Goal: Information Seeking & Learning: Learn about a topic

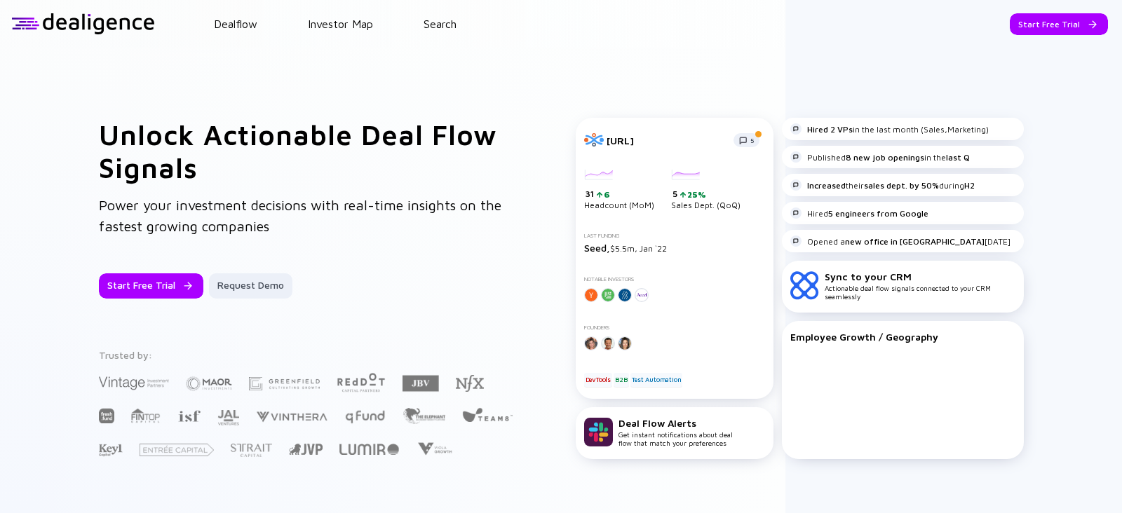
click at [463, 23] on div "Dealflow Investor Map Search" at bounding box center [638, 24] width 967 height 13
click at [426, 19] on link "Search" at bounding box center [440, 24] width 33 height 13
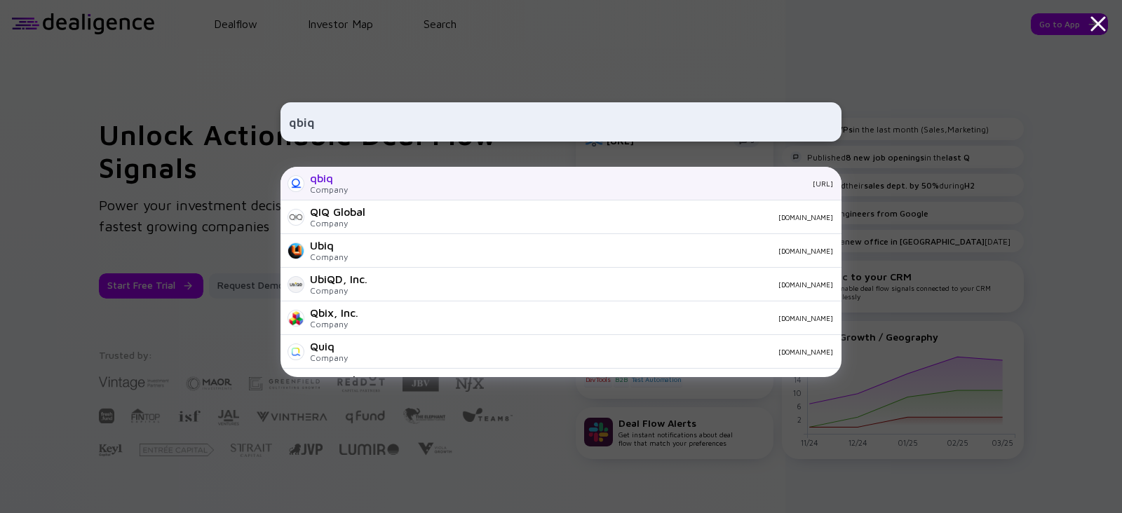
type input "qbiq"
click at [339, 178] on div "qbiq" at bounding box center [329, 178] width 38 height 13
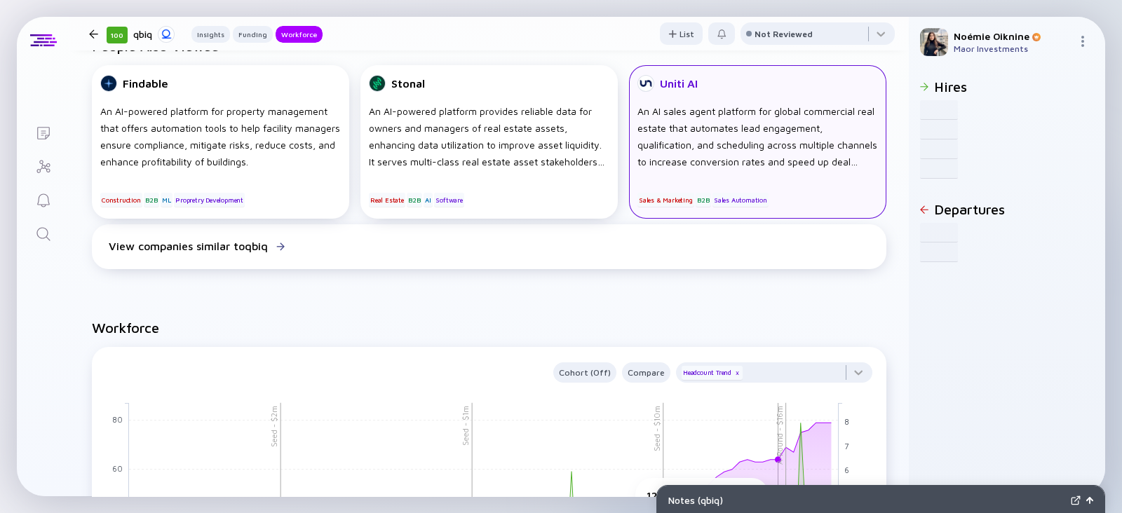
scroll to position [1048, 0]
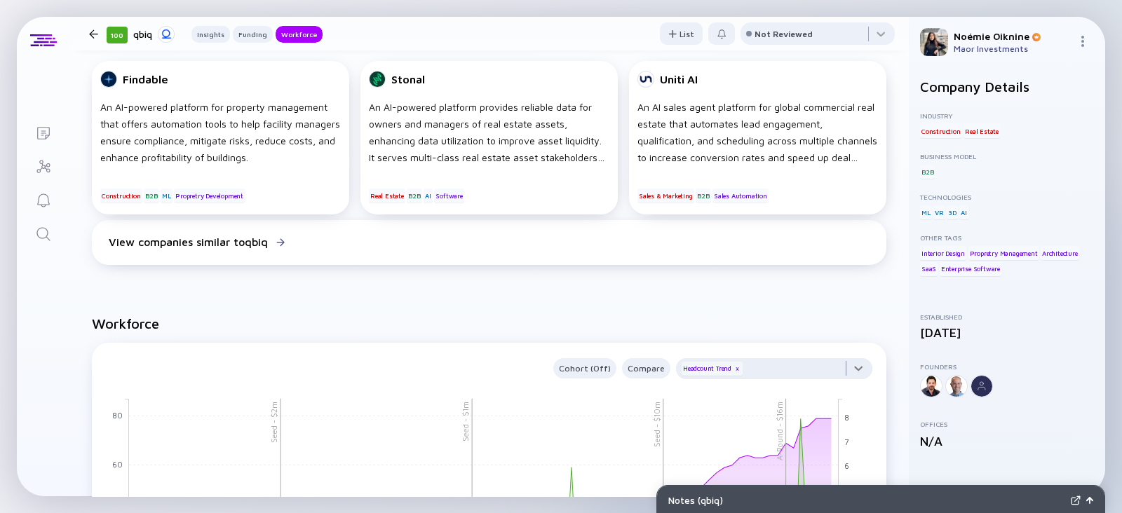
click at [772, 364] on div at bounding box center [774, 372] width 196 height 28
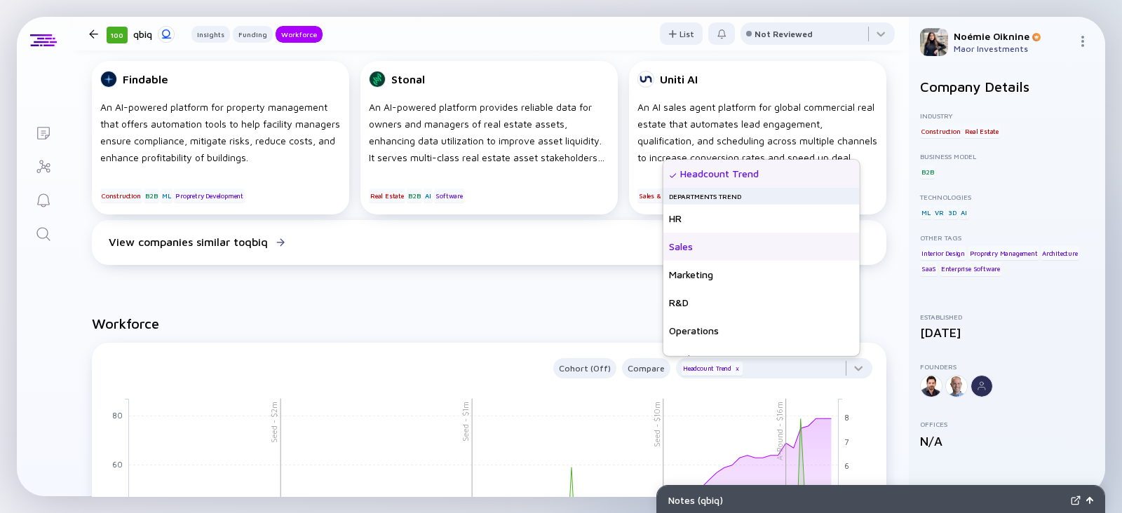
click at [738, 243] on div "Sales" at bounding box center [761, 247] width 196 height 28
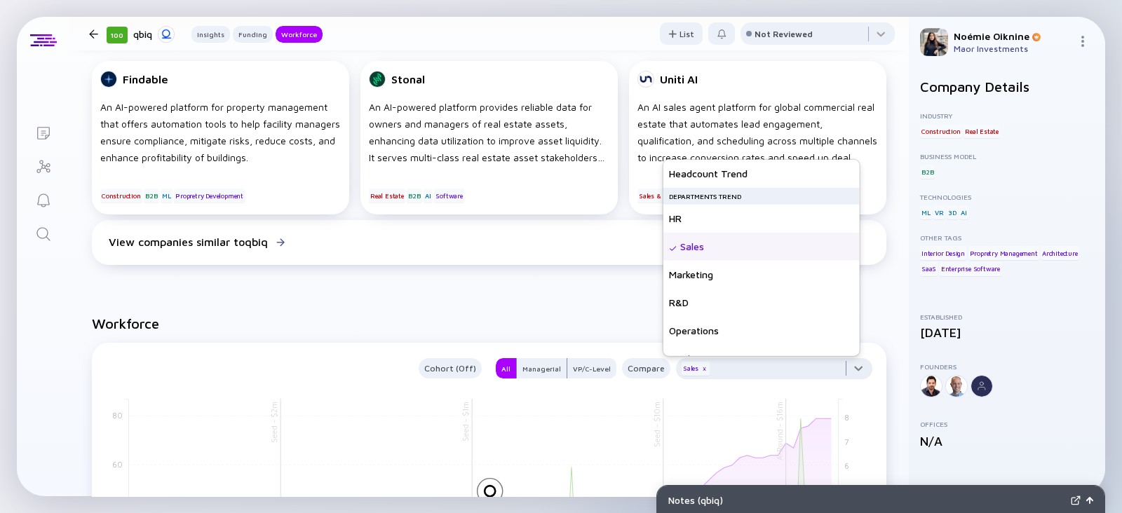
click at [754, 372] on div at bounding box center [774, 372] width 196 height 28
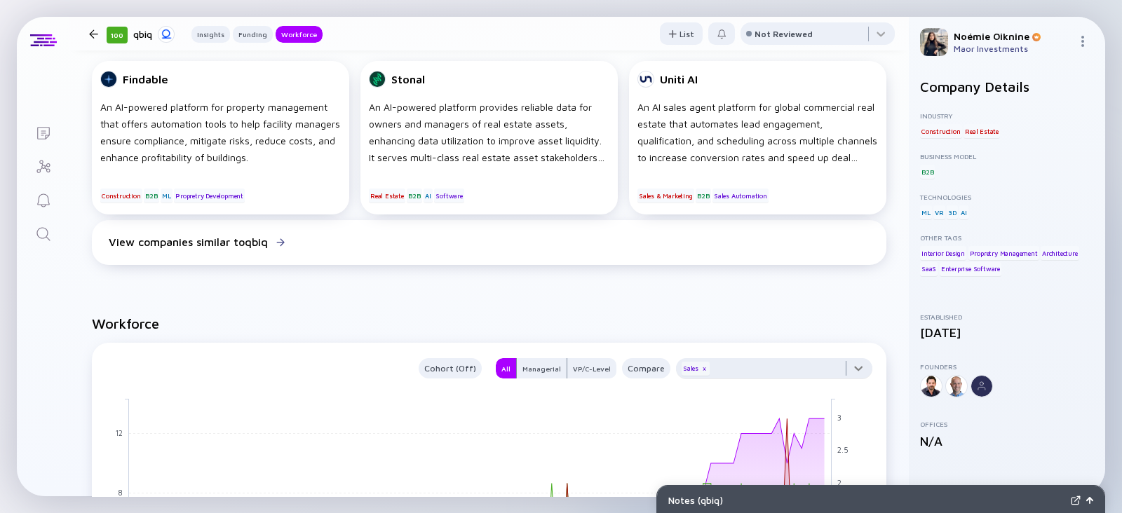
click at [754, 367] on div at bounding box center [774, 372] width 196 height 28
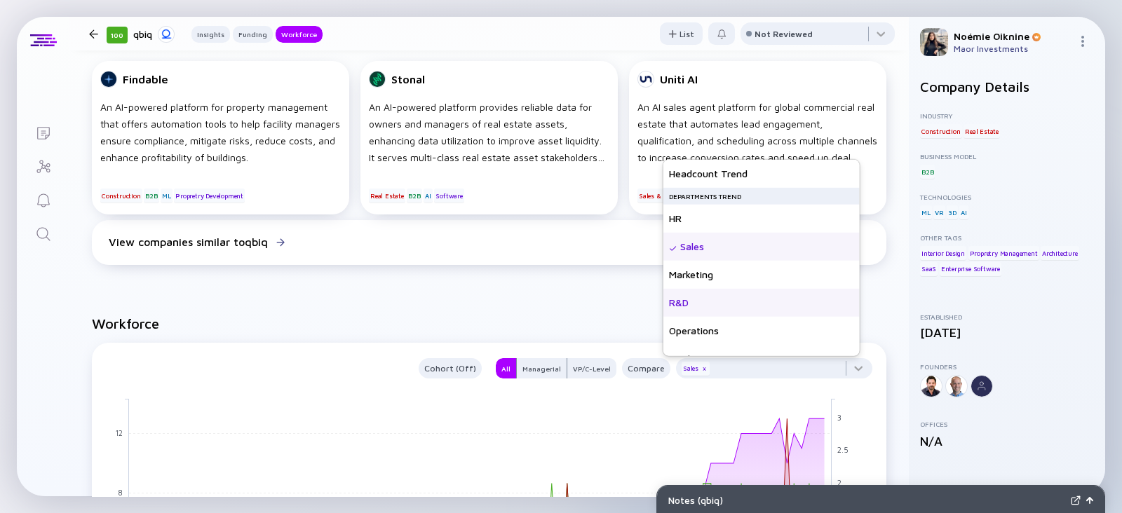
scroll to position [101, 0]
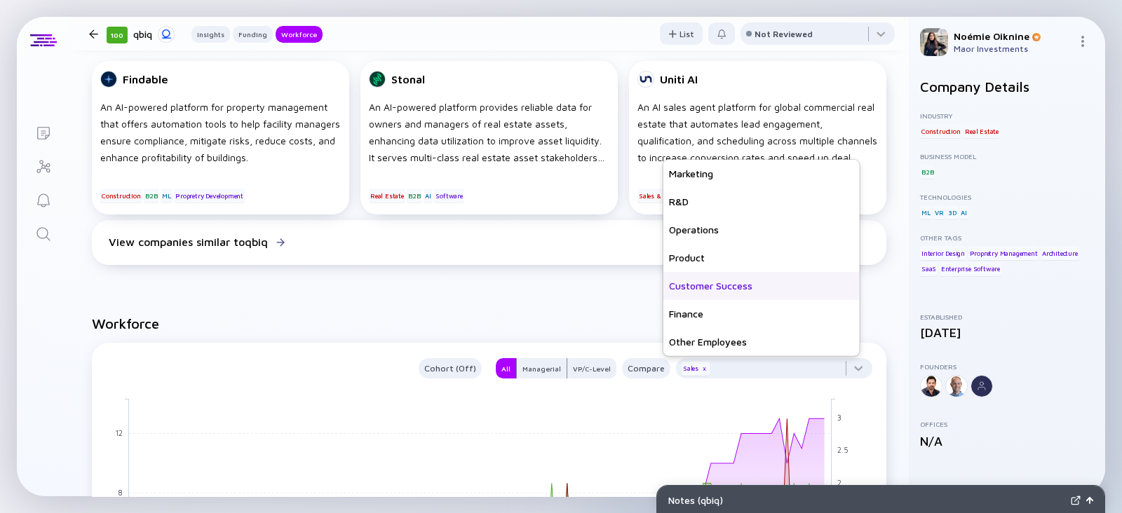
click at [747, 287] on div "Customer Success" at bounding box center [761, 286] width 196 height 28
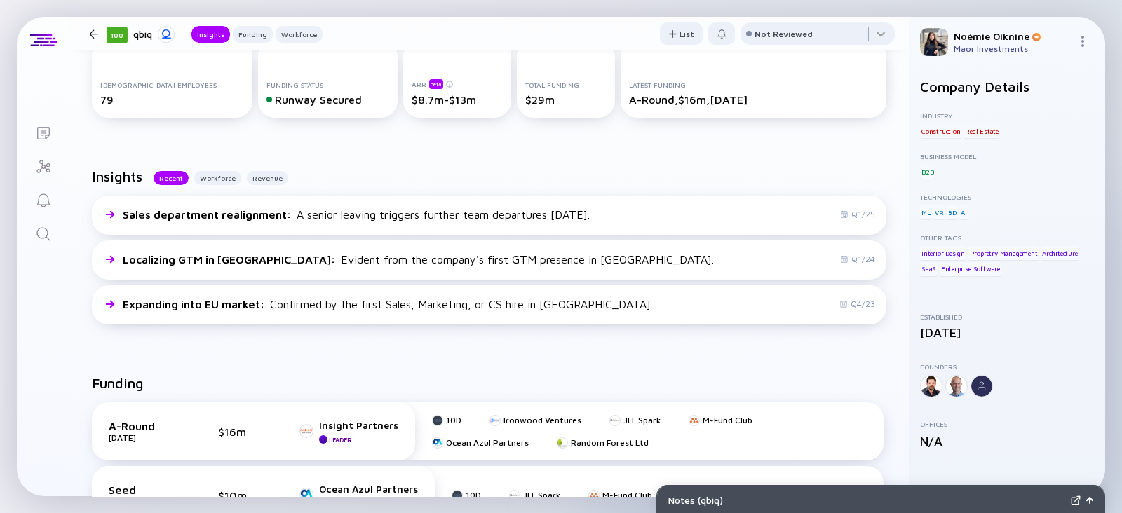
scroll to position [250, 0]
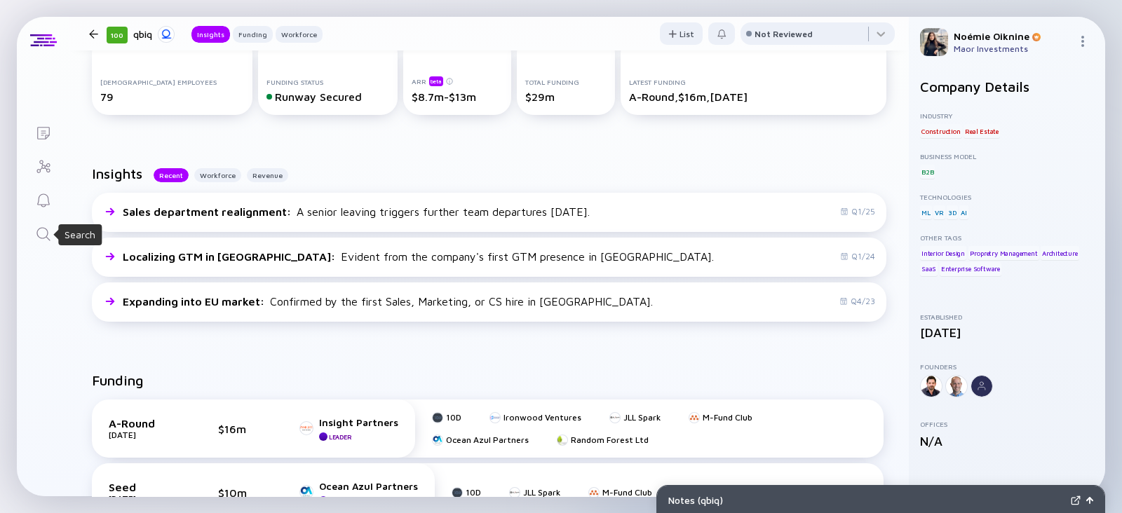
click at [47, 234] on icon "Search" at bounding box center [42, 233] width 13 height 13
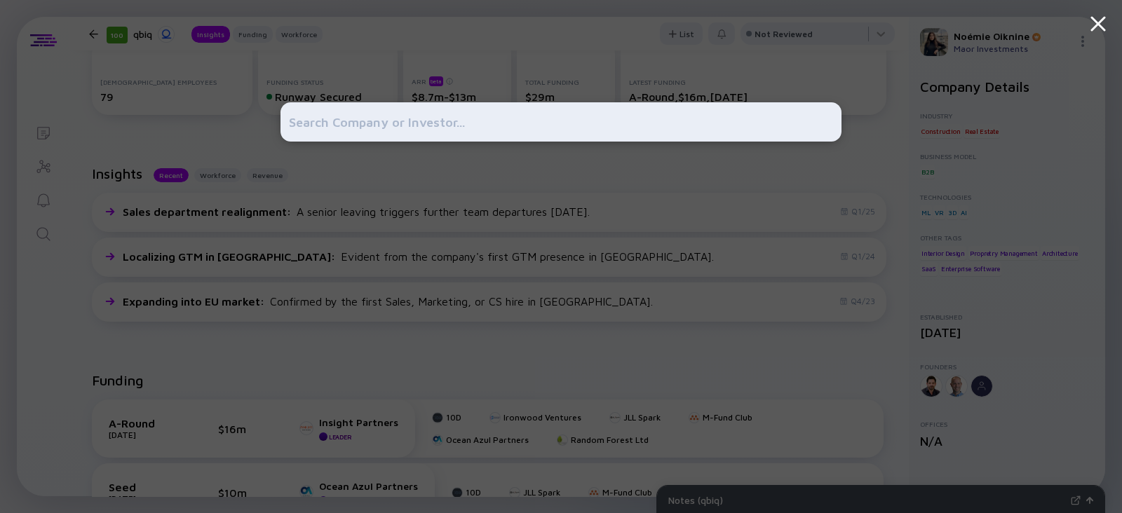
click at [561, 121] on input "text" at bounding box center [561, 121] width 544 height 25
paste input "Opmed"
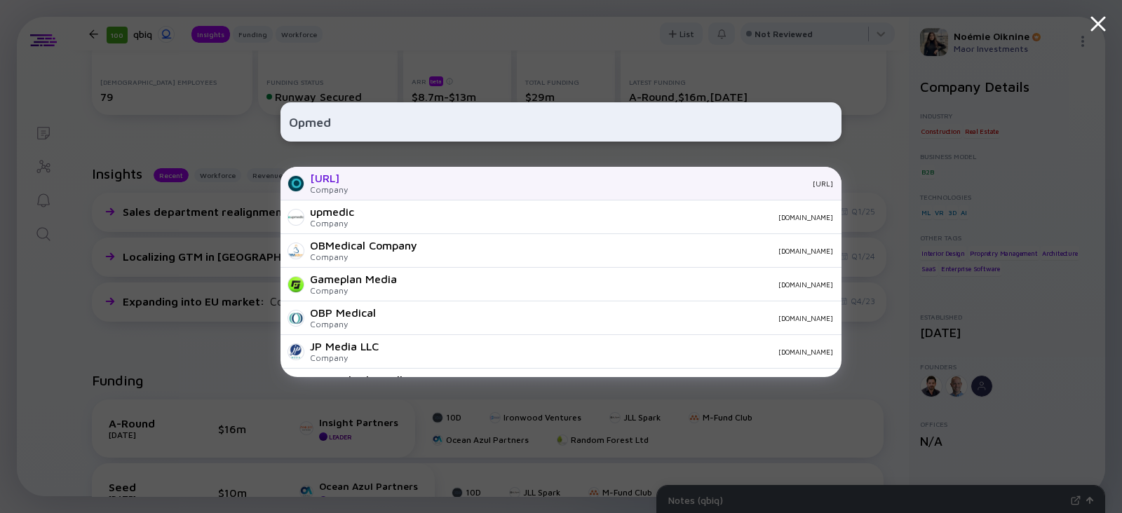
type input "Opmed"
click at [499, 177] on div "[URL] Company [URL]" at bounding box center [560, 184] width 561 height 34
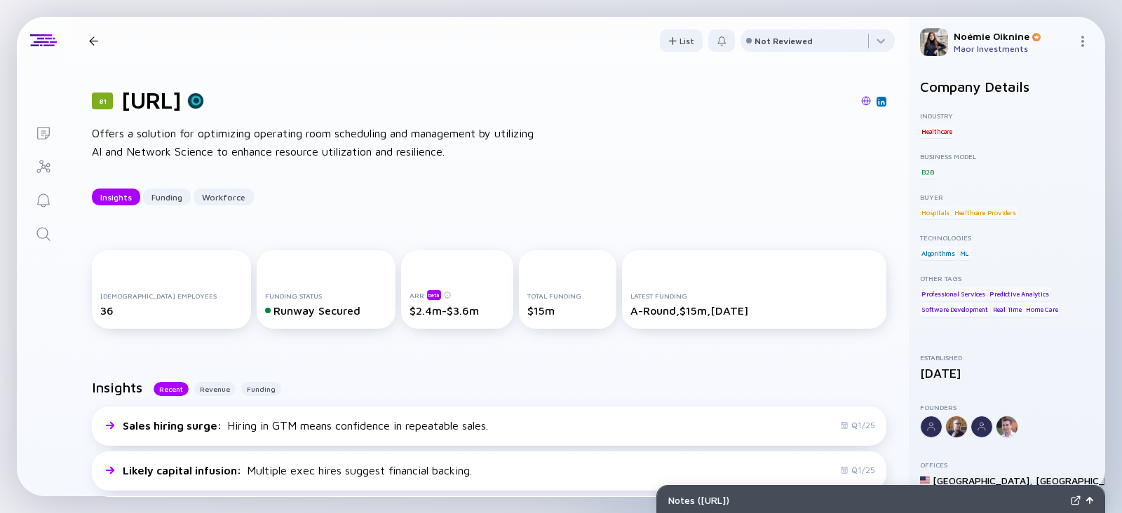
click at [794, 177] on div "81 [URL] Offers a solution for optimizing operating room scheduling and managem…" at bounding box center [488, 146] width 839 height 163
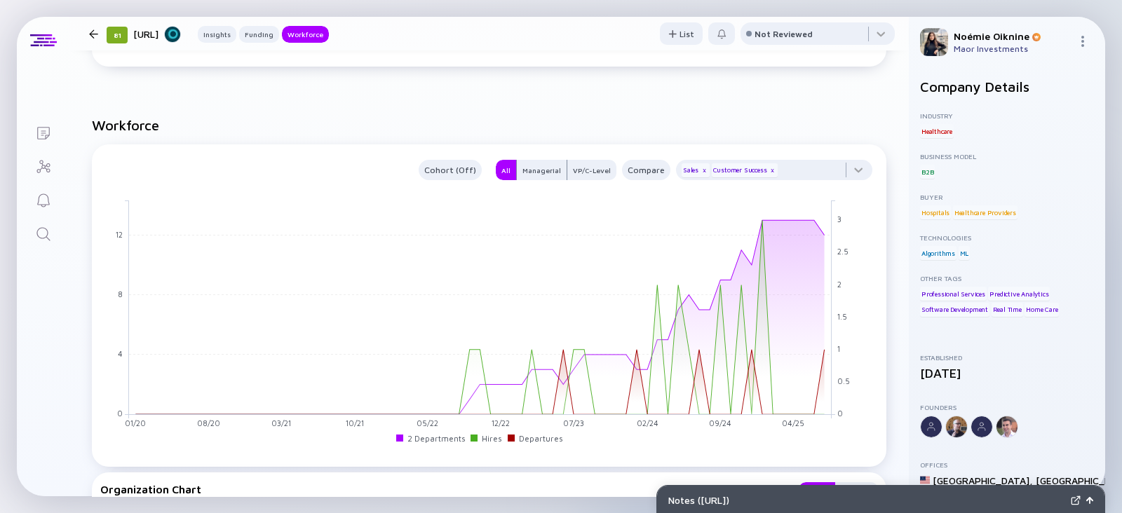
scroll to position [1147, 0]
click at [37, 220] on link "Search" at bounding box center [43, 233] width 53 height 34
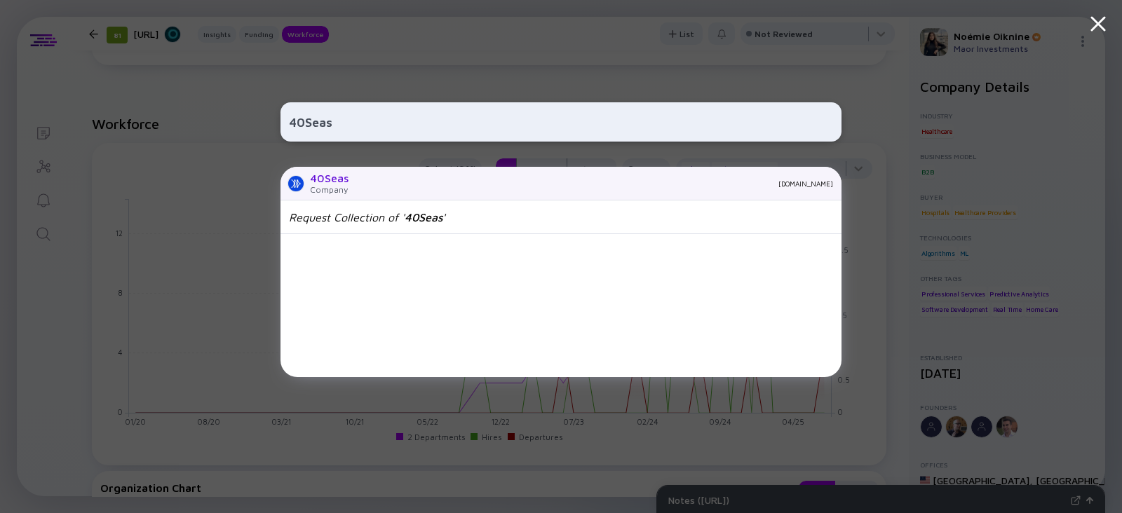
type input "40Seas"
click at [339, 185] on div "Company" at bounding box center [329, 189] width 39 height 11
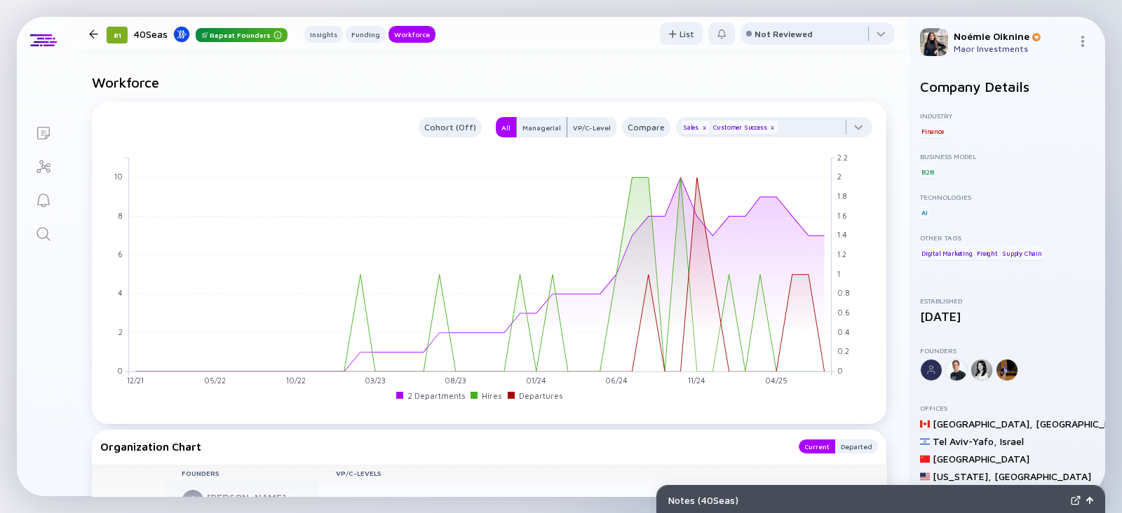
scroll to position [1198, 0]
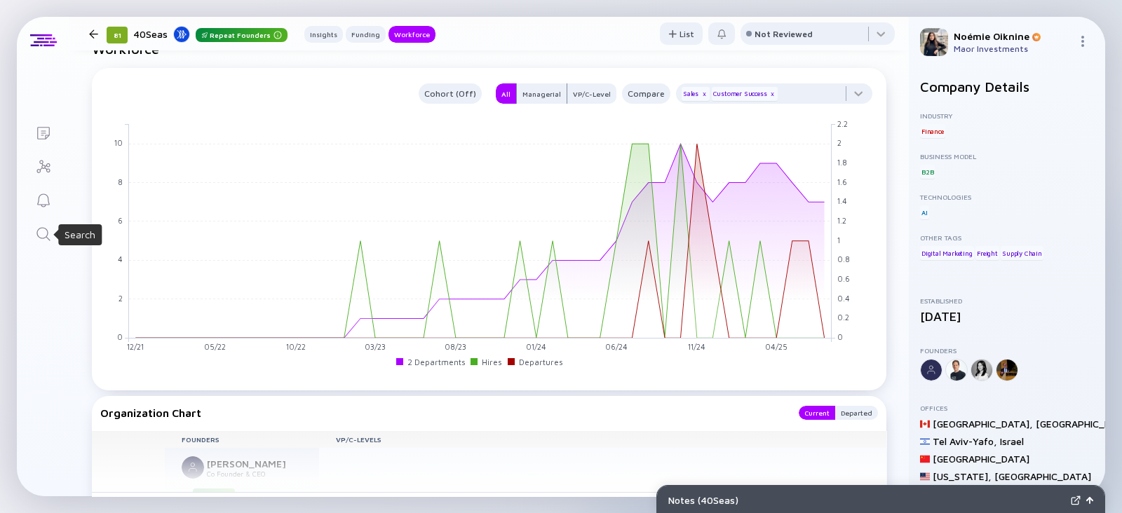
click at [39, 234] on icon "Search" at bounding box center [43, 234] width 17 height 17
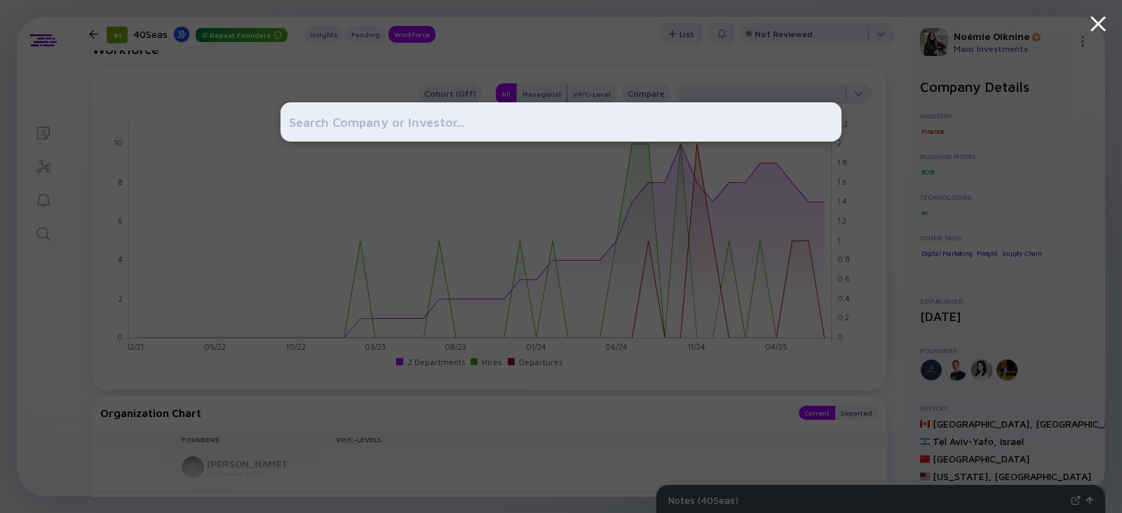
click at [379, 128] on input "text" at bounding box center [561, 121] width 544 height 25
paste input "Theator"
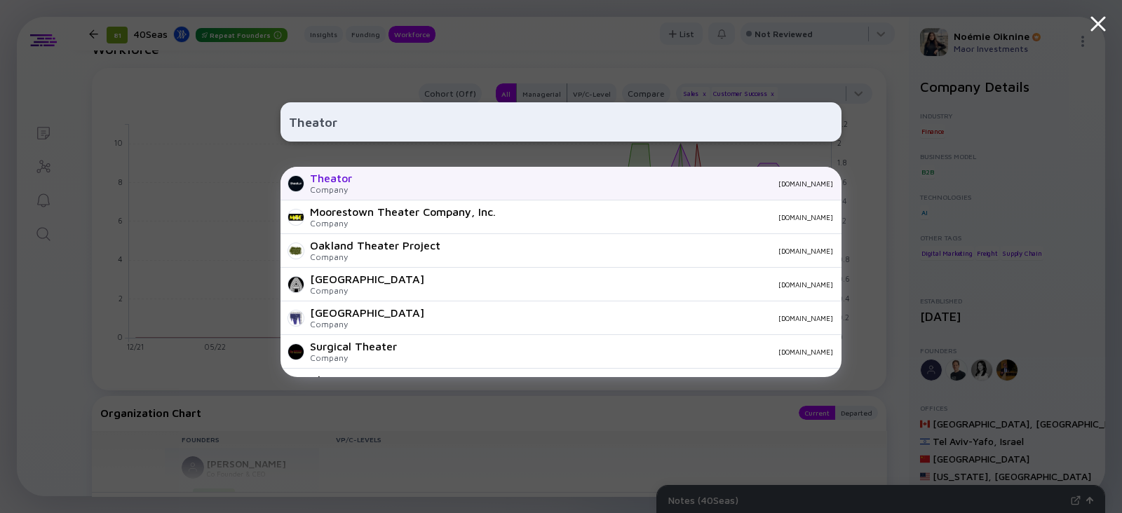
type input "Theator"
click at [358, 187] on div "Theator Company [DOMAIN_NAME]" at bounding box center [560, 184] width 561 height 34
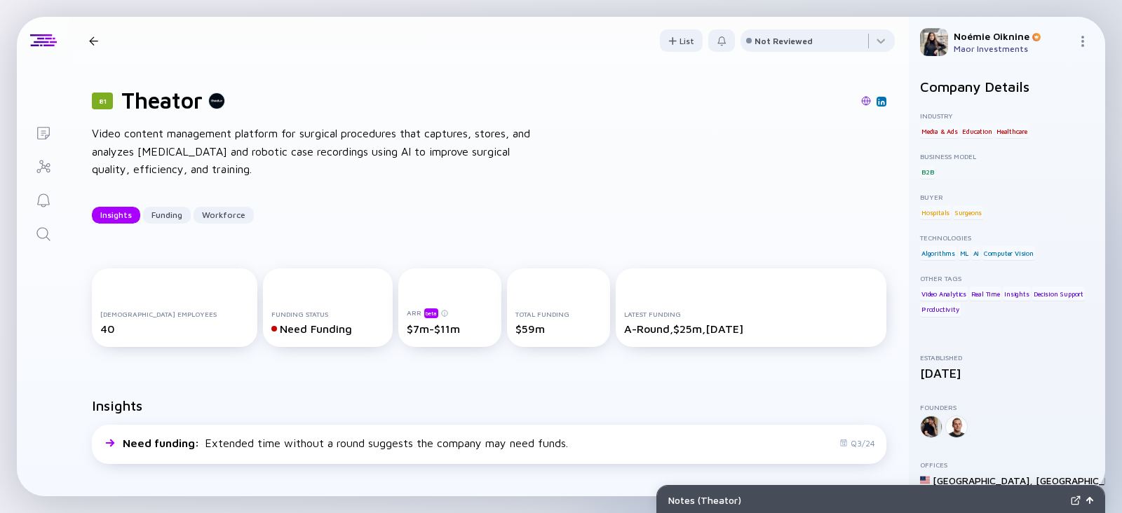
click at [710, 173] on div "81 Theator Video content management platform for surgical procedures that captu…" at bounding box center [488, 156] width 839 height 182
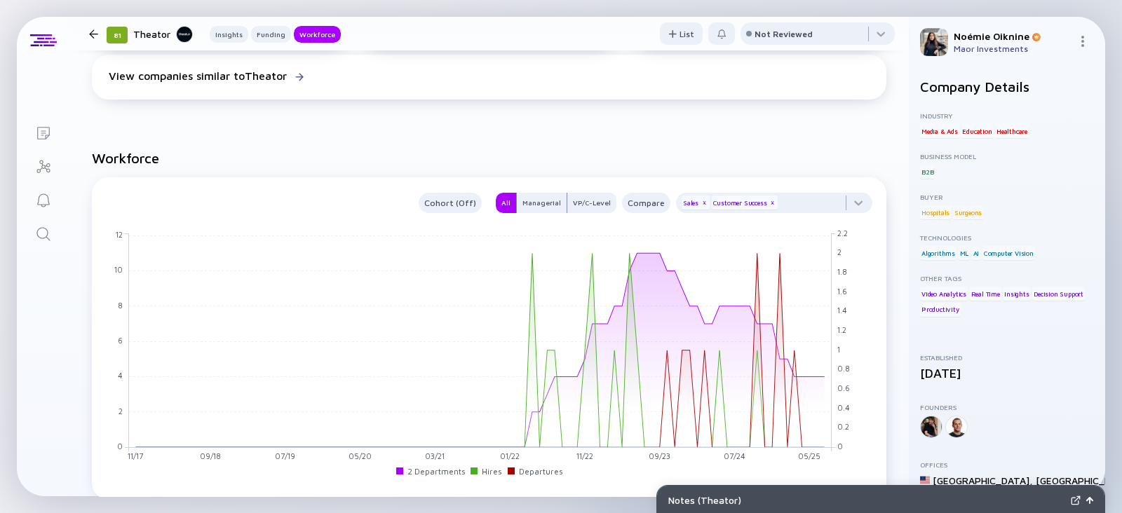
scroll to position [1080, 0]
click at [42, 252] on div "Lists 81 Theator Insights Funding Workforce List Not Reviewed 81 Theator Video …" at bounding box center [561, 257] width 1088 height 480
click at [42, 233] on icon "Search" at bounding box center [43, 234] width 17 height 17
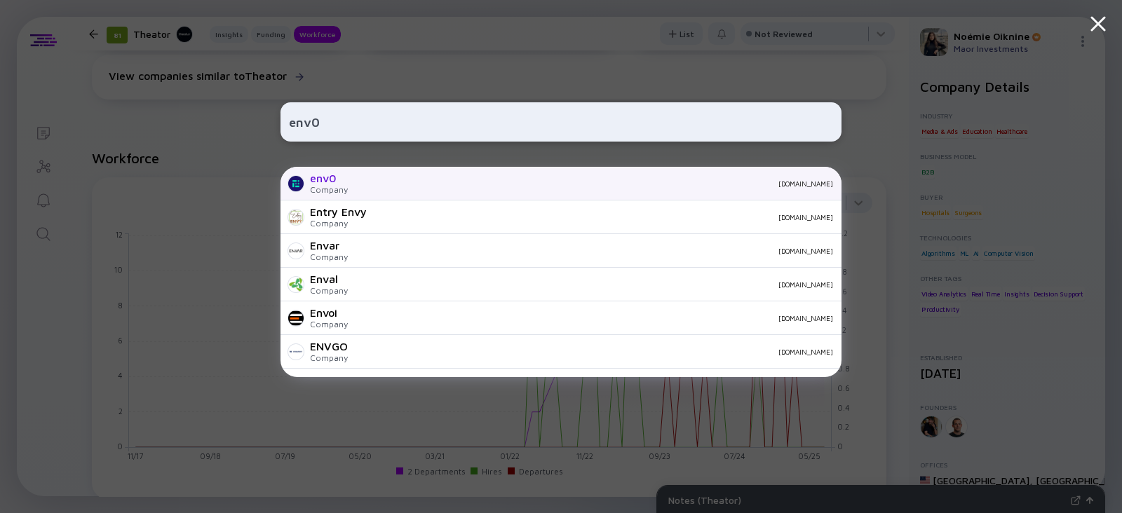
type input "env0"
click at [344, 191] on div "Company" at bounding box center [329, 189] width 38 height 11
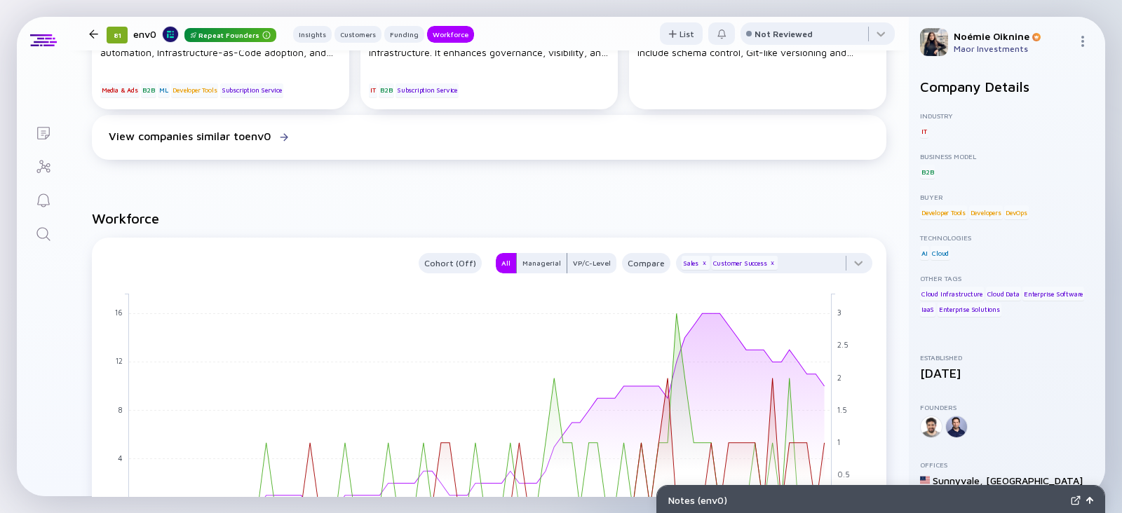
scroll to position [1358, 0]
click at [34, 240] on link "Search" at bounding box center [43, 233] width 53 height 34
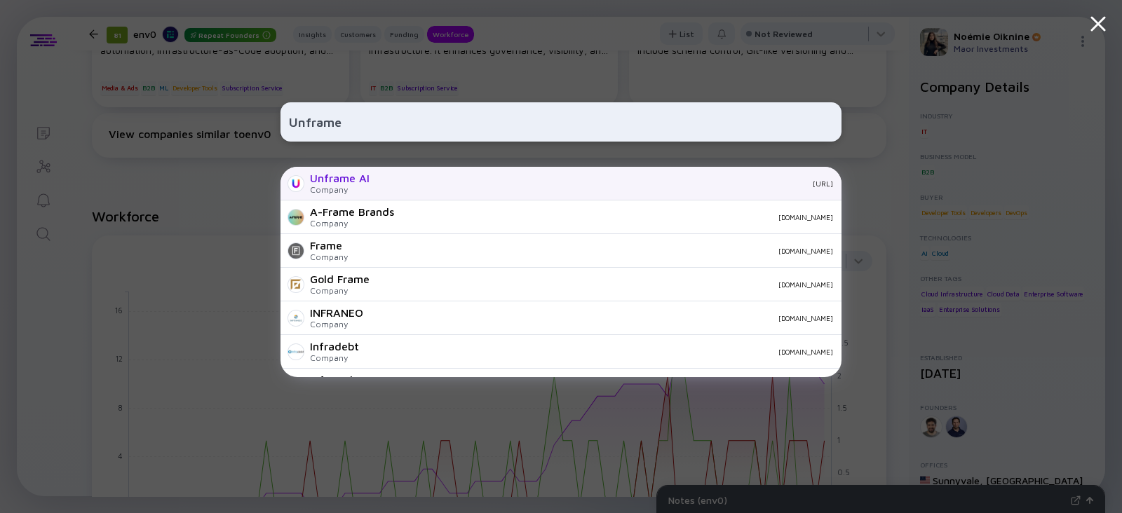
type input "Unframe"
click at [348, 182] on div "Unframe AI" at bounding box center [340, 178] width 60 height 13
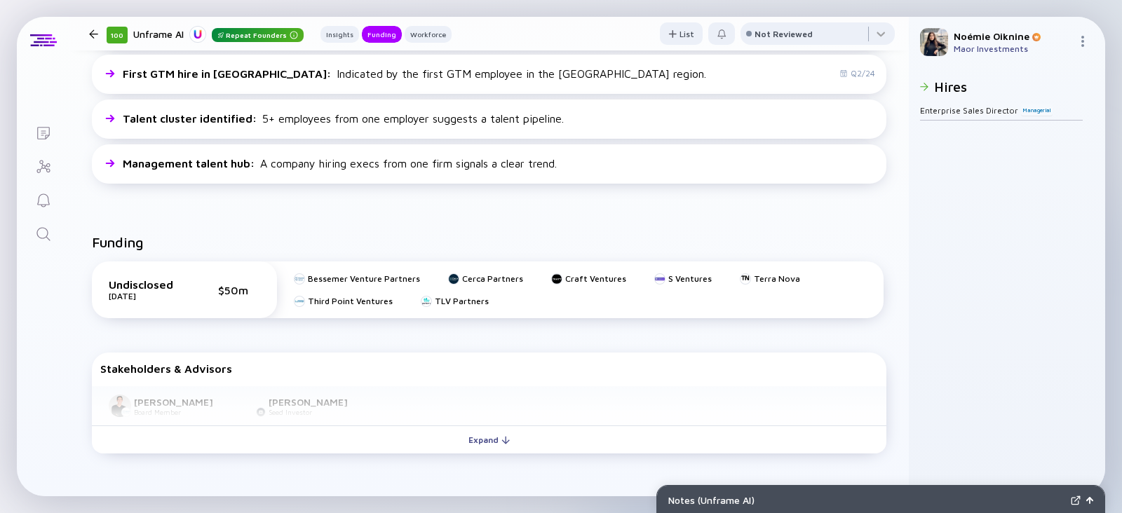
scroll to position [396, 0]
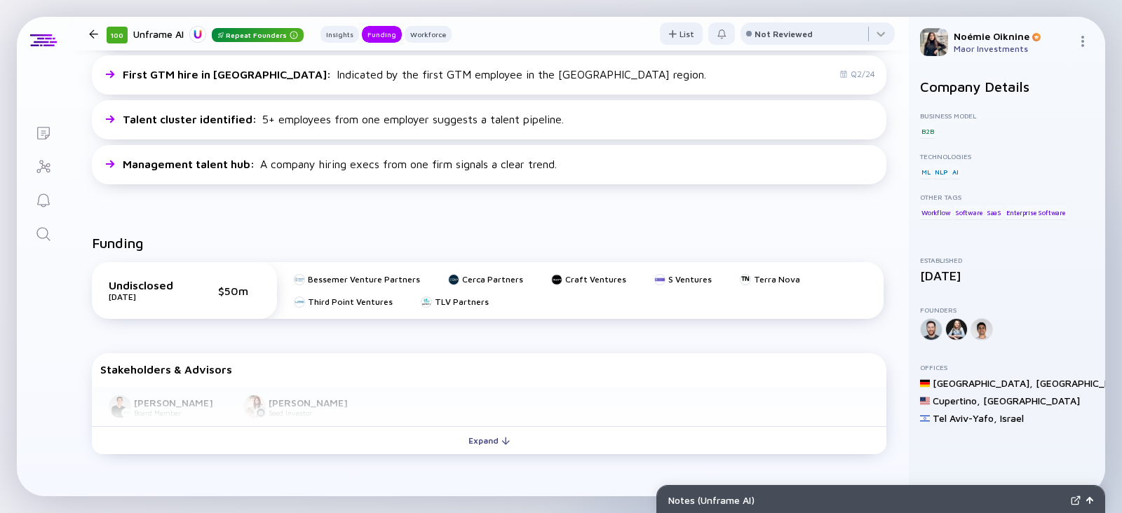
click at [45, 233] on icon "Search" at bounding box center [43, 234] width 17 height 17
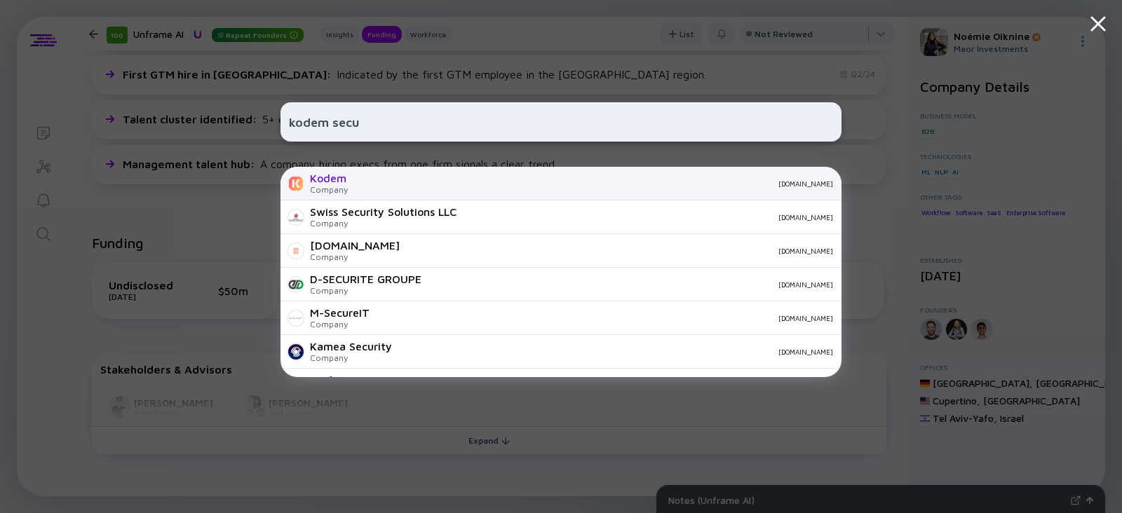
type input "kodem secu"
click at [380, 193] on div "Kodem Company [DOMAIN_NAME]" at bounding box center [560, 184] width 561 height 34
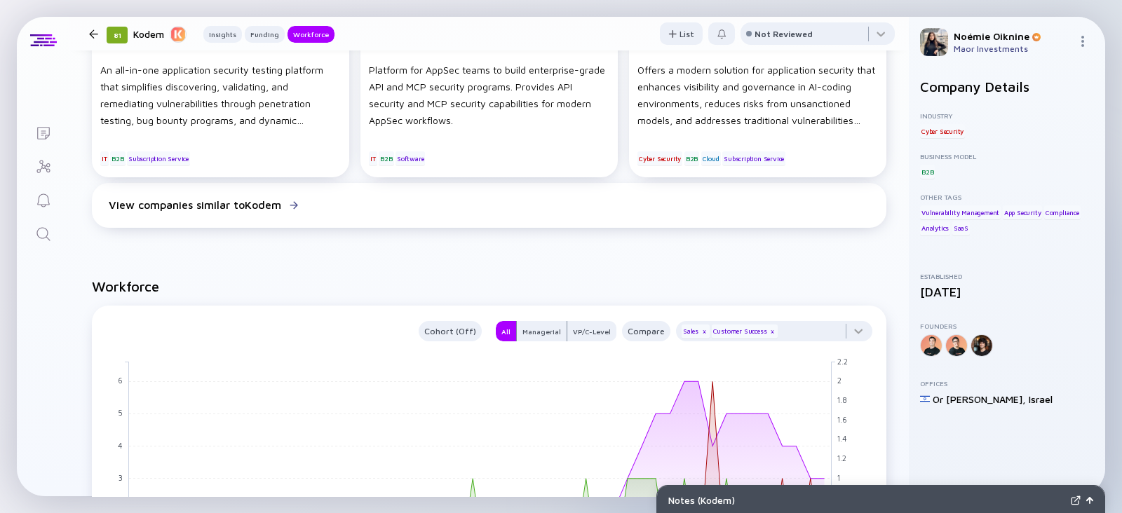
scroll to position [1112, 0]
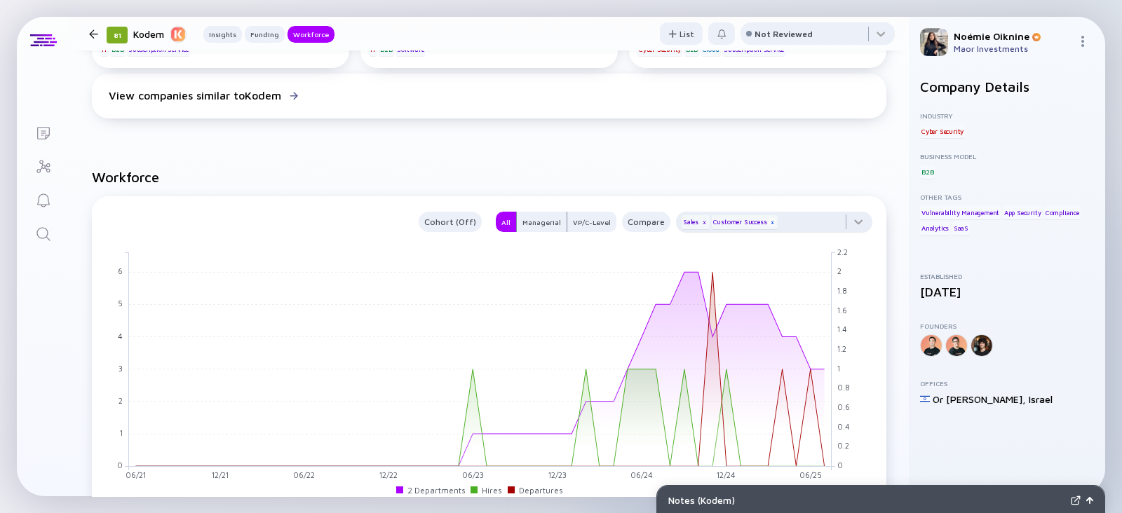
click at [768, 226] on div "x" at bounding box center [772, 222] width 8 height 8
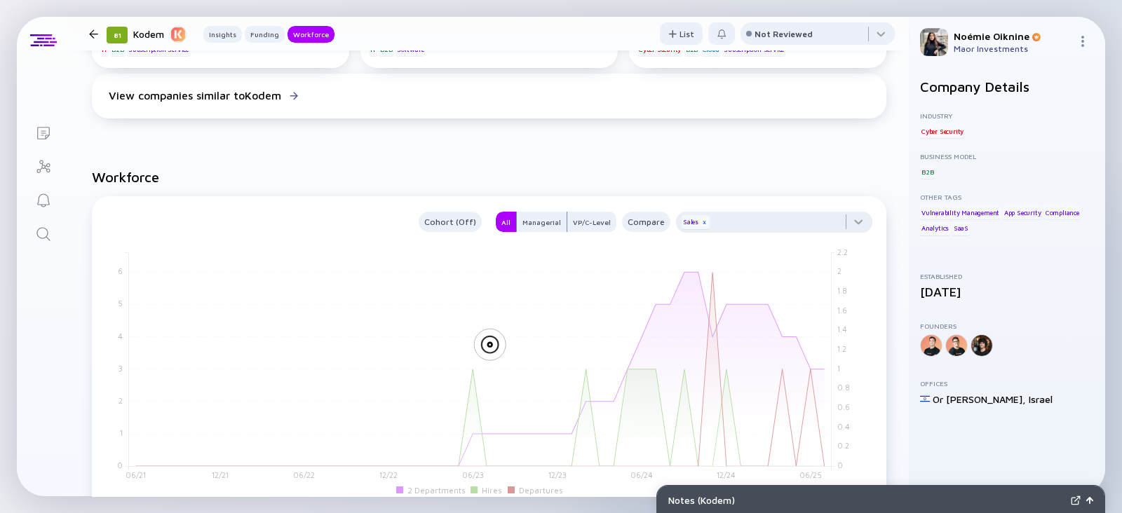
click at [700, 226] on div "x" at bounding box center [704, 222] width 8 height 8
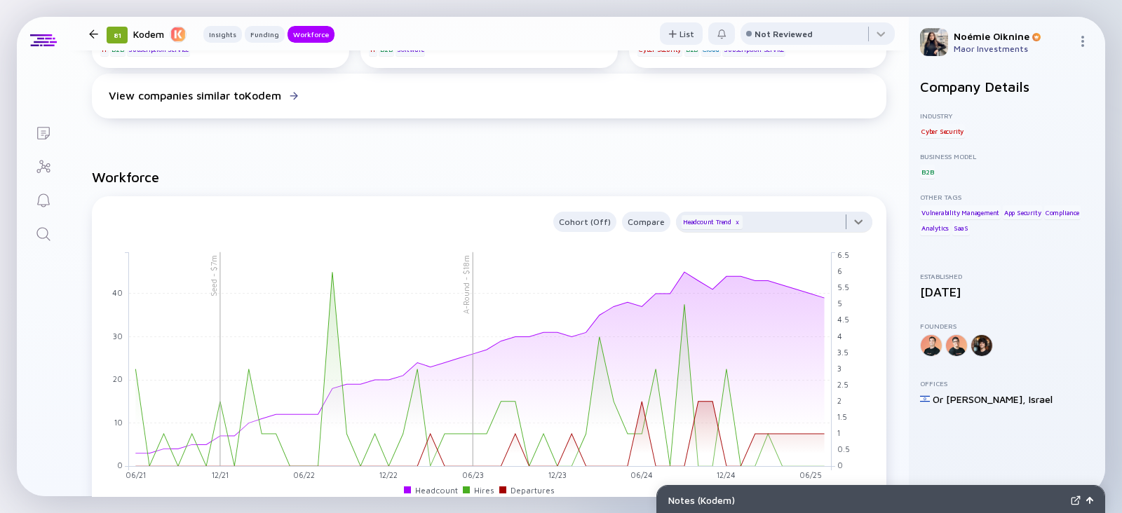
click at [782, 240] on div at bounding box center [774, 226] width 196 height 28
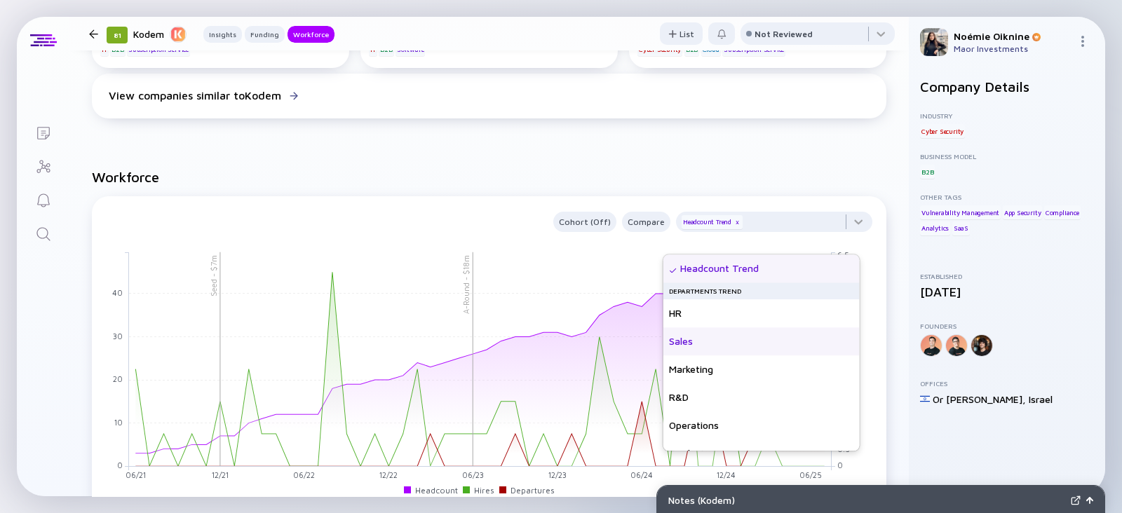
click at [734, 341] on div "Sales" at bounding box center [761, 341] width 196 height 28
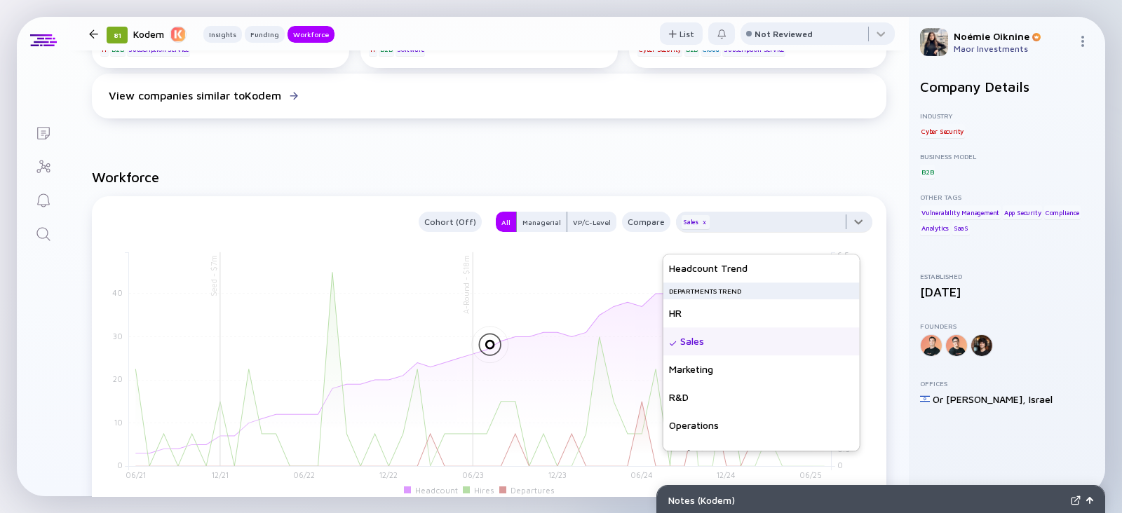
click at [785, 240] on div at bounding box center [774, 226] width 196 height 28
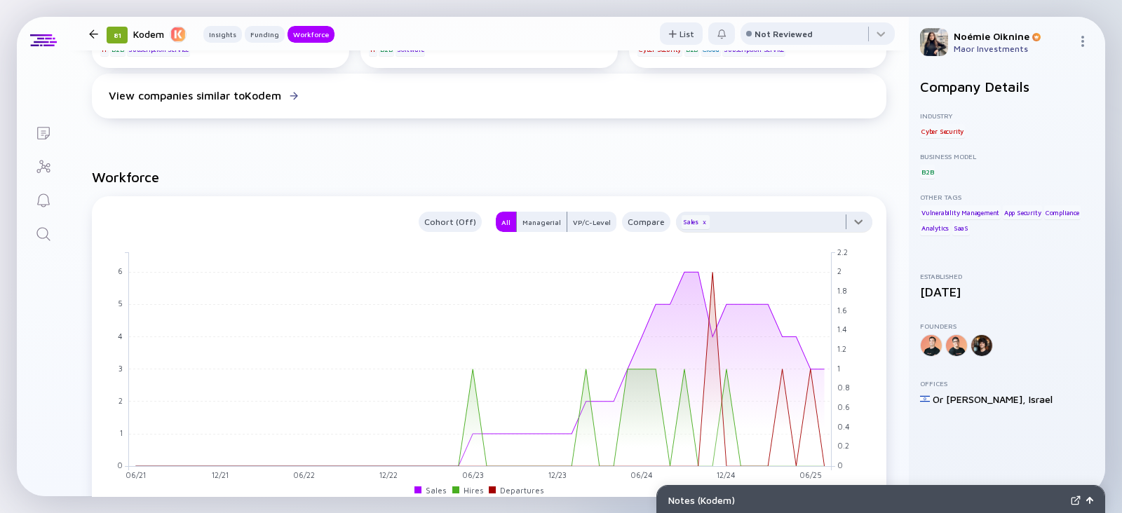
click at [782, 240] on div at bounding box center [774, 226] width 196 height 28
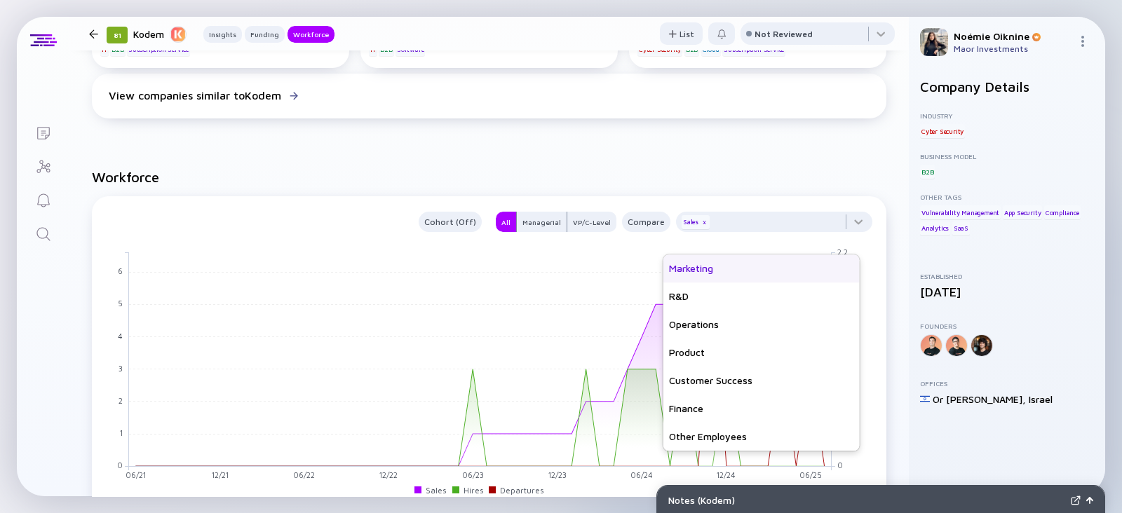
scroll to position [100, 0]
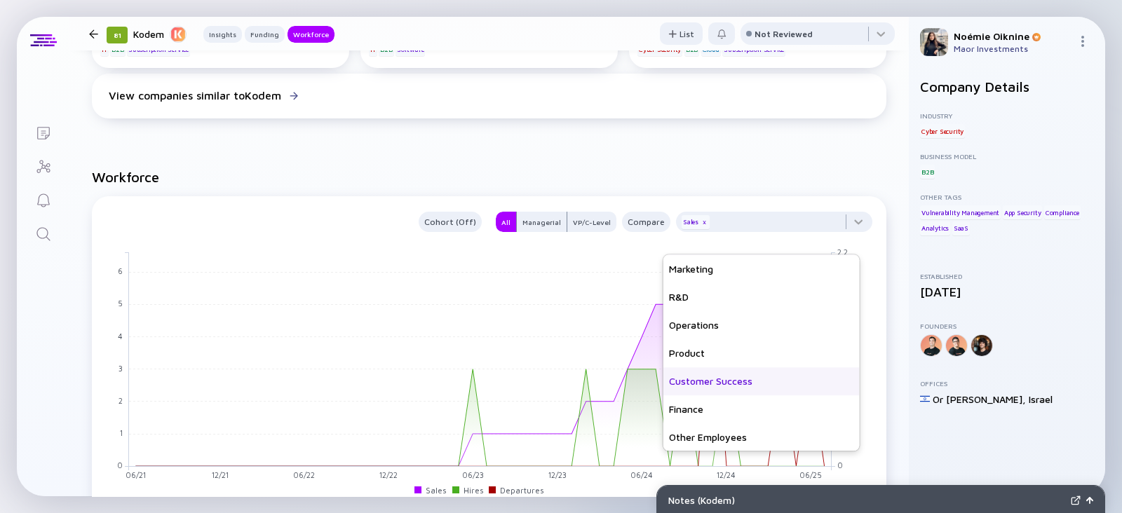
click at [750, 375] on div "Customer Success" at bounding box center [761, 381] width 196 height 28
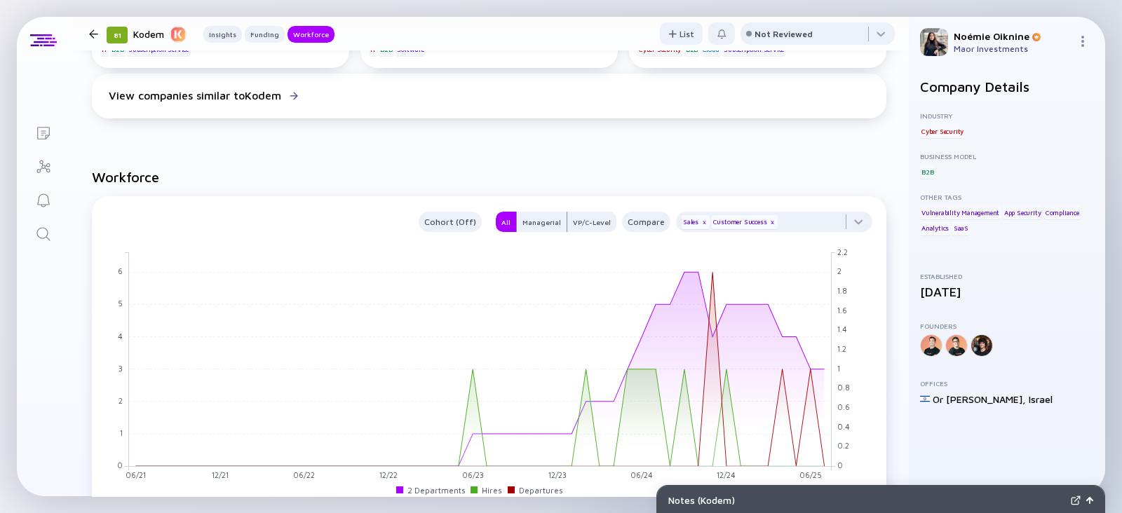
click at [28, 234] on link "Search" at bounding box center [43, 233] width 53 height 34
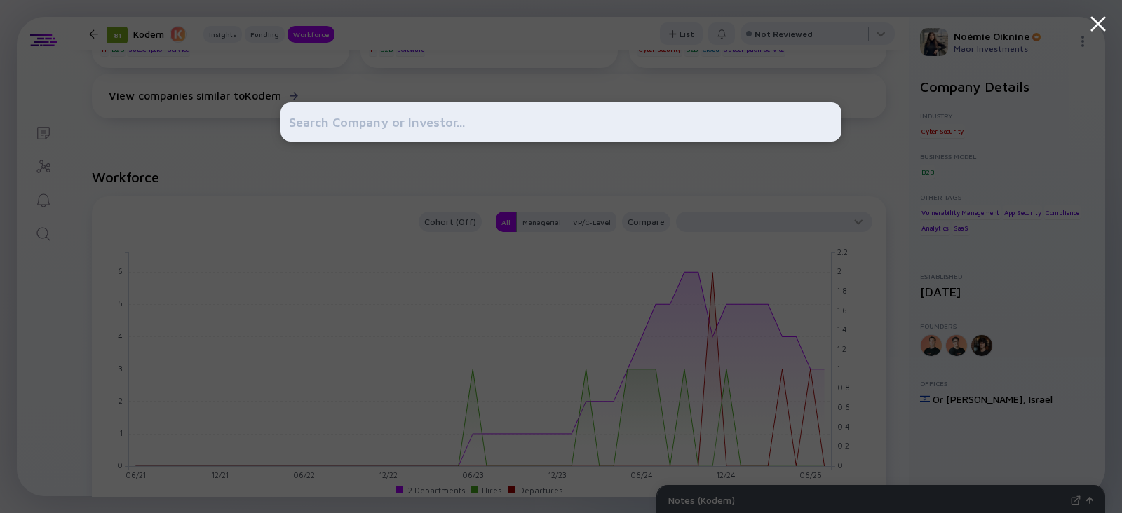
click at [313, 127] on input "text" at bounding box center [561, 121] width 544 height 25
paste input "Ludeo"
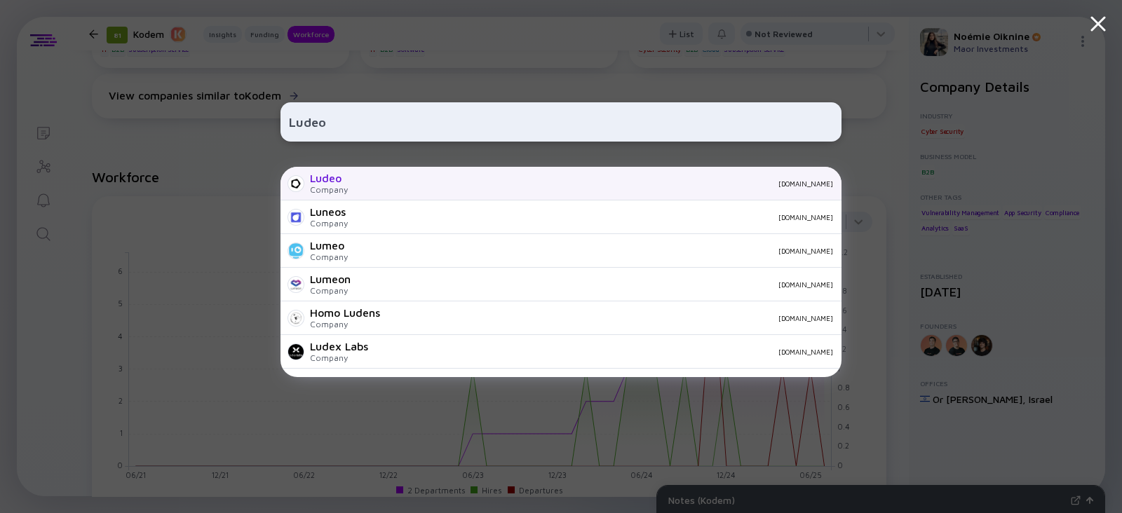
type input "Ludeo"
click at [315, 189] on div "Company" at bounding box center [329, 189] width 38 height 11
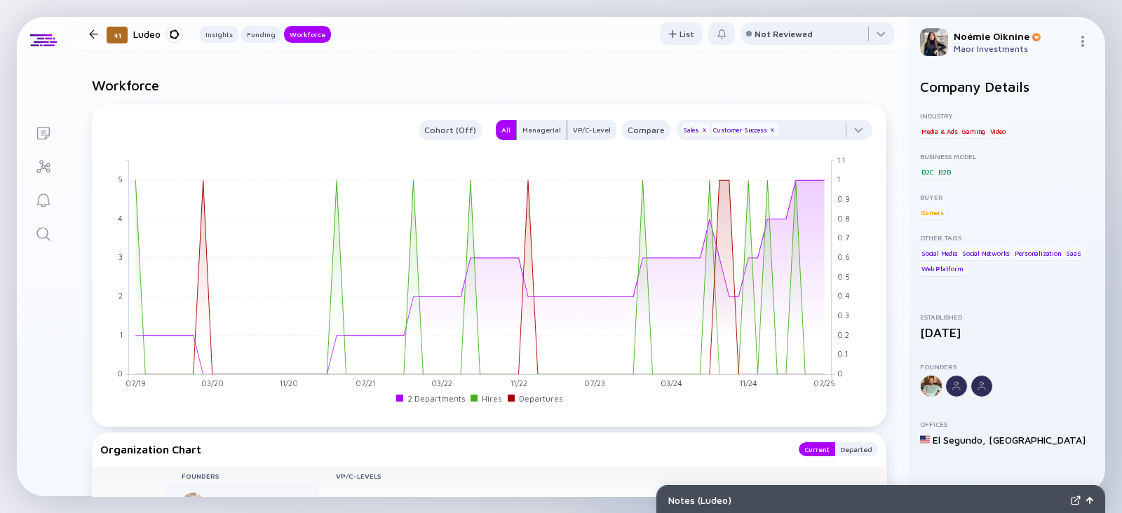
scroll to position [1272, 0]
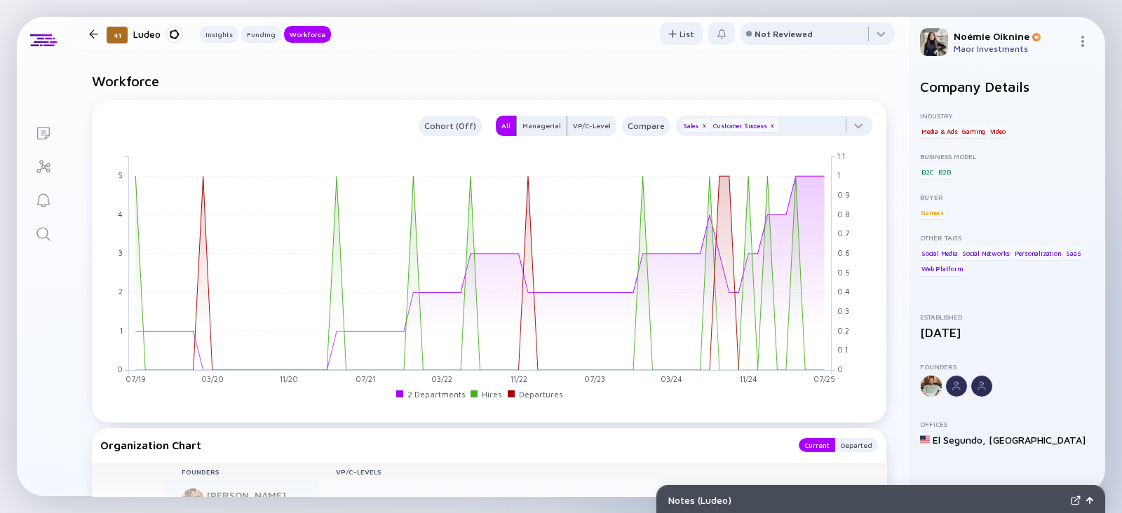
click at [39, 226] on icon "Search" at bounding box center [43, 234] width 17 height 17
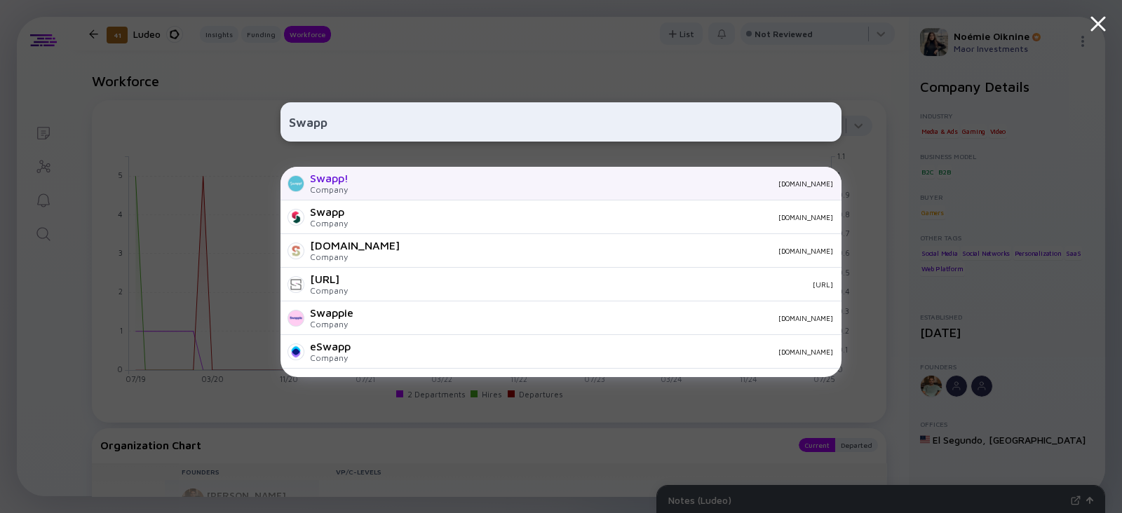
type input "Swapp"
click at [334, 183] on div "Swapp!" at bounding box center [329, 178] width 39 height 13
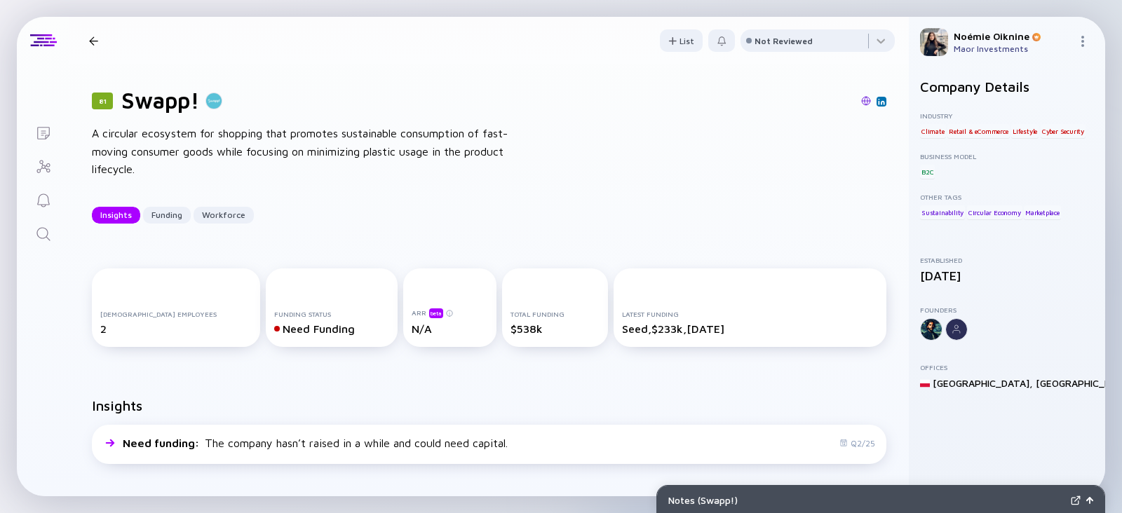
click at [56, 233] on link "Search" at bounding box center [43, 233] width 53 height 34
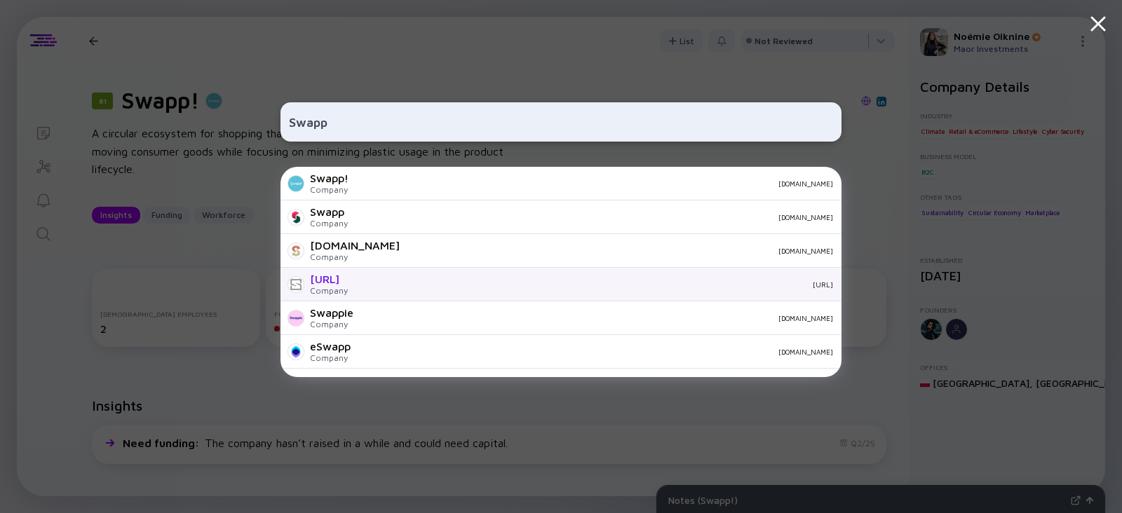
type input "Swapp"
click at [311, 285] on div "[URL]" at bounding box center [329, 279] width 38 height 13
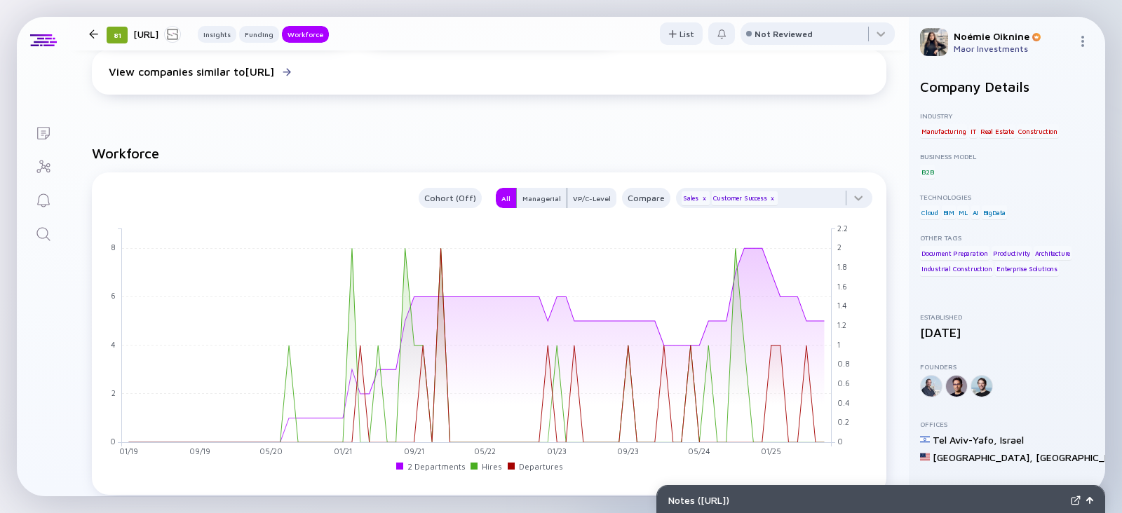
scroll to position [1254, 0]
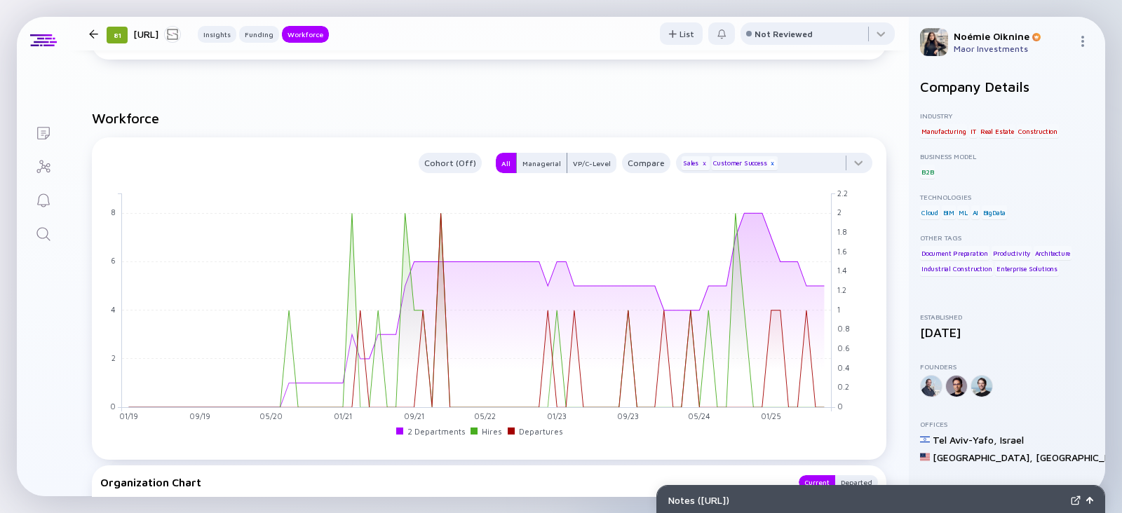
click at [768, 163] on div "x" at bounding box center [772, 163] width 8 height 8
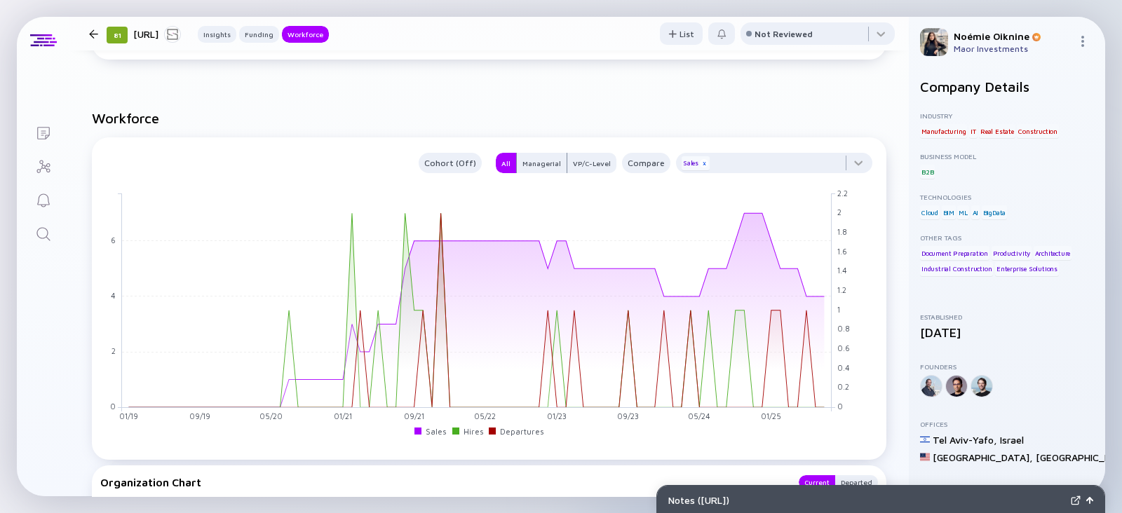
click at [700, 163] on div "x" at bounding box center [704, 163] width 8 height 8
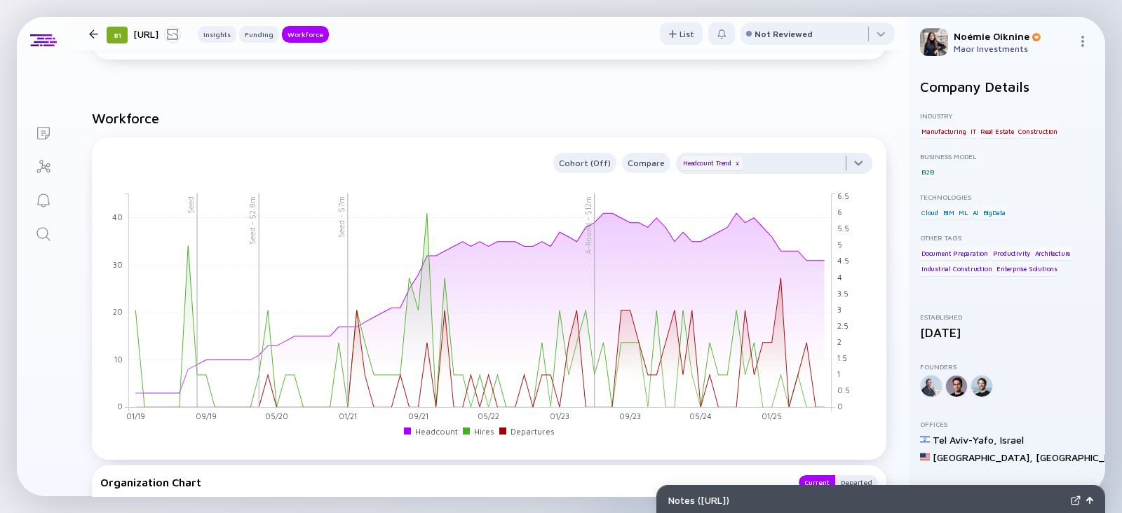
click at [746, 170] on div at bounding box center [774, 167] width 196 height 28
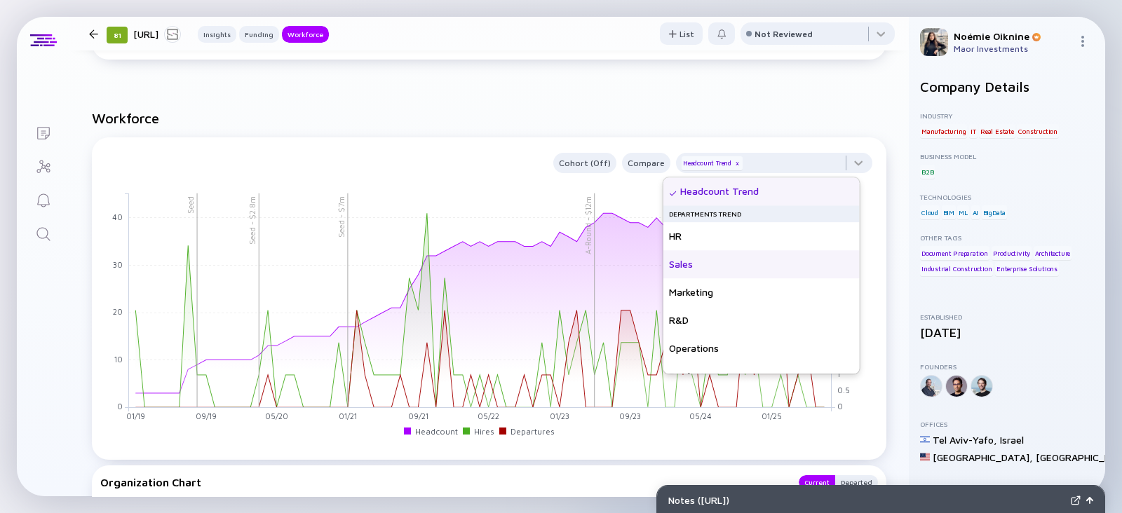
click at [717, 257] on div "Sales" at bounding box center [761, 264] width 196 height 28
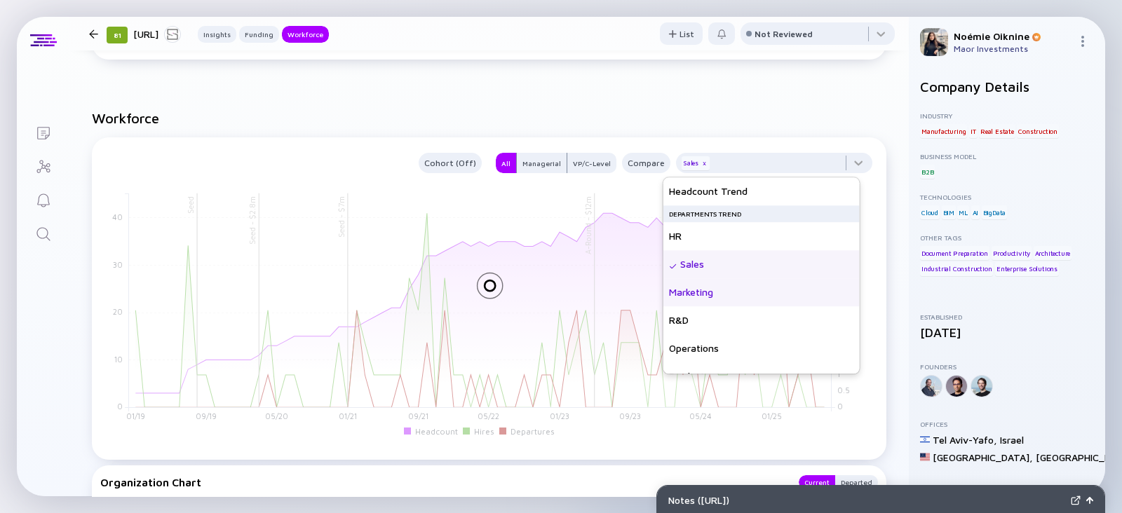
scroll to position [101, 0]
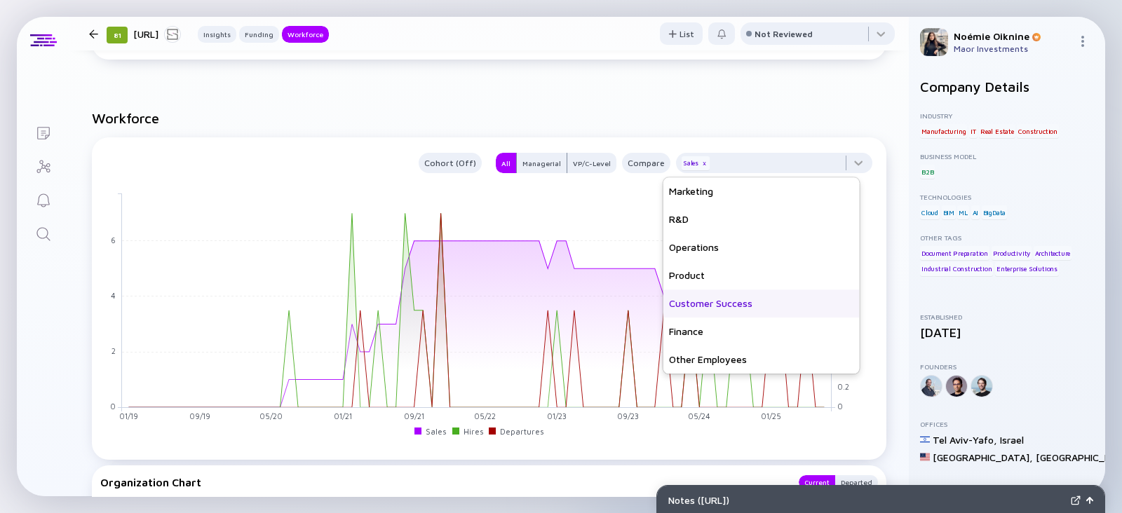
click at [712, 302] on div "Customer Success" at bounding box center [761, 304] width 196 height 28
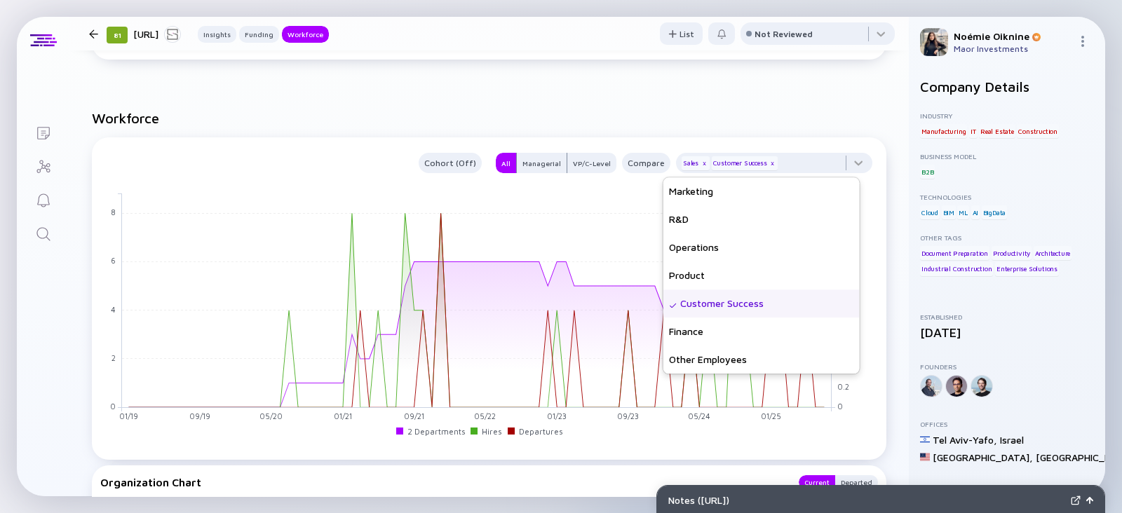
click at [62, 243] on link "Search" at bounding box center [43, 233] width 53 height 34
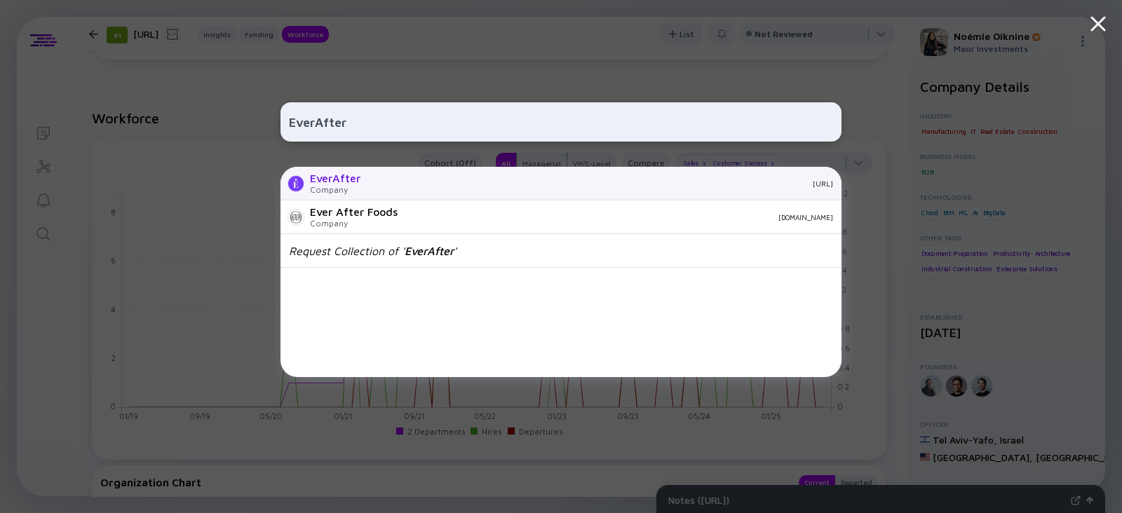
type input "EverAfter"
click at [337, 177] on div "EverAfter" at bounding box center [335, 178] width 50 height 13
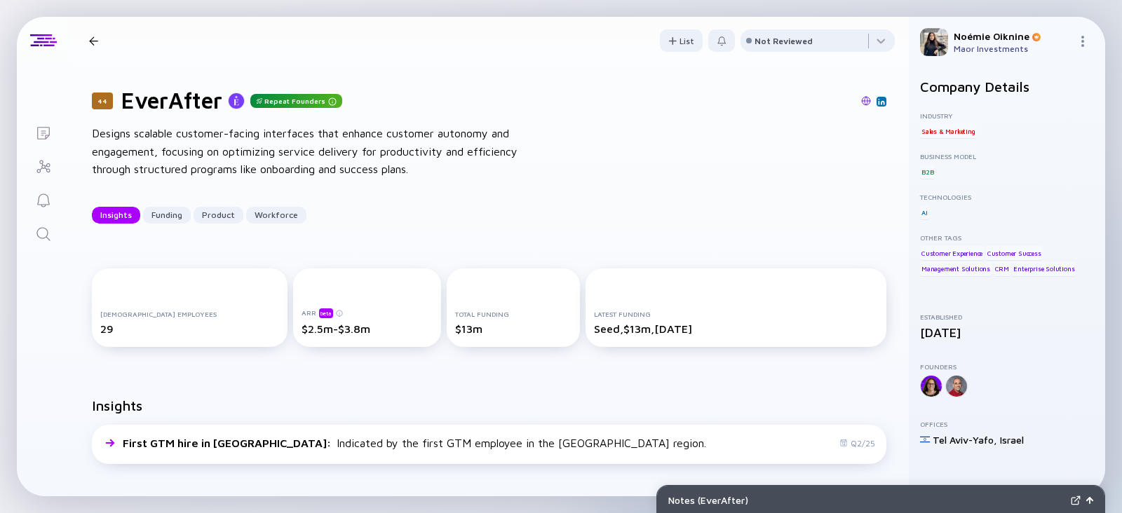
click at [476, 246] on div "[DEMOGRAPHIC_DATA] Employees 29 ARR beta $2.5m-$3.8m Total Funding $13m Latest …" at bounding box center [488, 310] width 839 height 129
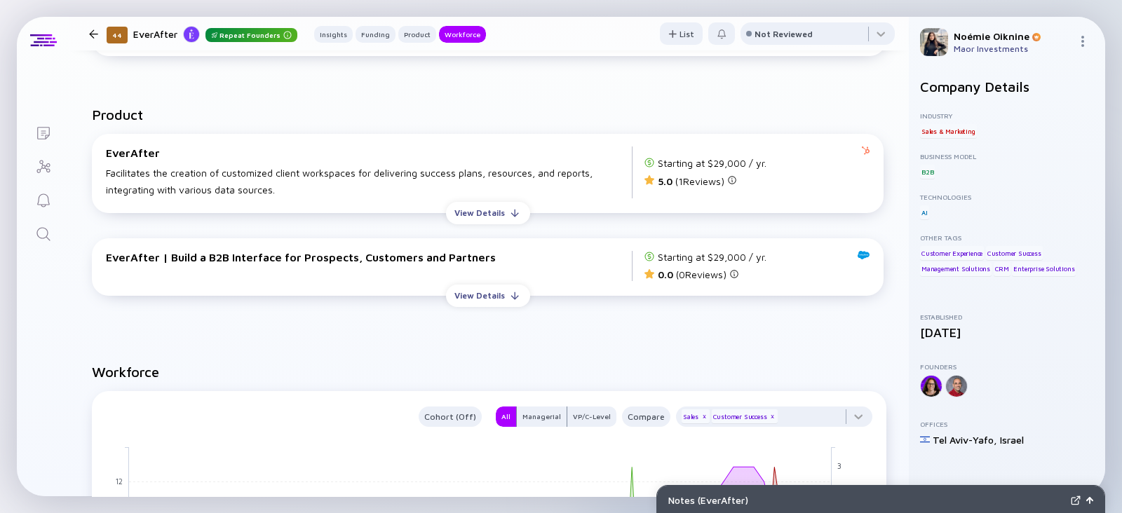
scroll to position [1209, 0]
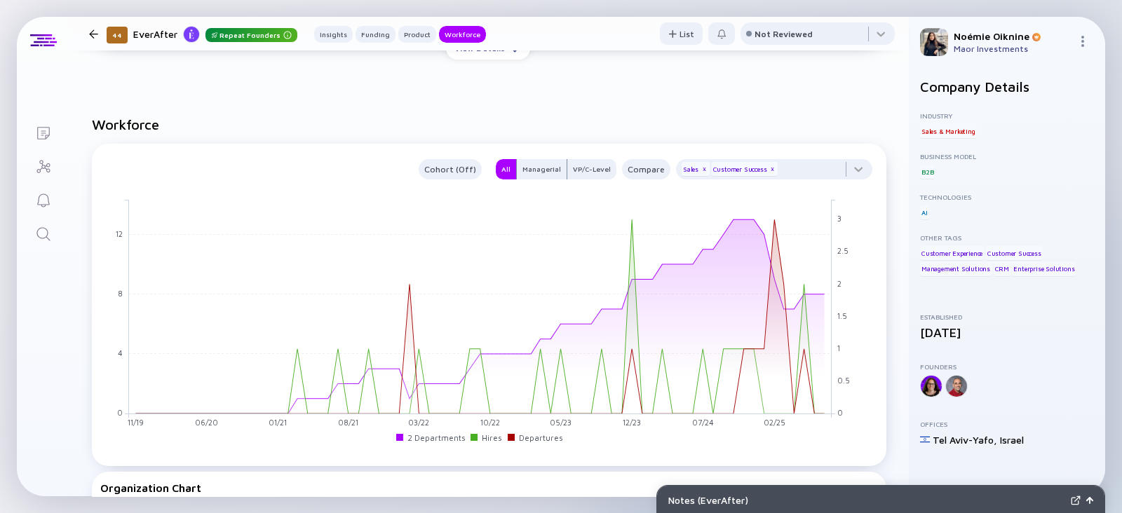
click at [43, 244] on link "Search" at bounding box center [43, 233] width 53 height 34
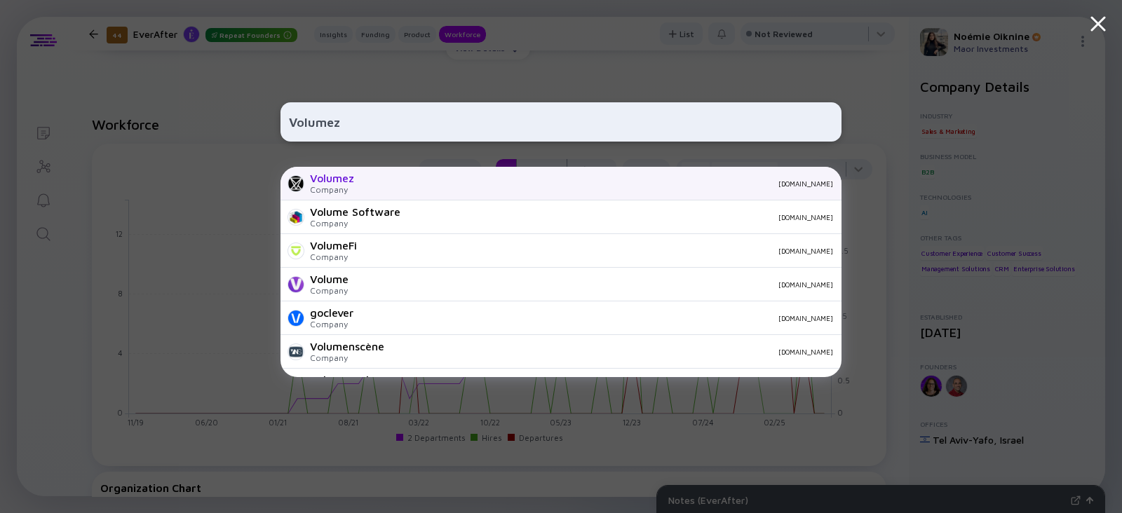
type input "Volumez"
click at [351, 189] on div "Company" at bounding box center [332, 189] width 44 height 11
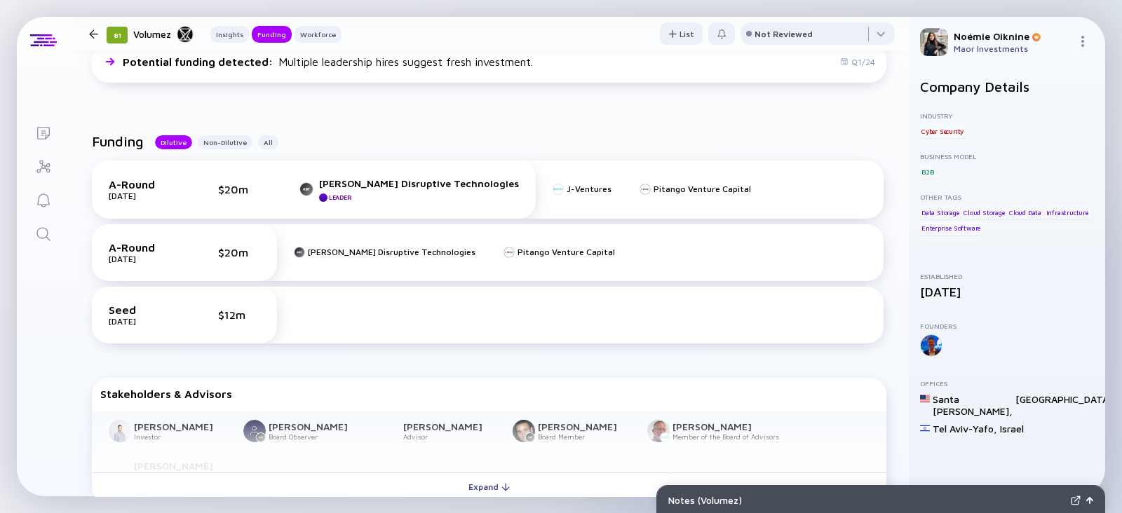
scroll to position [562, 0]
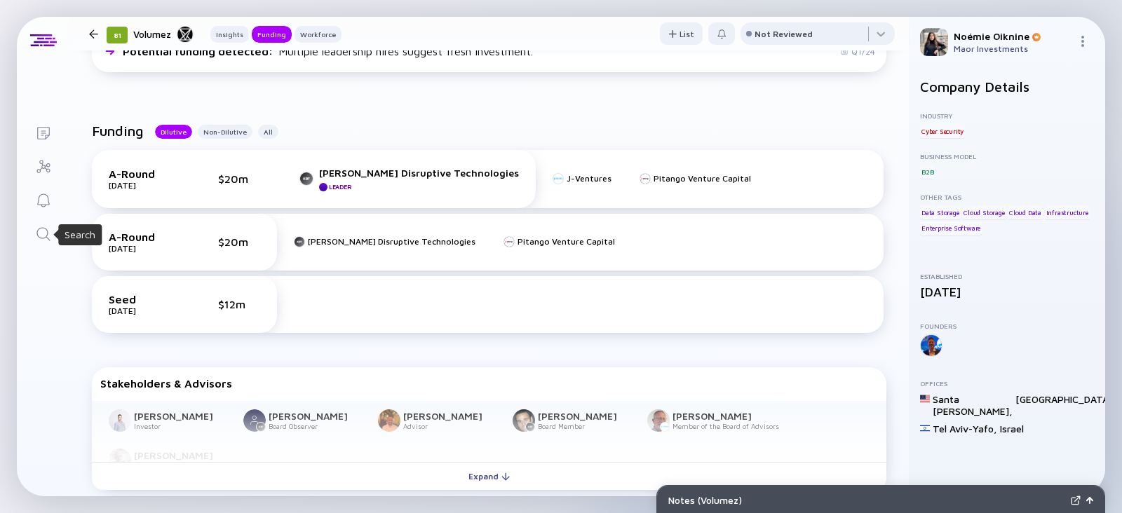
click at [53, 236] on link "Search" at bounding box center [43, 233] width 53 height 34
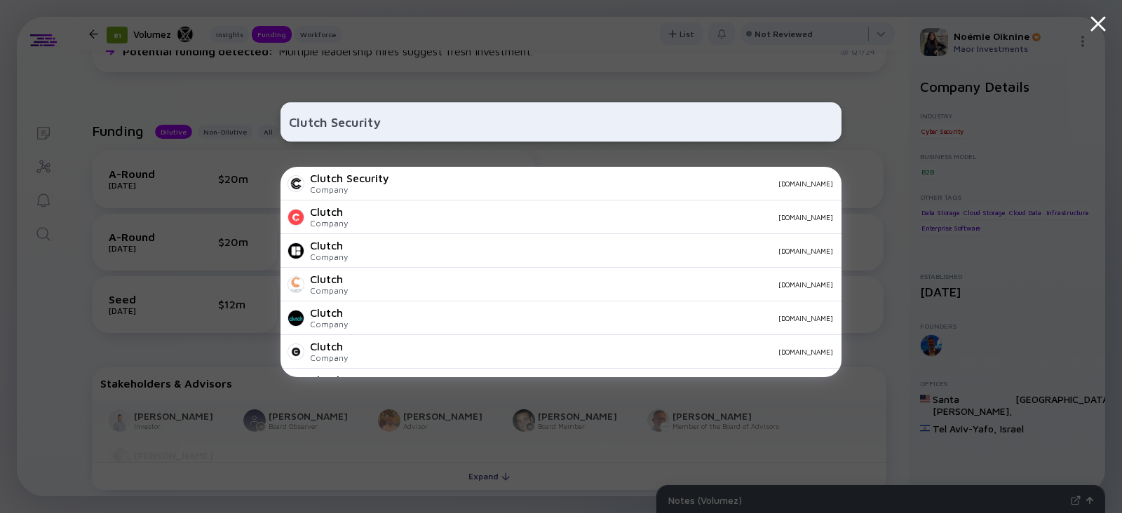
type input "Clutch Security"
click at [354, 187] on div "Company" at bounding box center [349, 189] width 79 height 11
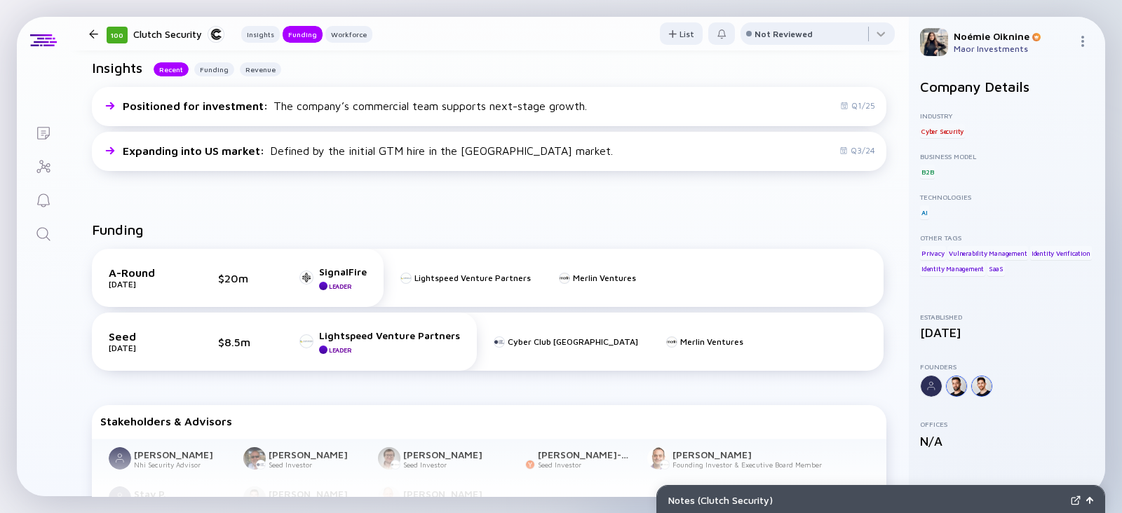
scroll to position [355, 0]
click at [46, 240] on icon "Search" at bounding box center [43, 234] width 17 height 17
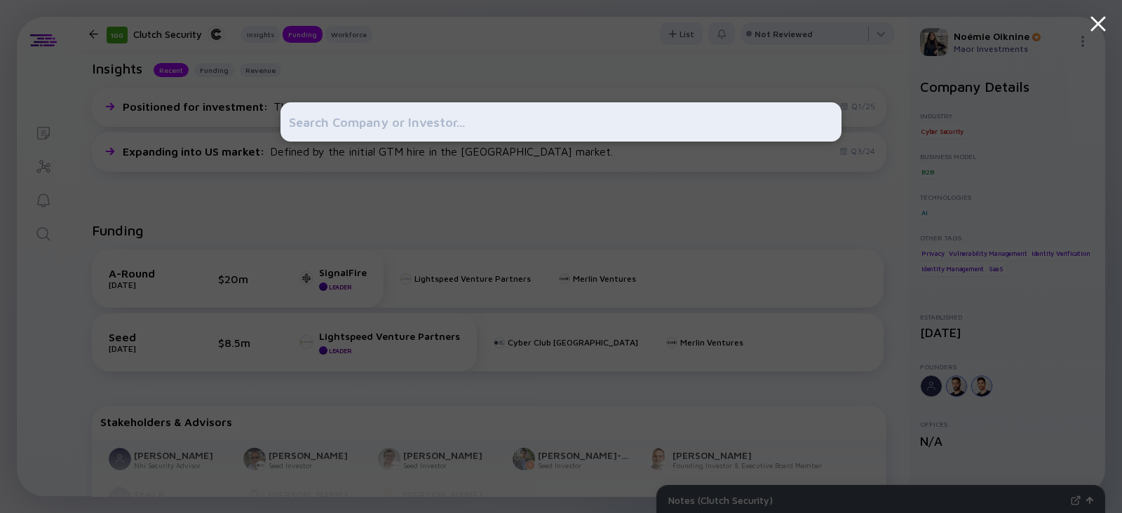
click at [329, 129] on input "text" at bounding box center [561, 121] width 544 height 25
paste input "Daisy"
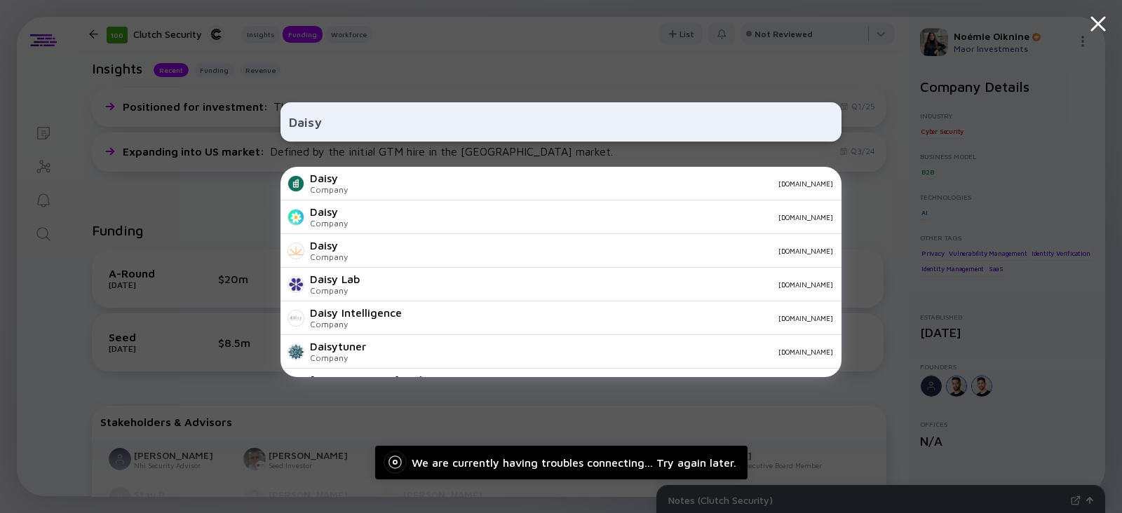
type input "Daisy"
click at [337, 188] on div "Company" at bounding box center [329, 189] width 38 height 11
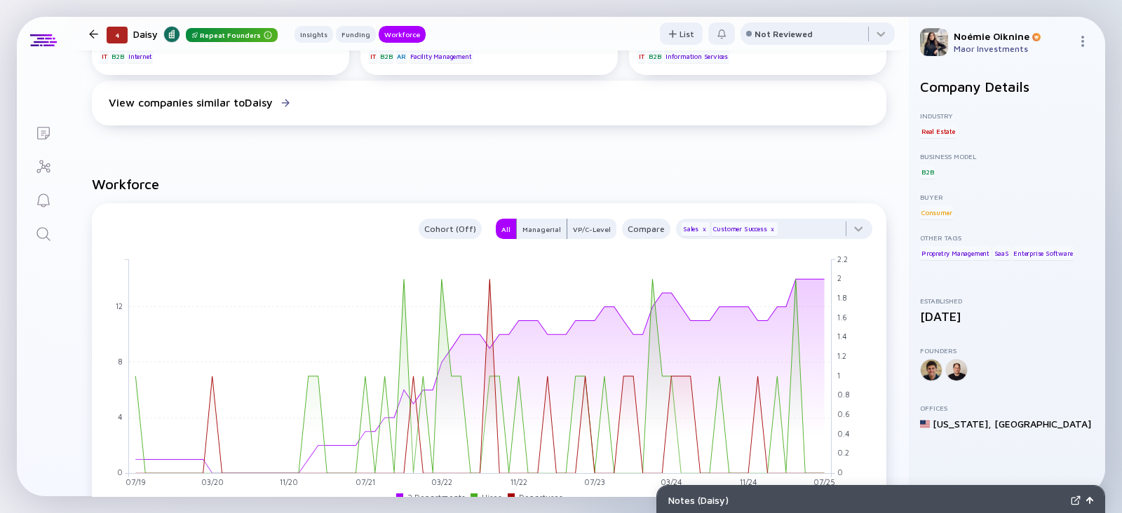
scroll to position [924, 0]
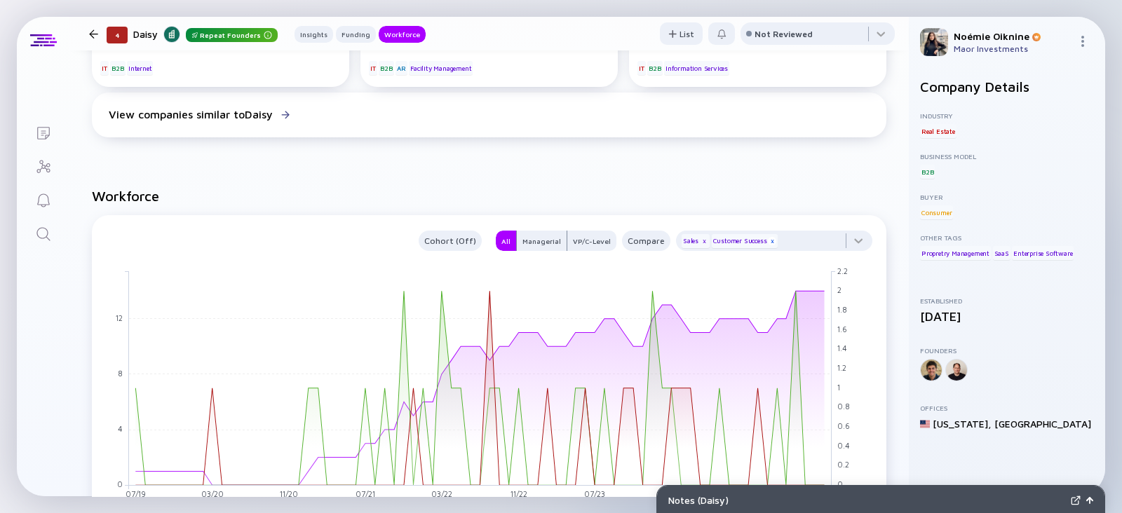
click at [768, 244] on div "x" at bounding box center [772, 241] width 8 height 8
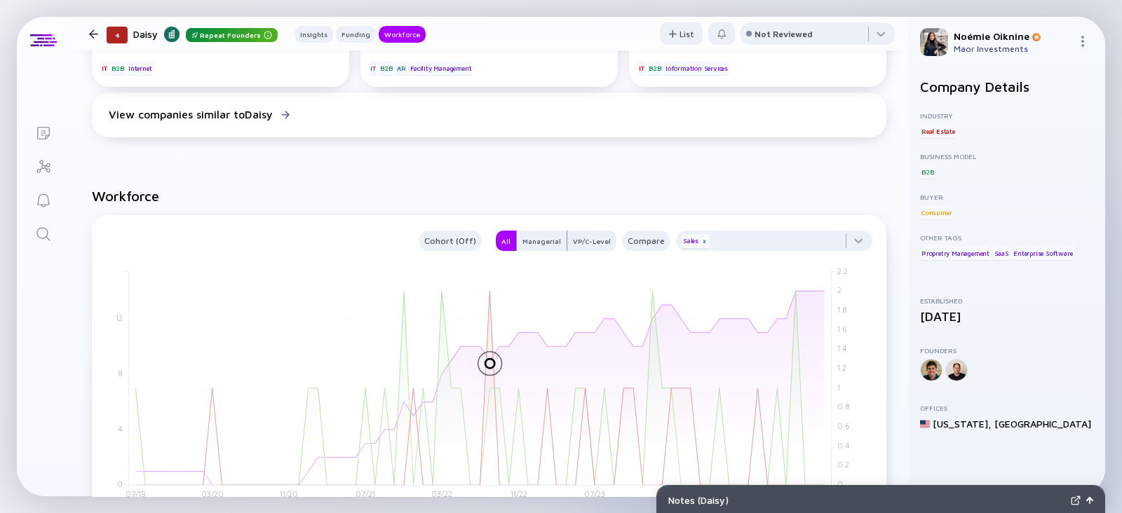
click at [700, 241] on div "x" at bounding box center [704, 241] width 8 height 8
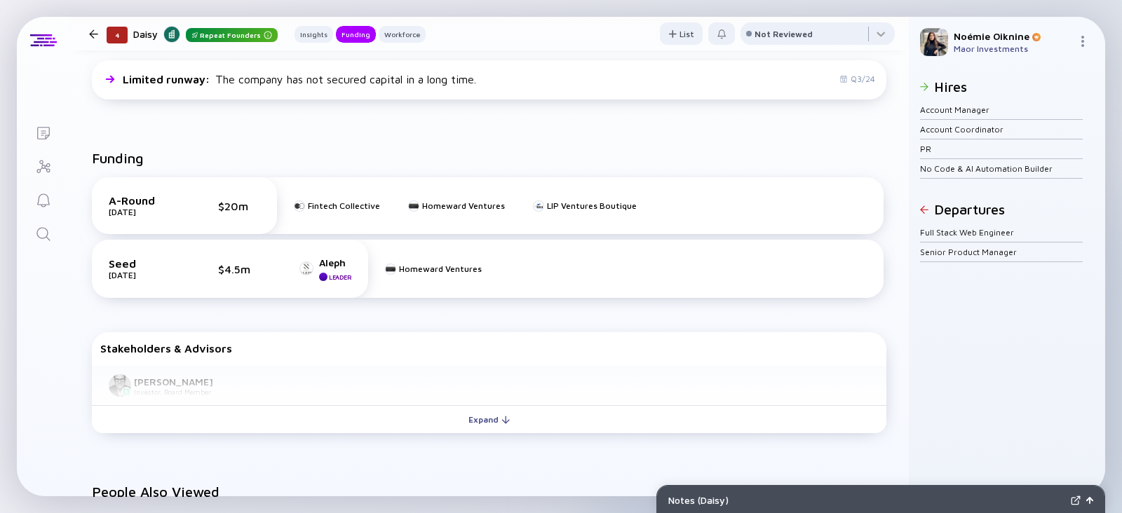
scroll to position [346, 0]
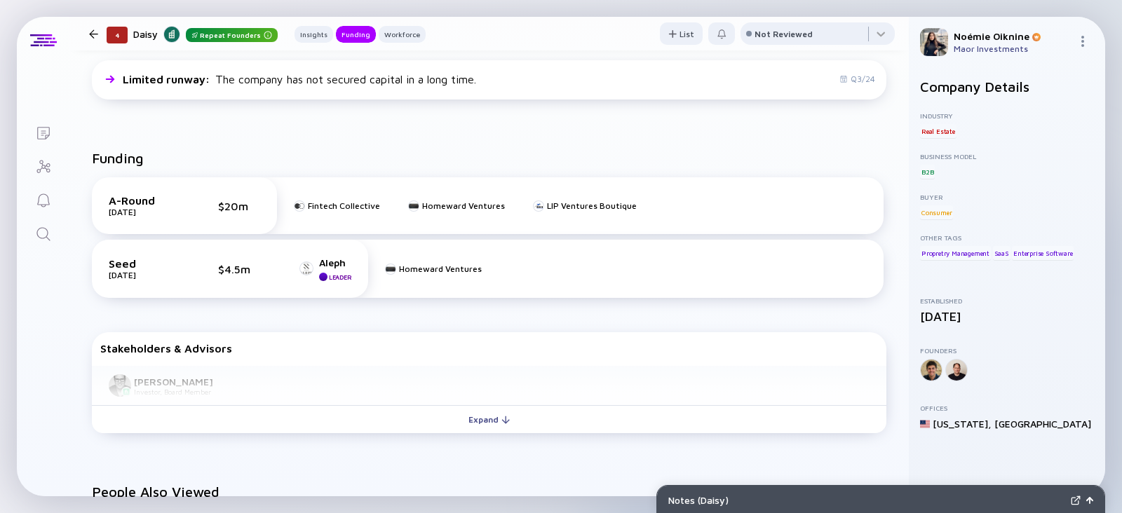
click at [27, 236] on link "Search" at bounding box center [43, 233] width 53 height 34
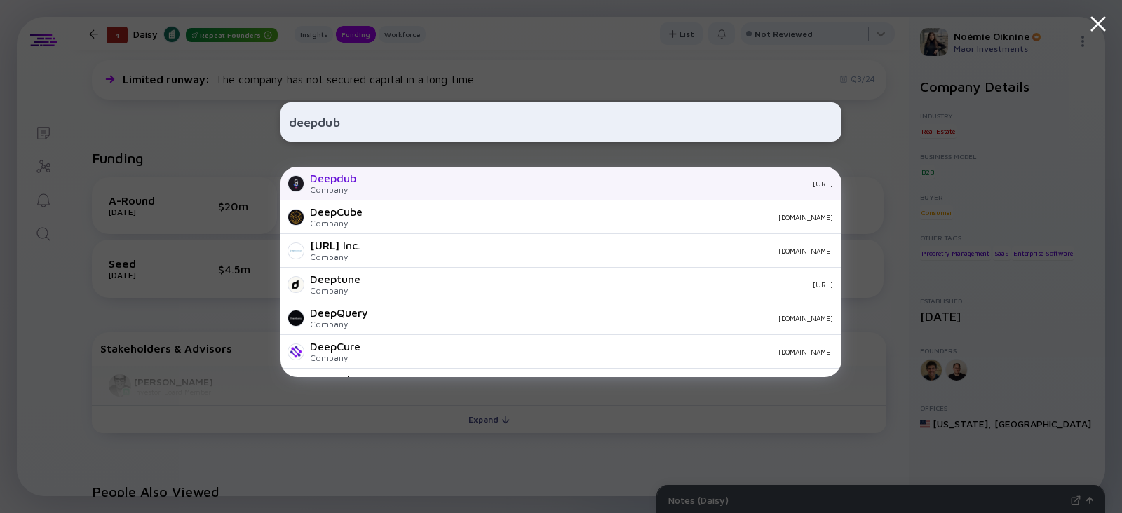
type input "deepdub"
click at [340, 186] on div "Company" at bounding box center [333, 189] width 46 height 11
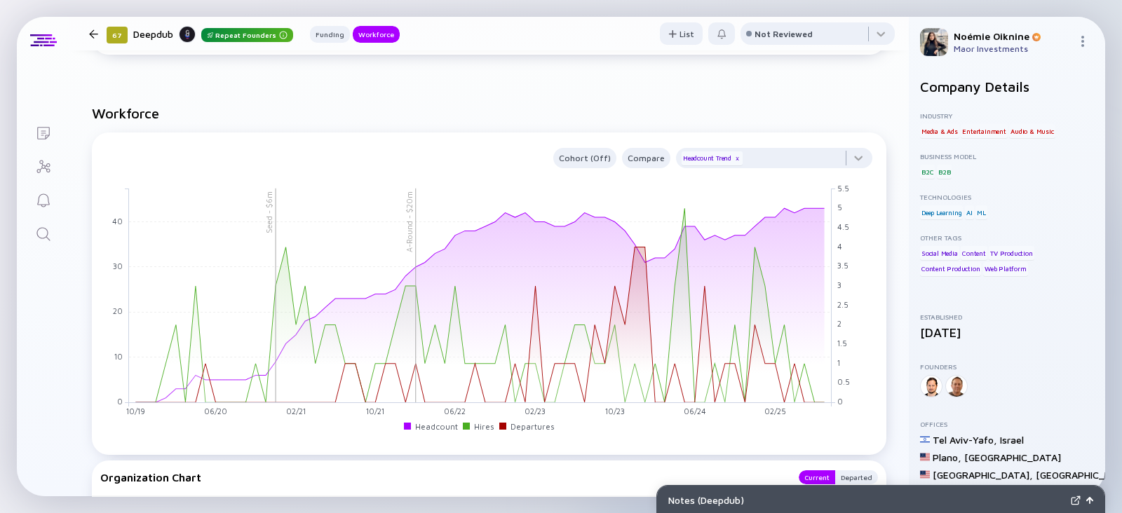
scroll to position [946, 0]
click at [771, 159] on div at bounding box center [774, 163] width 196 height 28
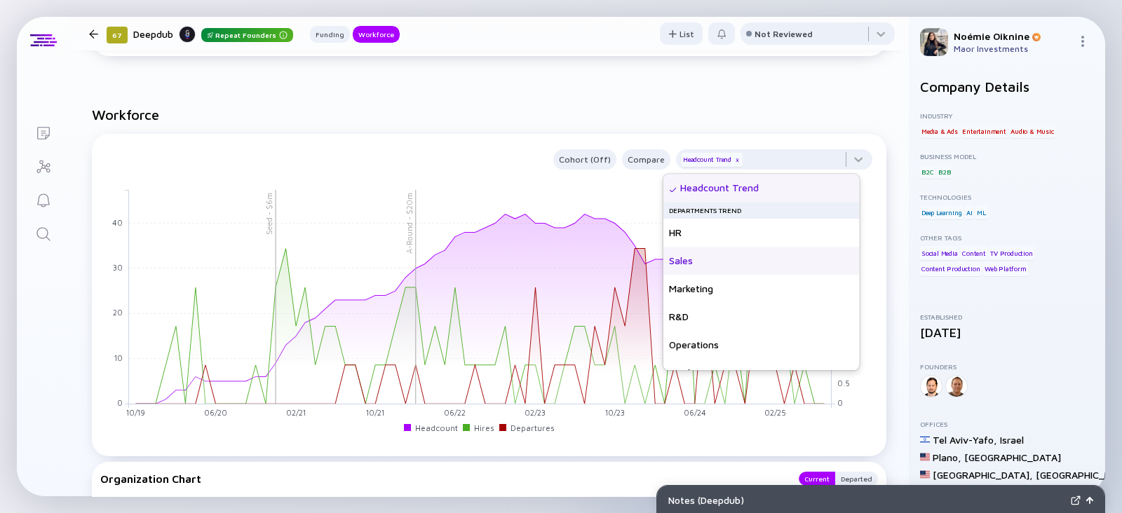
click at [722, 259] on div "Sales" at bounding box center [761, 261] width 196 height 28
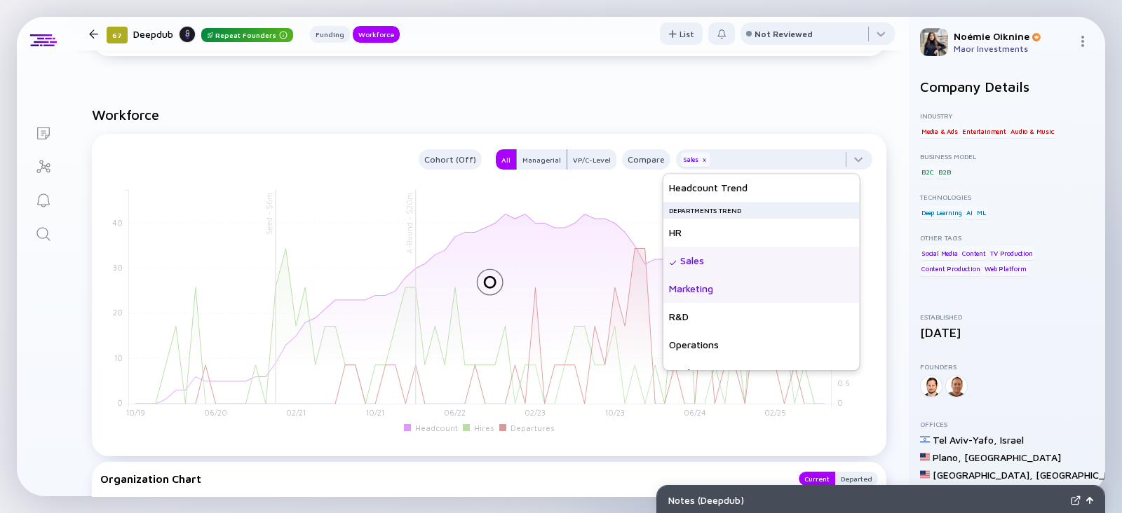
scroll to position [101, 0]
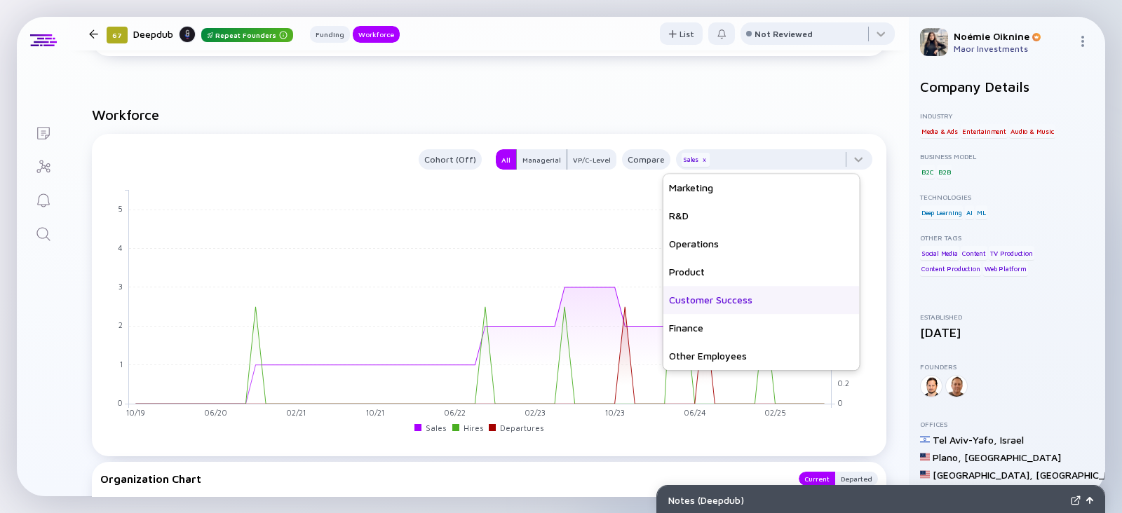
click at [718, 297] on div "Customer Success" at bounding box center [761, 300] width 196 height 28
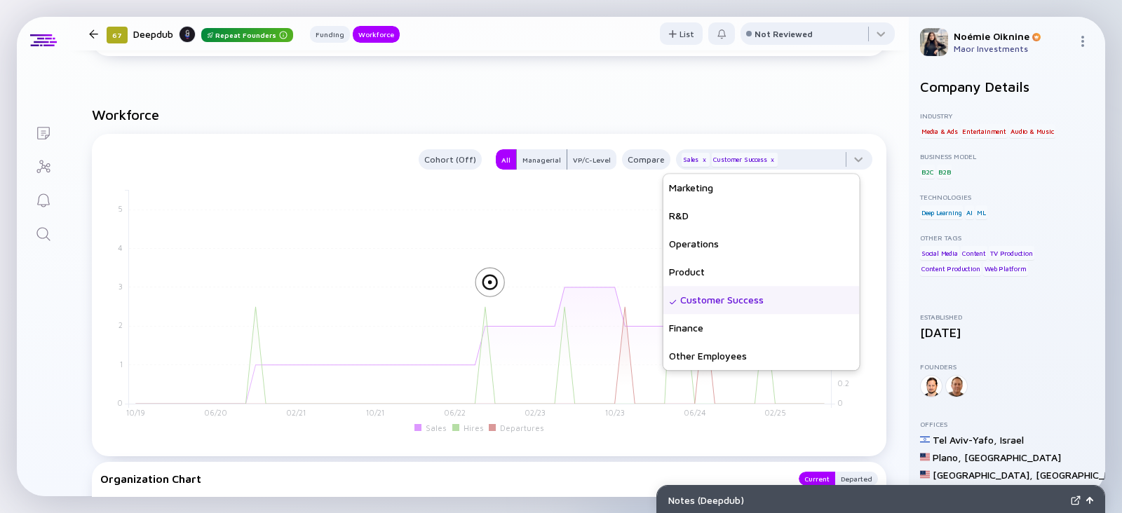
click at [804, 108] on h2 "Workforce" at bounding box center [489, 115] width 794 height 16
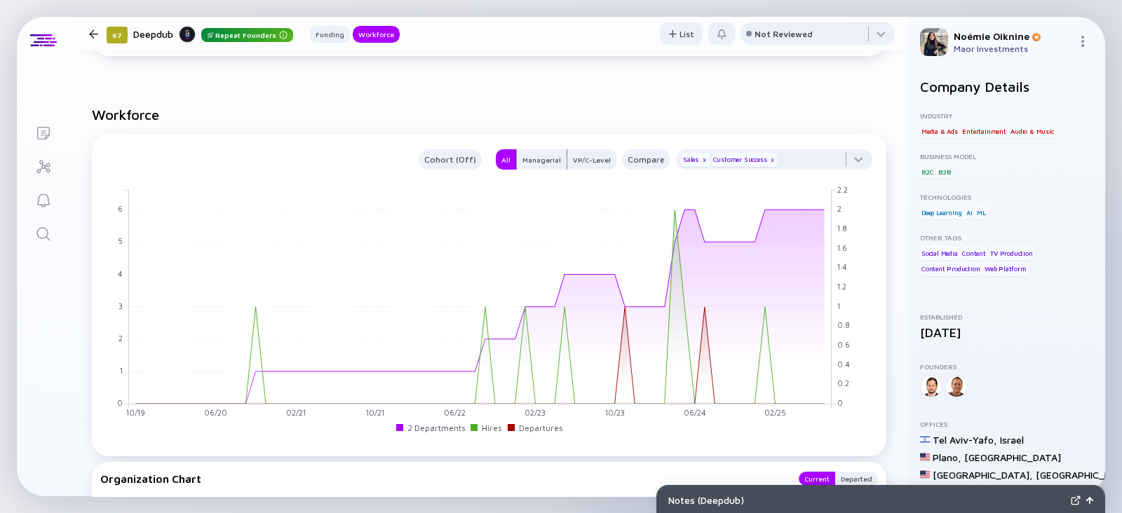
click at [25, 233] on link "Search" at bounding box center [43, 233] width 53 height 34
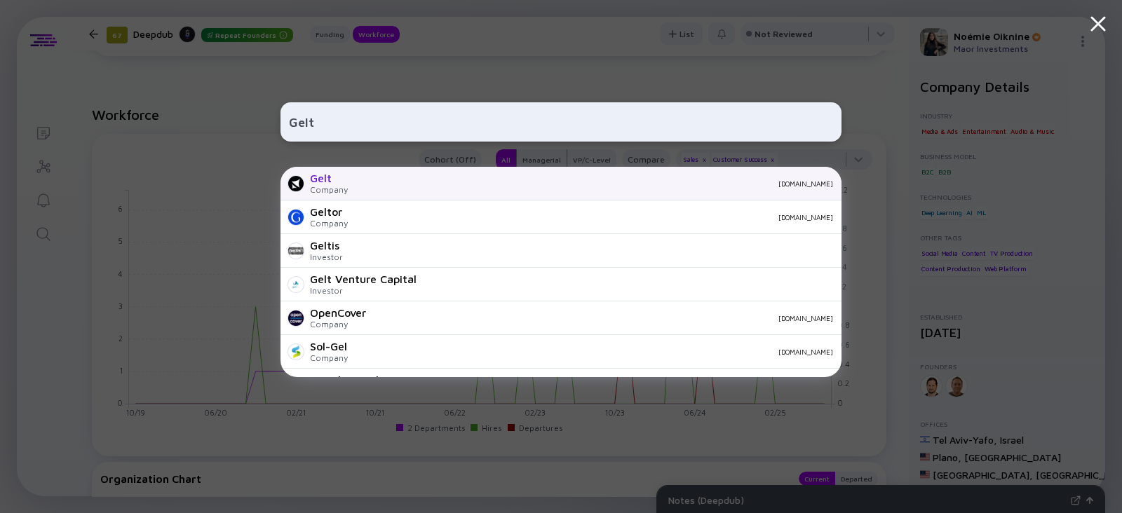
type input "Gelt"
click at [323, 190] on div "Company" at bounding box center [329, 189] width 38 height 11
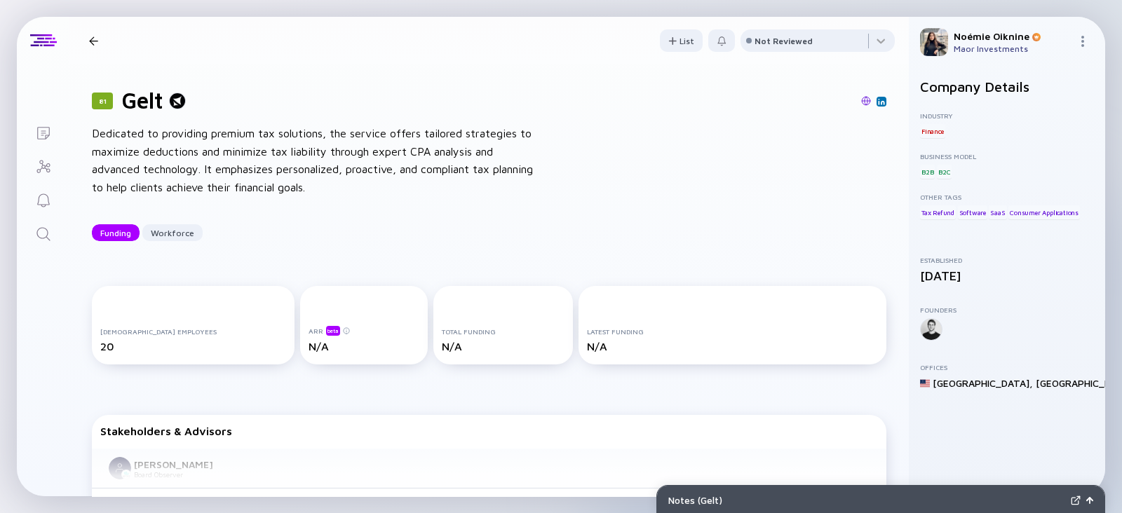
click at [60, 232] on link "Search" at bounding box center [43, 233] width 53 height 34
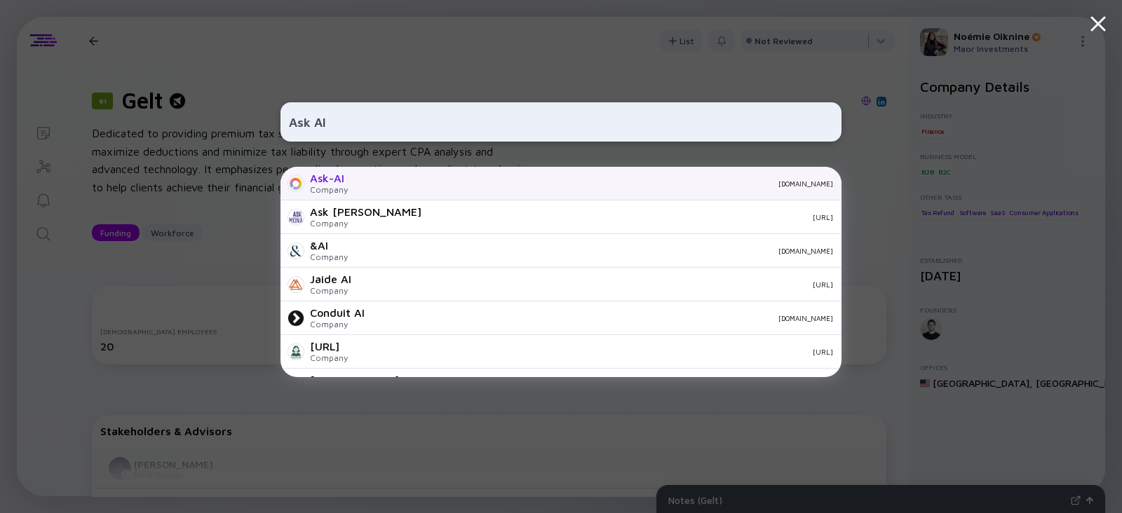
type input "Ask AI"
click at [423, 186] on div "[DOMAIN_NAME]" at bounding box center [596, 183] width 474 height 8
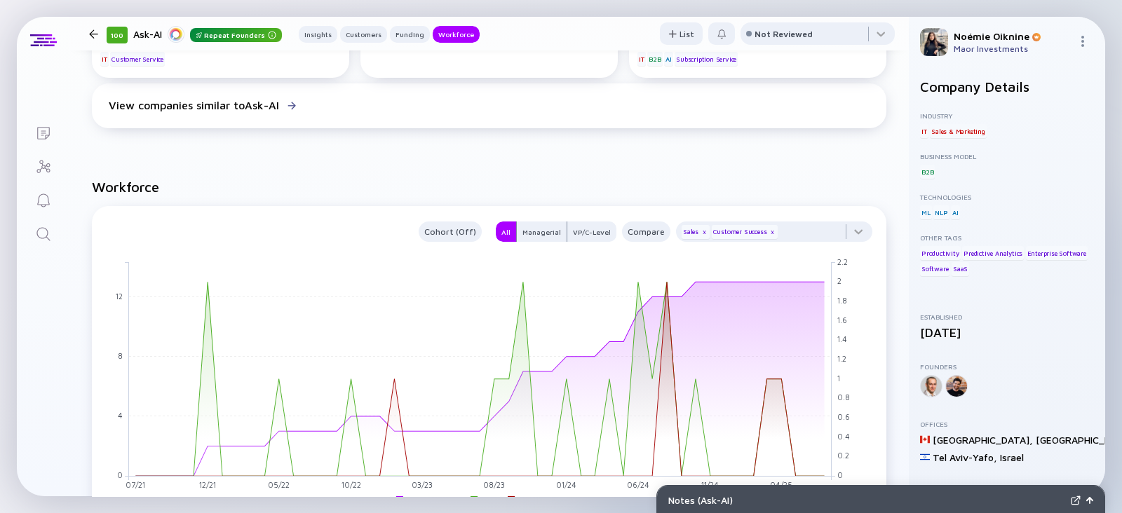
scroll to position [1120, 0]
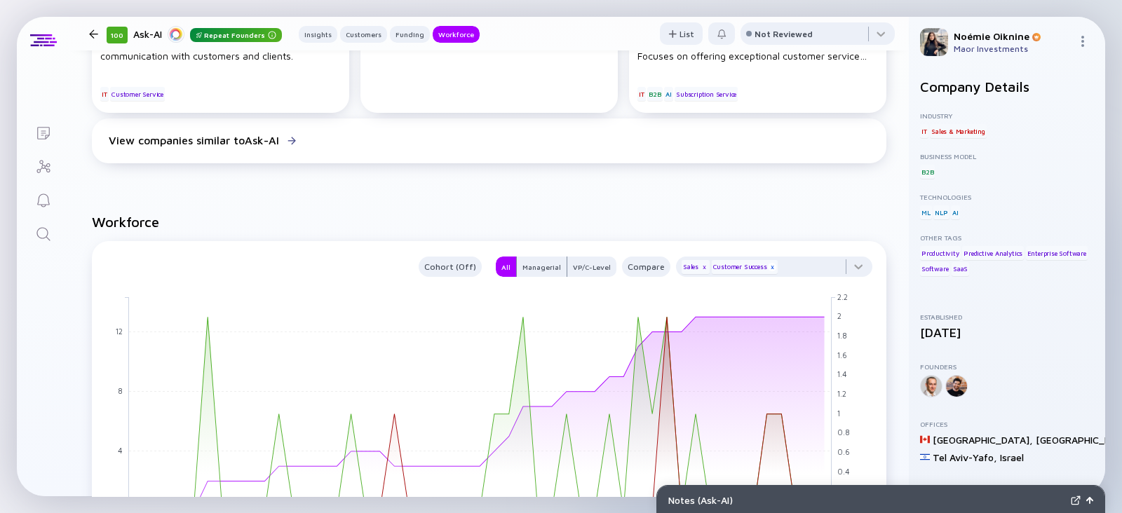
click at [768, 267] on div "x" at bounding box center [772, 267] width 8 height 8
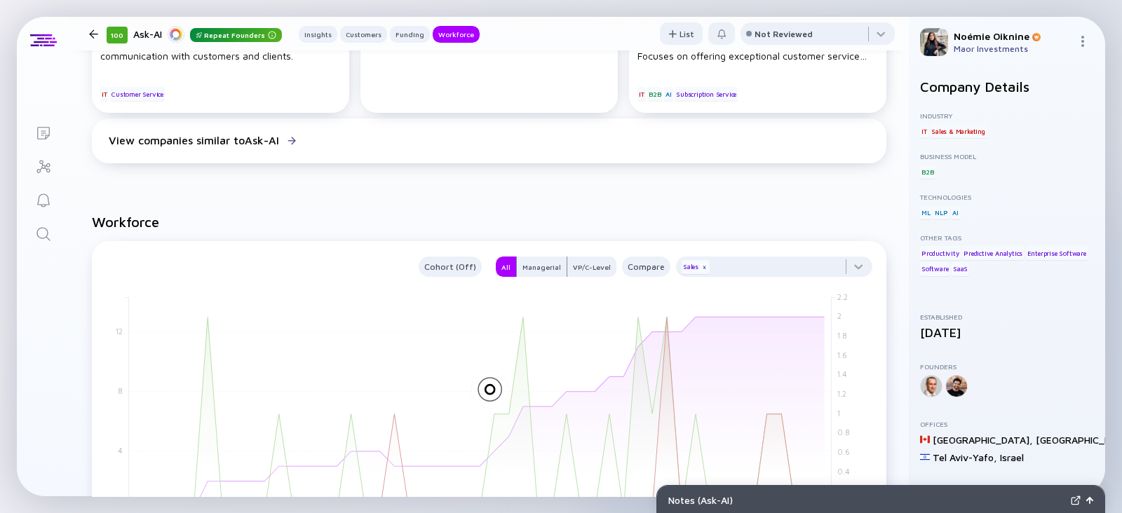
click at [700, 269] on div "x" at bounding box center [704, 267] width 8 height 8
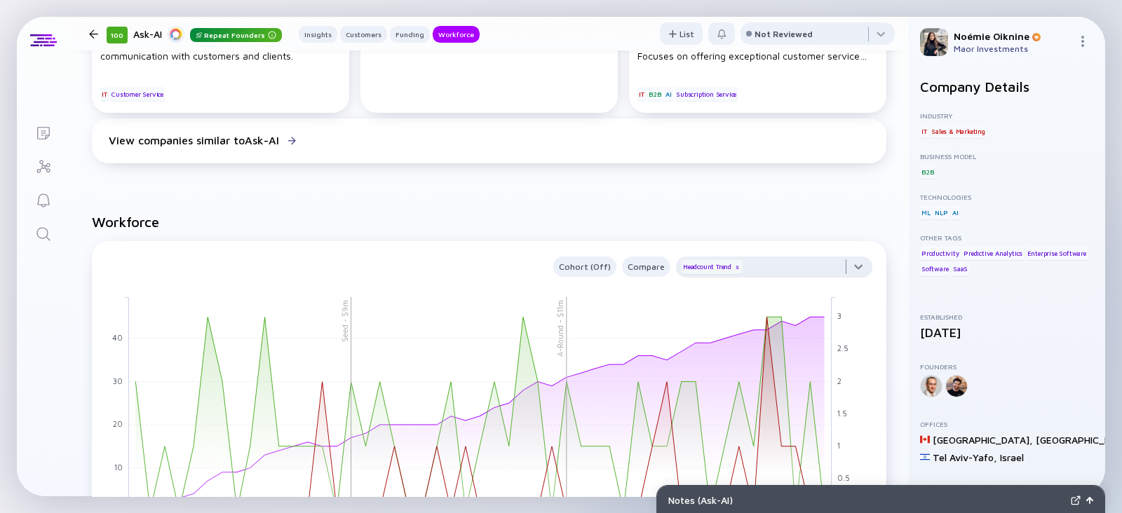
click at [756, 260] on div at bounding box center [774, 271] width 196 height 28
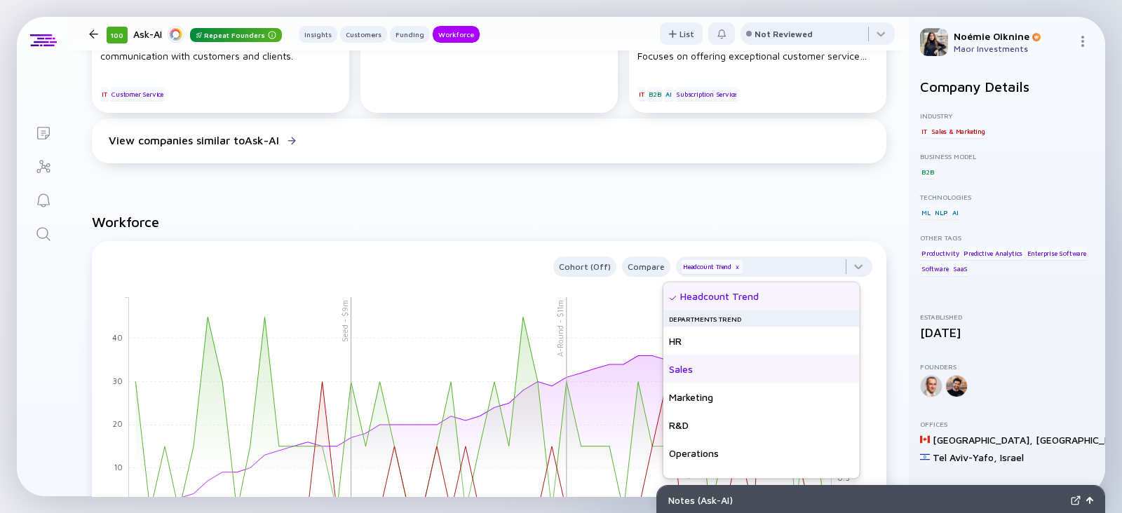
click at [718, 366] on div "Sales" at bounding box center [761, 369] width 196 height 28
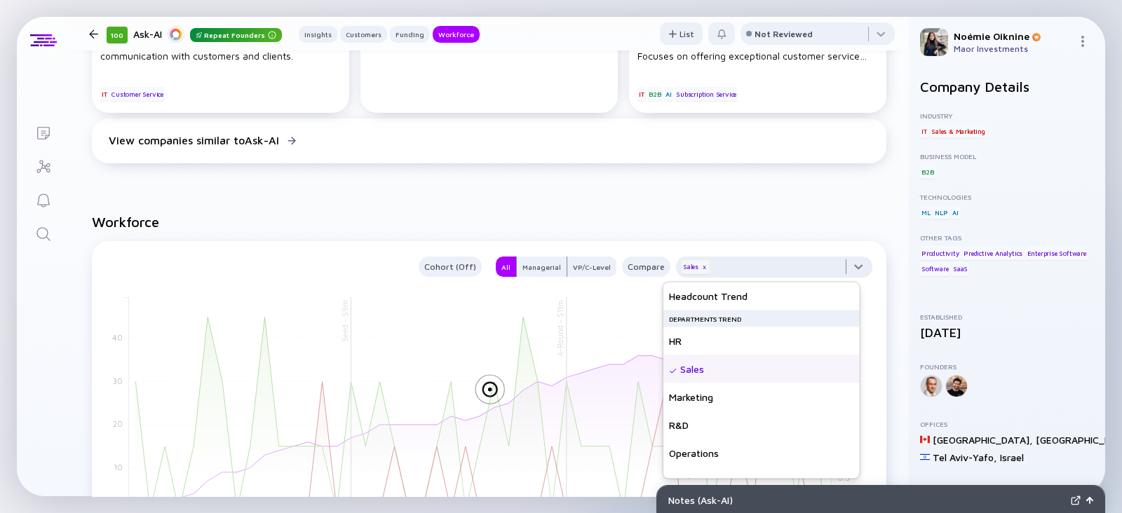
click at [785, 267] on div at bounding box center [774, 271] width 196 height 28
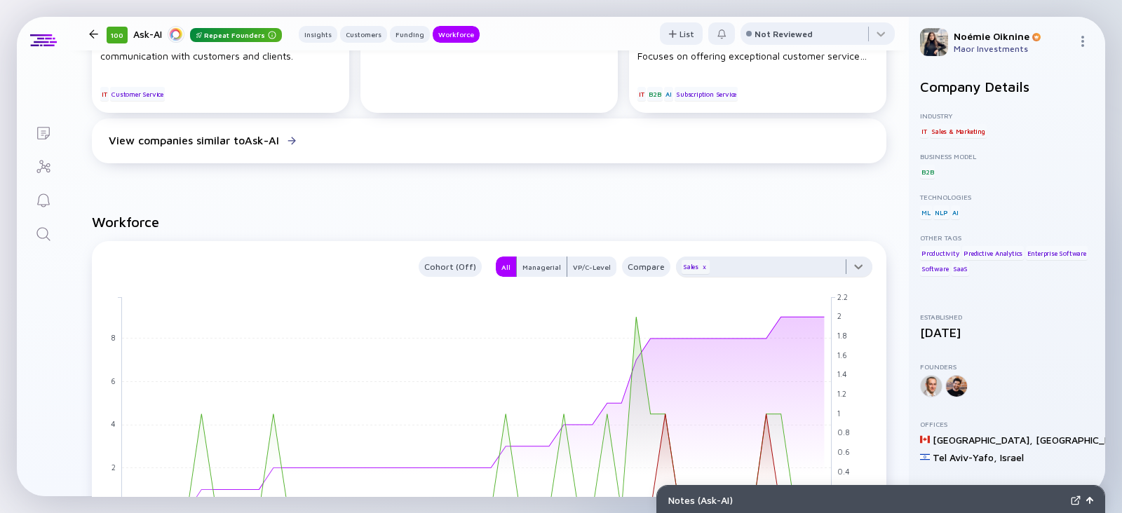
click at [785, 267] on div at bounding box center [774, 271] width 196 height 28
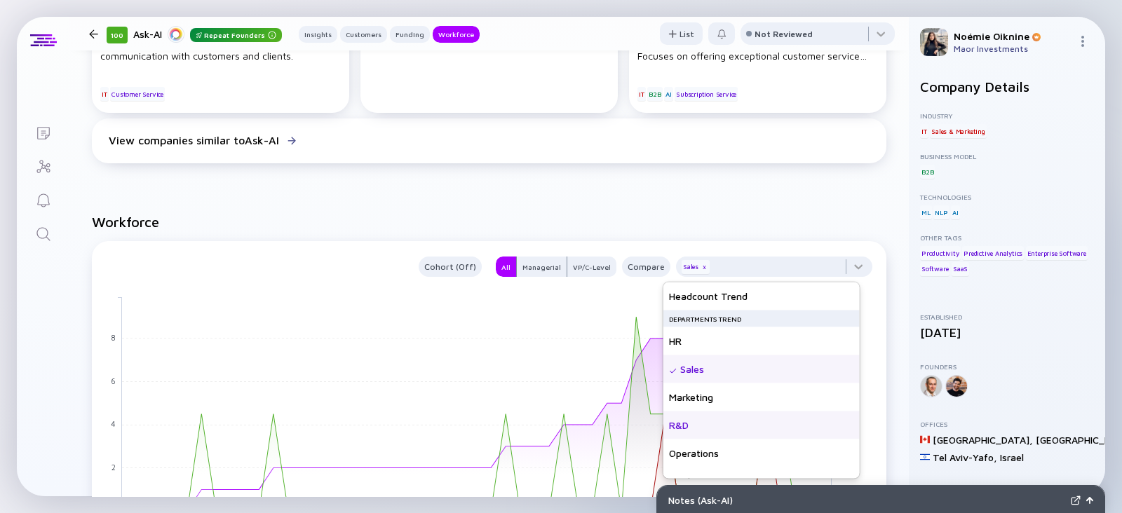
scroll to position [101, 0]
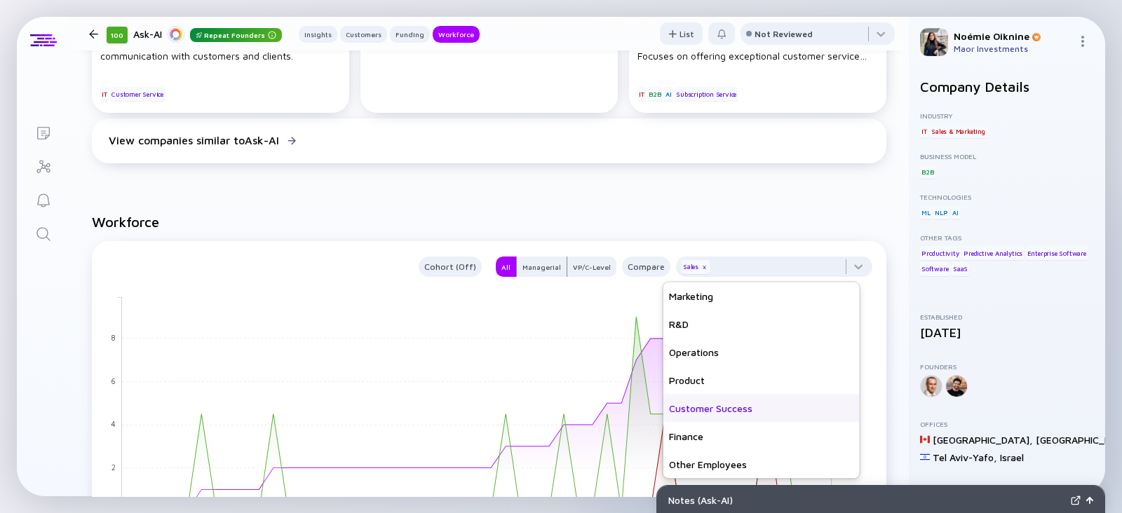
click at [714, 406] on div "Customer Success" at bounding box center [761, 409] width 196 height 28
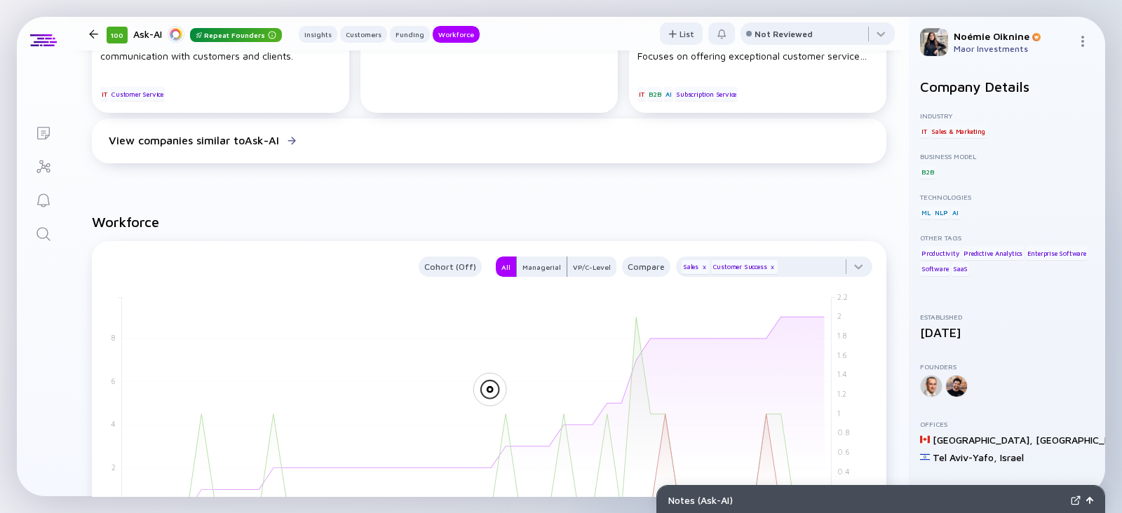
click at [806, 221] on h2 "Workforce" at bounding box center [489, 222] width 794 height 16
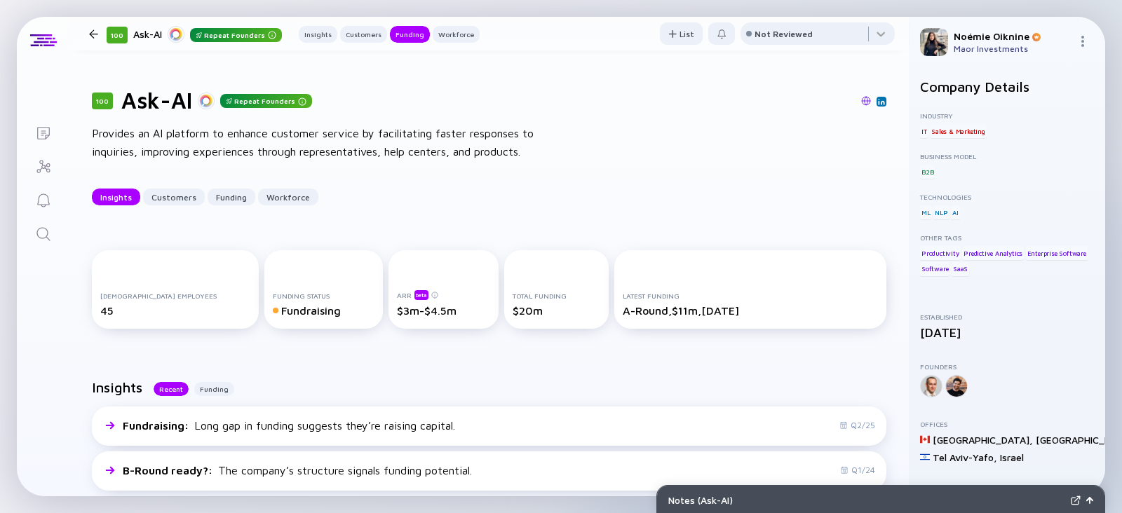
scroll to position [818, 0]
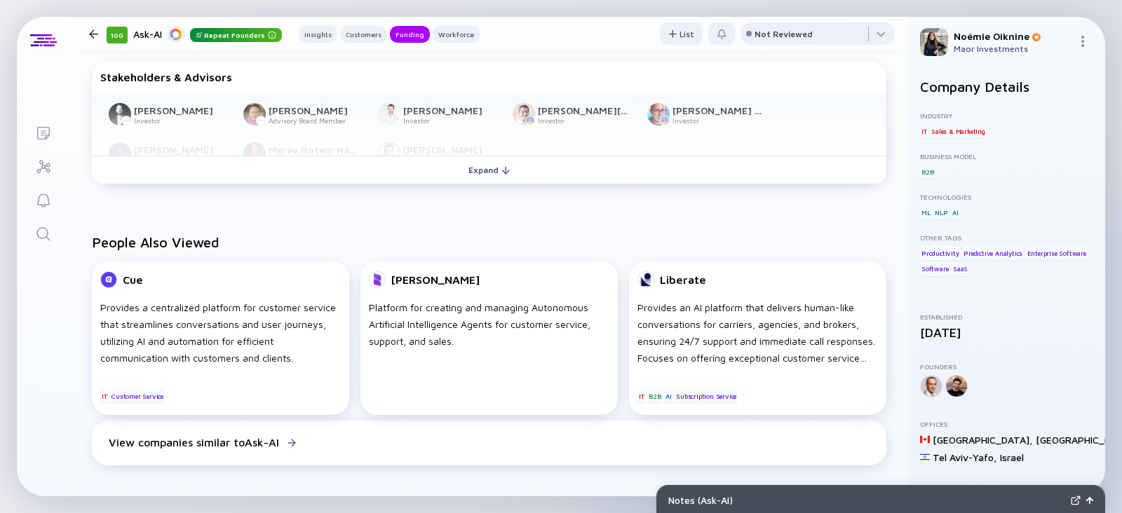
click at [41, 233] on icon "Search" at bounding box center [43, 234] width 17 height 17
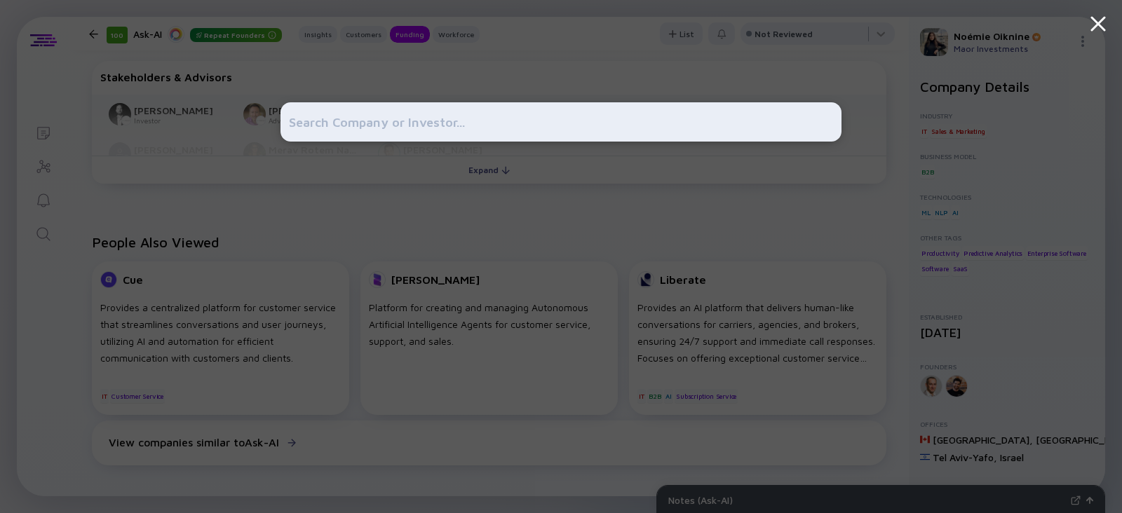
click at [611, 116] on input "text" at bounding box center [561, 121] width 544 height 25
paste input "Tuvis"
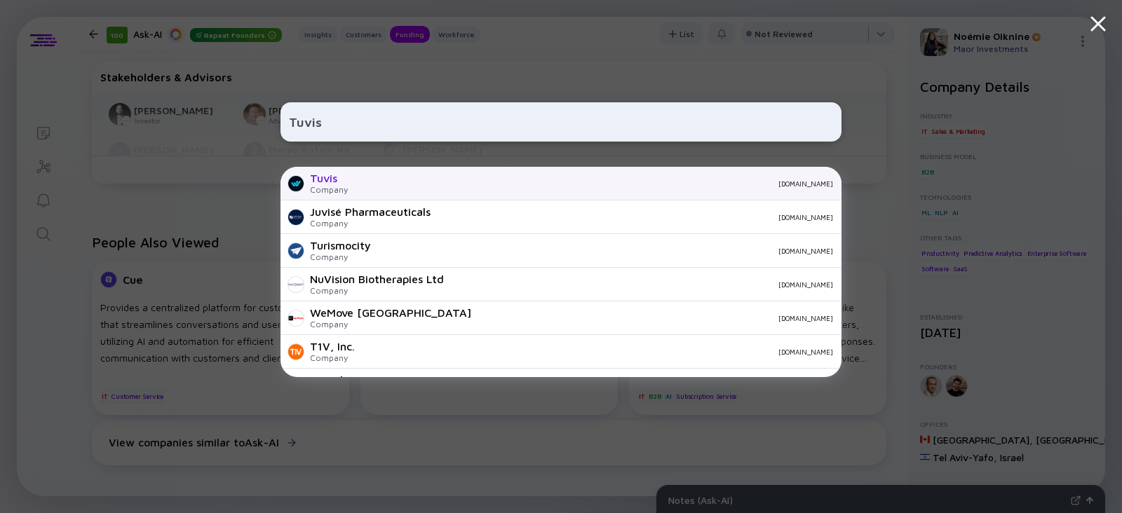
type input "Tuvis"
click at [345, 186] on div "Company" at bounding box center [329, 189] width 38 height 11
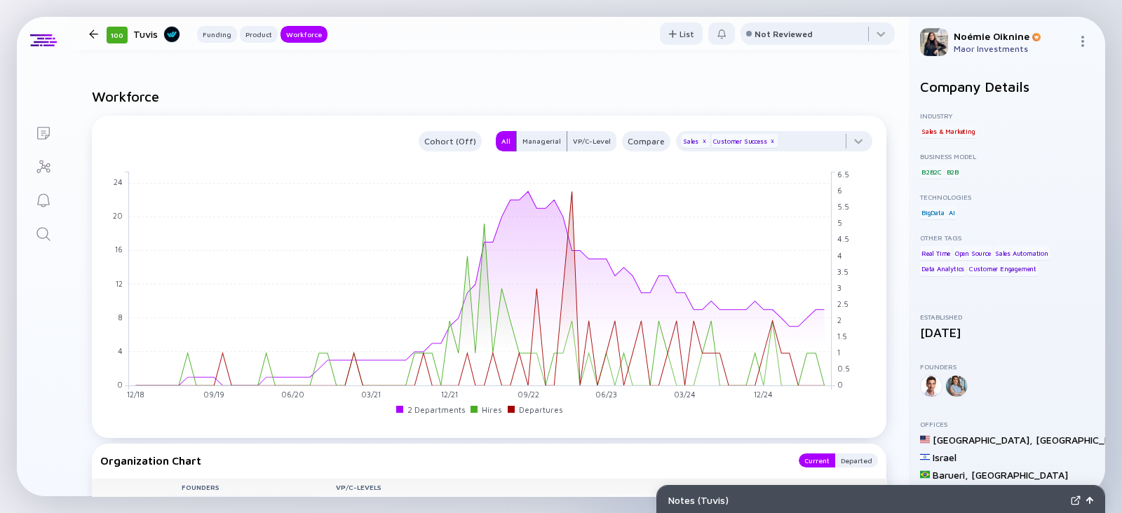
scroll to position [1052, 0]
click at [46, 229] on icon "Search" at bounding box center [42, 233] width 13 height 13
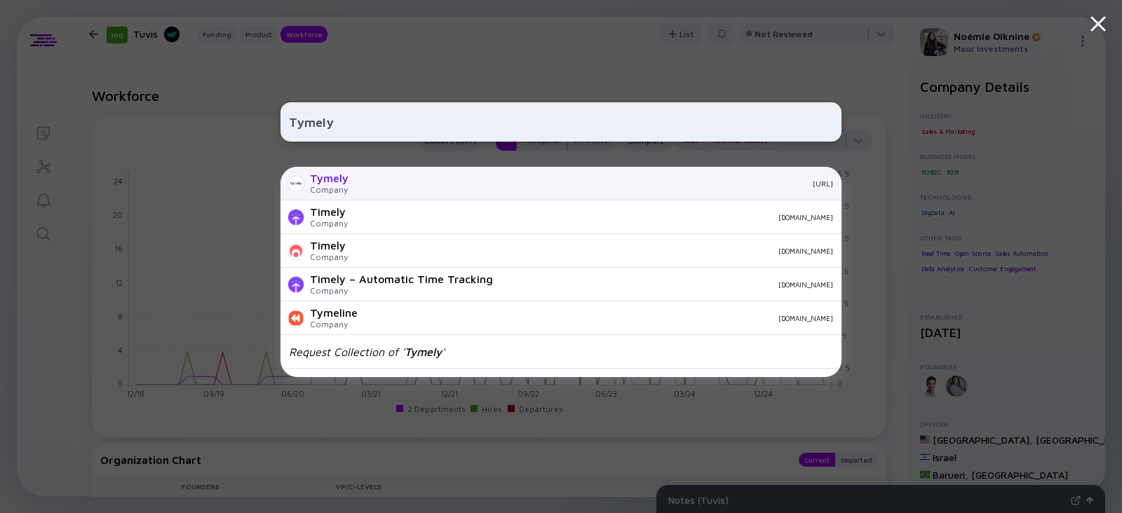
type input "Tymely"
click at [340, 187] on div "Company" at bounding box center [329, 189] width 39 height 11
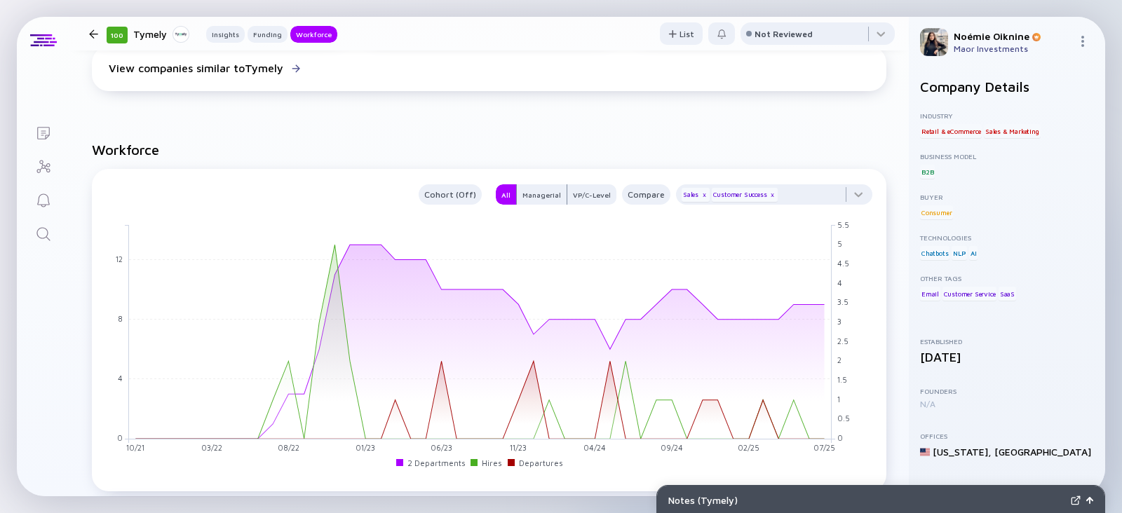
scroll to position [1191, 0]
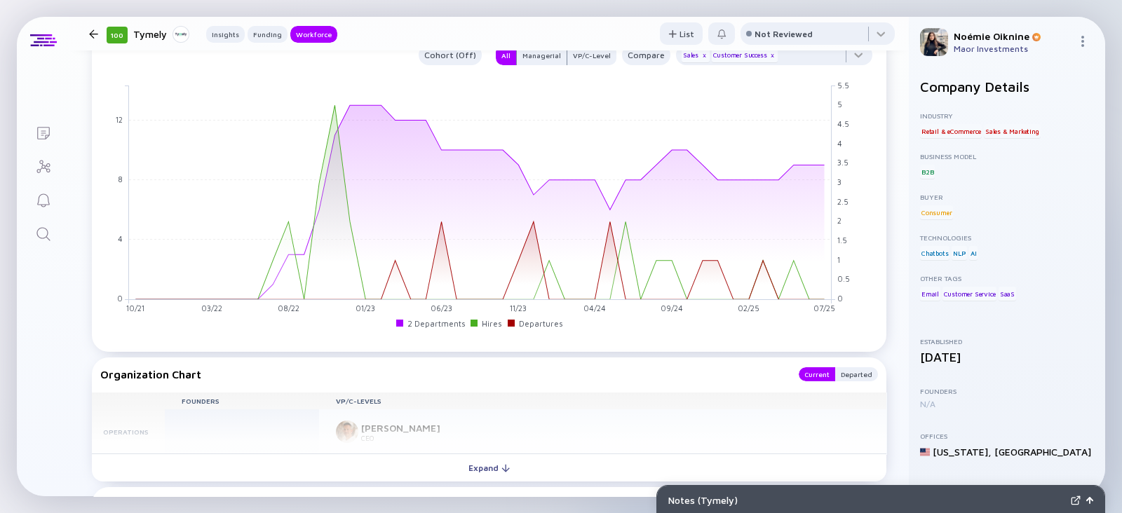
click at [54, 237] on link "Search" at bounding box center [43, 233] width 53 height 34
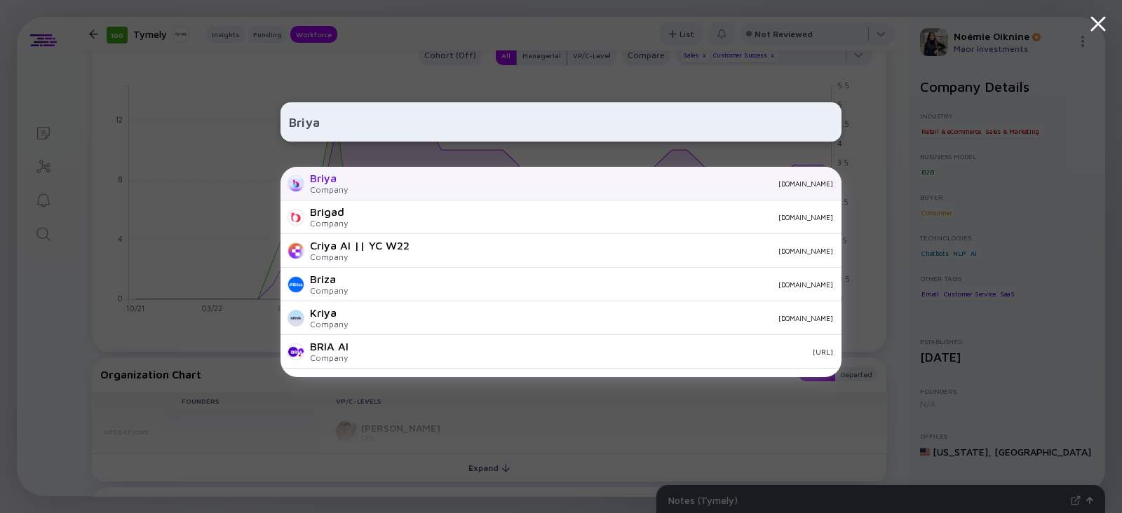
type input "Briya"
click at [337, 186] on div "Company" at bounding box center [329, 189] width 38 height 11
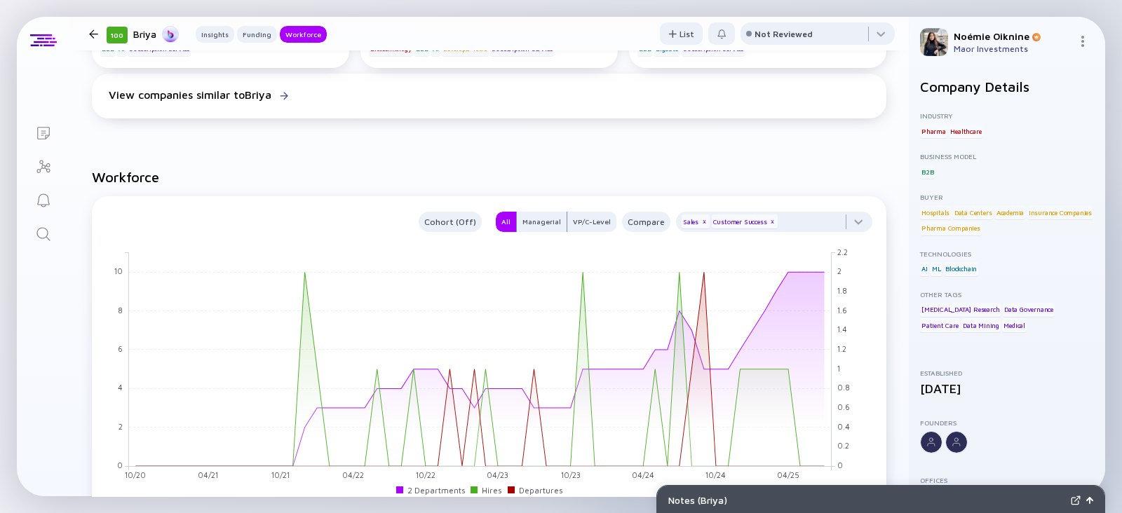
scroll to position [1091, 0]
click at [53, 224] on link "Search" at bounding box center [43, 233] width 53 height 34
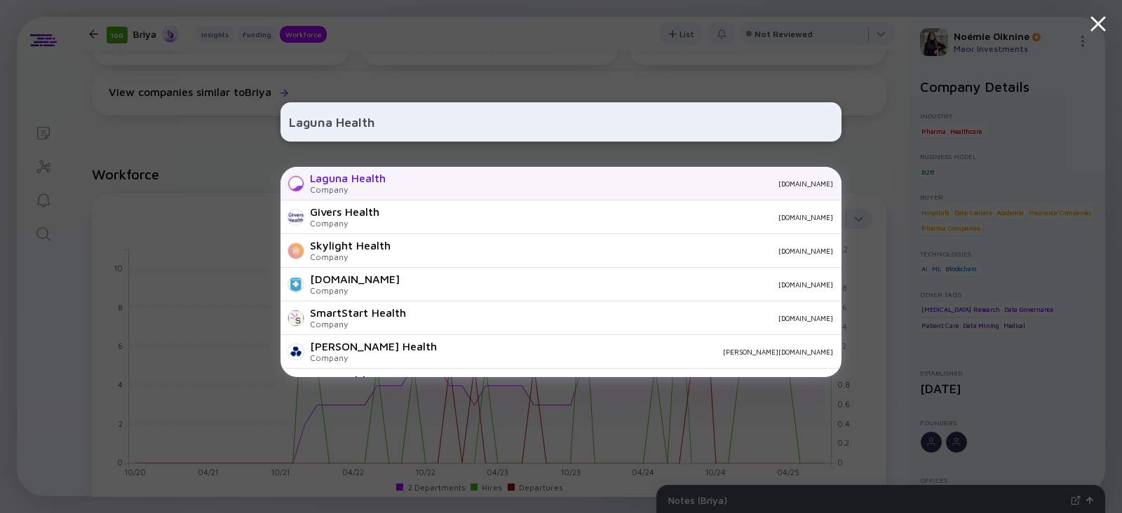
type input "Laguna Health"
click at [364, 182] on div "Laguna Health" at bounding box center [348, 178] width 76 height 13
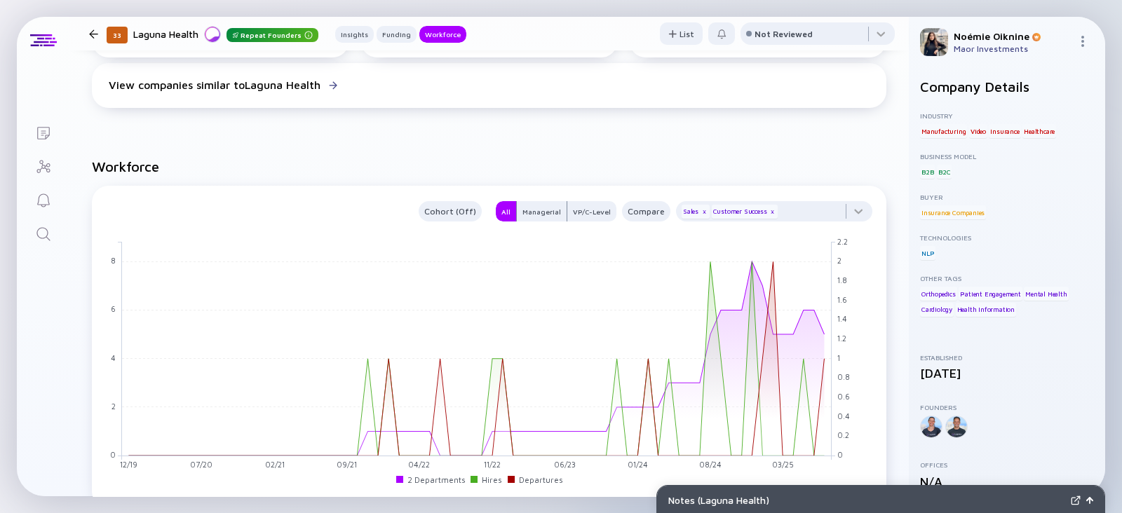
scroll to position [1207, 0]
click at [768, 214] on div "x" at bounding box center [772, 211] width 8 height 8
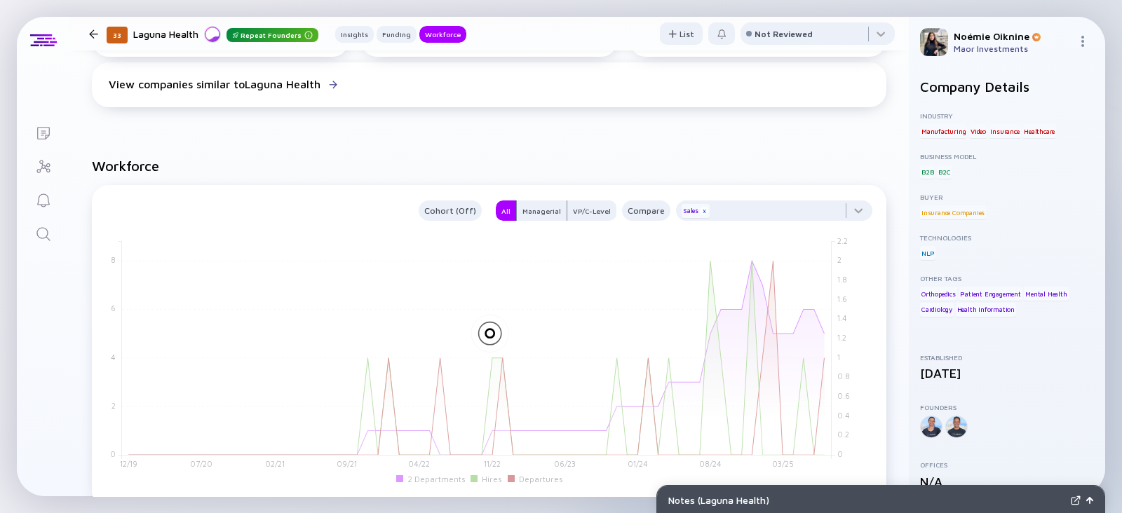
click at [700, 210] on div "x" at bounding box center [704, 211] width 8 height 8
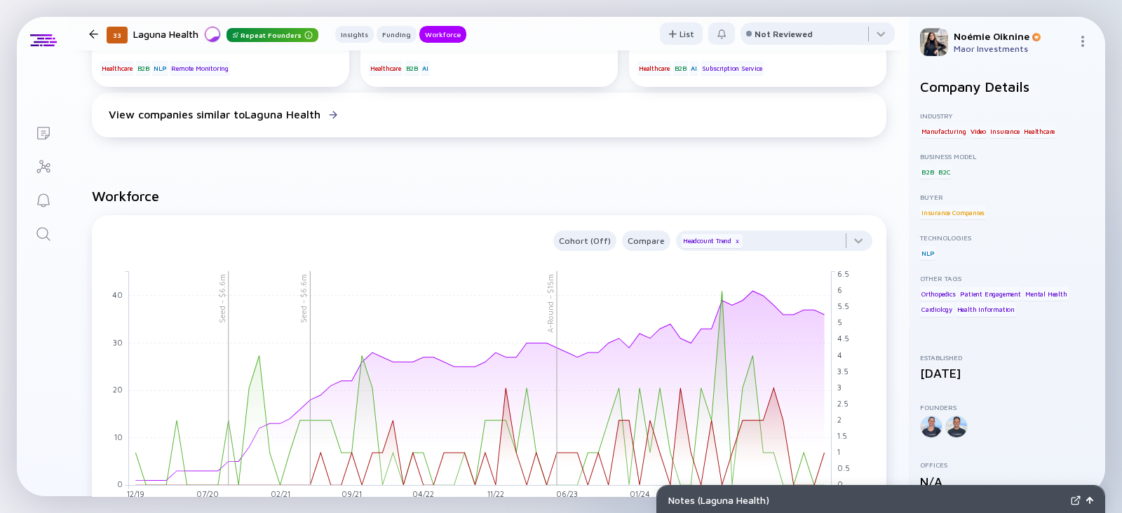
scroll to position [1179, 0]
click at [46, 237] on icon "Search" at bounding box center [43, 234] width 17 height 17
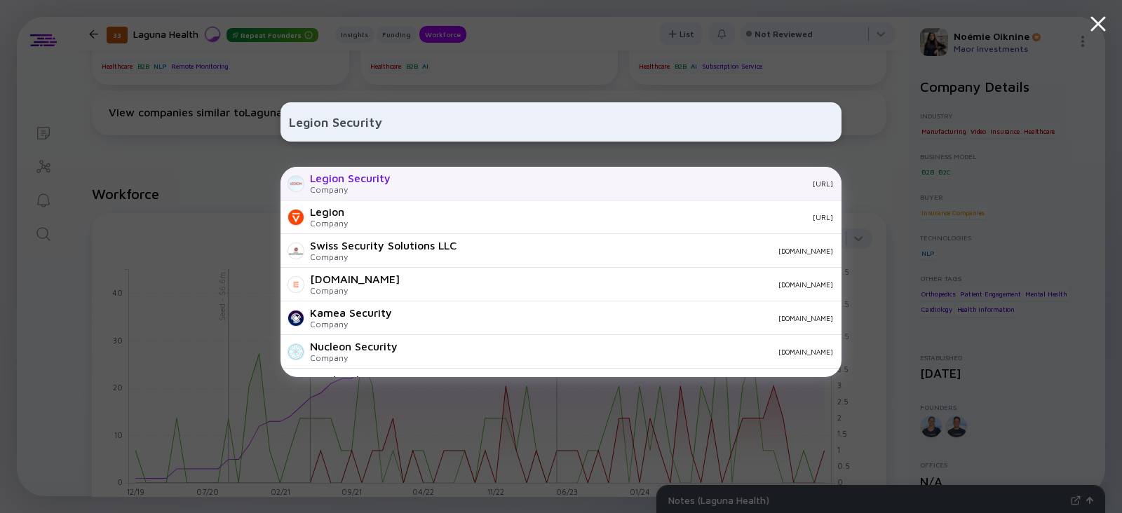
type input "Legion Security"
click at [421, 194] on div "Legion Security Company legionsecurity.ai" at bounding box center [560, 184] width 561 height 34
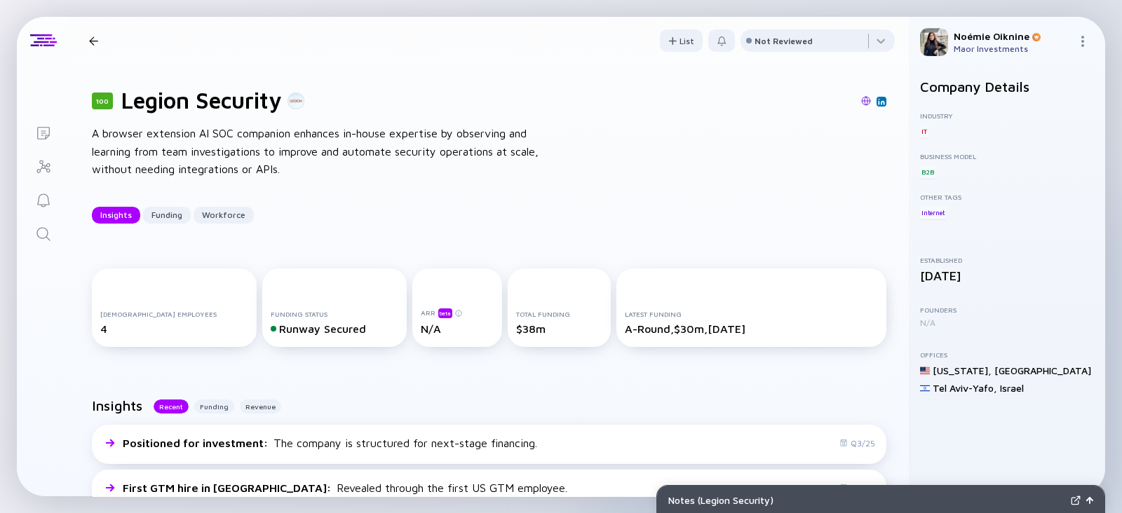
click at [878, 99] on img at bounding box center [881, 101] width 7 height 7
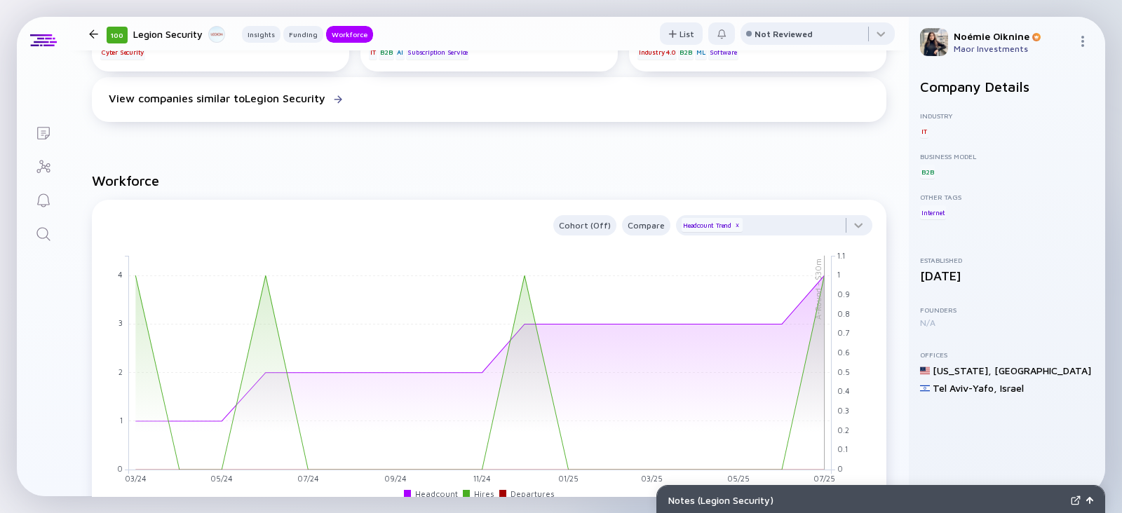
scroll to position [1046, 0]
click at [39, 229] on icon "Search" at bounding box center [43, 234] width 17 height 17
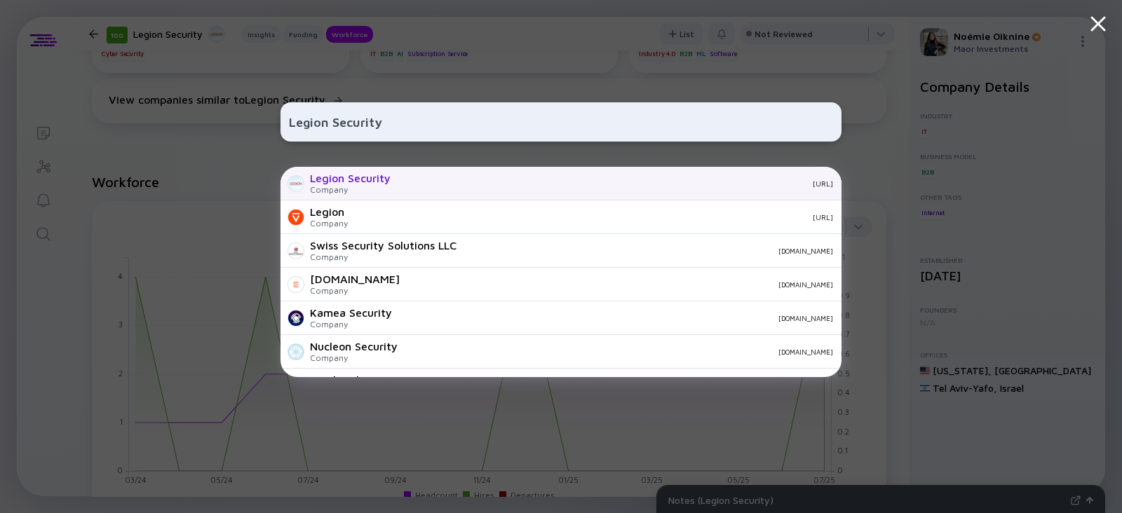
type input "Legion Security"
click at [327, 184] on div "Legion Security" at bounding box center [350, 178] width 81 height 13
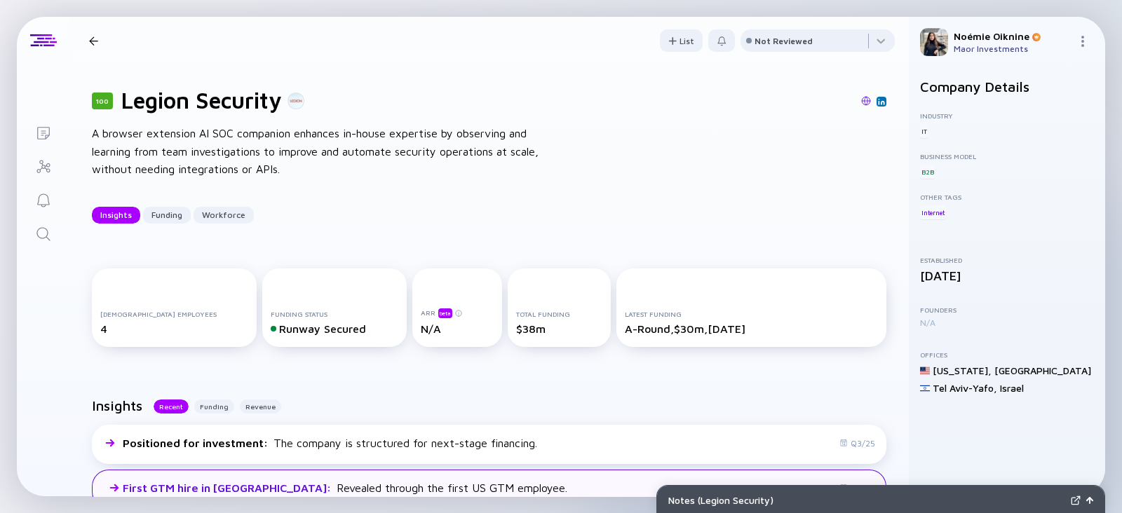
scroll to position [818, 0]
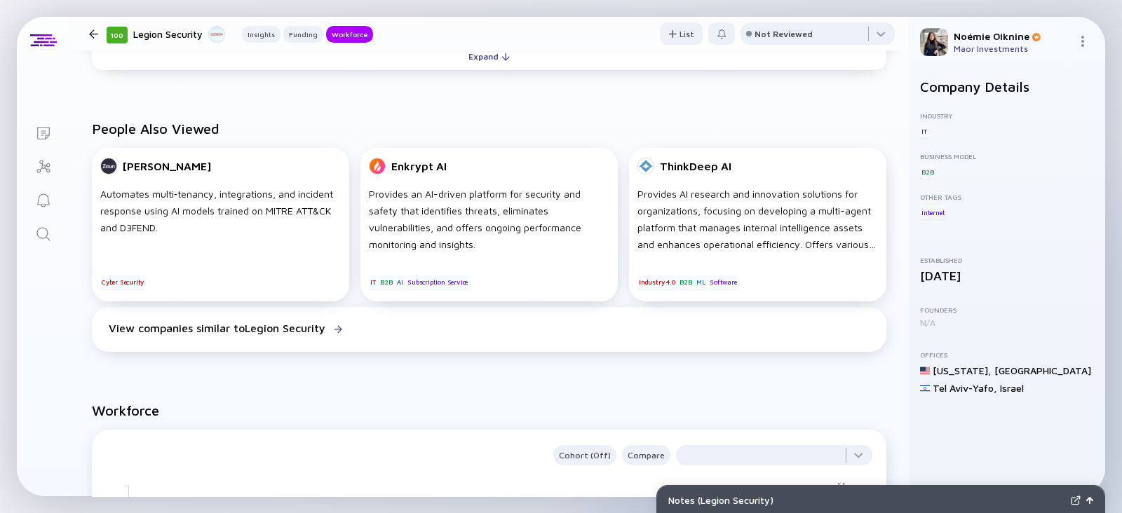
click at [34, 234] on link "Search" at bounding box center [43, 233] width 53 height 34
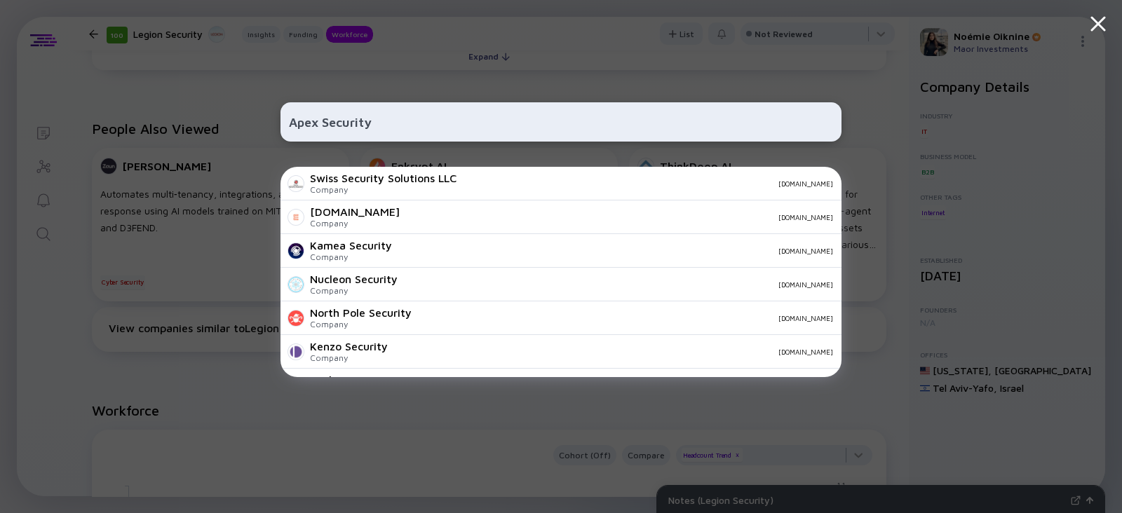
click at [344, 124] on input "Apex Security" at bounding box center [561, 121] width 544 height 25
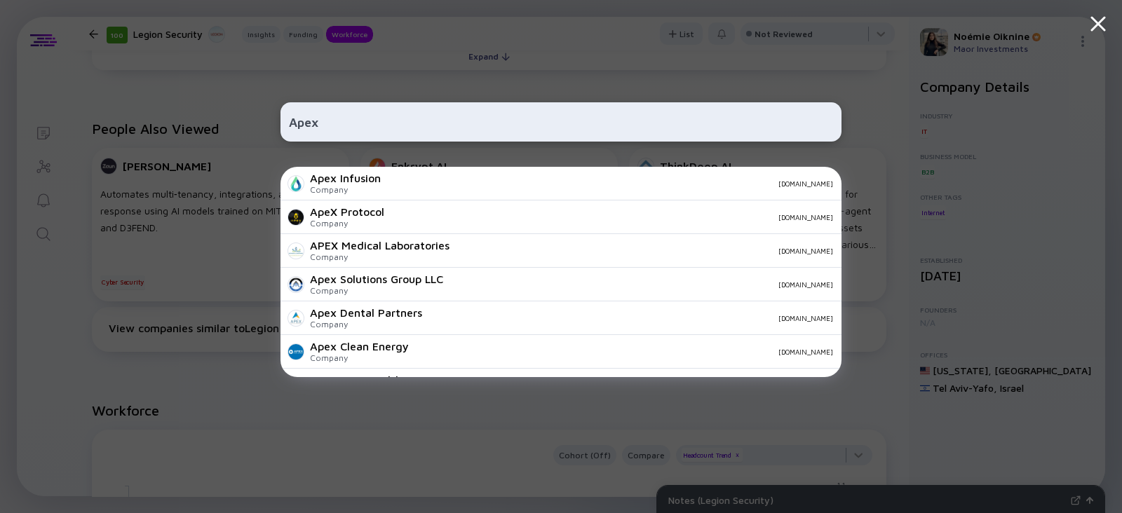
click at [306, 120] on input "Apex" at bounding box center [561, 121] width 544 height 25
paste input "Visual Layer"
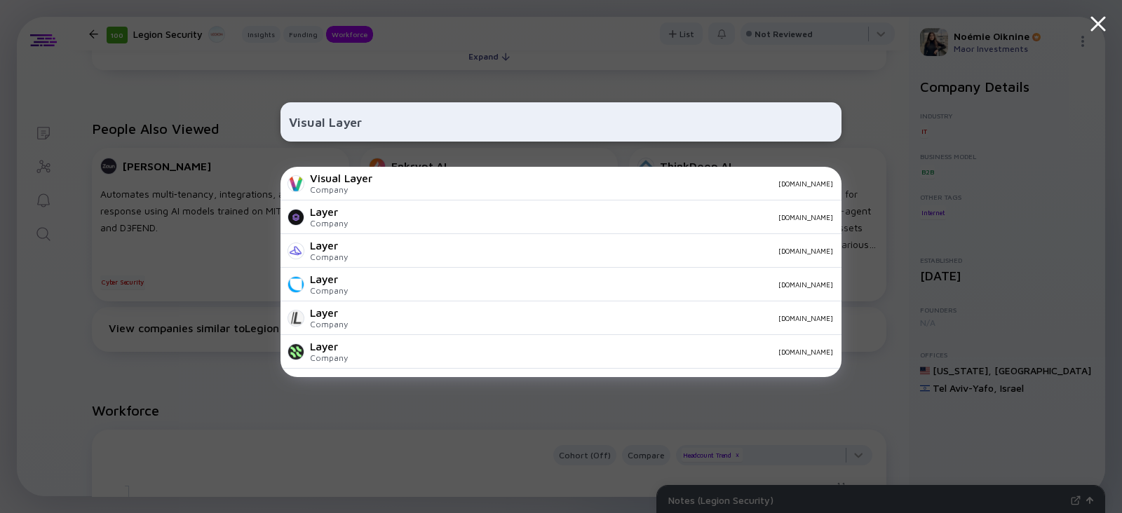
type input "Visual Layer"
click at [341, 187] on div "Company" at bounding box center [341, 189] width 62 height 11
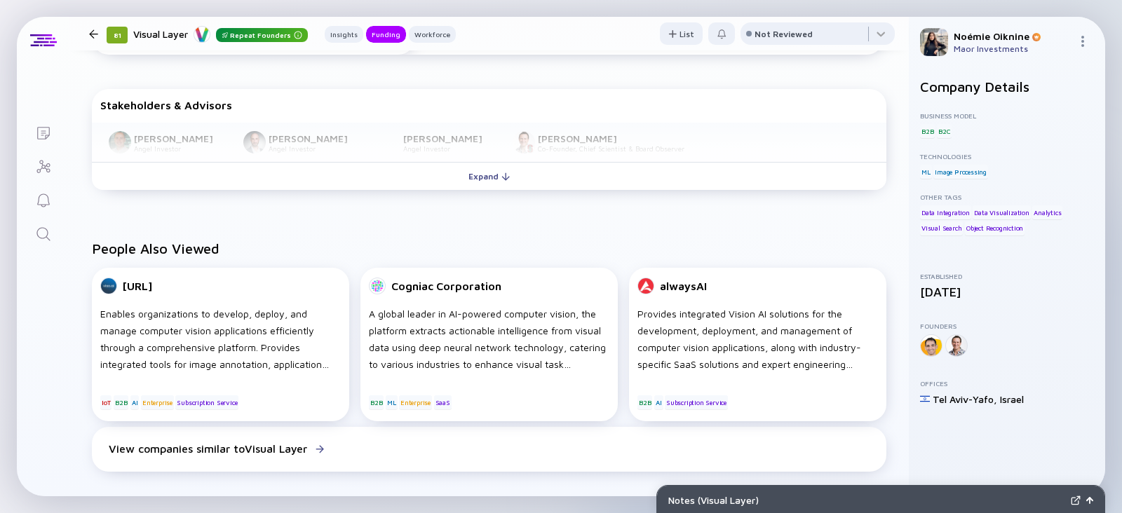
scroll to position [1067, 0]
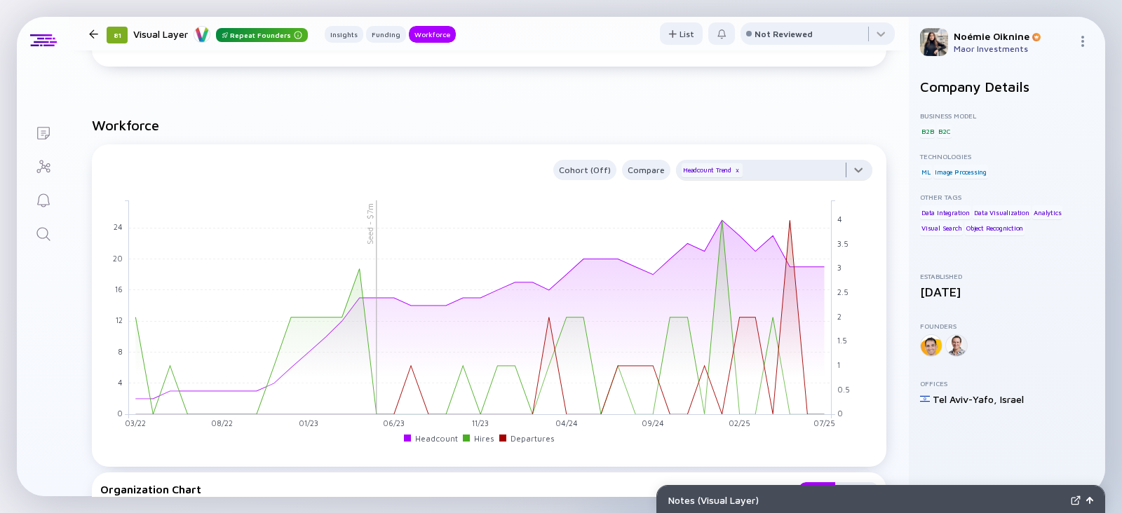
click at [760, 188] on div at bounding box center [774, 174] width 196 height 28
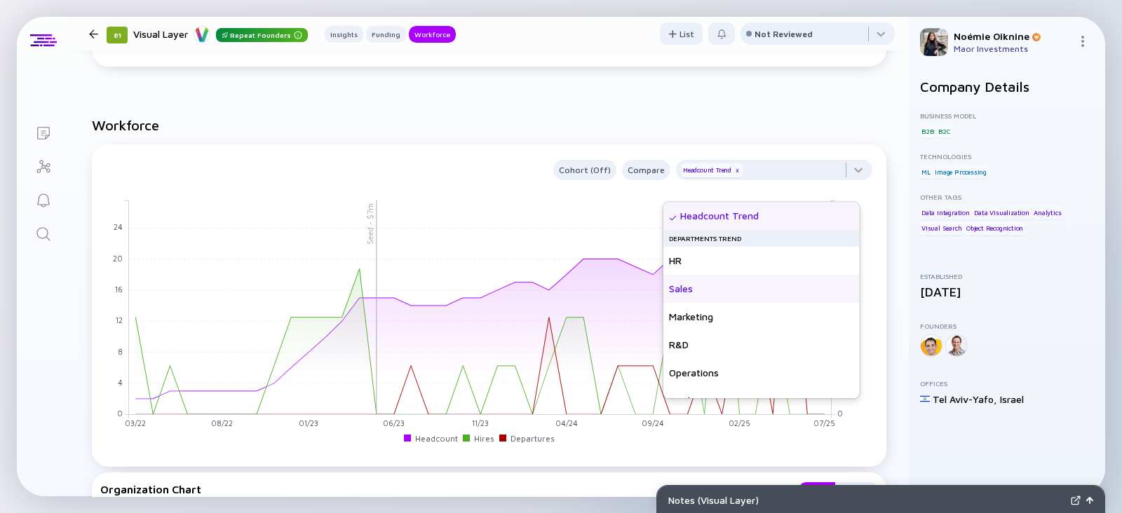
click at [724, 292] on div "Sales" at bounding box center [761, 289] width 196 height 28
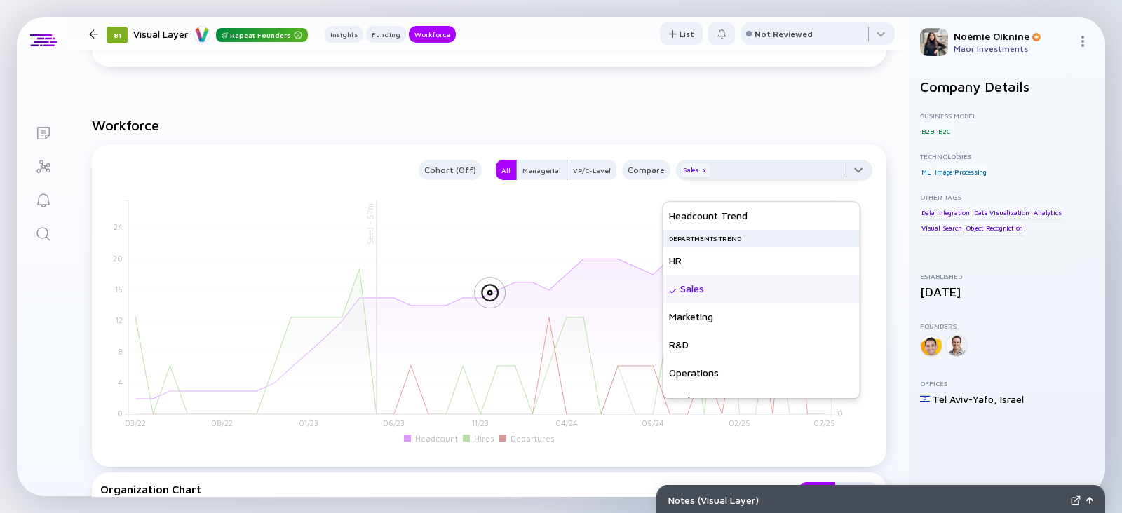
click at [782, 188] on div at bounding box center [774, 174] width 196 height 28
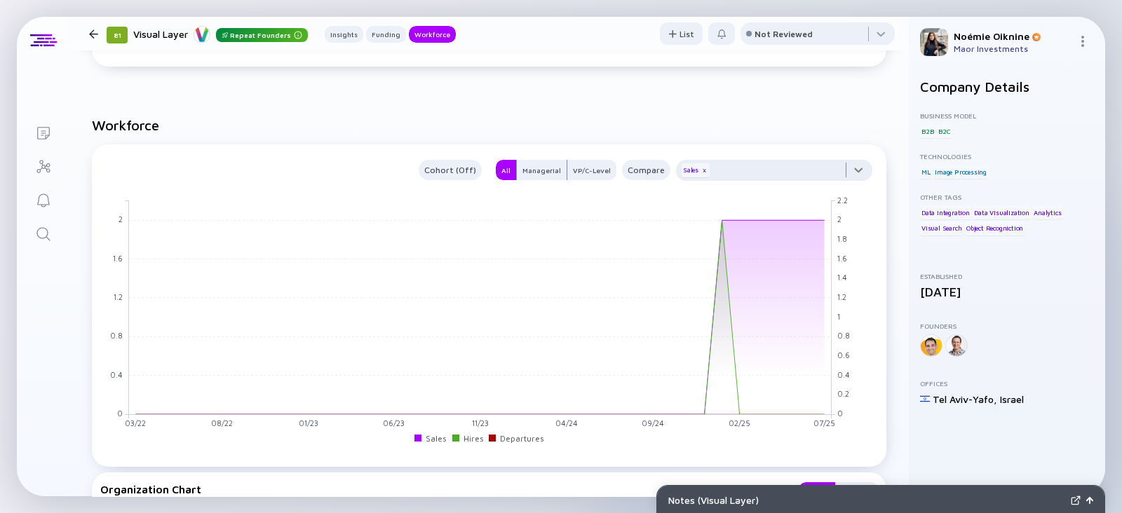
click at [777, 187] on div at bounding box center [774, 174] width 196 height 28
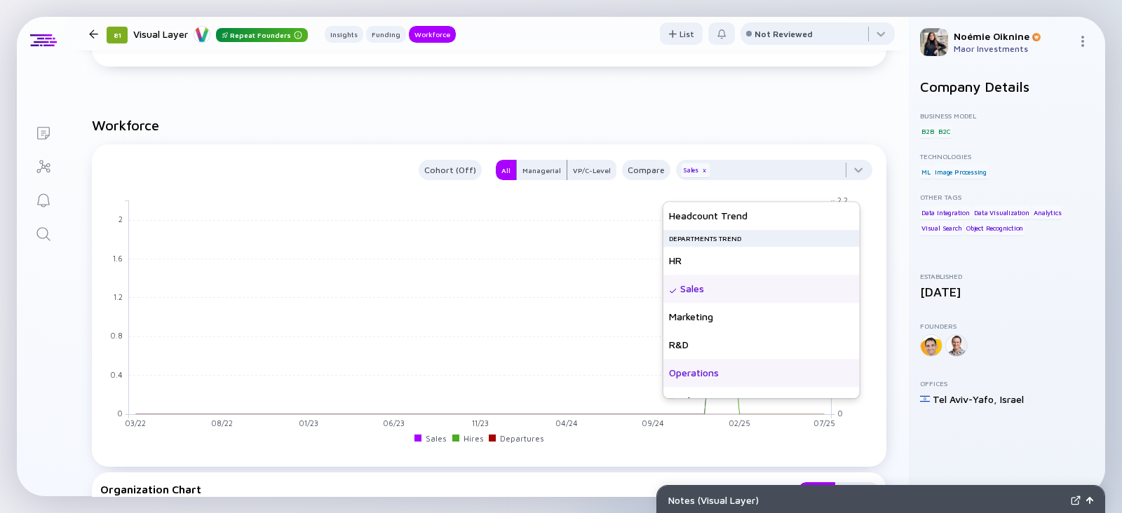
scroll to position [101, 0]
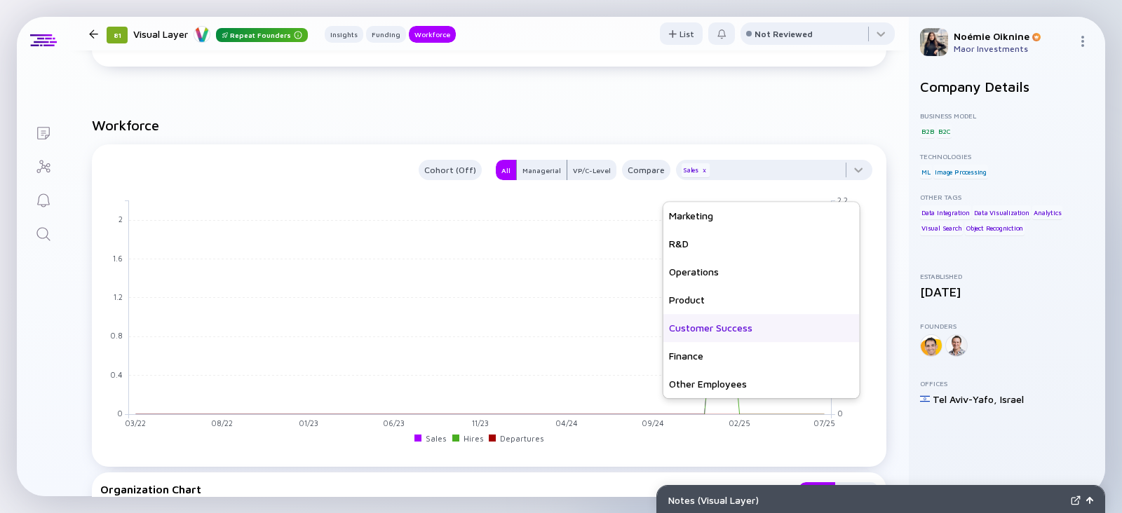
click at [720, 324] on div "Customer Success" at bounding box center [761, 328] width 196 height 28
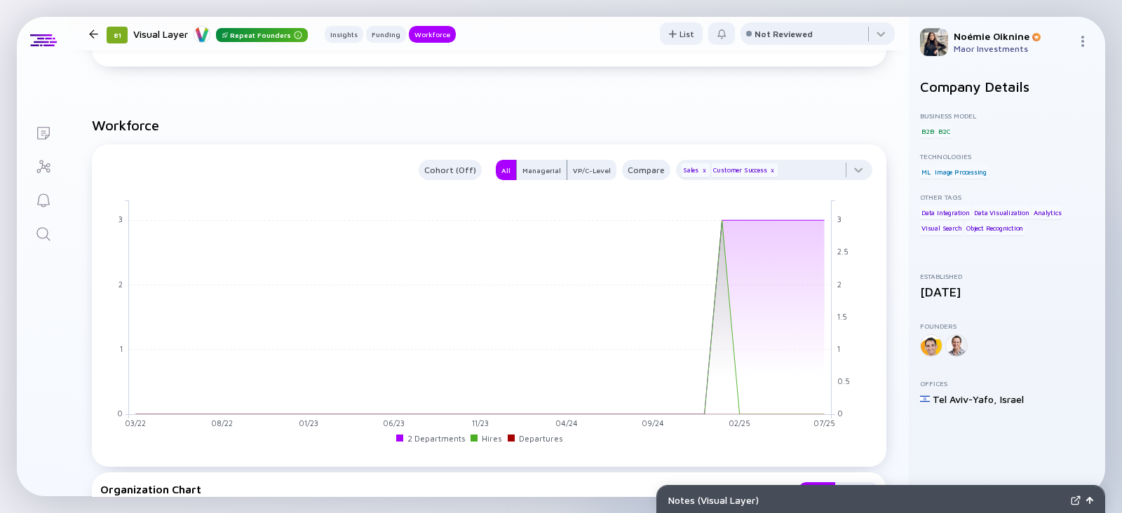
click at [823, 133] on h2 "Workforce" at bounding box center [489, 125] width 794 height 16
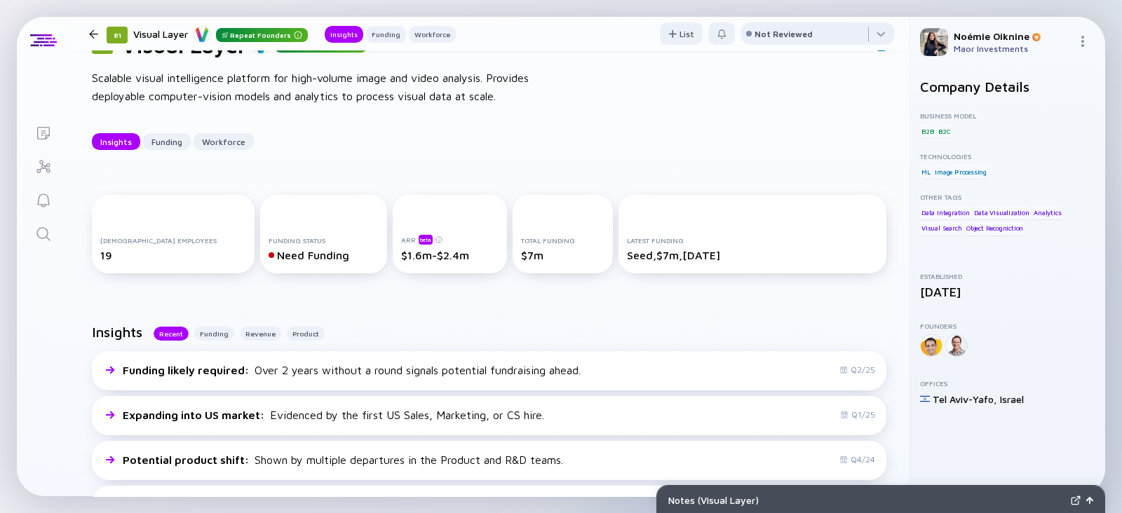
scroll to position [36, 0]
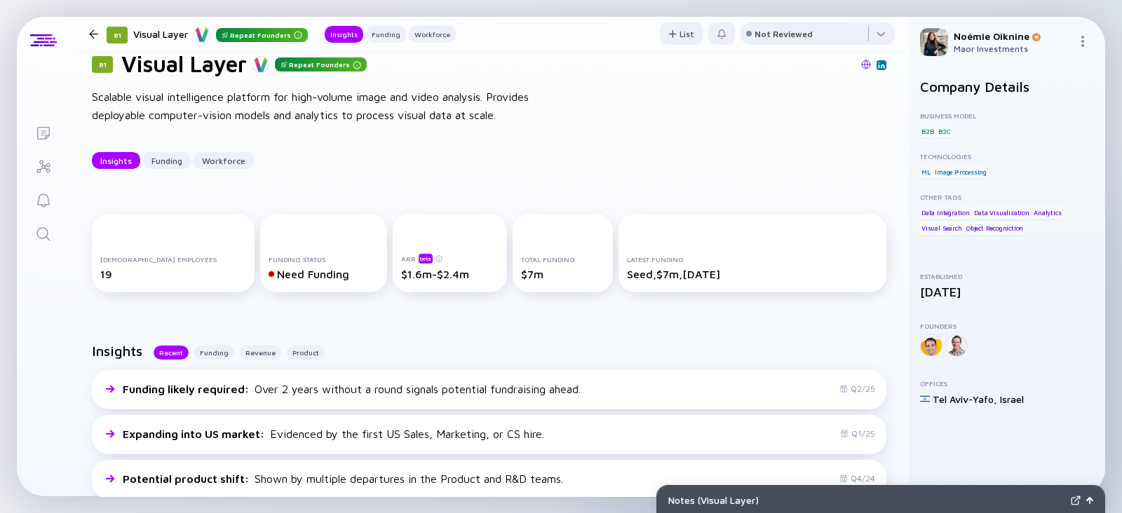
click at [42, 230] on icon "Search" at bounding box center [43, 234] width 17 height 17
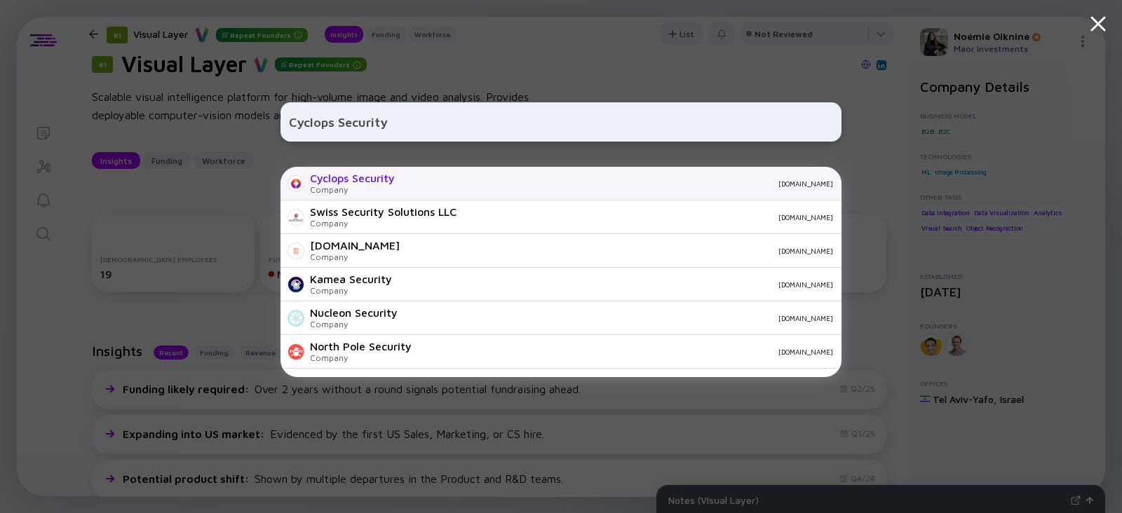
type input "Cyclops Security"
click at [360, 179] on div "Cyclops Security" at bounding box center [352, 178] width 85 height 13
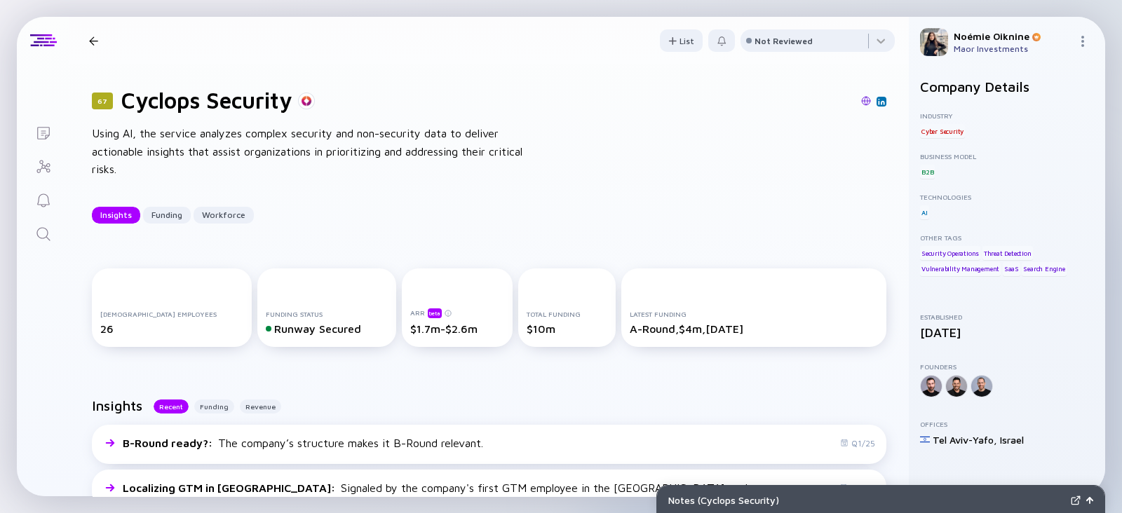
click at [440, 246] on div "Full-time Employees 26 Funding Status Runway Secured ARR beta $1.7m-$2.6m Total…" at bounding box center [488, 310] width 839 height 129
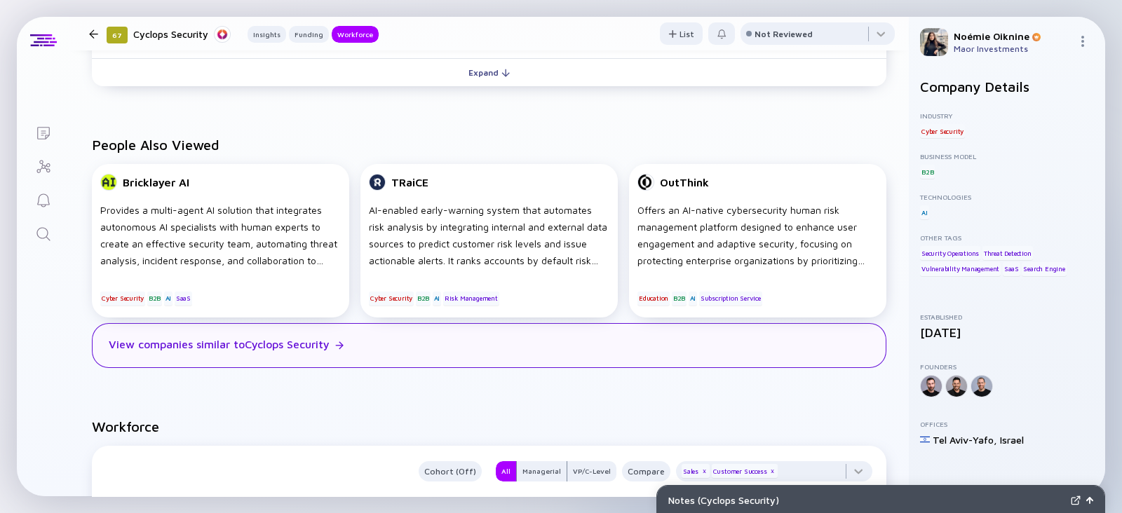
scroll to position [1198, 0]
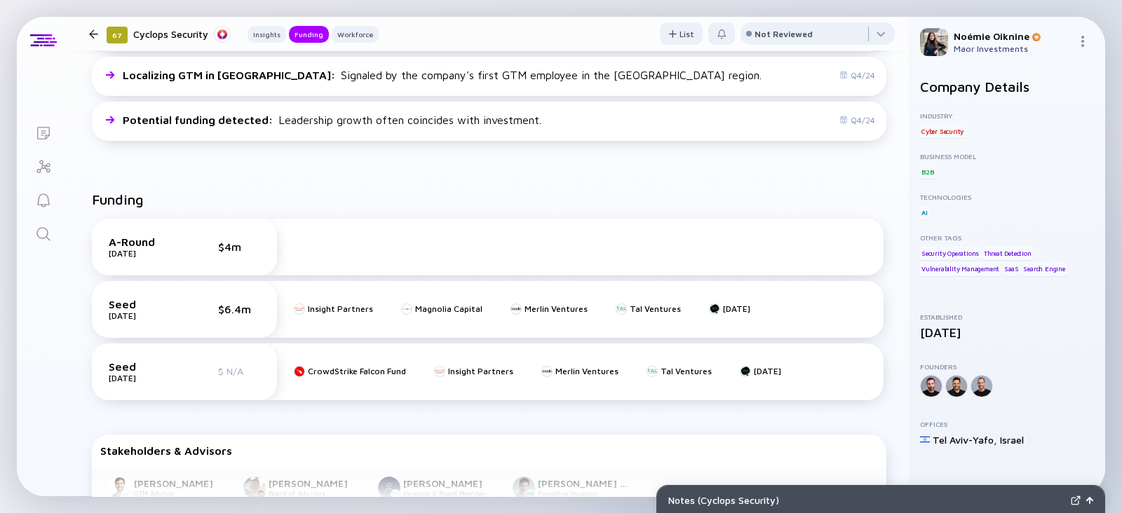
scroll to position [412, 0]
click at [44, 229] on icon "Search" at bounding box center [43, 234] width 17 height 17
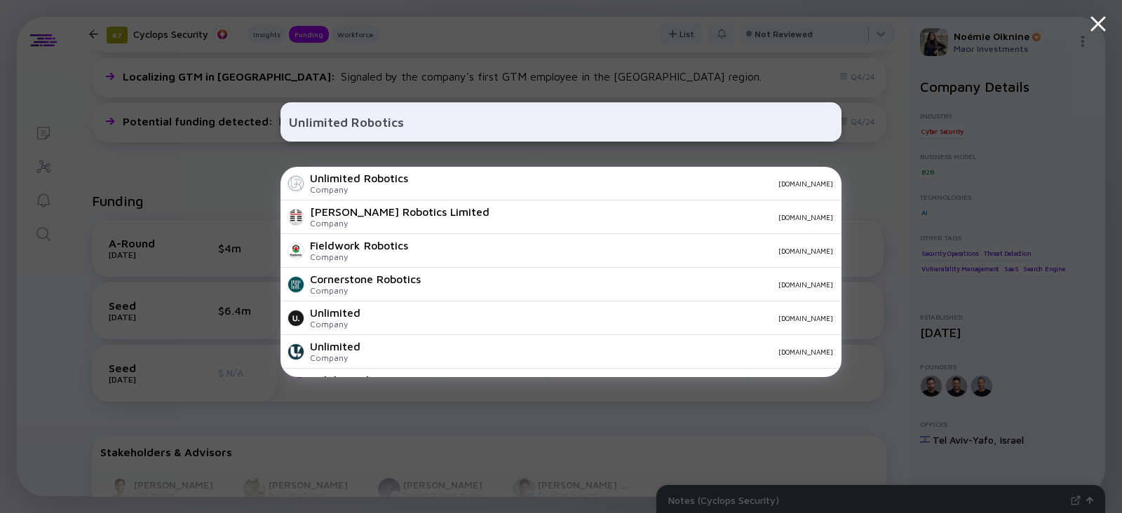
type input "Unlimited Robotics"
click at [386, 187] on div "Company" at bounding box center [359, 189] width 98 height 11
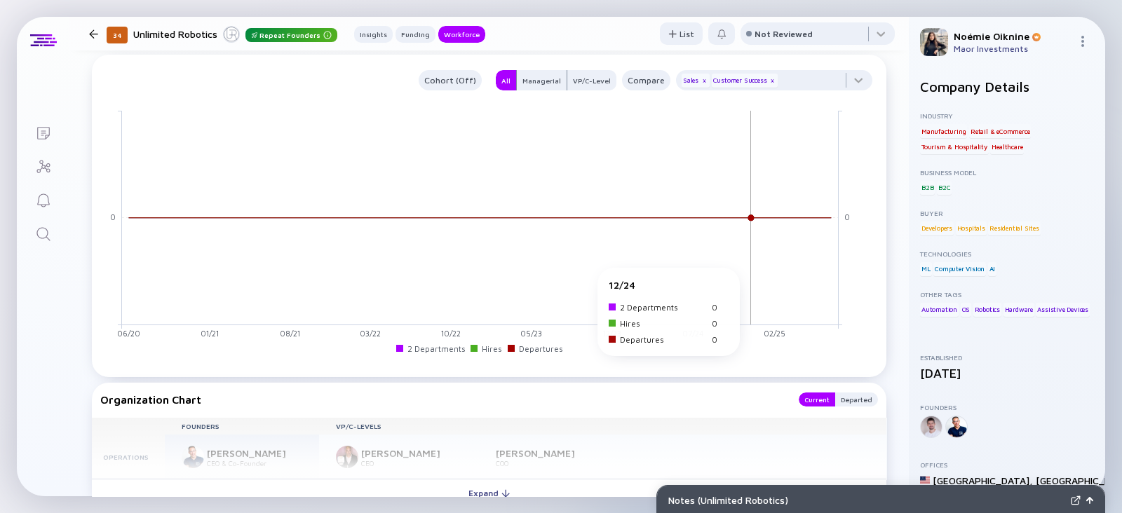
scroll to position [1228, 0]
click at [48, 237] on icon "Search" at bounding box center [43, 234] width 17 height 17
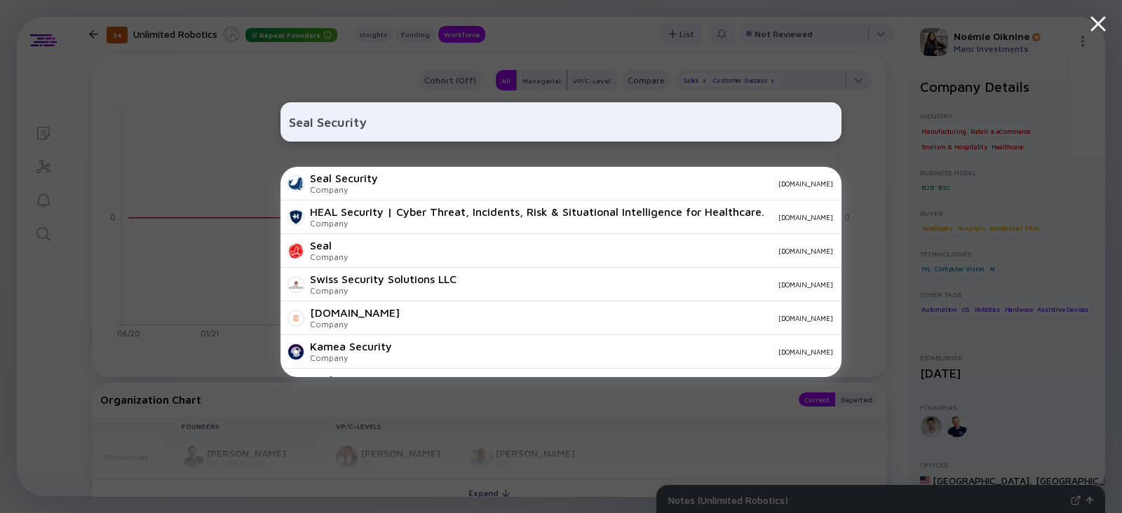
type input "Seal Security"
click at [335, 187] on div "Company" at bounding box center [344, 189] width 68 height 11
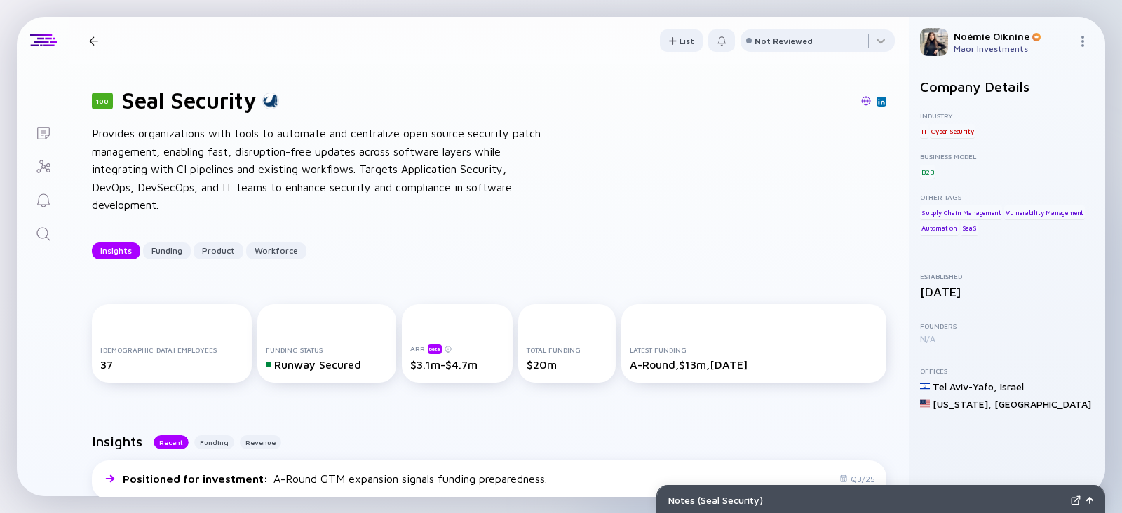
click at [878, 102] on img at bounding box center [881, 101] width 7 height 7
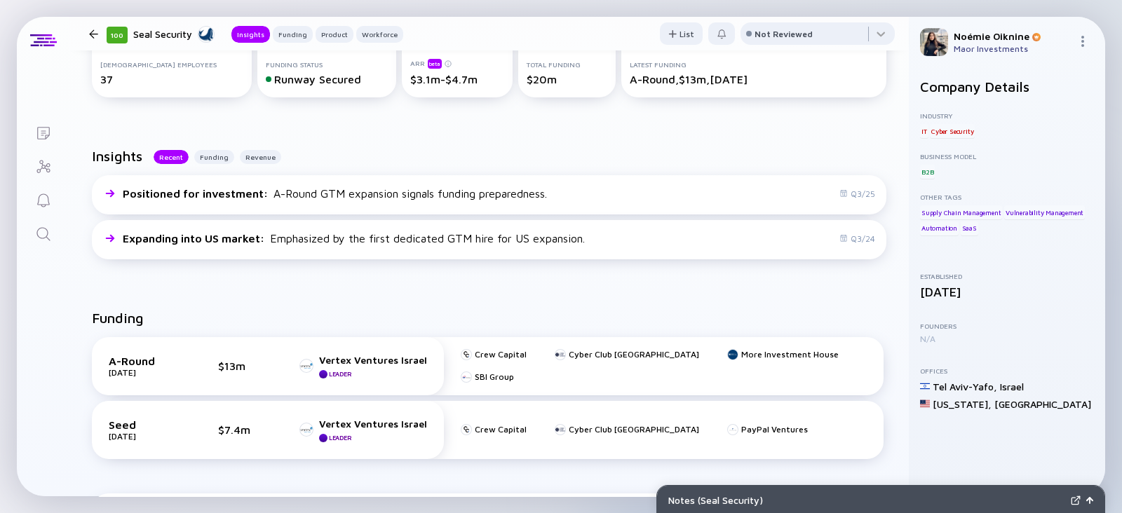
scroll to position [369, 0]
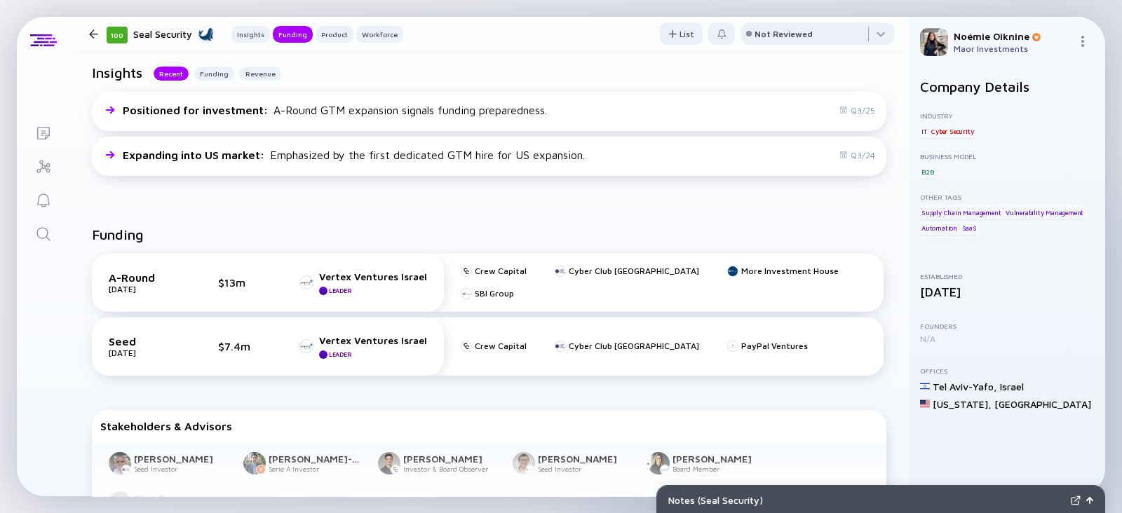
click at [42, 234] on icon "Search" at bounding box center [43, 234] width 17 height 17
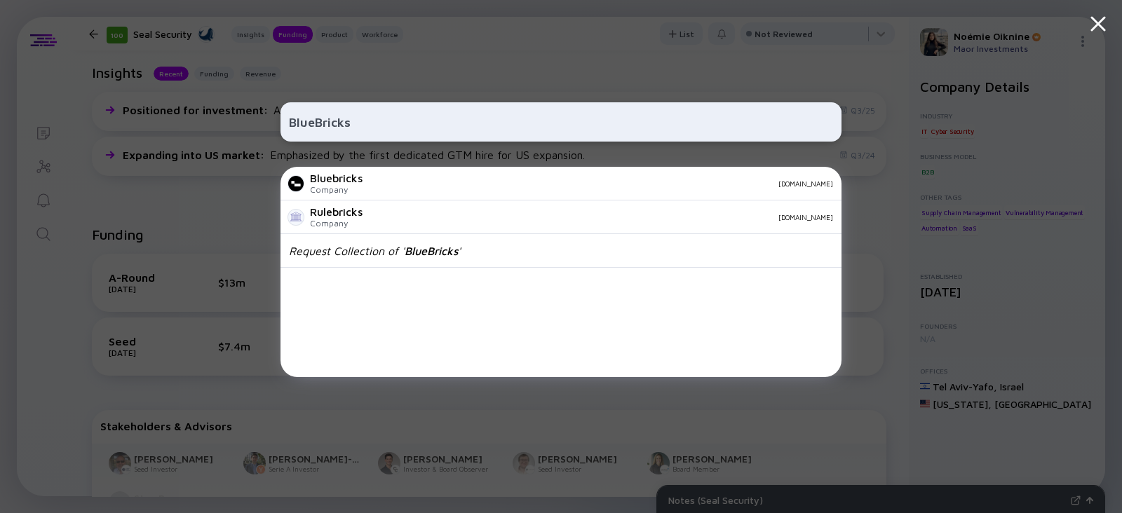
type input "BlueBricks"
click at [339, 187] on div "Company" at bounding box center [336, 189] width 53 height 11
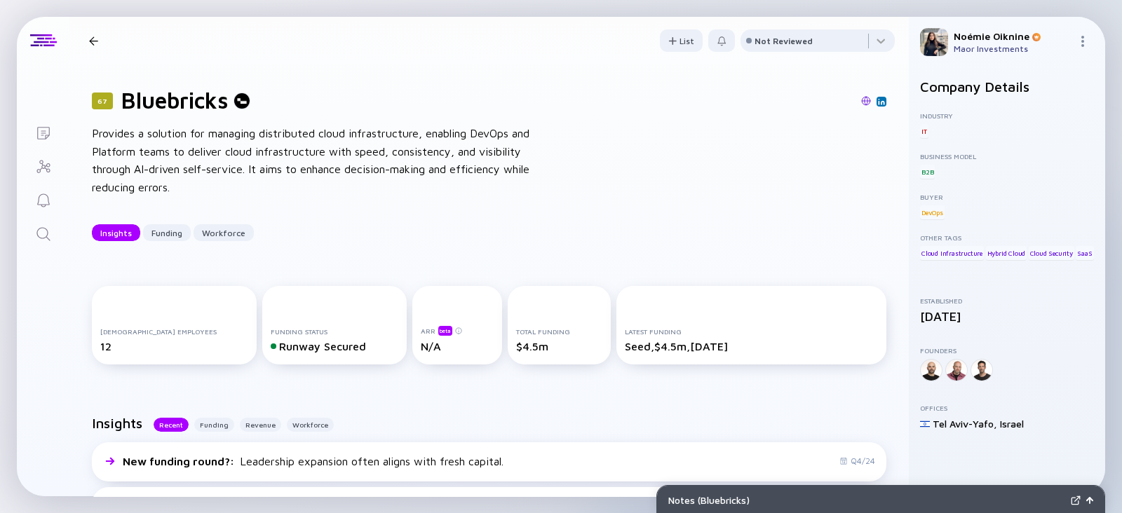
click at [700, 215] on div "67 Bluebricks Provides a solution for managing distributed cloud infrastructure…" at bounding box center [488, 164] width 839 height 199
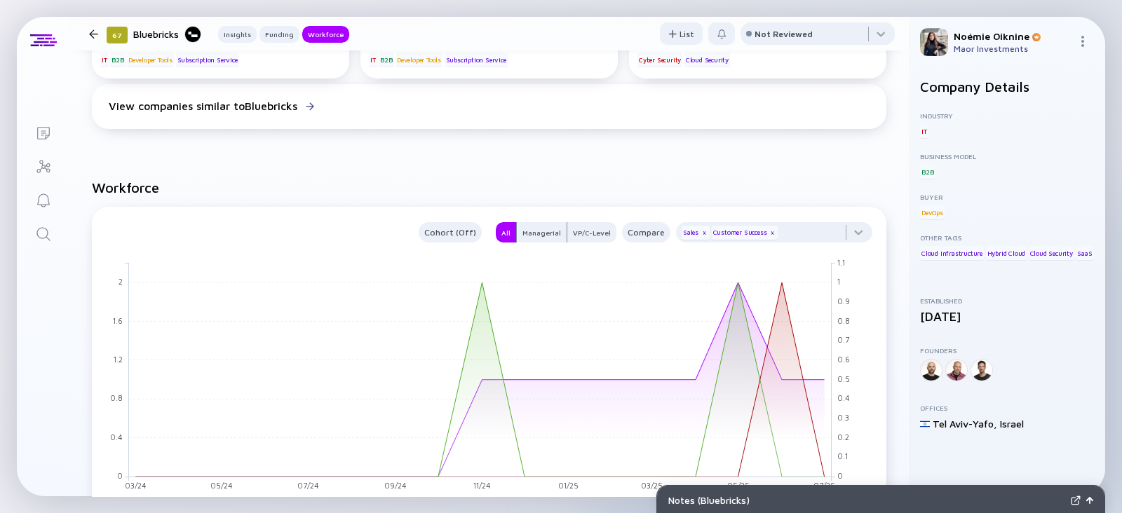
scroll to position [1098, 0]
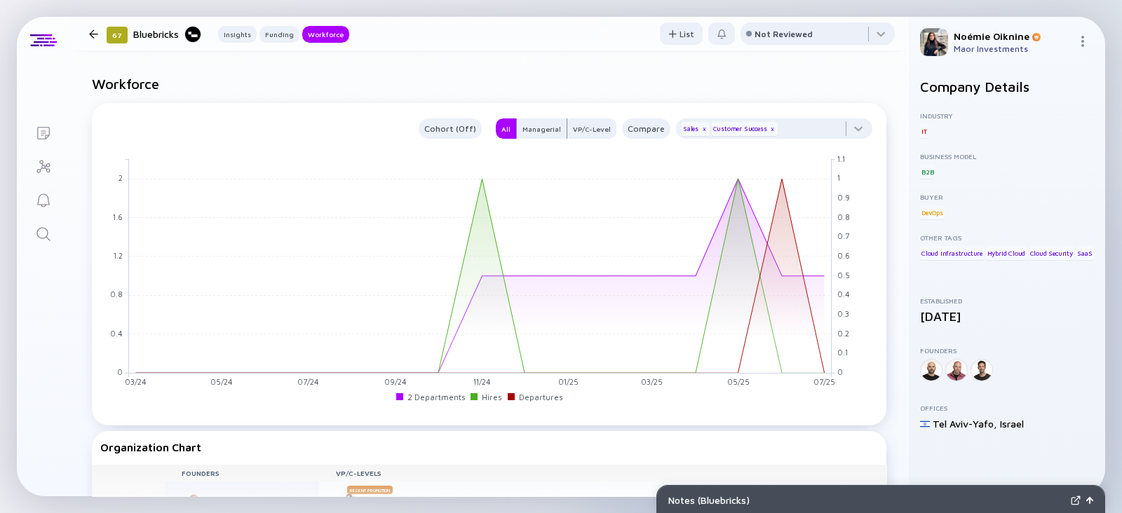
click at [53, 239] on link "Search" at bounding box center [43, 233] width 53 height 34
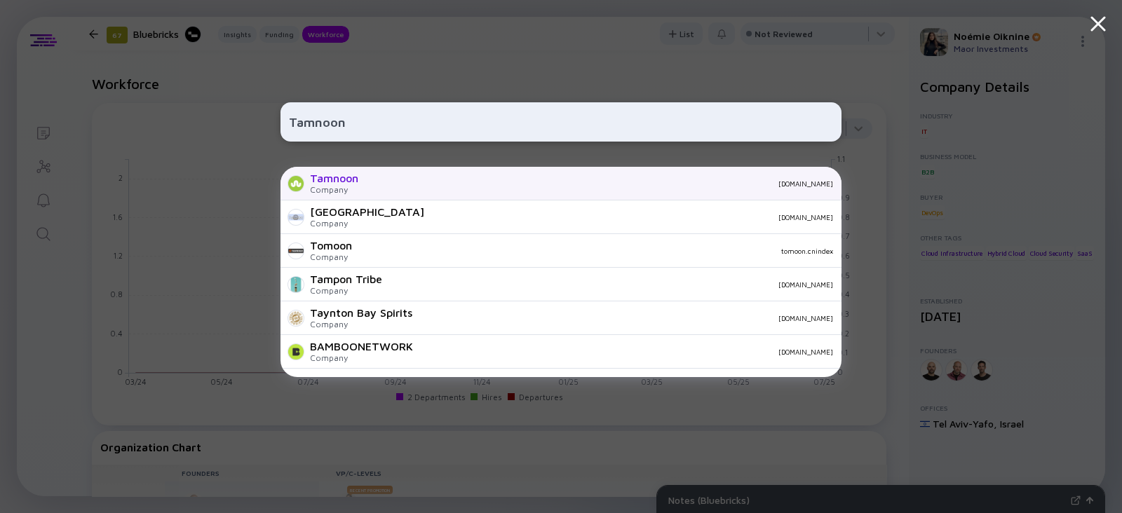
type input "Tamnoon"
click at [380, 191] on div "Tamnoon Company tamnoon.io" at bounding box center [560, 184] width 561 height 34
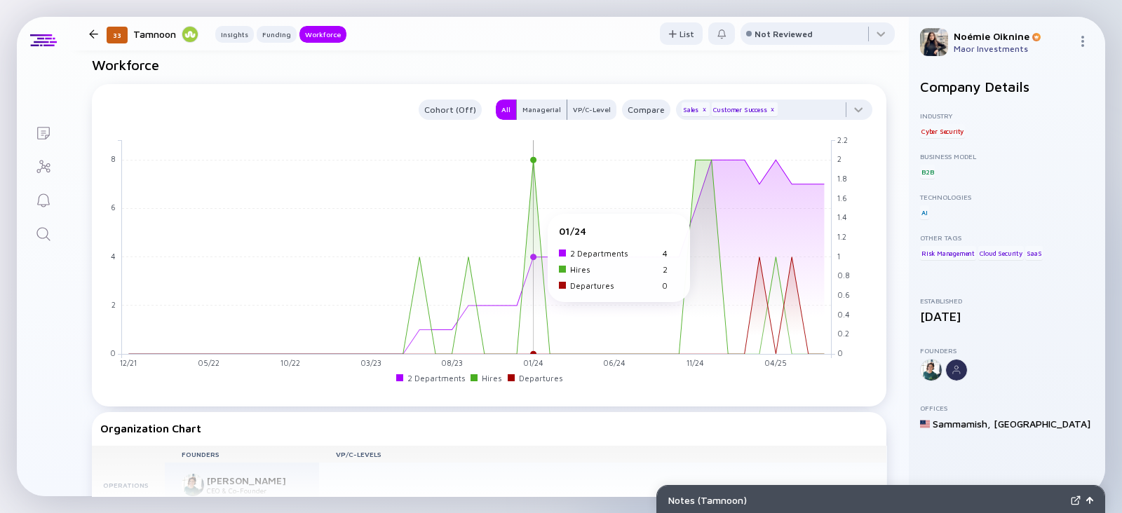
scroll to position [1156, 0]
click at [700, 108] on div "x" at bounding box center [704, 110] width 8 height 8
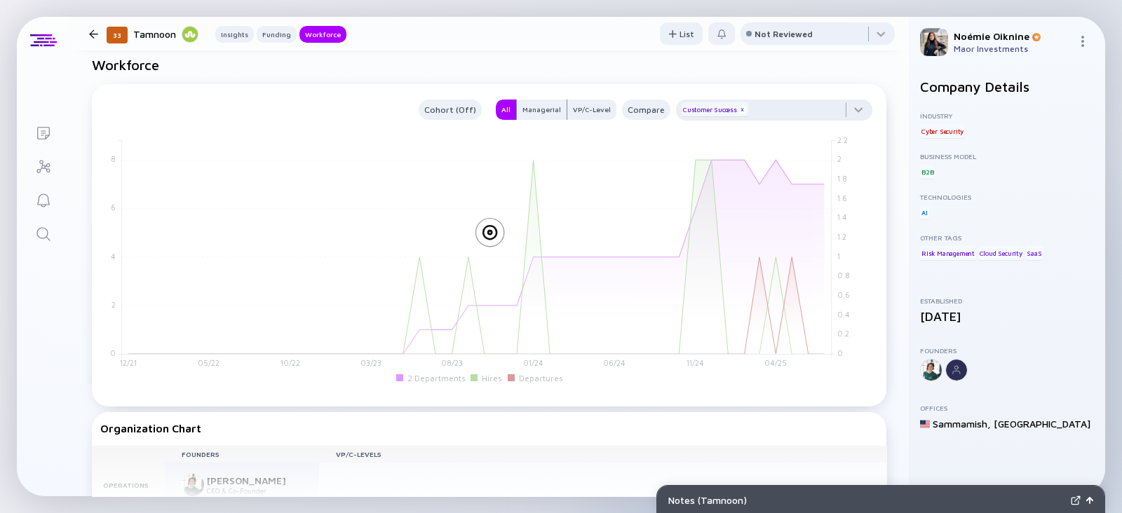
click at [738, 114] on div "x" at bounding box center [742, 110] width 8 height 8
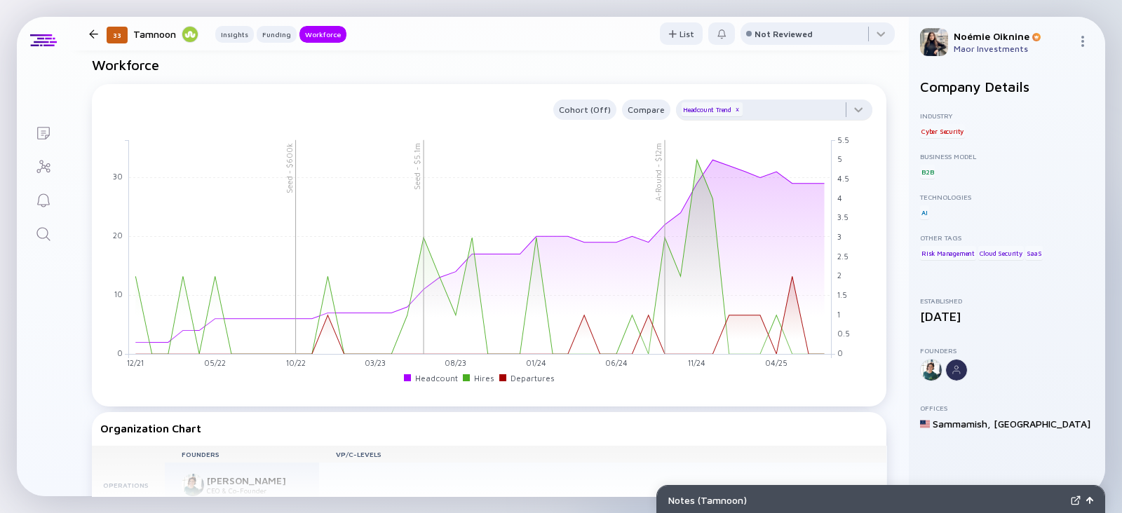
click at [28, 231] on link "Search" at bounding box center [43, 233] width 53 height 34
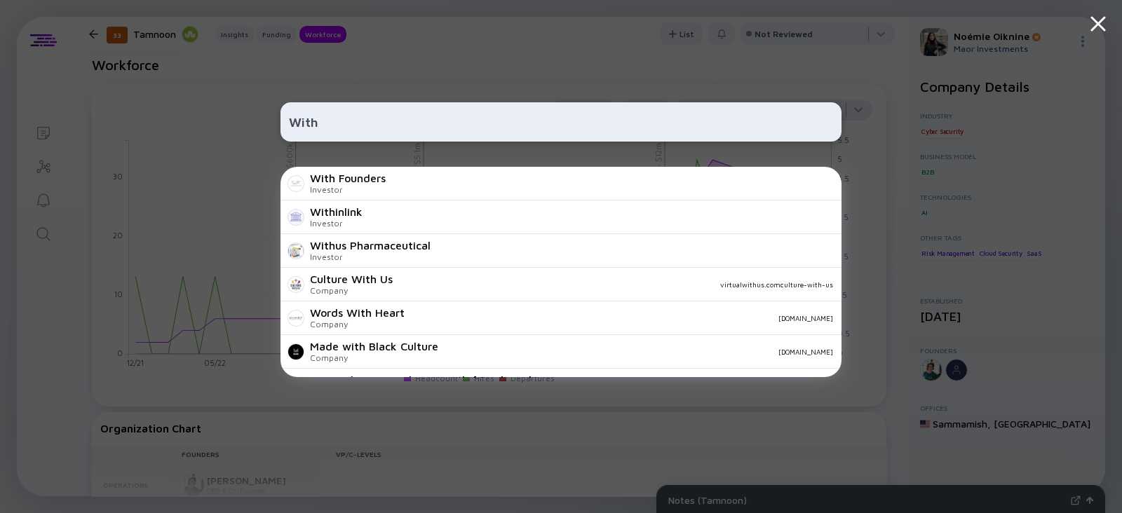
click at [330, 121] on input "With" at bounding box center [561, 121] width 544 height 25
paste input "https://bewith.io/"
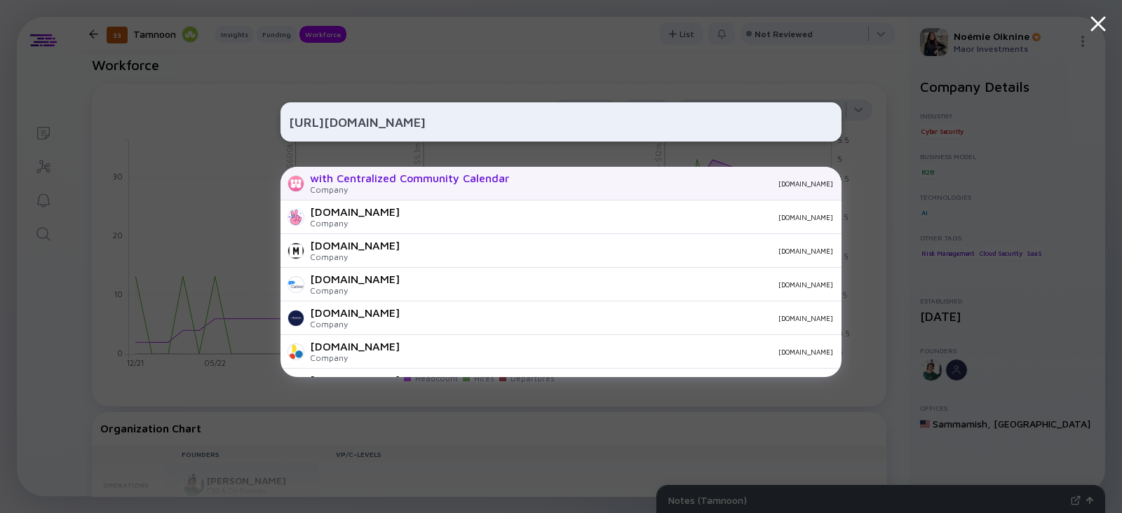
type input "https://bewith.io/"
click at [361, 172] on div "with Centralized Community Calendar" at bounding box center [409, 178] width 199 height 13
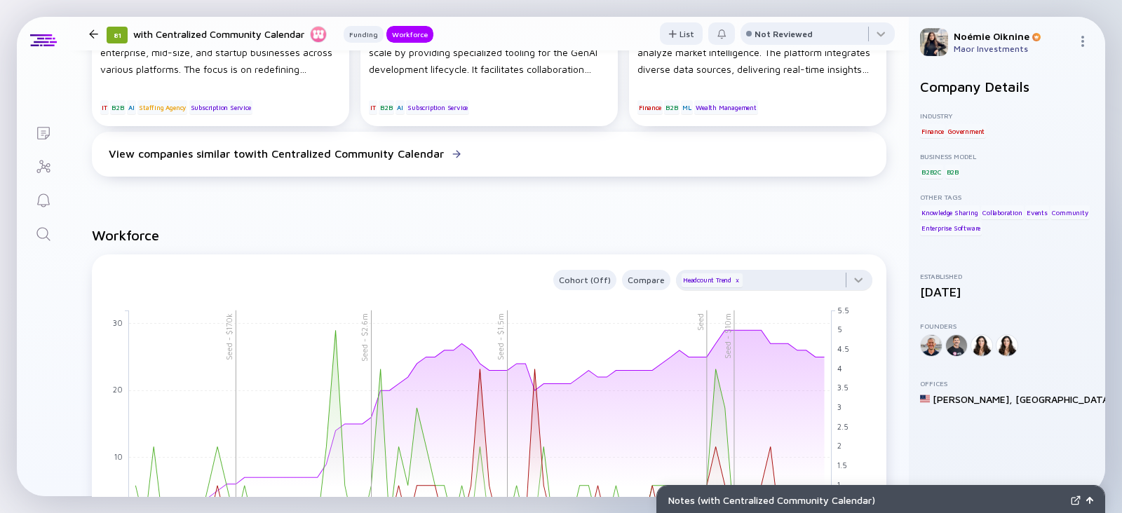
scroll to position [988, 0]
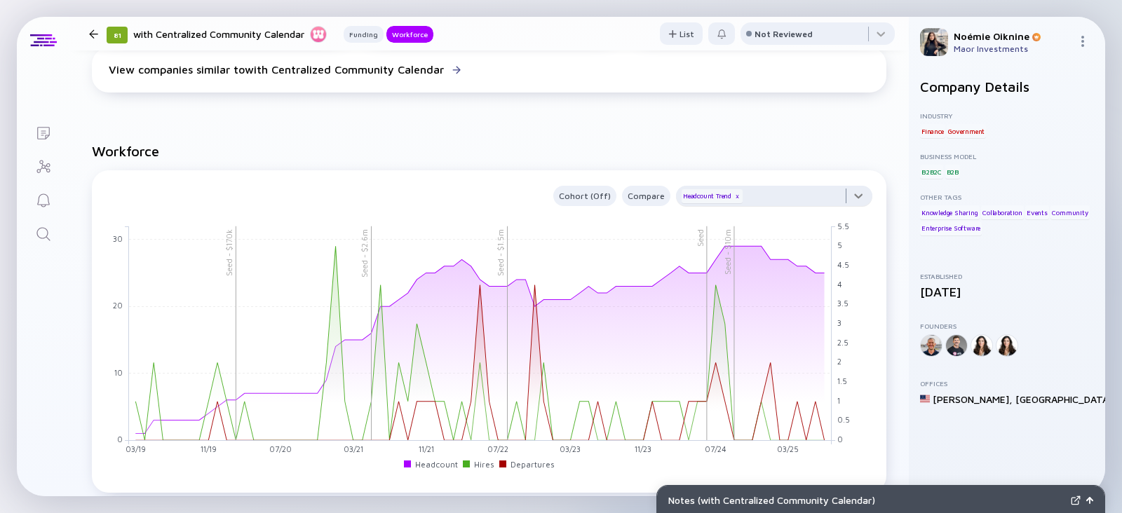
click at [786, 189] on div at bounding box center [774, 200] width 196 height 28
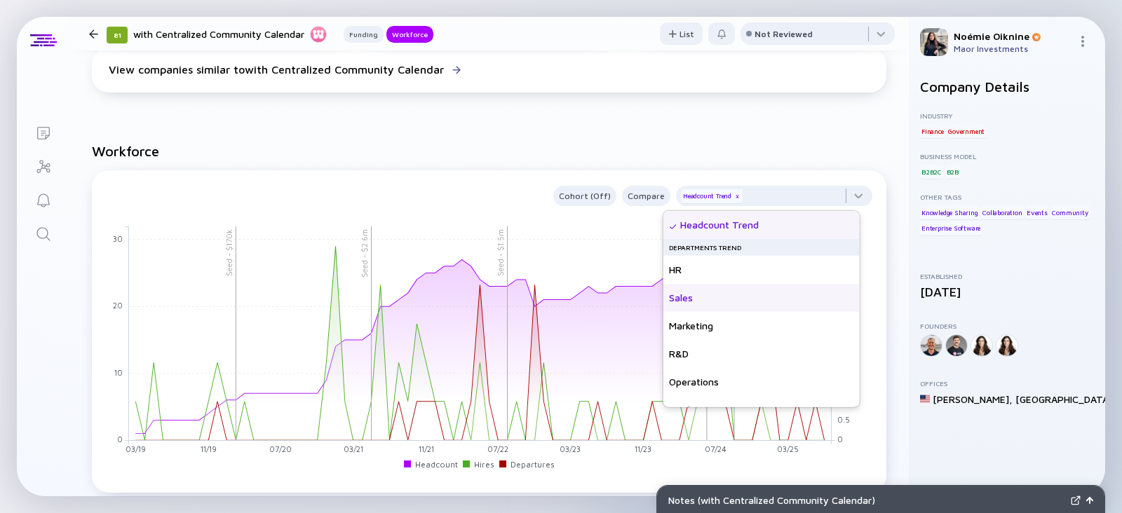
click at [761, 295] on div "Sales" at bounding box center [761, 298] width 196 height 28
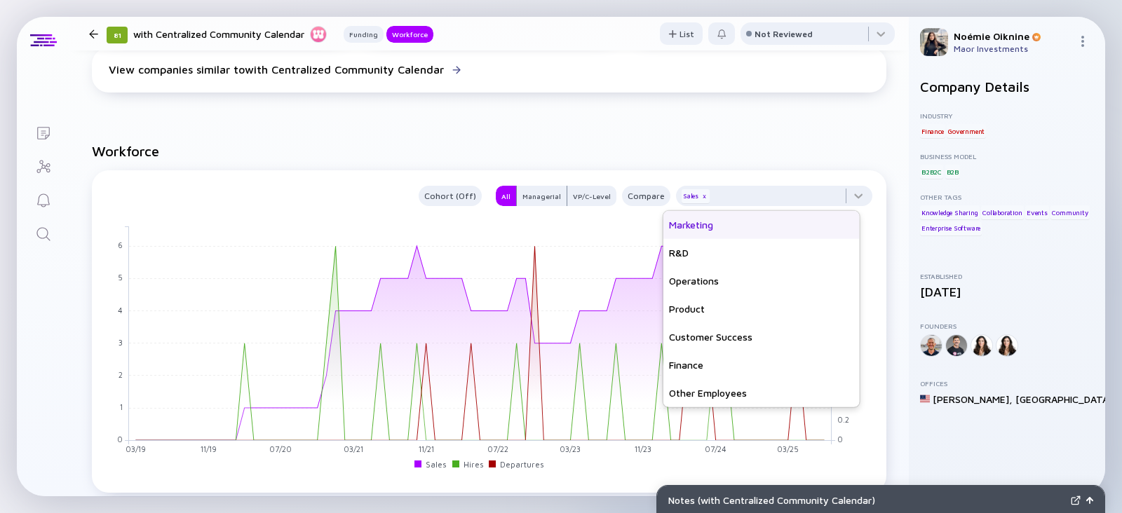
scroll to position [99, 0]
drag, startPoint x: 741, startPoint y: 332, endPoint x: 705, endPoint y: 327, distance: 36.1
click at [705, 327] on div "Customer Success" at bounding box center [761, 339] width 196 height 28
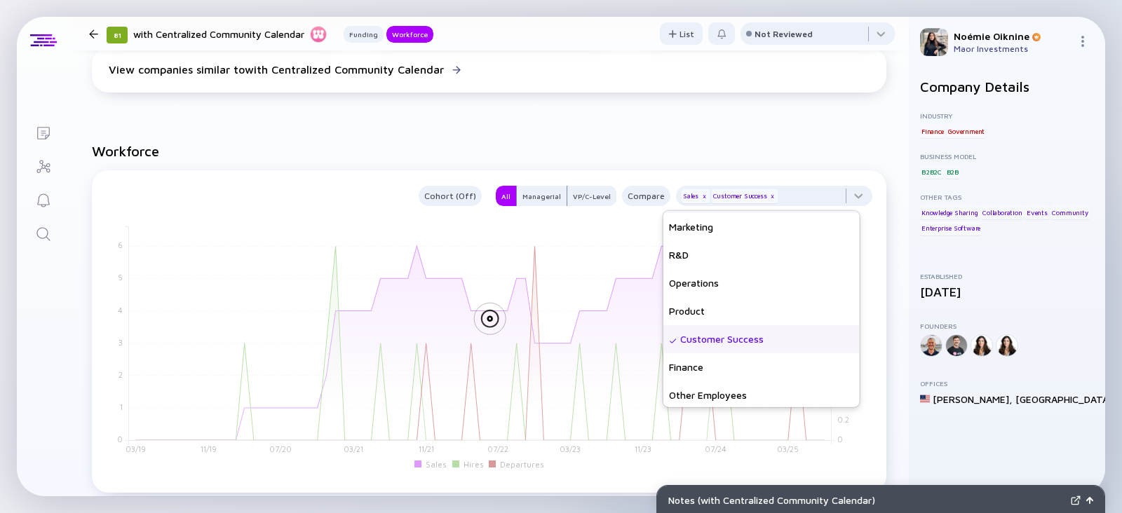
click at [718, 144] on h2 "Workforce" at bounding box center [489, 151] width 794 height 16
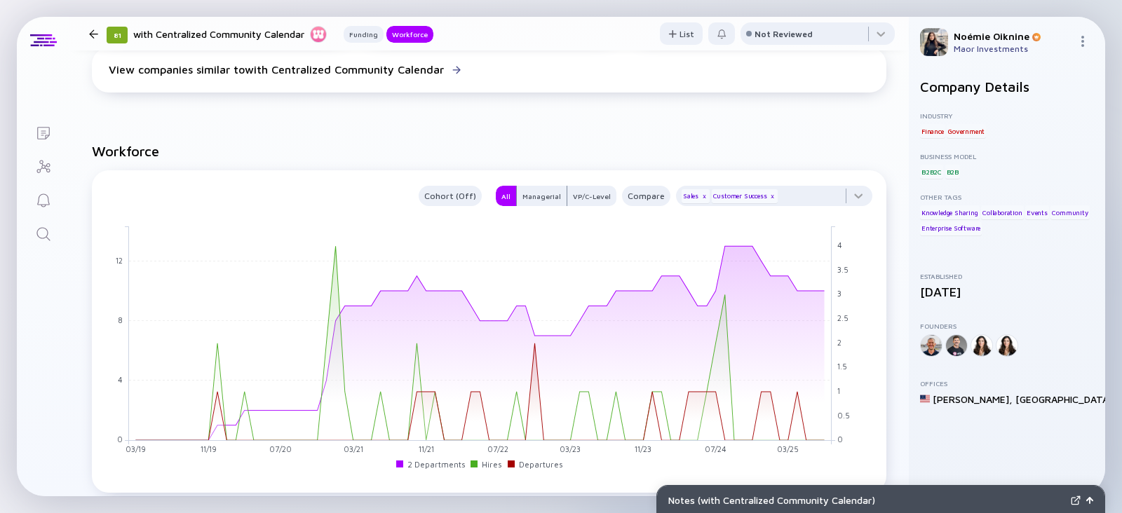
click at [37, 226] on icon "Search" at bounding box center [43, 234] width 17 height 17
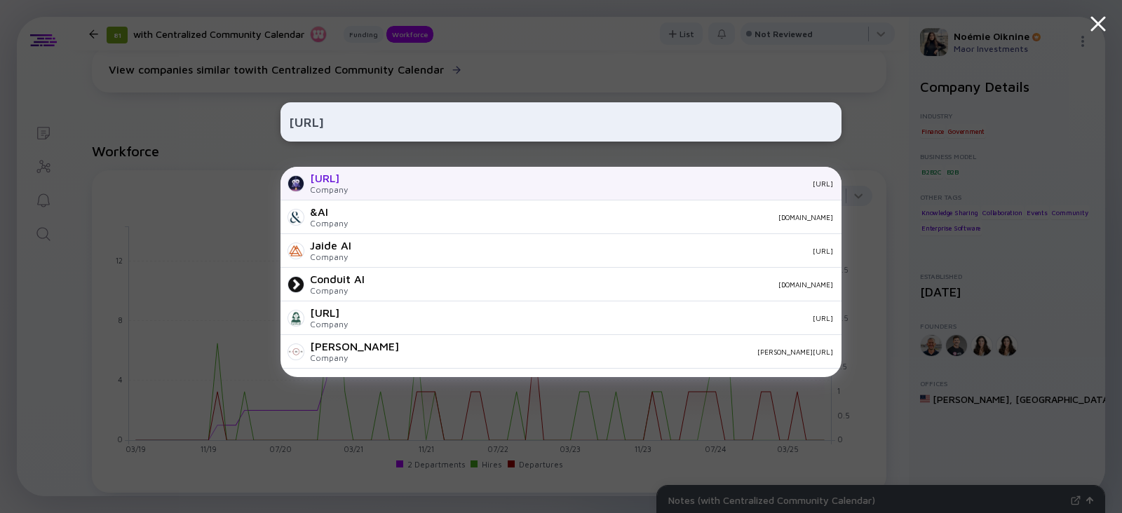
type input "Kubiya.ai"
click at [396, 182] on div "kubiya.ai" at bounding box center [596, 183] width 474 height 8
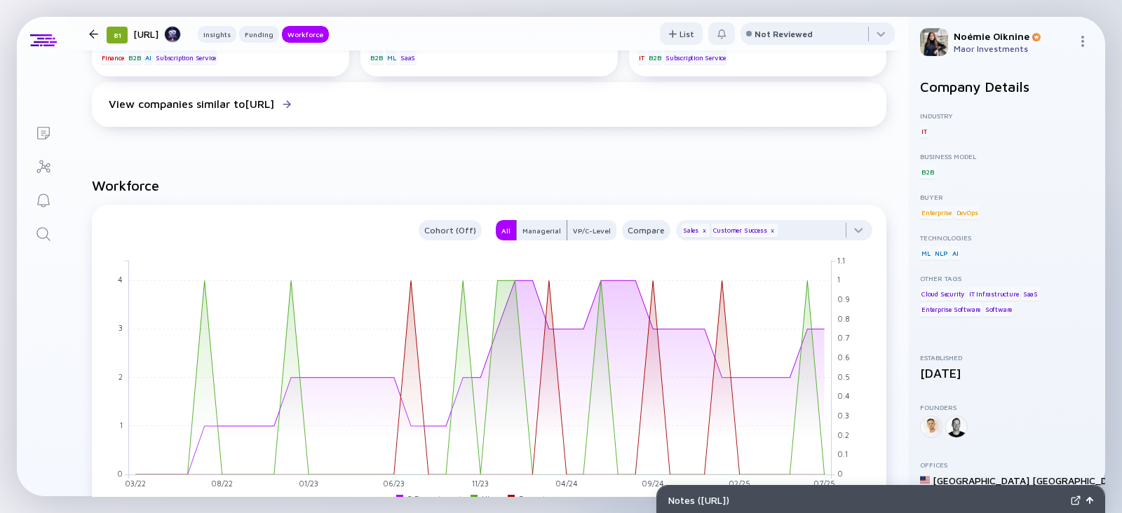
scroll to position [1064, 0]
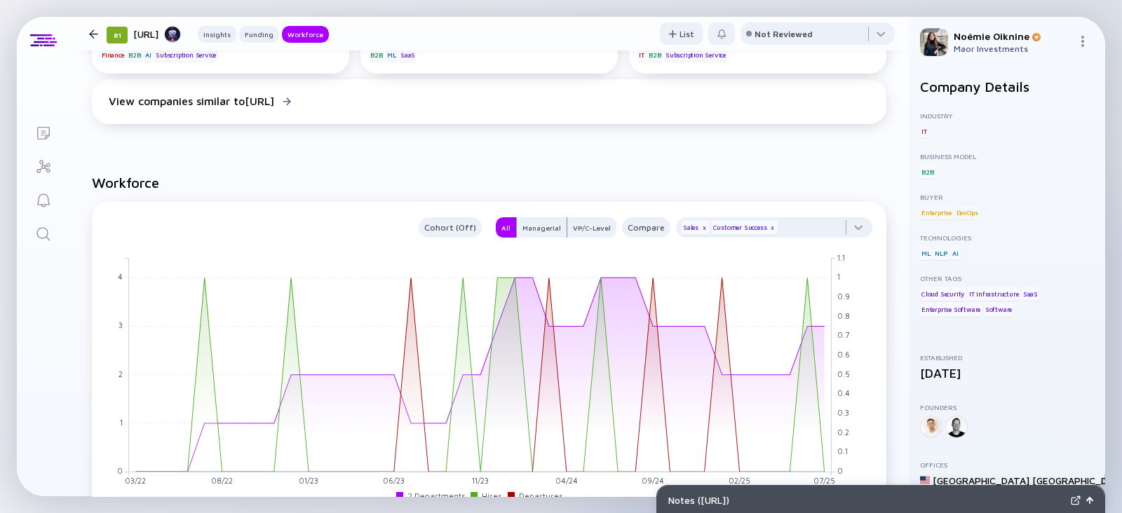
click at [46, 237] on icon "Search" at bounding box center [43, 234] width 17 height 17
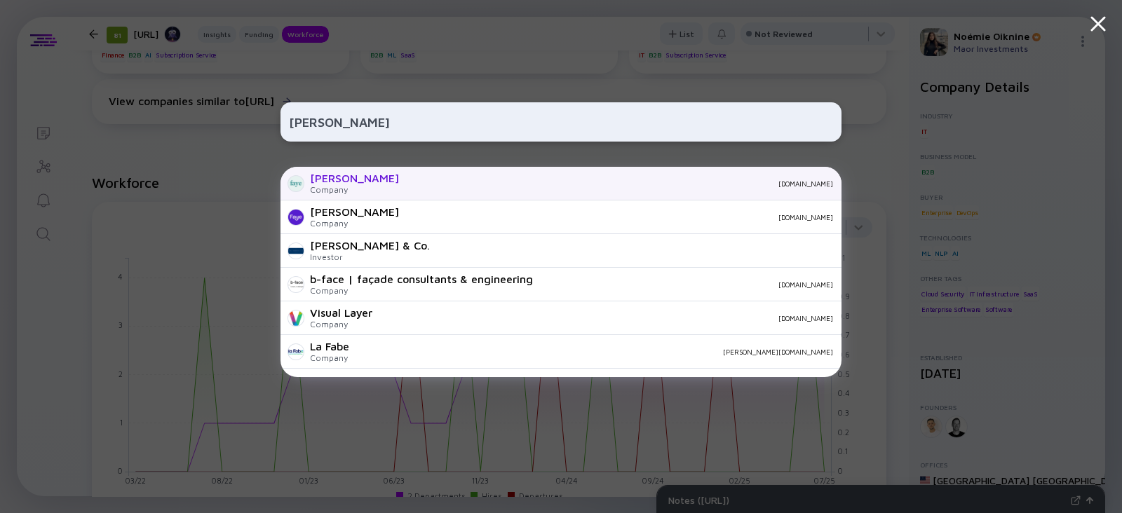
type input "Faye"
click at [401, 189] on div "Faye Company findfaye.com" at bounding box center [560, 184] width 561 height 34
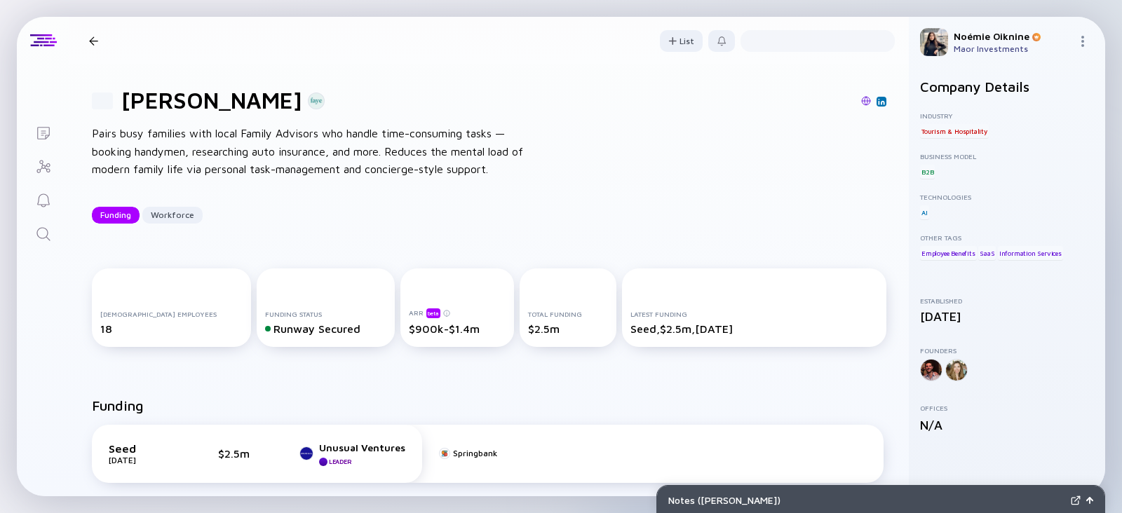
click at [32, 236] on link "Search" at bounding box center [43, 233] width 53 height 34
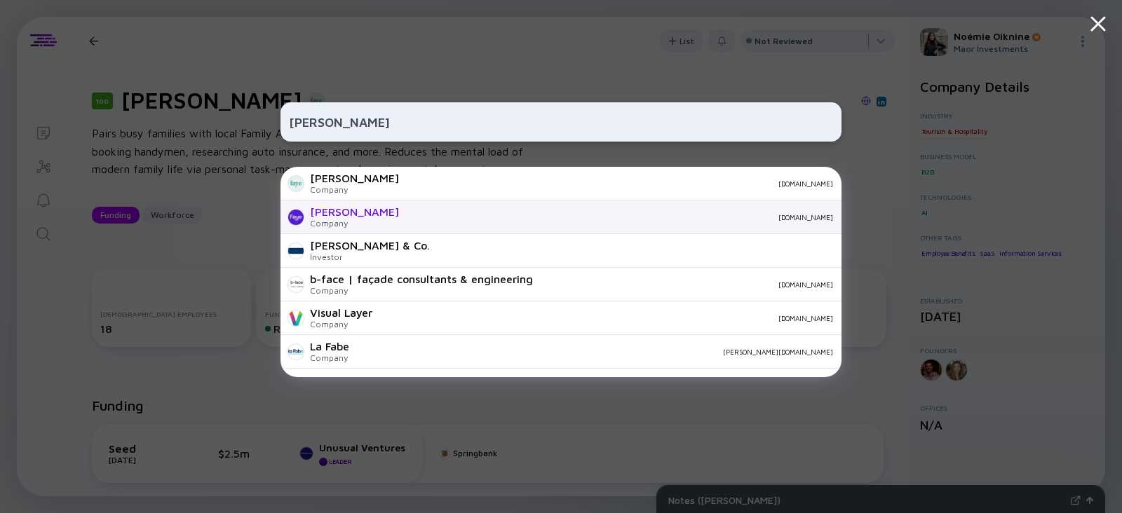
type input "Faye"
click at [327, 207] on div "Faye" at bounding box center [354, 211] width 89 height 13
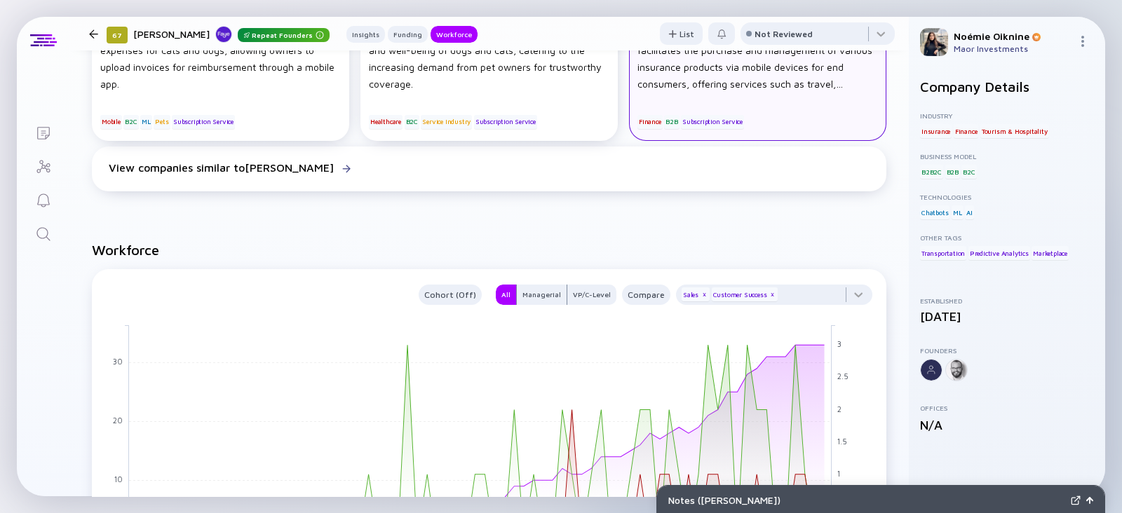
scroll to position [1114, 0]
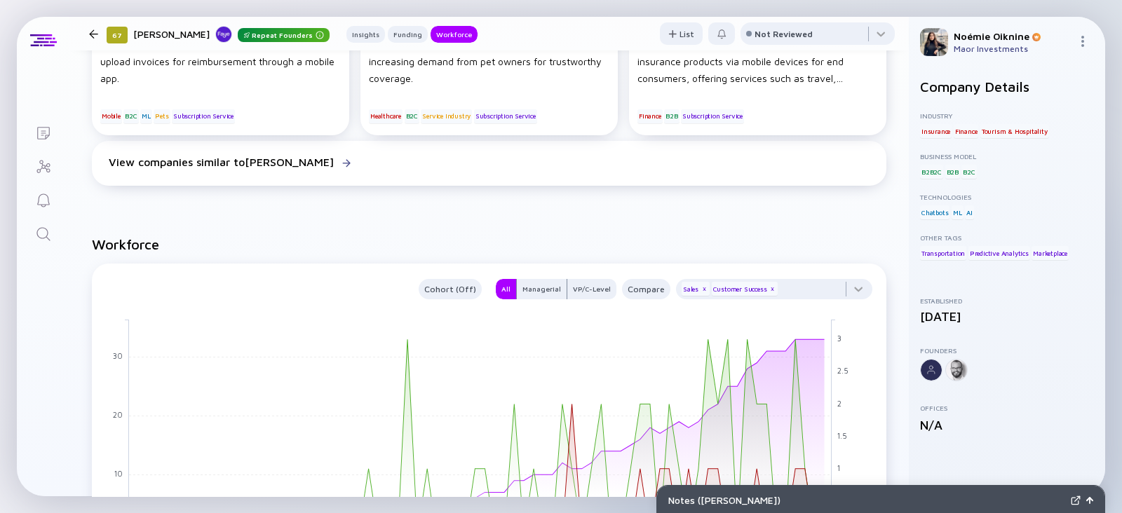
click at [29, 231] on link "Search" at bounding box center [43, 233] width 53 height 34
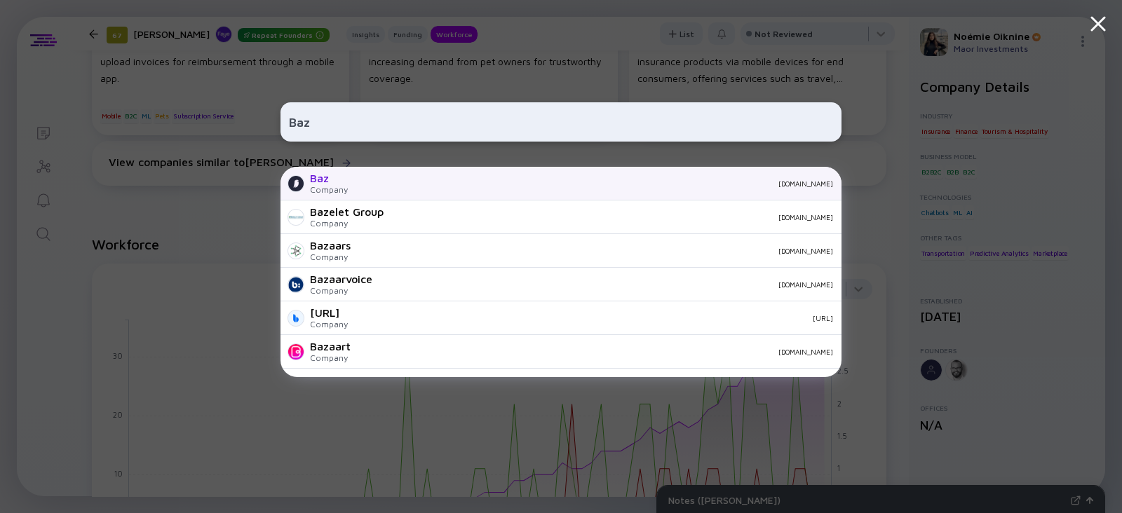
type input "Baz"
click at [349, 184] on div "Baz Company baz.co" at bounding box center [560, 184] width 561 height 34
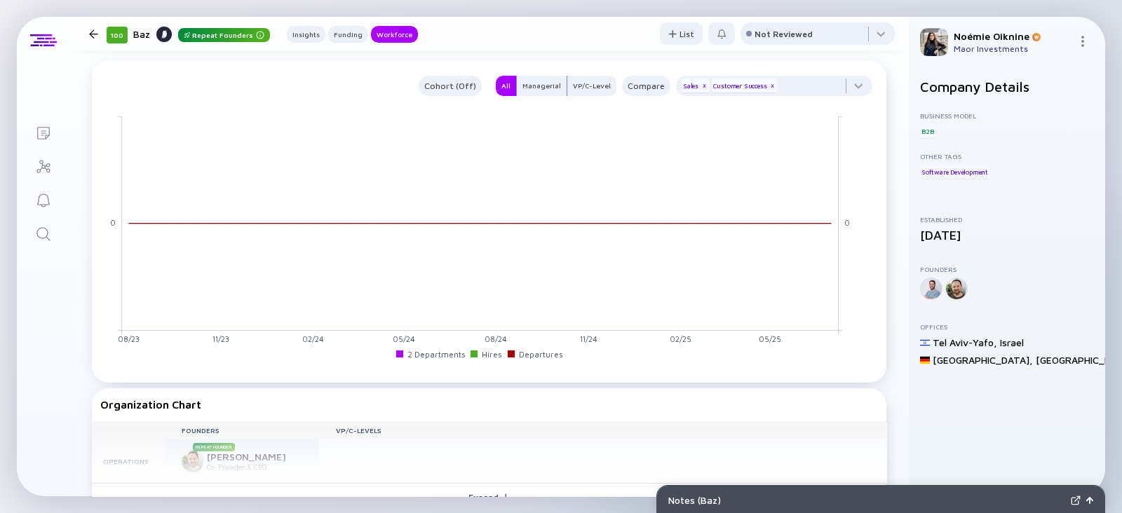
scroll to position [936, 0]
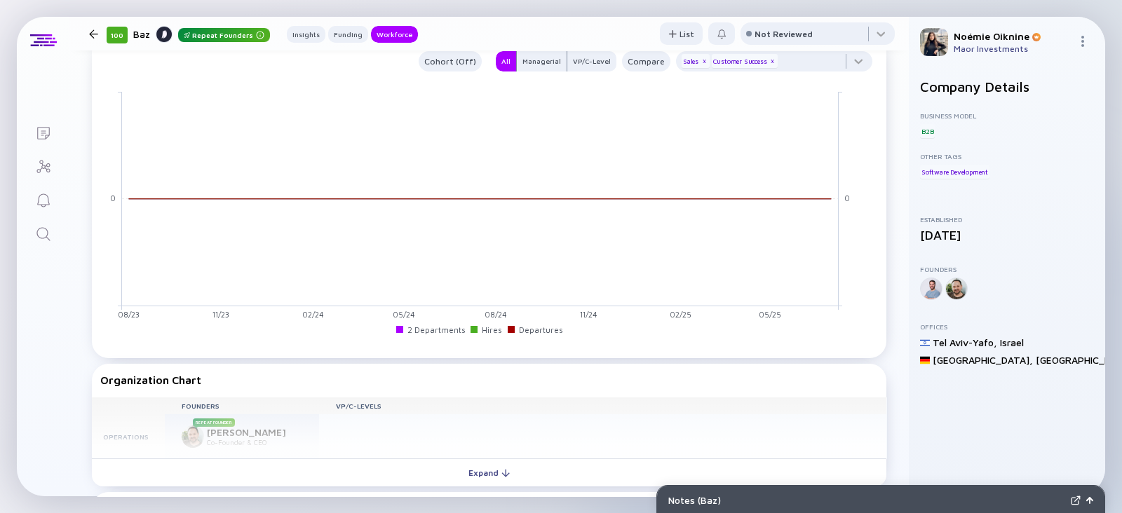
click at [35, 226] on icon "Search" at bounding box center [43, 234] width 17 height 17
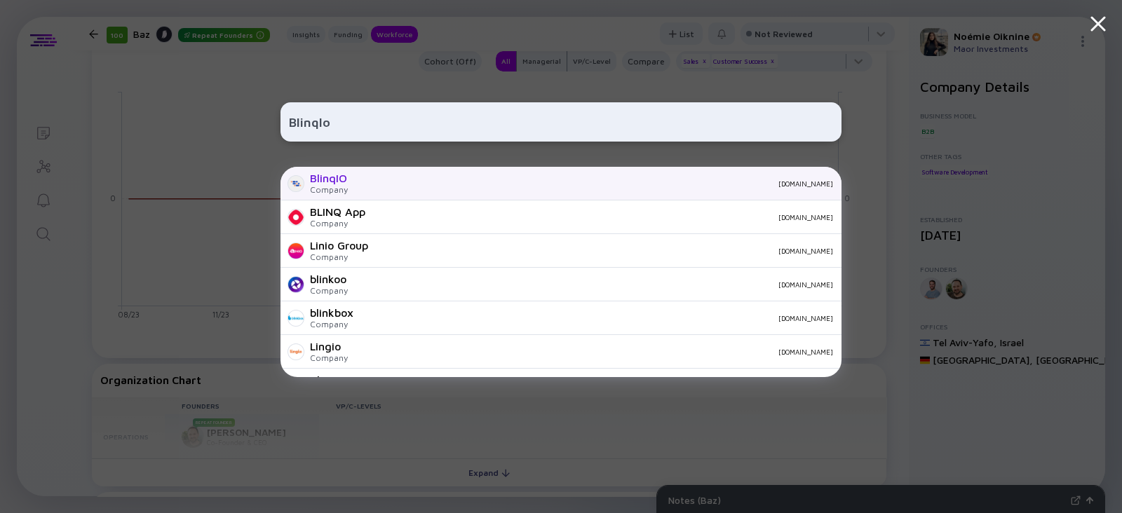
type input "BlinqIo"
click at [349, 182] on div "BlinqIO Company blinq.io" at bounding box center [560, 184] width 561 height 34
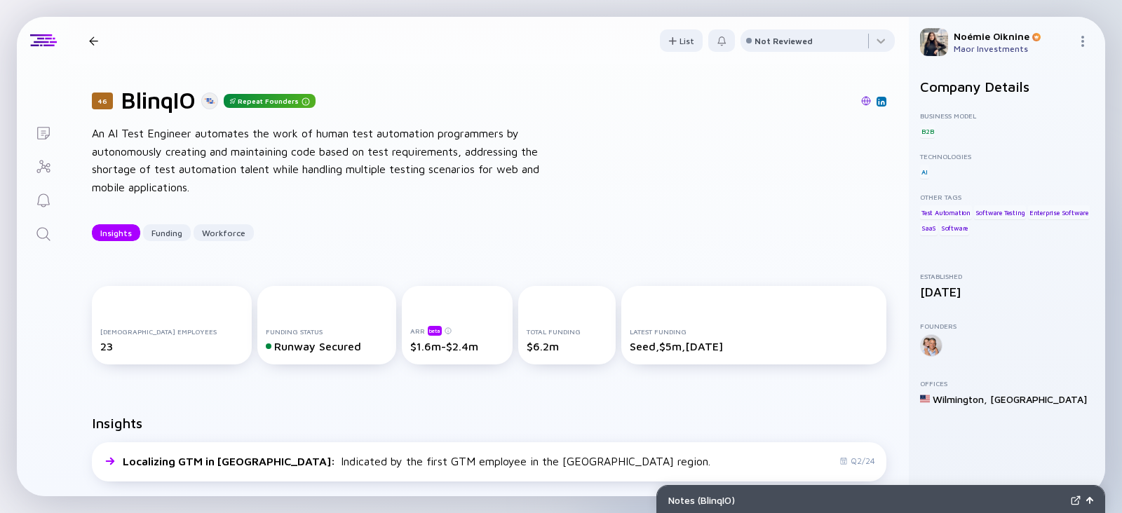
click at [496, 279] on div "Full-time Employees 23 Funding Status Runway Secured ARR beta $1.6m-$2.4m Total…" at bounding box center [488, 328] width 839 height 129
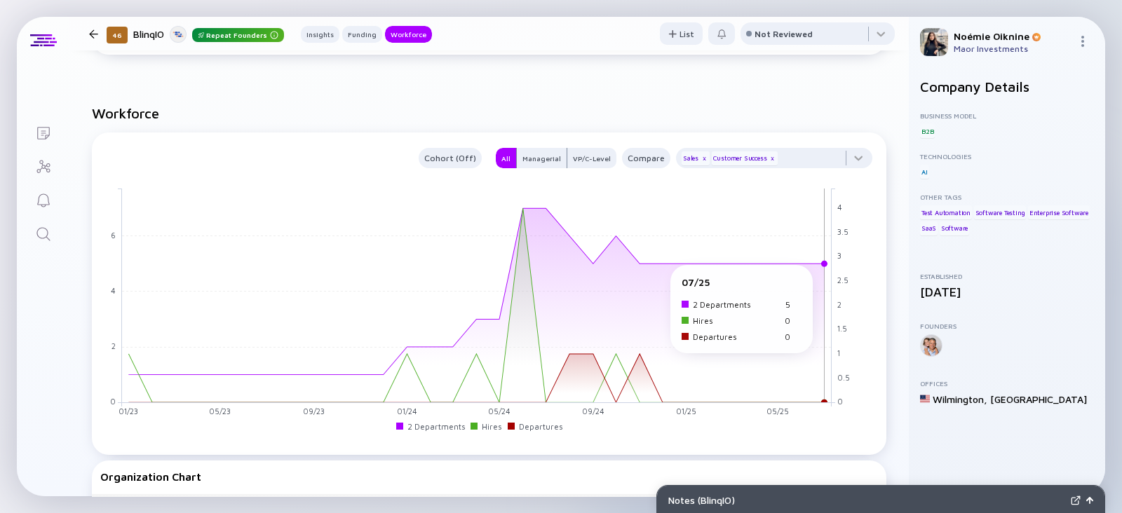
scroll to position [1106, 0]
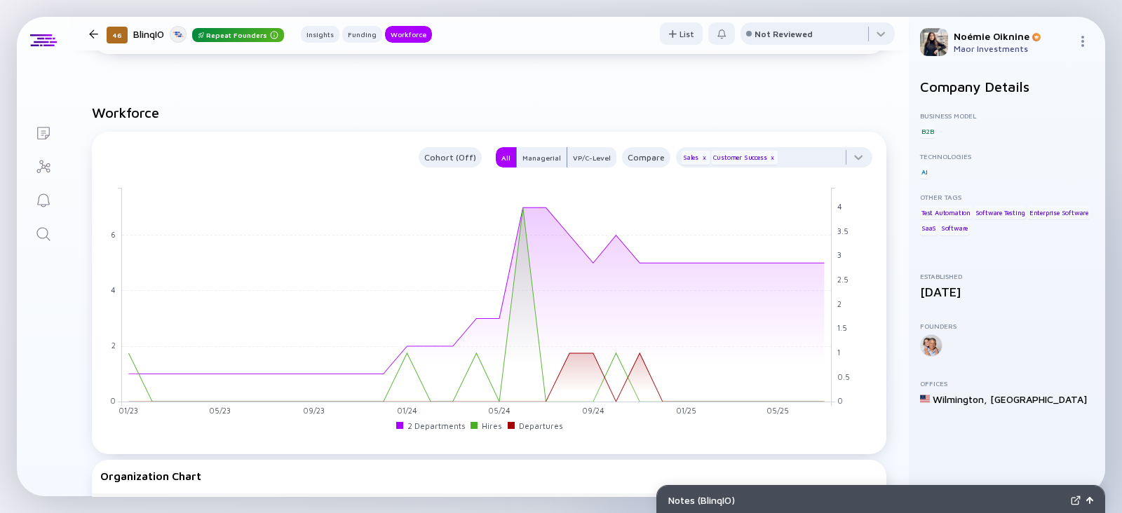
click at [46, 224] on link "Search" at bounding box center [43, 233] width 53 height 34
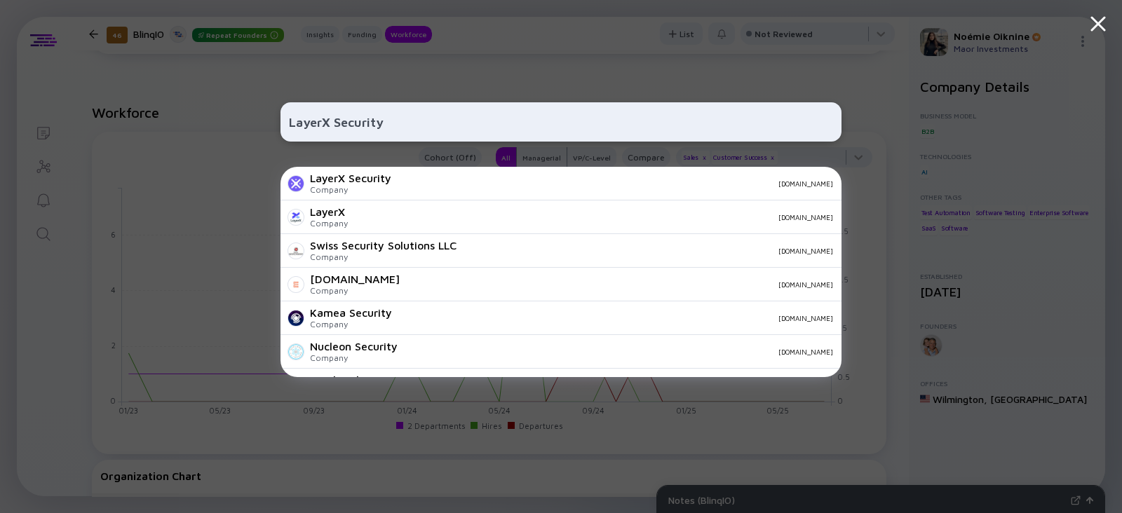
type input "LayerX Security"
click at [374, 189] on div "Company" at bounding box center [350, 189] width 81 height 11
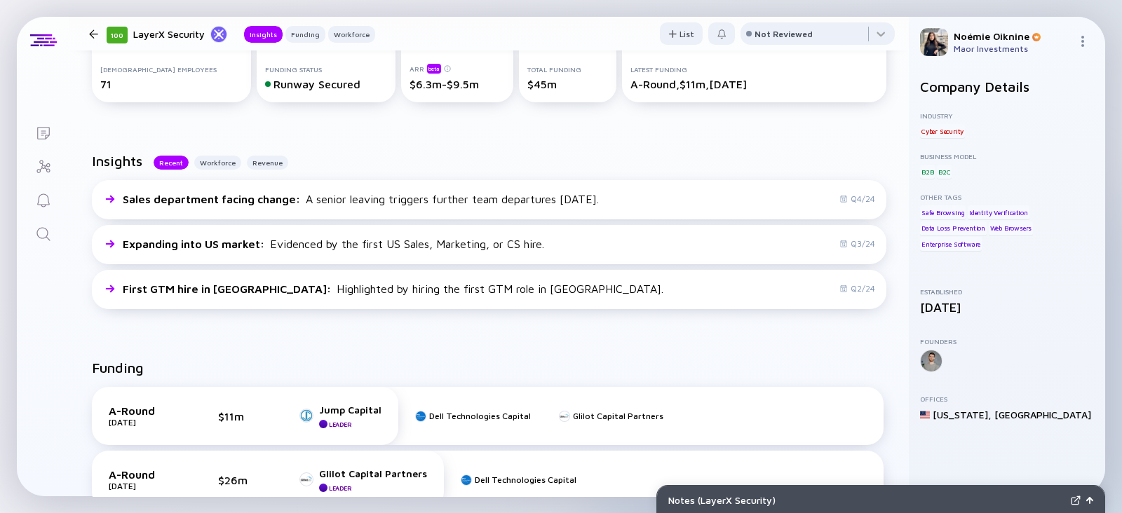
scroll to position [274, 0]
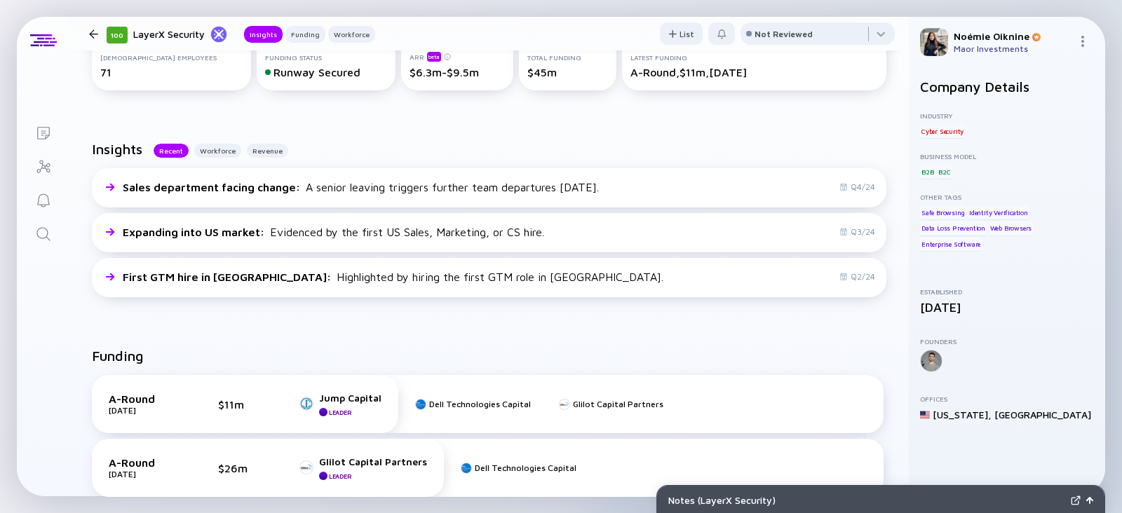
click at [43, 229] on icon "Search" at bounding box center [43, 234] width 17 height 17
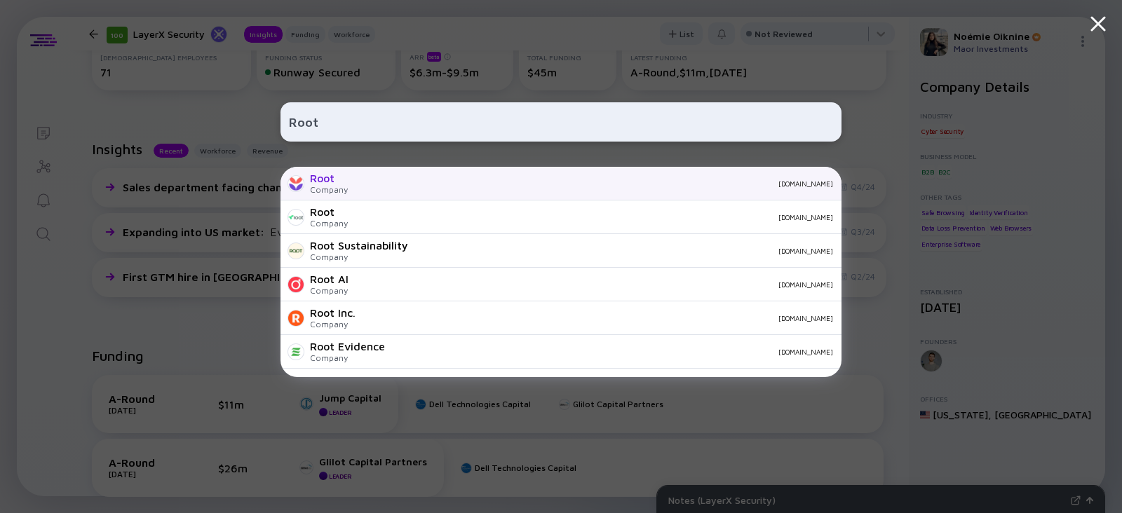
type input "Root"
click at [337, 175] on div "Root" at bounding box center [329, 178] width 38 height 13
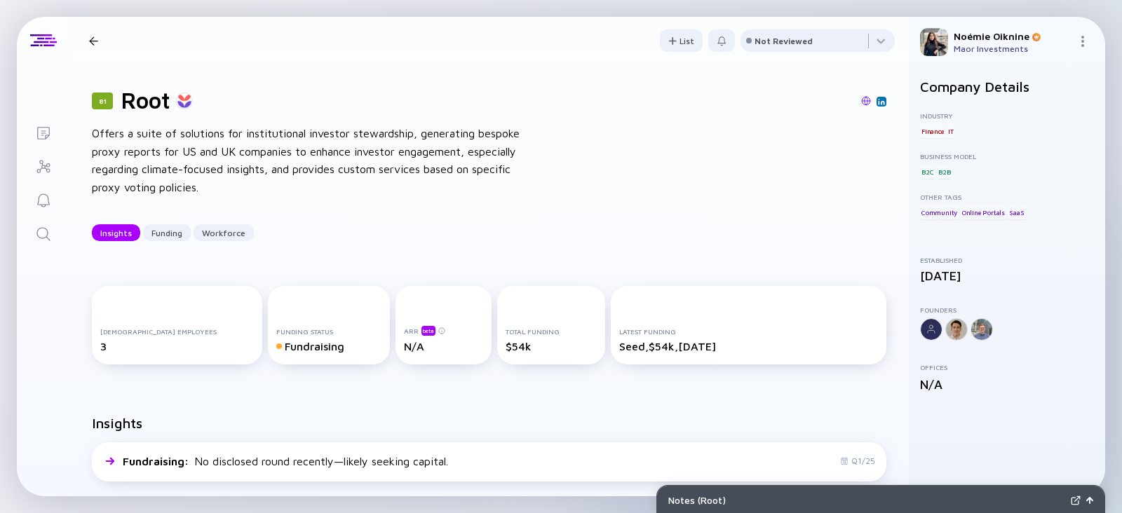
click at [51, 236] on icon "Search" at bounding box center [43, 234] width 17 height 17
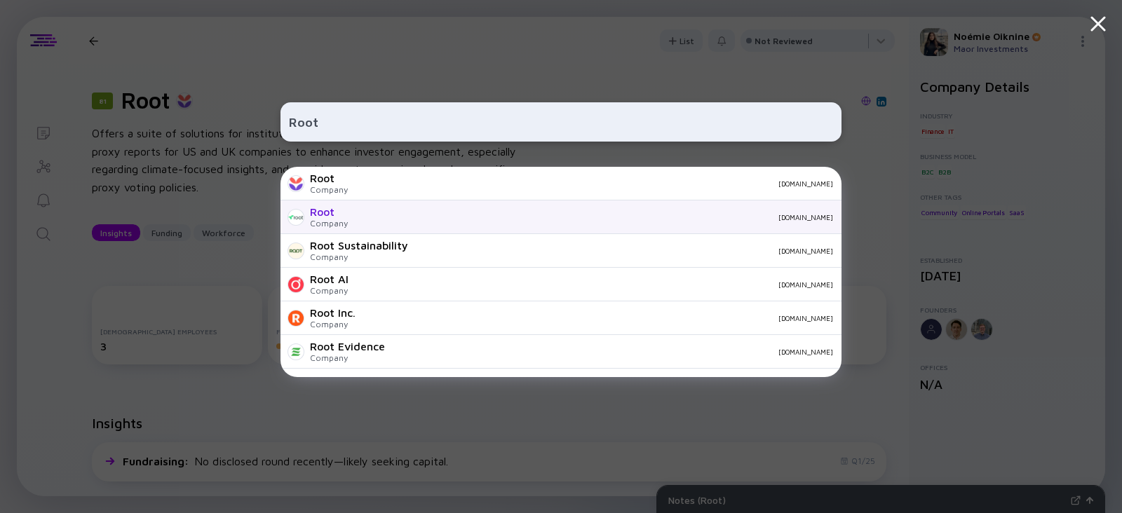
type input "Root"
click at [324, 213] on div "Root" at bounding box center [329, 211] width 38 height 13
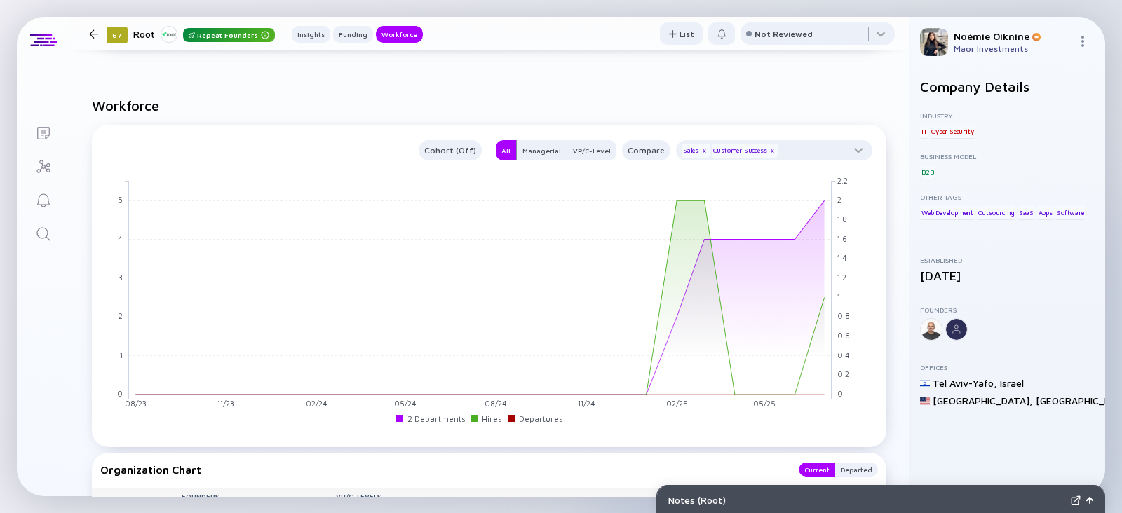
scroll to position [1184, 0]
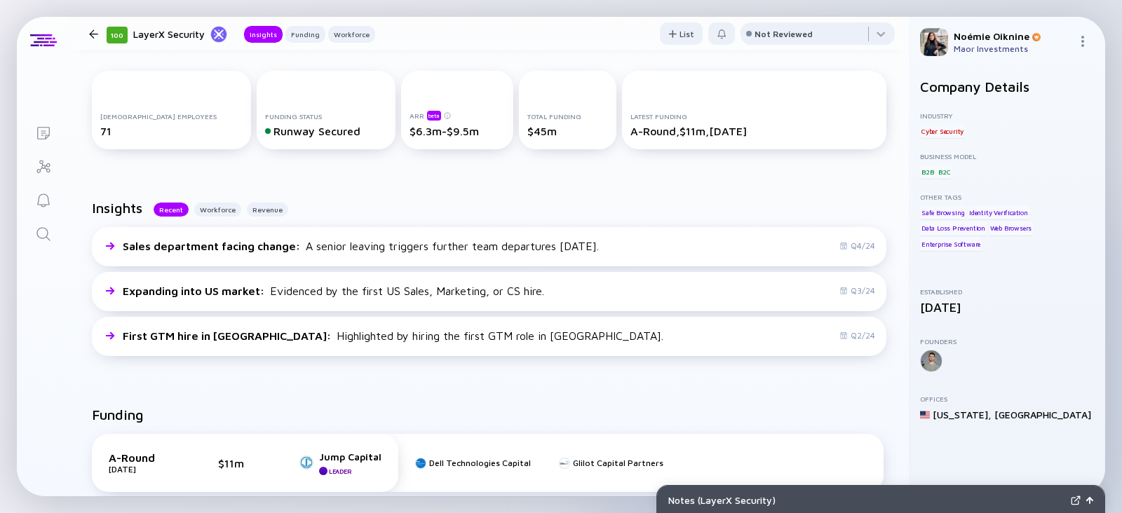
scroll to position [214, 0]
click at [46, 241] on icon "Search" at bounding box center [43, 234] width 17 height 17
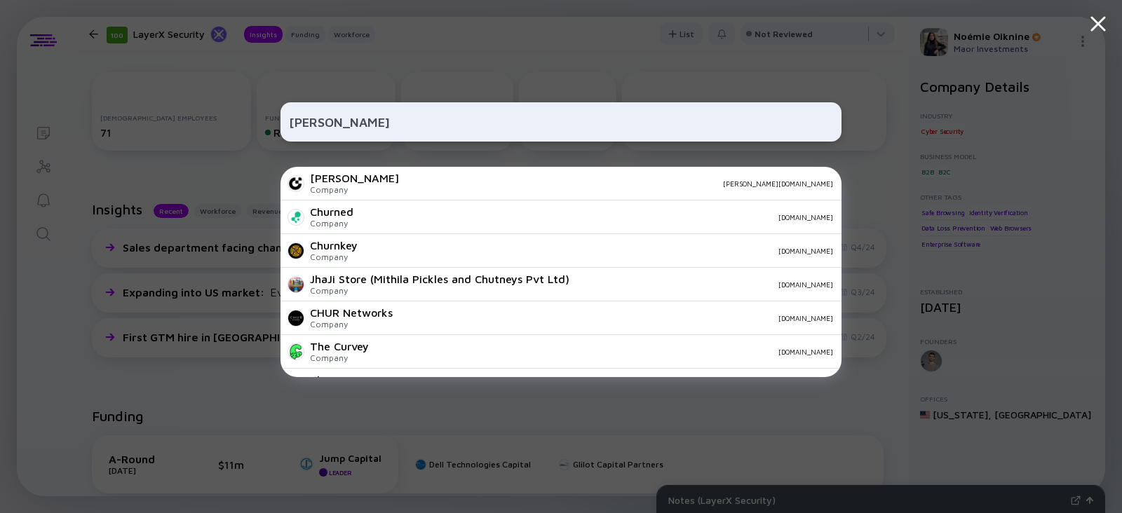
type input "Churney"
click at [340, 173] on div "Churney" at bounding box center [354, 178] width 89 height 13
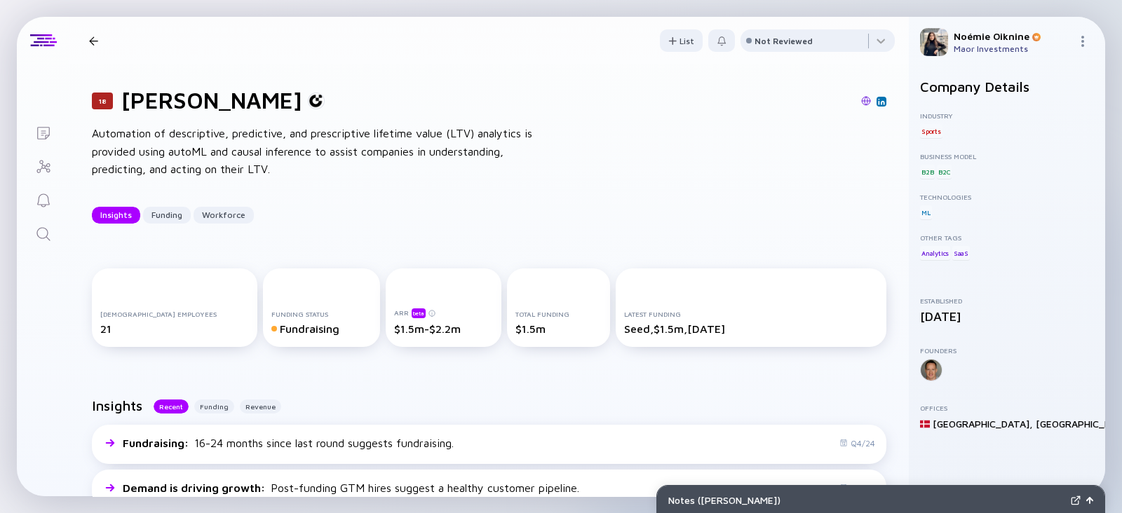
scroll to position [3, 0]
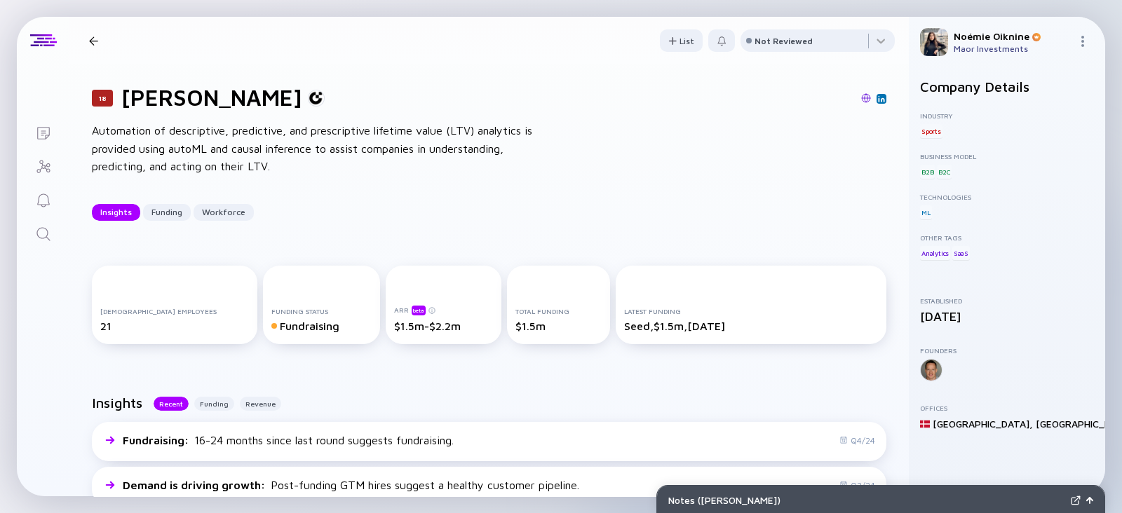
click at [46, 230] on icon "Search" at bounding box center [43, 234] width 17 height 17
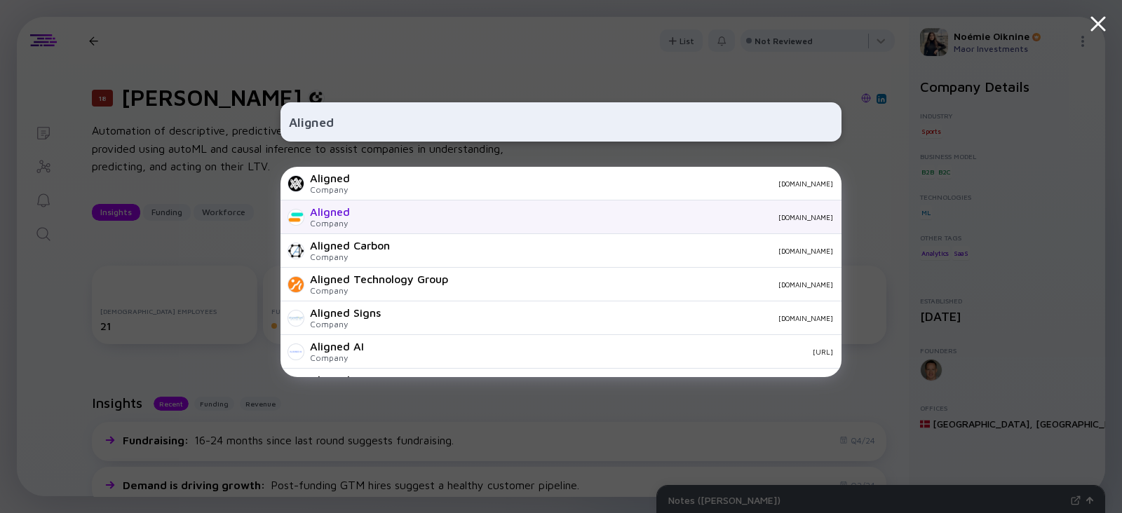
type input "Aligned"
click at [335, 219] on div "Company" at bounding box center [330, 223] width 40 height 11
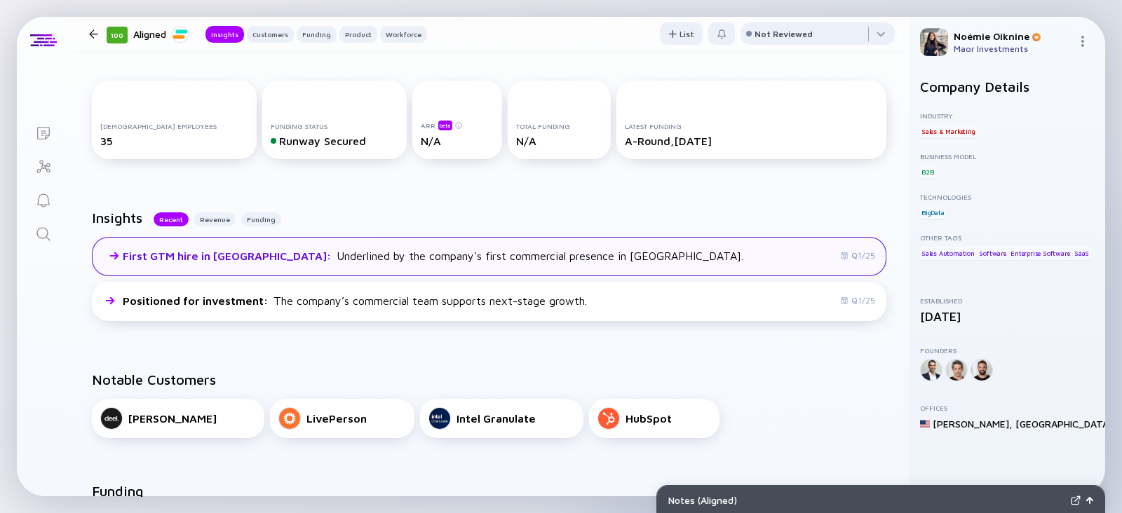
scroll to position [198, 0]
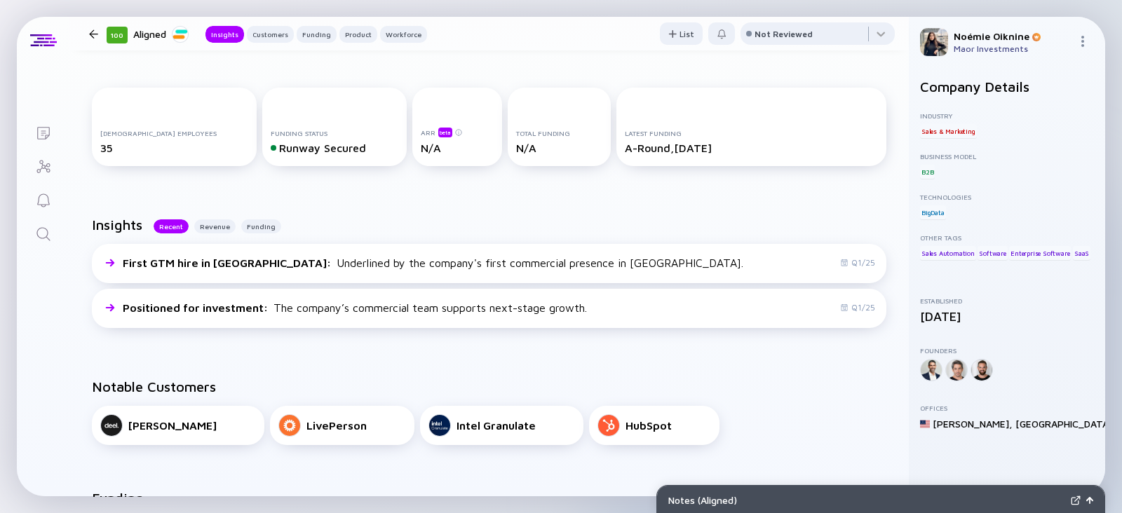
click at [32, 231] on link "Search" at bounding box center [43, 233] width 53 height 34
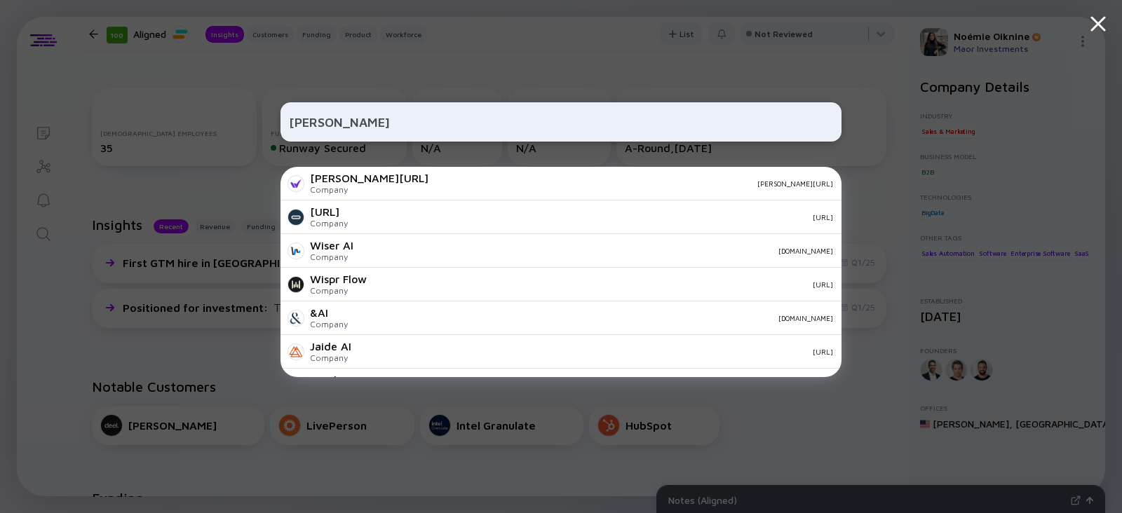
type input "Wisor AI"
click at [299, 186] on div at bounding box center [295, 183] width 17 height 17
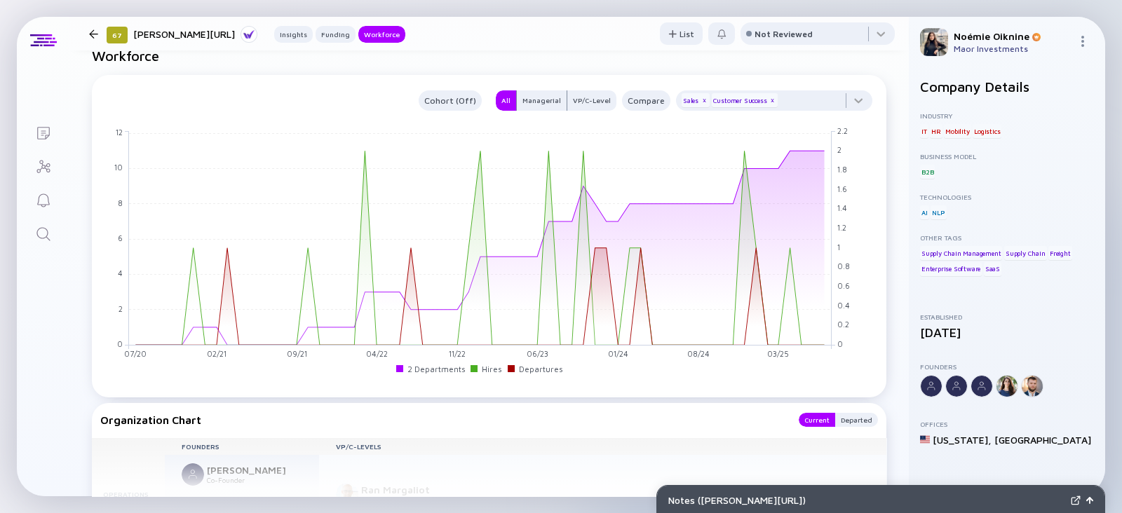
scroll to position [1252, 0]
drag, startPoint x: 824, startPoint y: 151, endPoint x: 693, endPoint y: 69, distance: 155.0
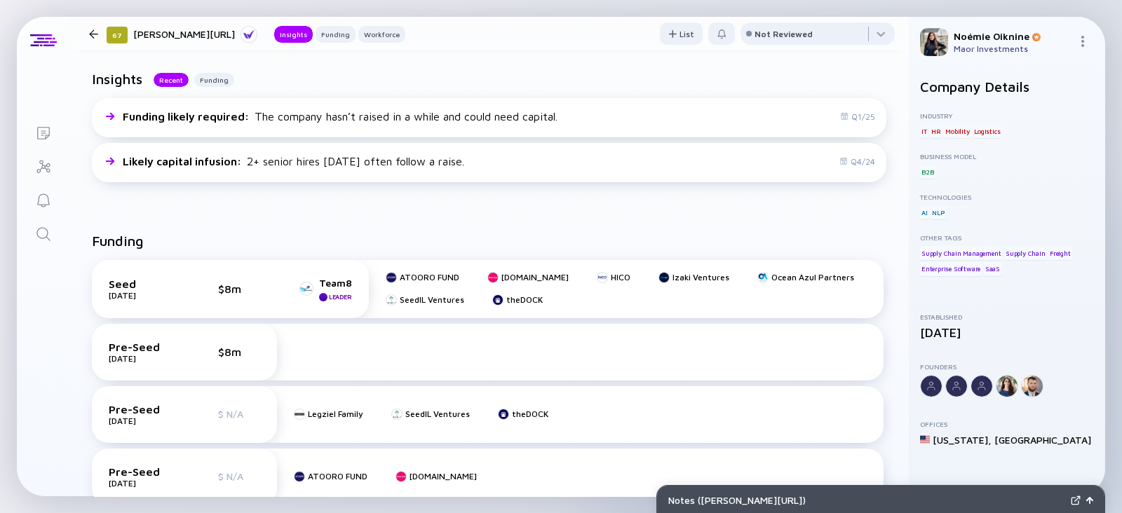
scroll to position [325, 0]
click at [38, 243] on div "Search" at bounding box center [43, 235] width 17 height 19
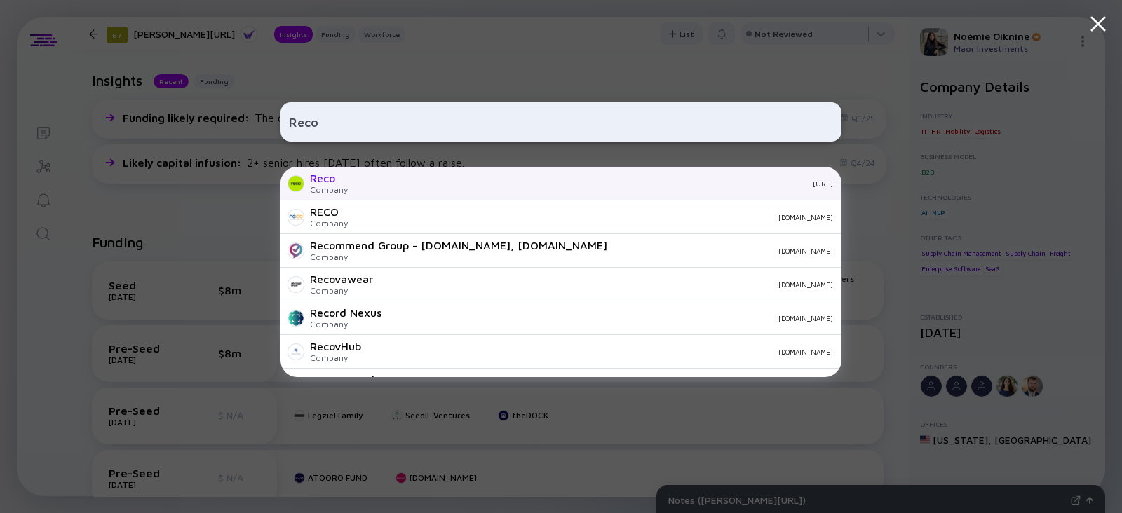
type input "Reco"
click at [339, 182] on div "Reco" at bounding box center [329, 178] width 38 height 13
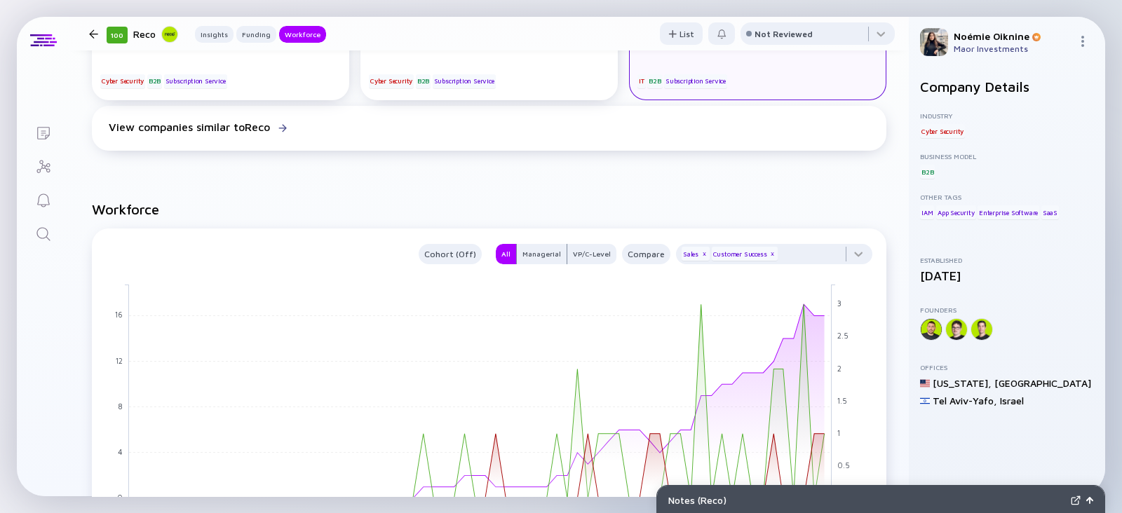
scroll to position [1140, 0]
click at [28, 236] on link "Search" at bounding box center [43, 233] width 53 height 34
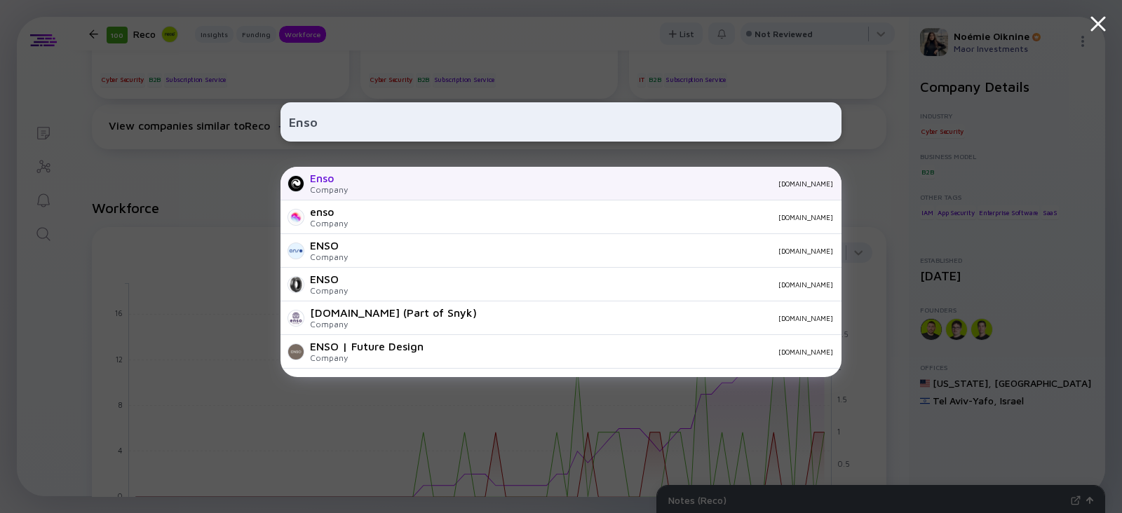
type input "Enso"
click at [323, 187] on div "Company" at bounding box center [329, 189] width 38 height 11
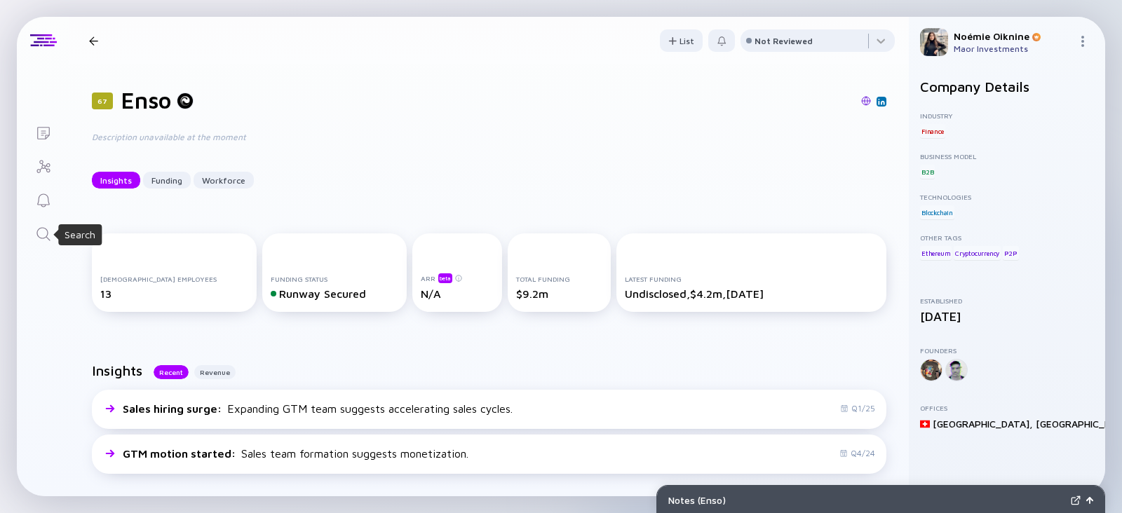
click at [38, 233] on icon "Search" at bounding box center [43, 234] width 17 height 17
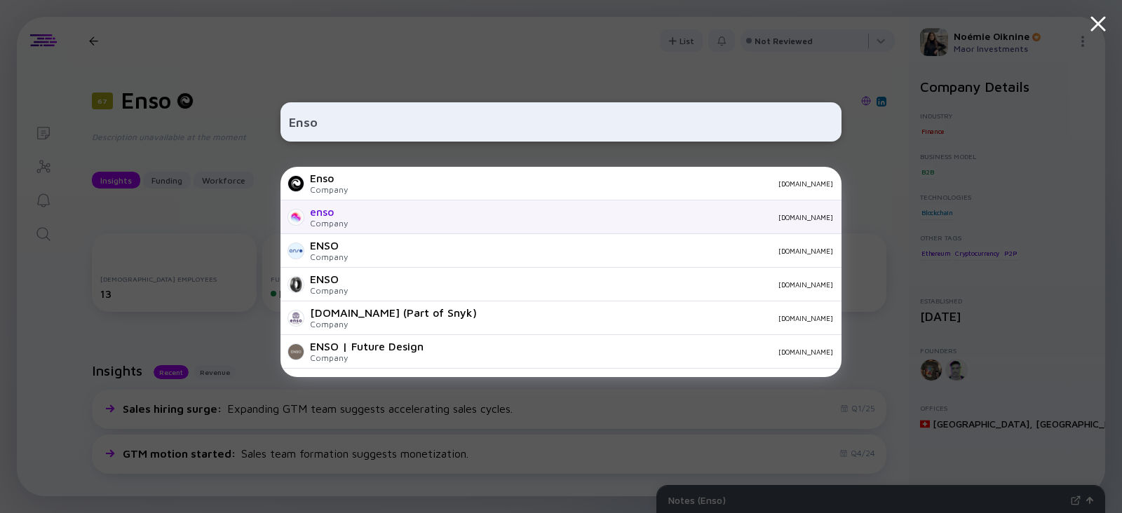
type input "Enso"
click at [336, 211] on div "enso" at bounding box center [329, 211] width 38 height 13
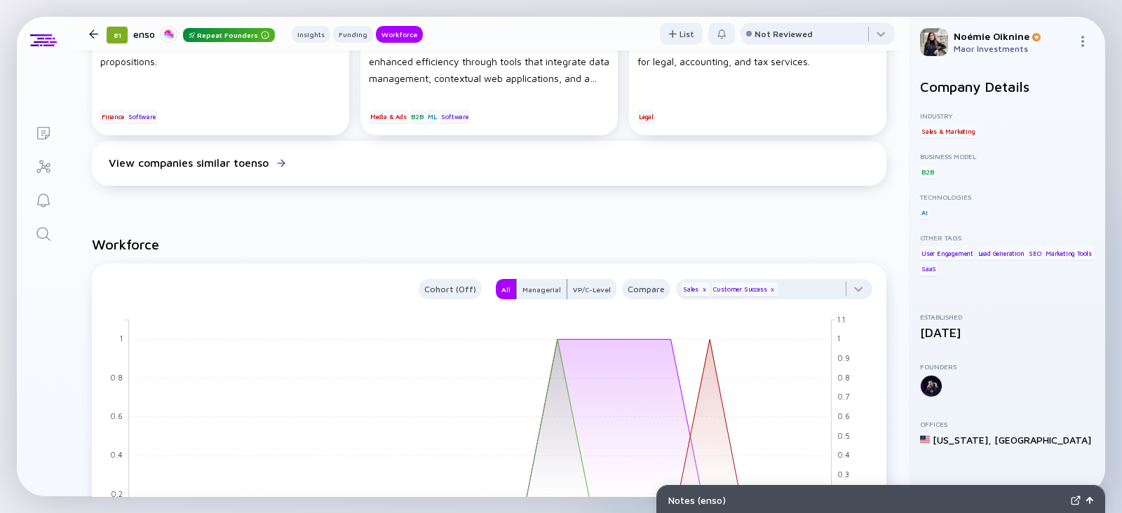
scroll to position [860, 0]
click at [768, 285] on div "x" at bounding box center [772, 288] width 8 height 8
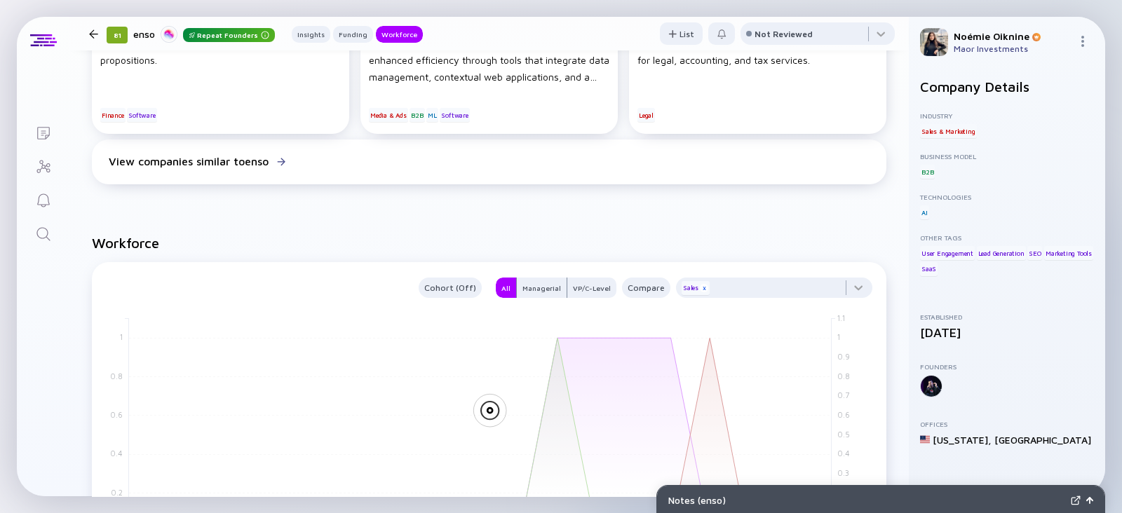
click at [700, 289] on div "x" at bounding box center [704, 288] width 8 height 8
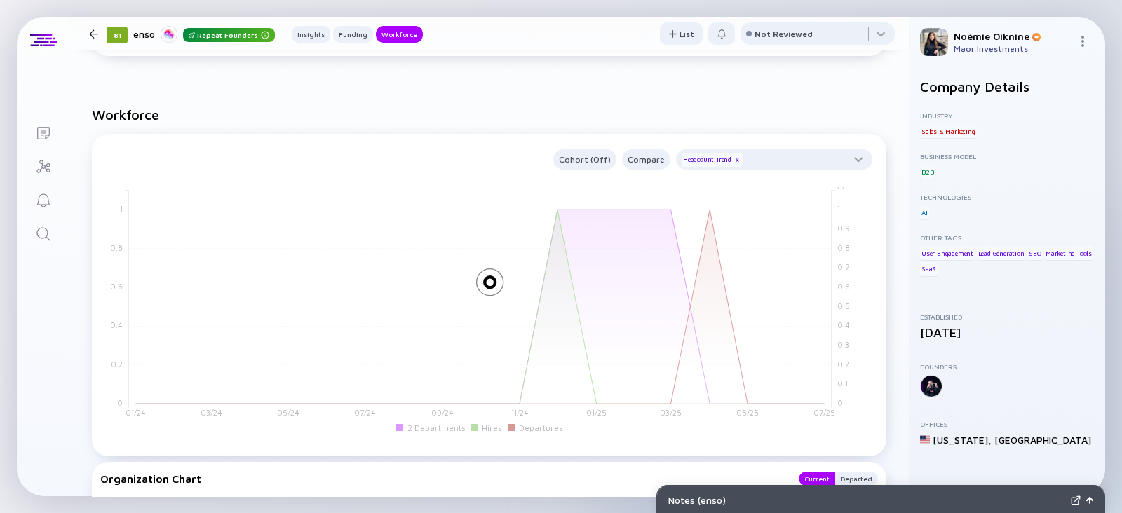
scroll to position [988, 0]
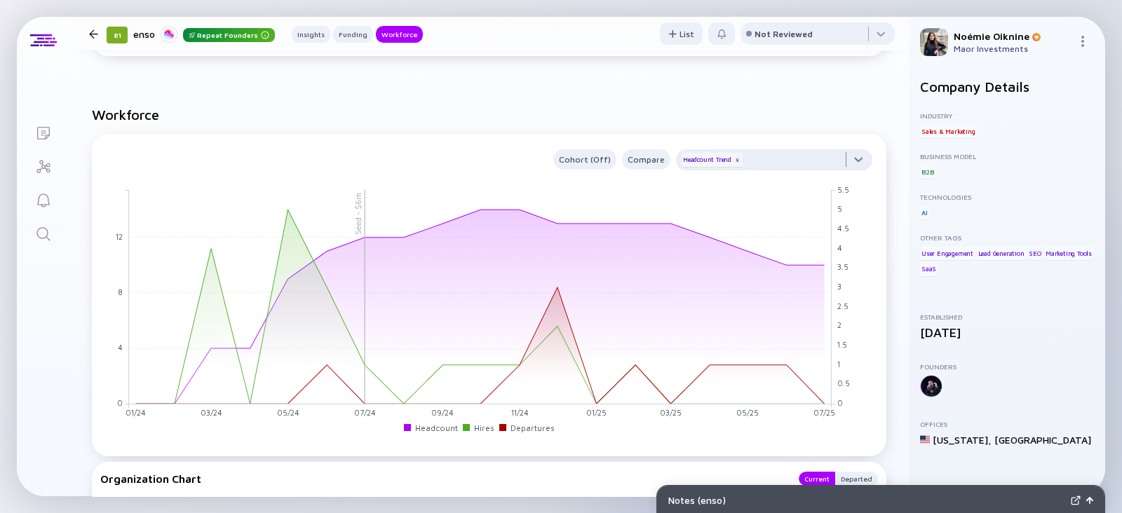
click at [780, 156] on div at bounding box center [774, 163] width 196 height 28
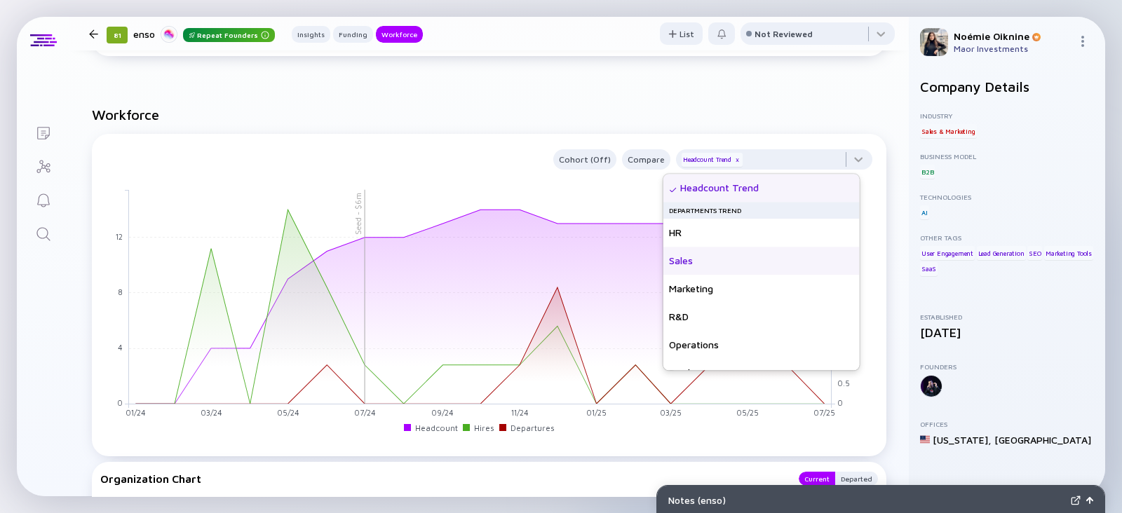
click at [746, 262] on div "Sales" at bounding box center [761, 261] width 196 height 28
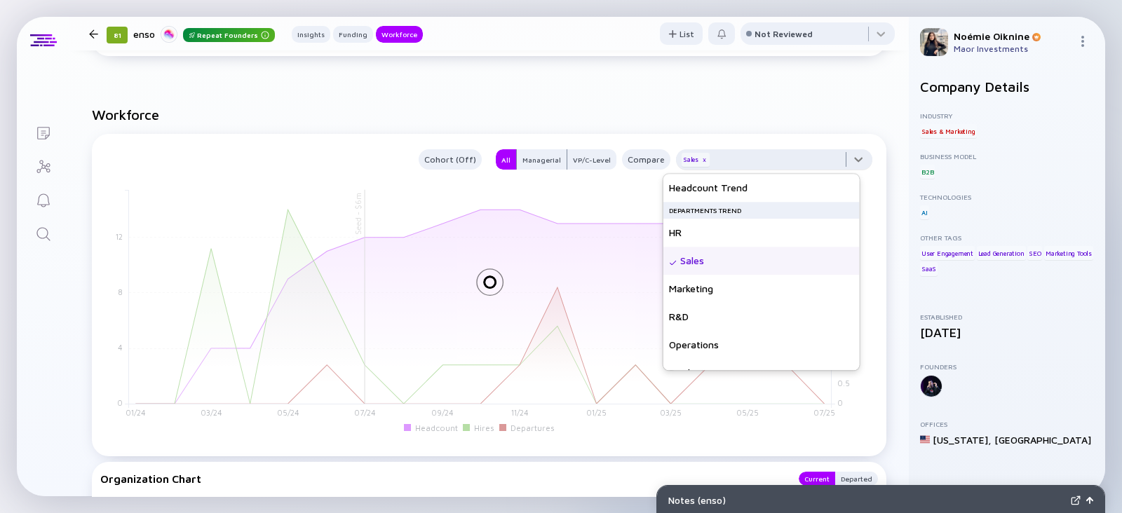
click at [761, 163] on div at bounding box center [774, 163] width 196 height 28
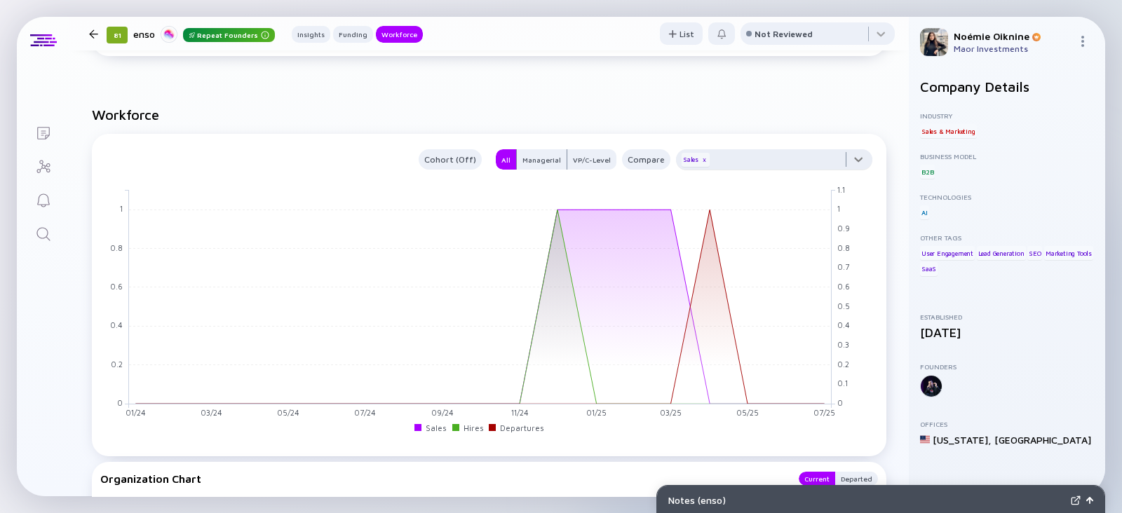
click at [761, 163] on div at bounding box center [774, 163] width 196 height 28
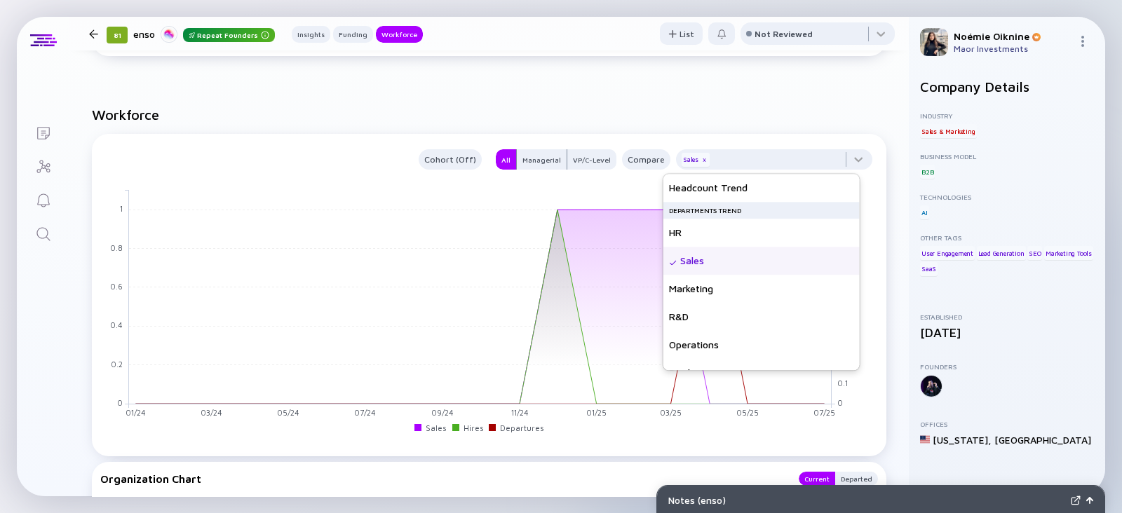
scroll to position [101, 0]
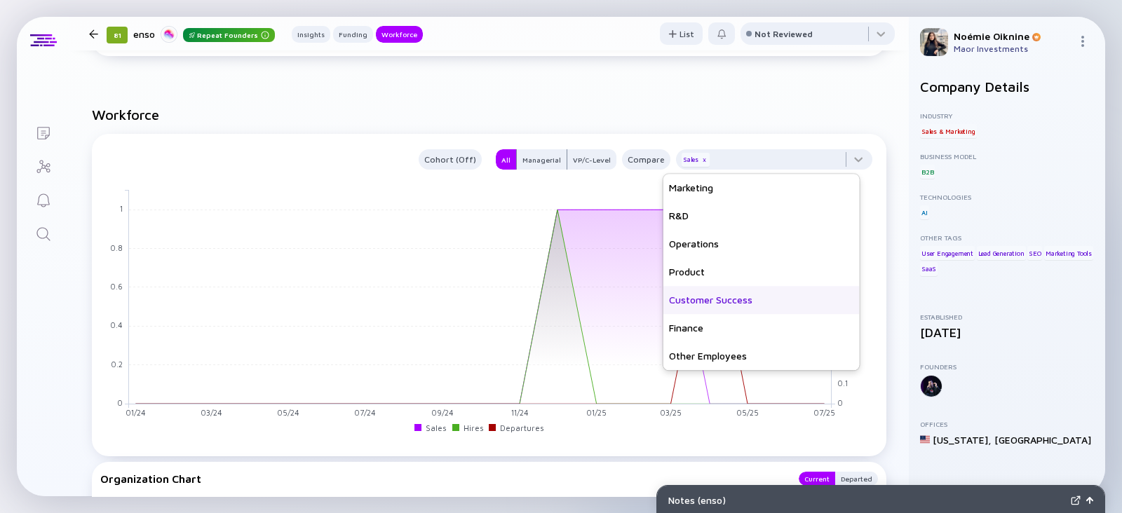
click at [721, 306] on div "Customer Success" at bounding box center [761, 300] width 196 height 28
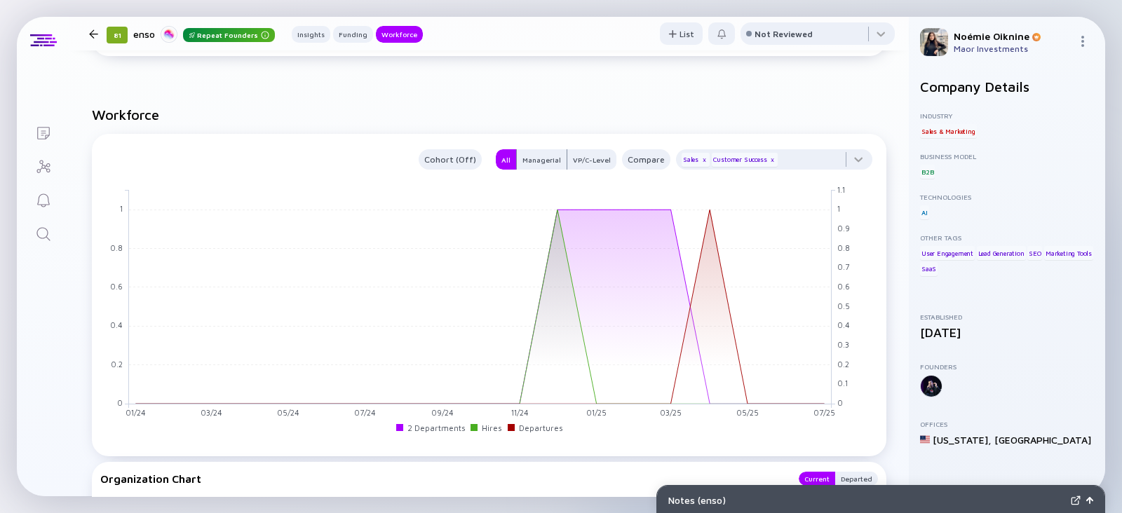
click at [51, 236] on link "Search" at bounding box center [43, 233] width 53 height 34
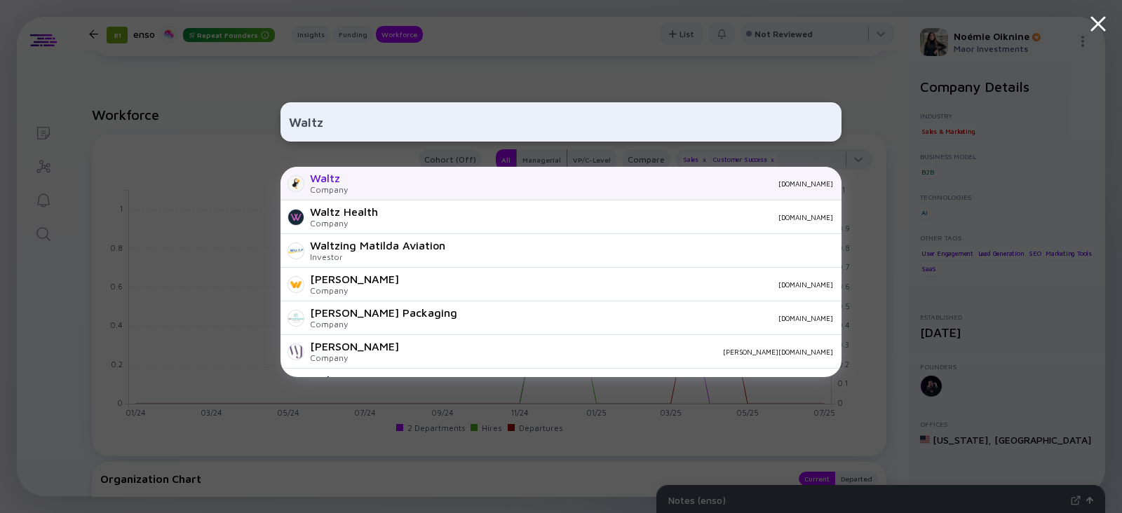
type input "Waltz"
click at [372, 177] on div "Waltz Company getwaltz.com" at bounding box center [560, 184] width 561 height 34
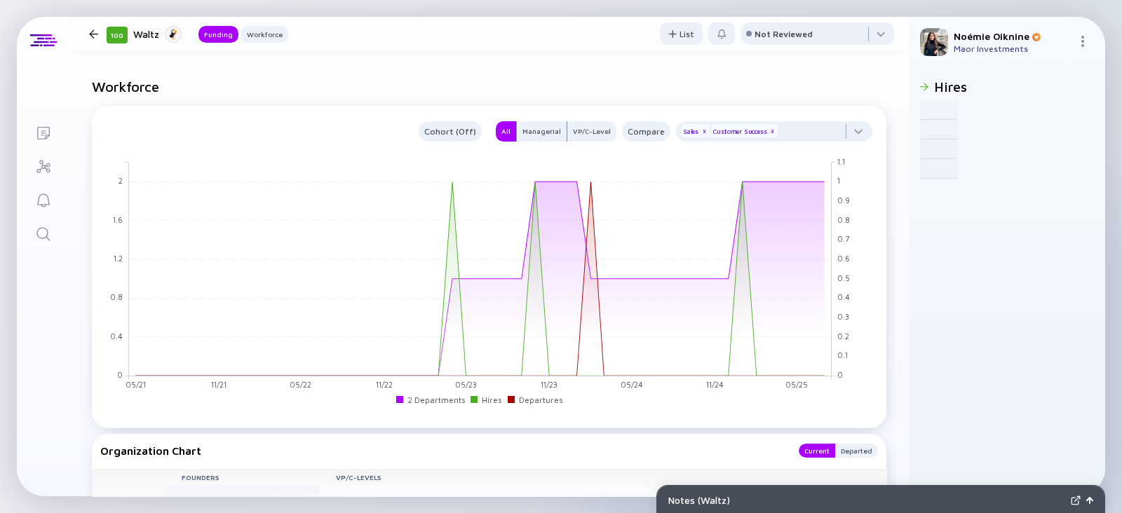
scroll to position [118, 0]
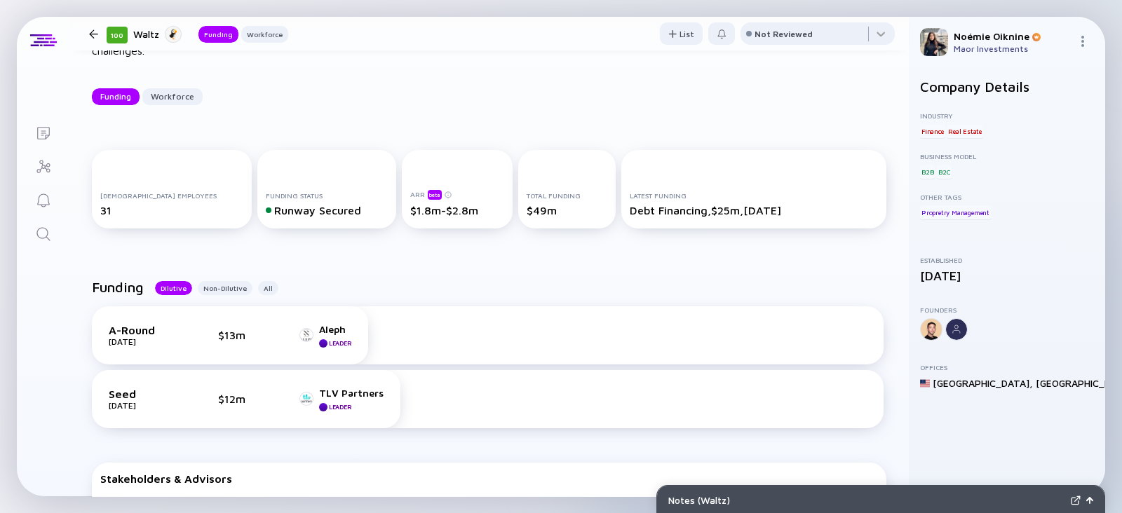
click at [40, 222] on link "Search" at bounding box center [43, 233] width 53 height 34
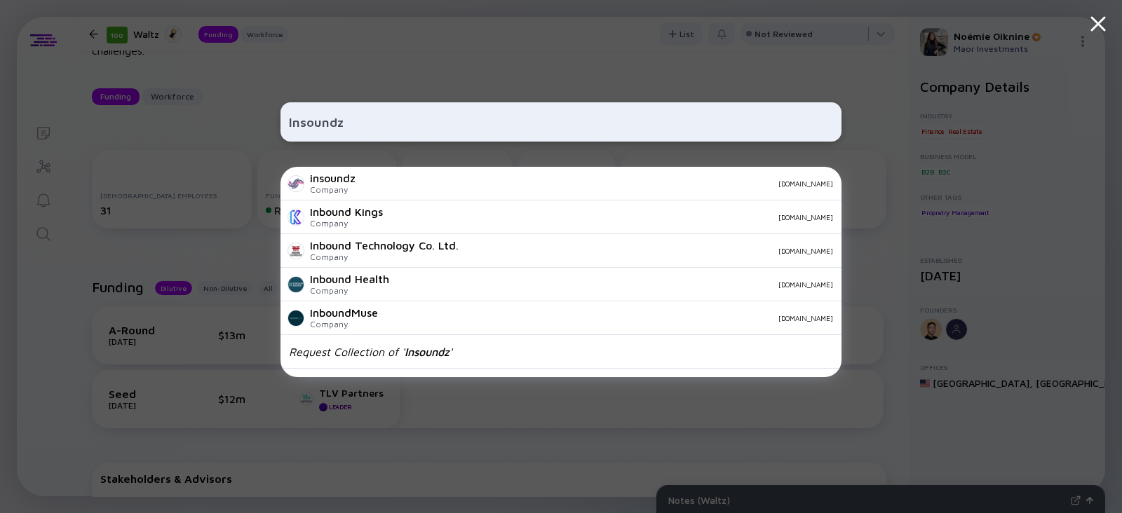
type input "Insoundz"
click at [360, 178] on div "insoundz Company insoundz.com" at bounding box center [560, 184] width 561 height 34
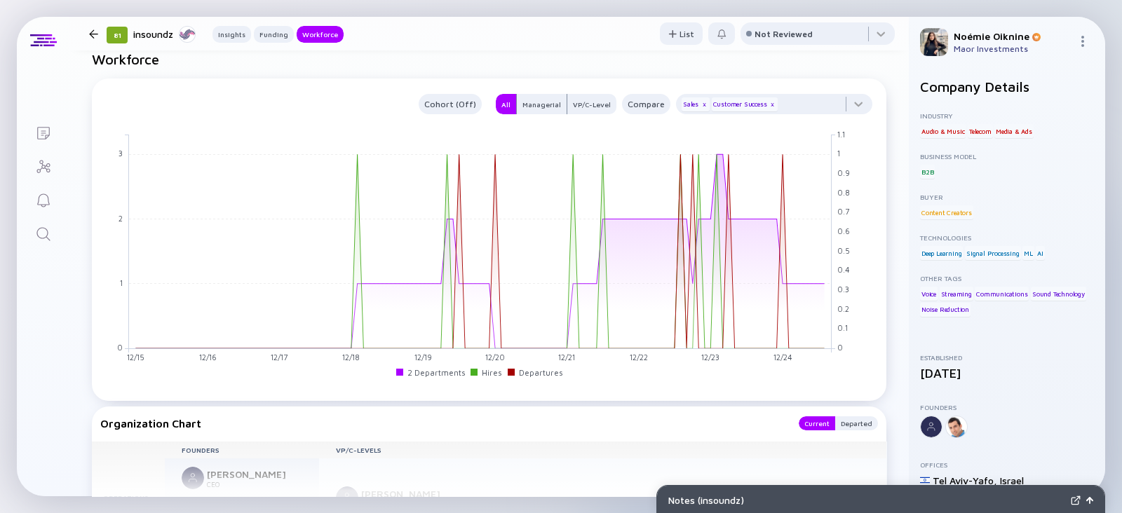
scroll to position [1261, 0]
click at [46, 236] on icon "Search" at bounding box center [42, 233] width 13 height 13
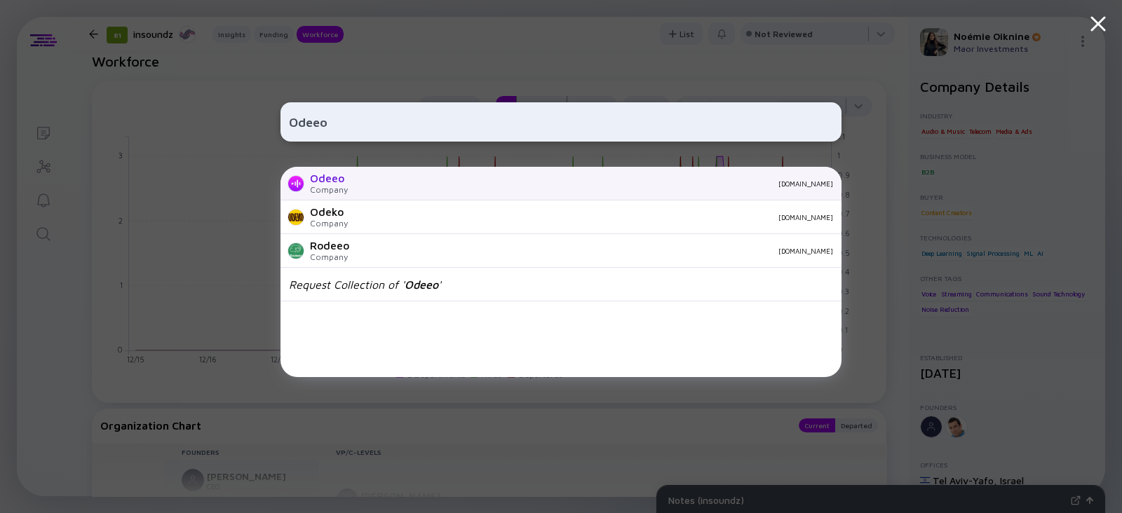
type input "Odeeo"
click at [356, 184] on div "Odeeo Company odeeo.io" at bounding box center [560, 184] width 561 height 34
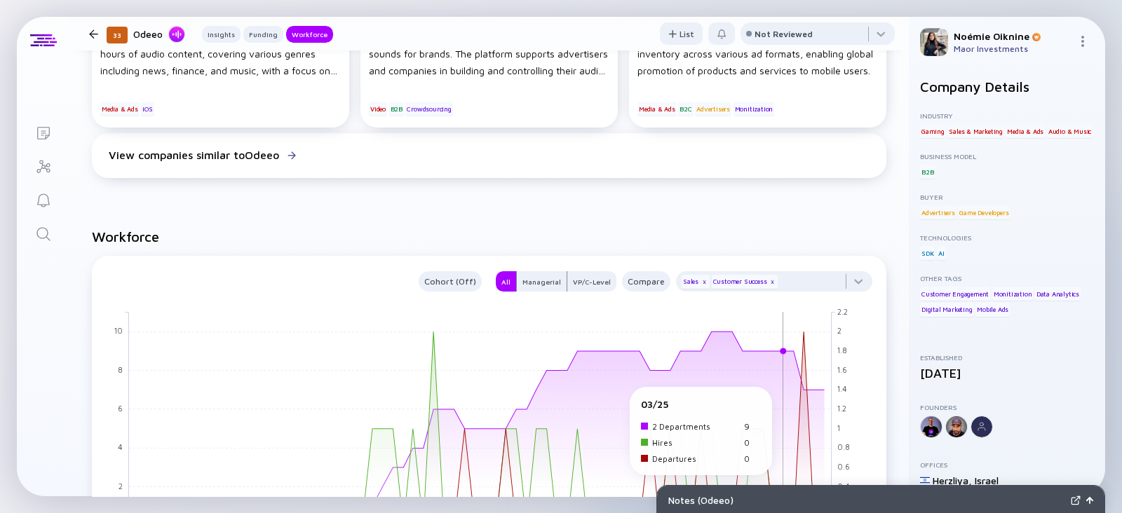
scroll to position [947, 0]
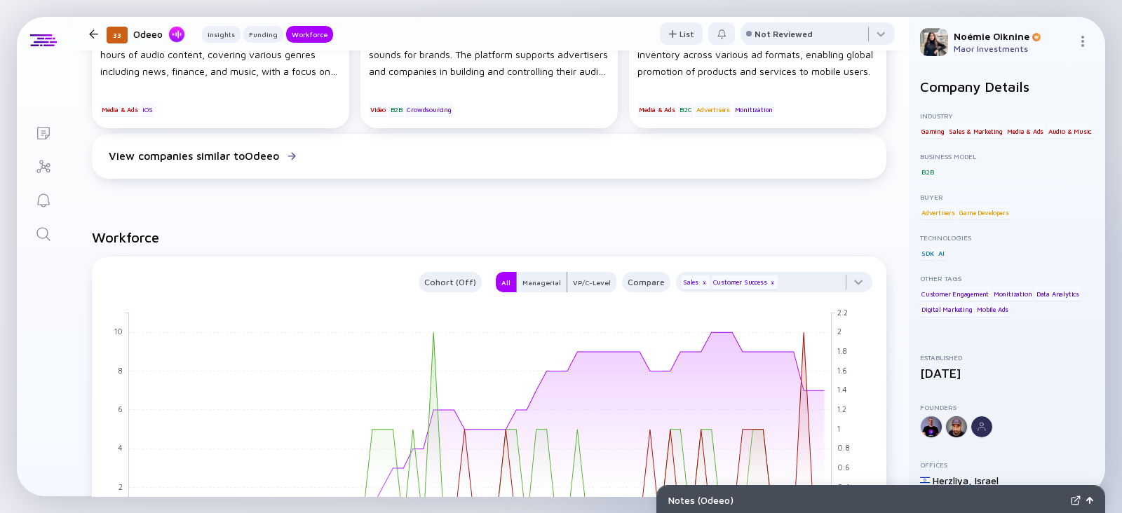
click at [37, 236] on icon "Search" at bounding box center [43, 234] width 17 height 17
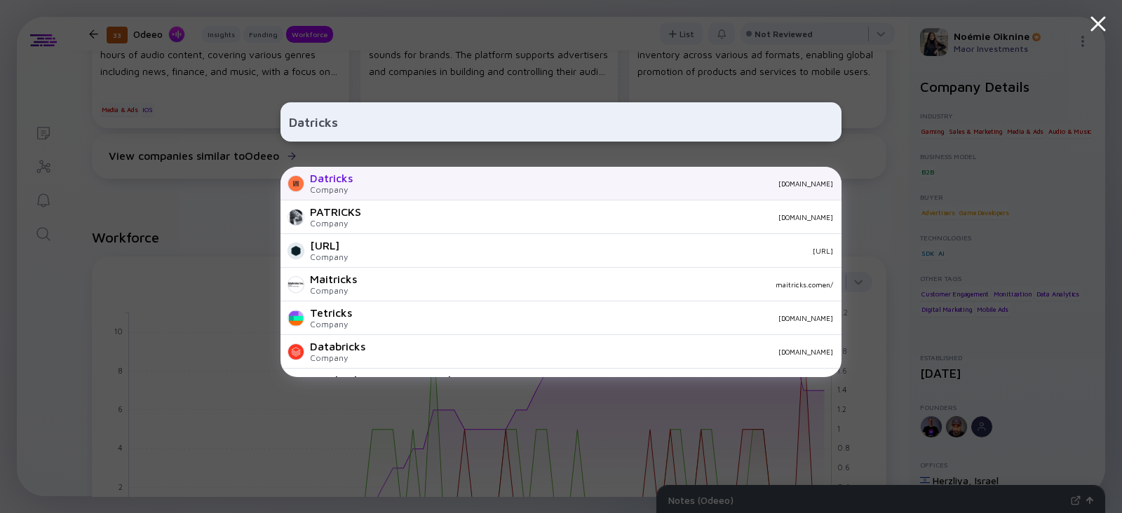
type input "Datricks"
click at [318, 186] on div "Company" at bounding box center [331, 189] width 43 height 11
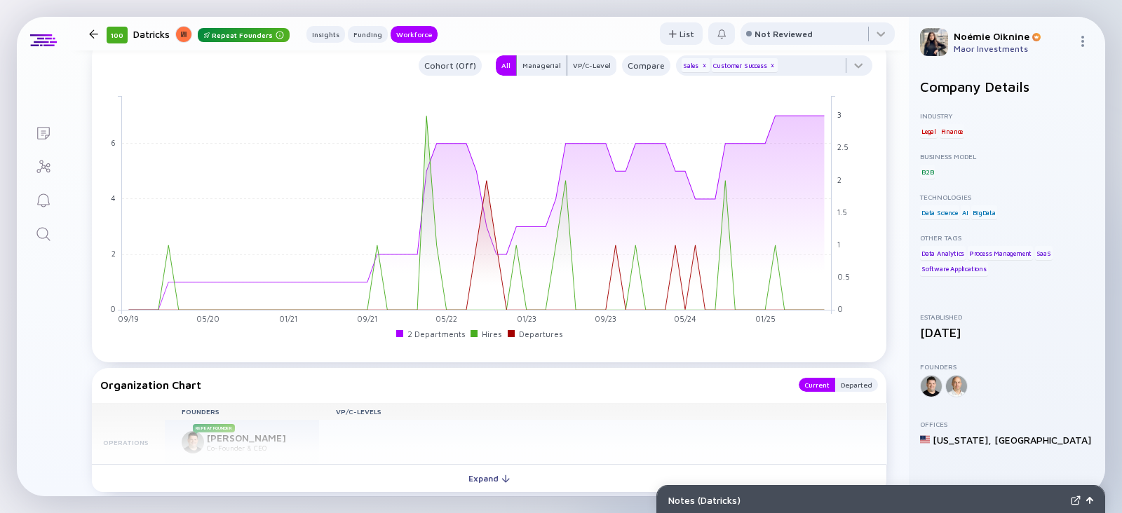
scroll to position [1252, 0]
click at [43, 240] on icon "Search" at bounding box center [43, 234] width 17 height 17
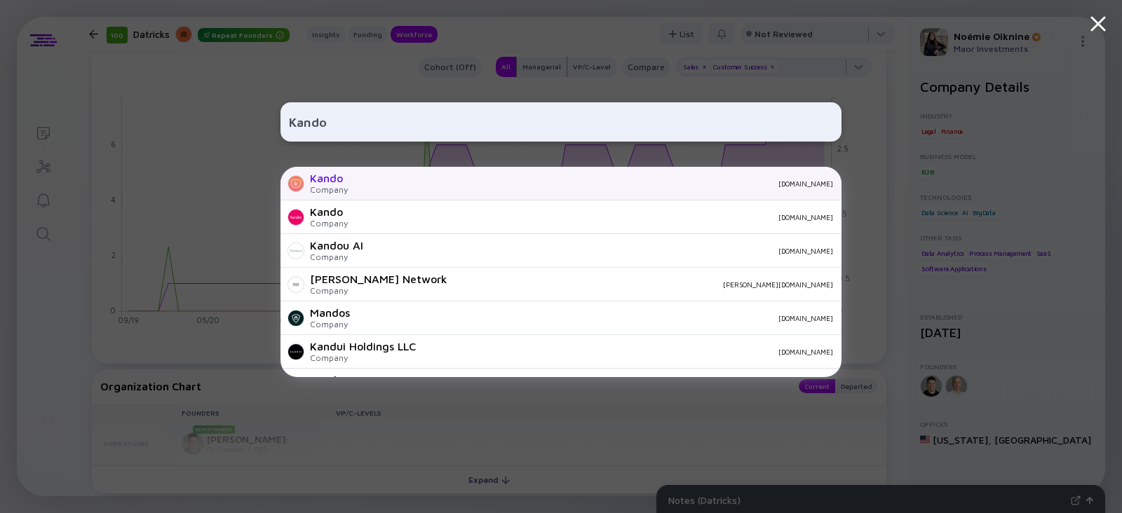
type input "Kando"
click at [327, 188] on div "Company" at bounding box center [329, 189] width 38 height 11
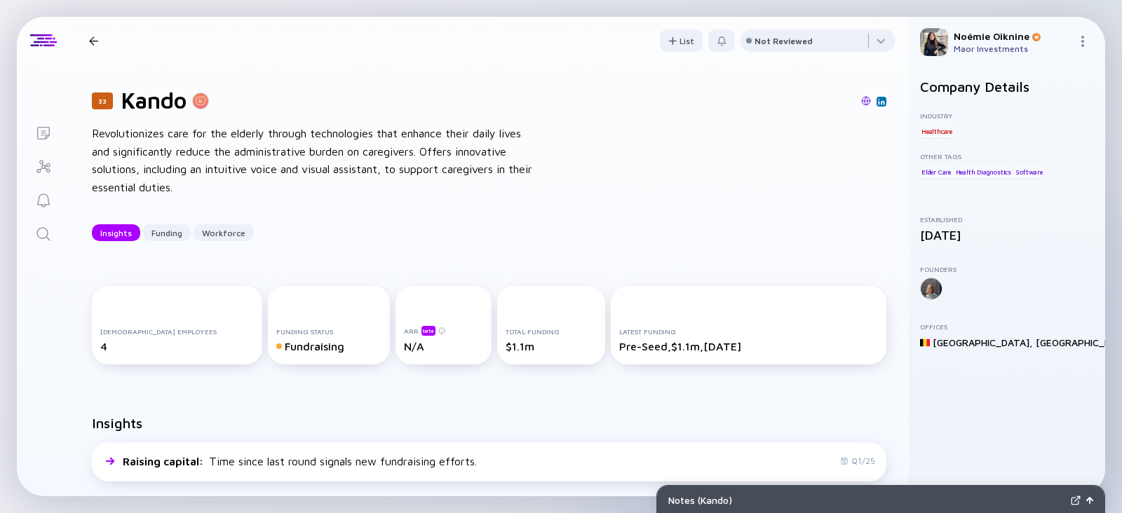
click at [39, 236] on icon "Search" at bounding box center [42, 233] width 13 height 13
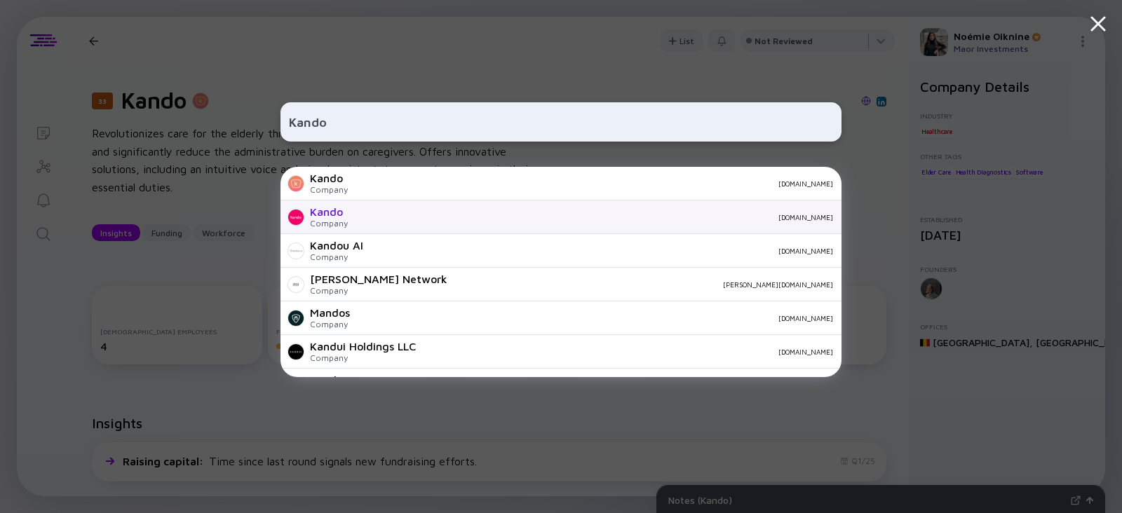
type input "Kando"
click at [317, 215] on div "Kando" at bounding box center [329, 211] width 38 height 13
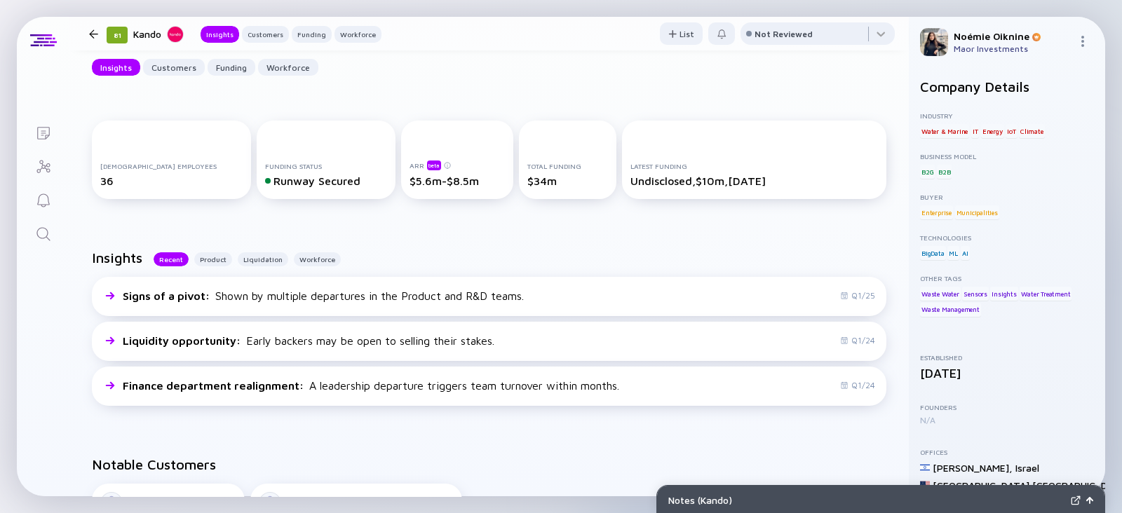
scroll to position [164, 0]
click at [44, 229] on icon "Search" at bounding box center [43, 234] width 17 height 17
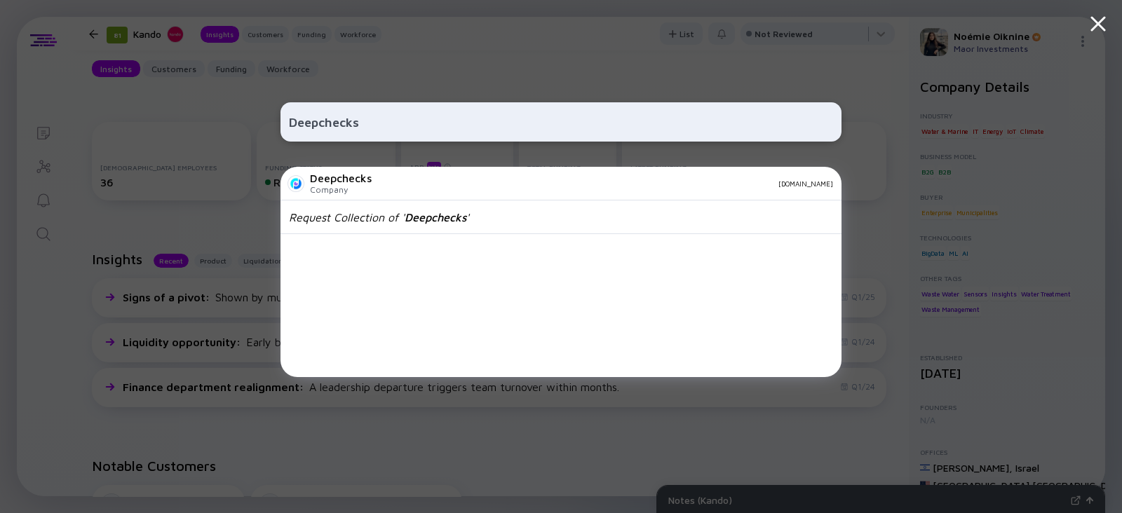
type input "Deepchecks"
click at [372, 179] on div "Deepchecks Company deepchecks.com" at bounding box center [560, 184] width 561 height 34
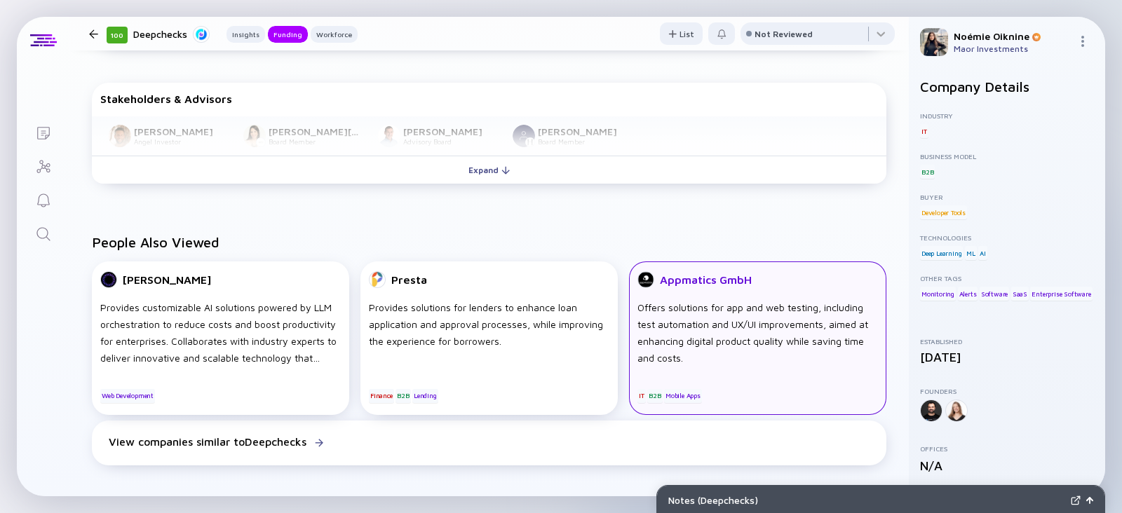
scroll to position [1205, 0]
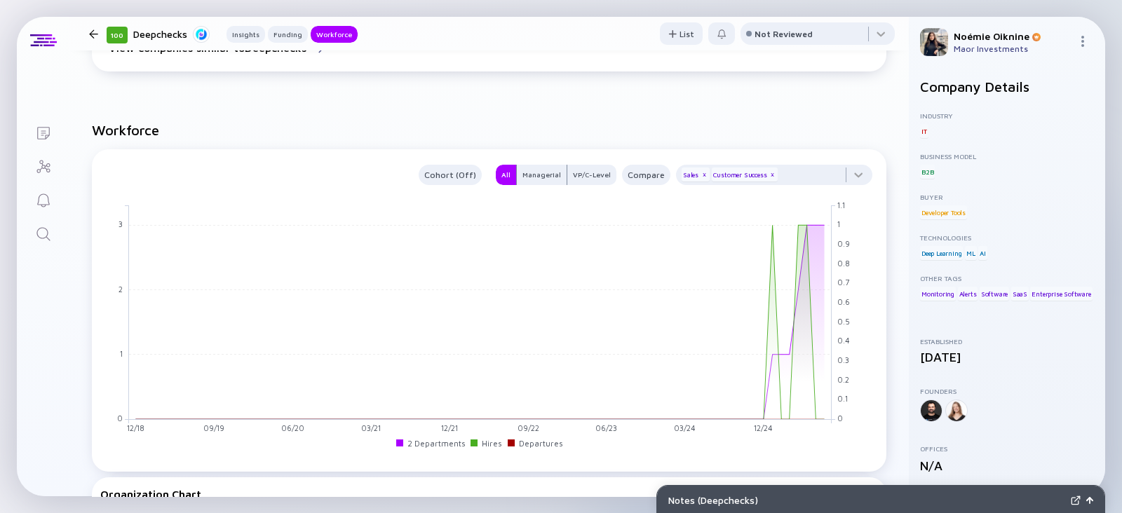
click at [53, 232] on link "Search" at bounding box center [43, 233] width 53 height 34
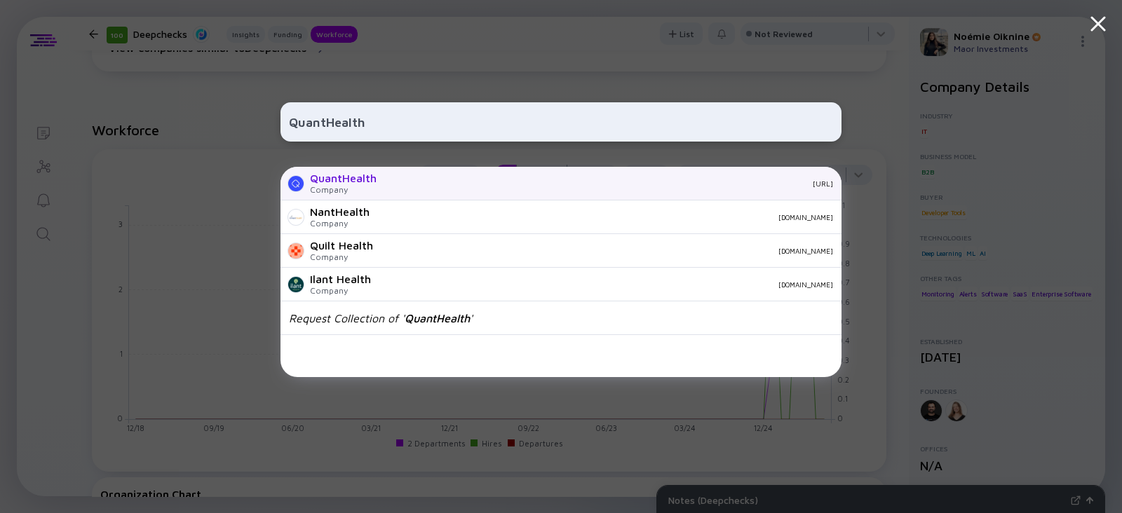
type input "QuantHealth"
click at [393, 187] on div "quanthealth.ai" at bounding box center [610, 183] width 445 height 8
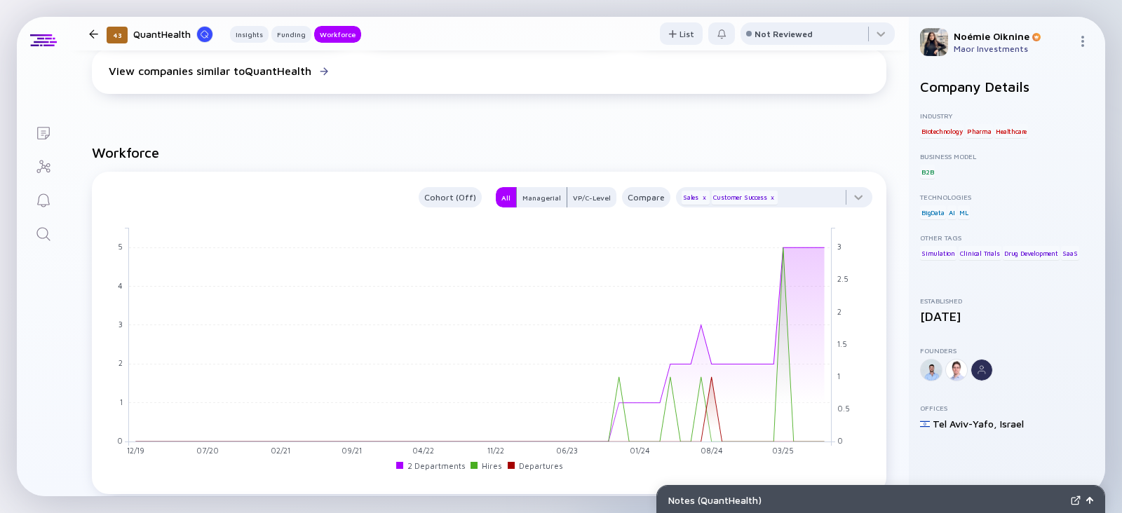
scroll to position [1278, 0]
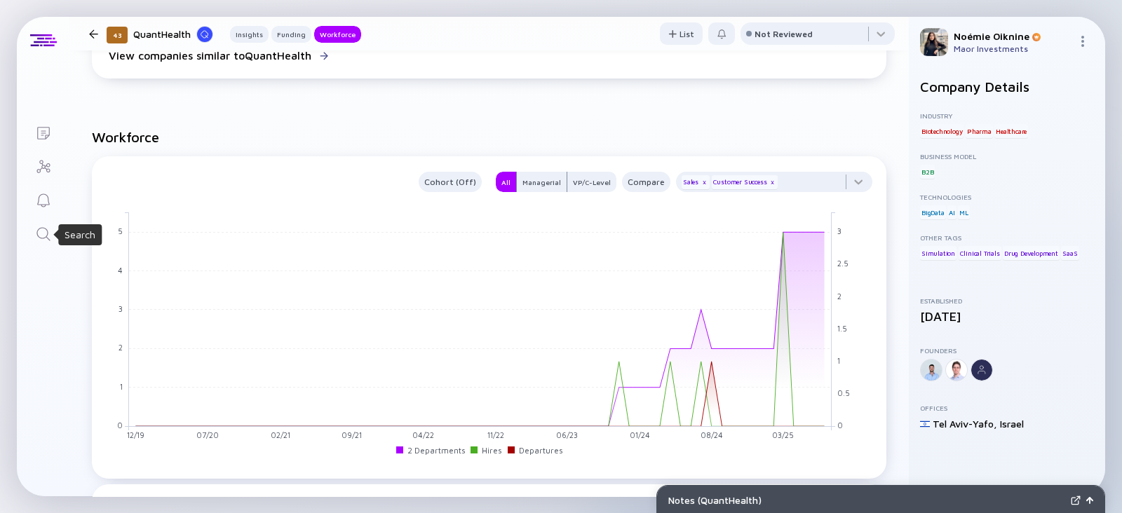
click at [43, 233] on icon "Search" at bounding box center [43, 234] width 17 height 17
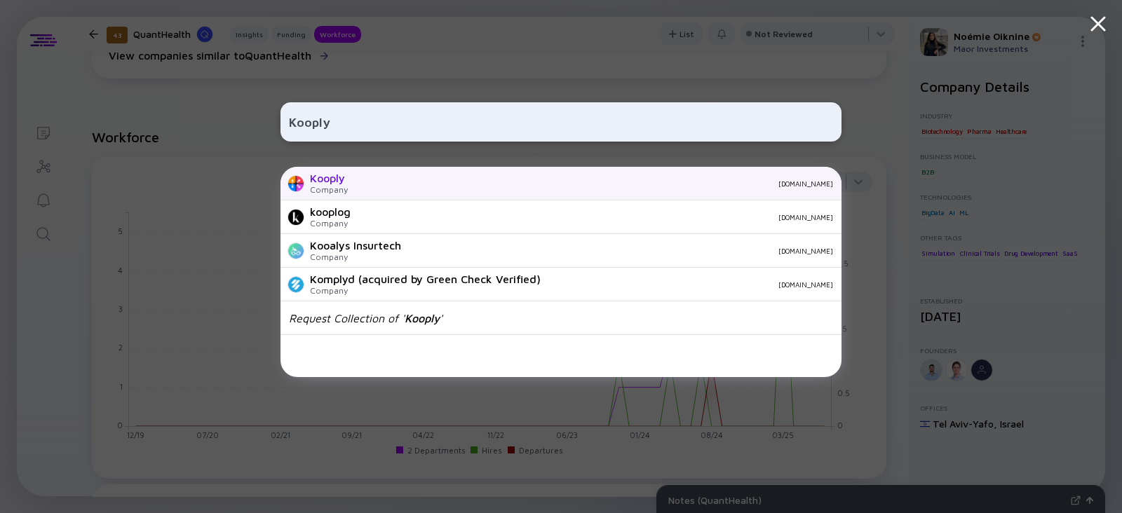
type input "Kooply"
click at [337, 190] on div "Company" at bounding box center [329, 189] width 38 height 11
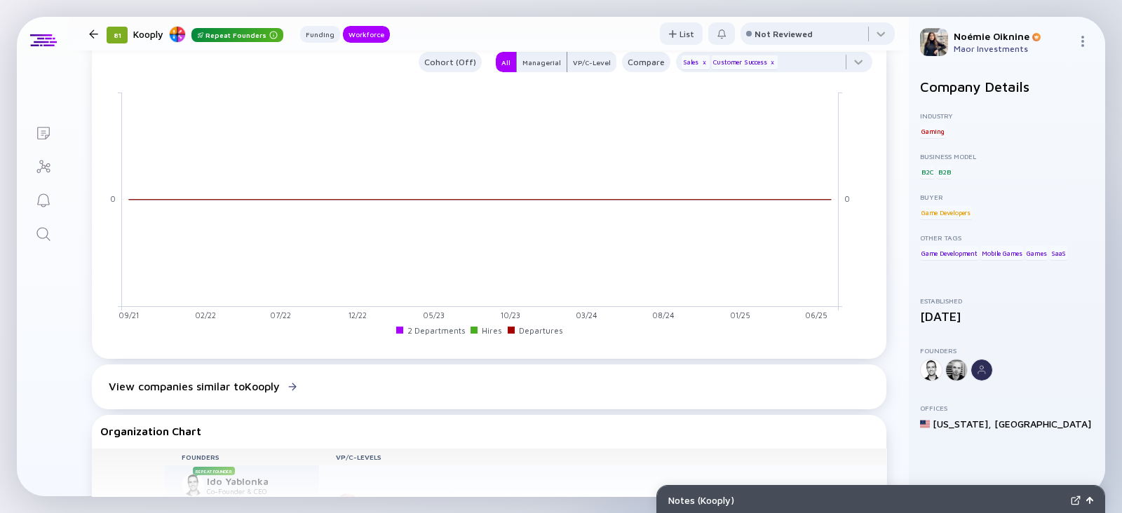
scroll to position [652, 0]
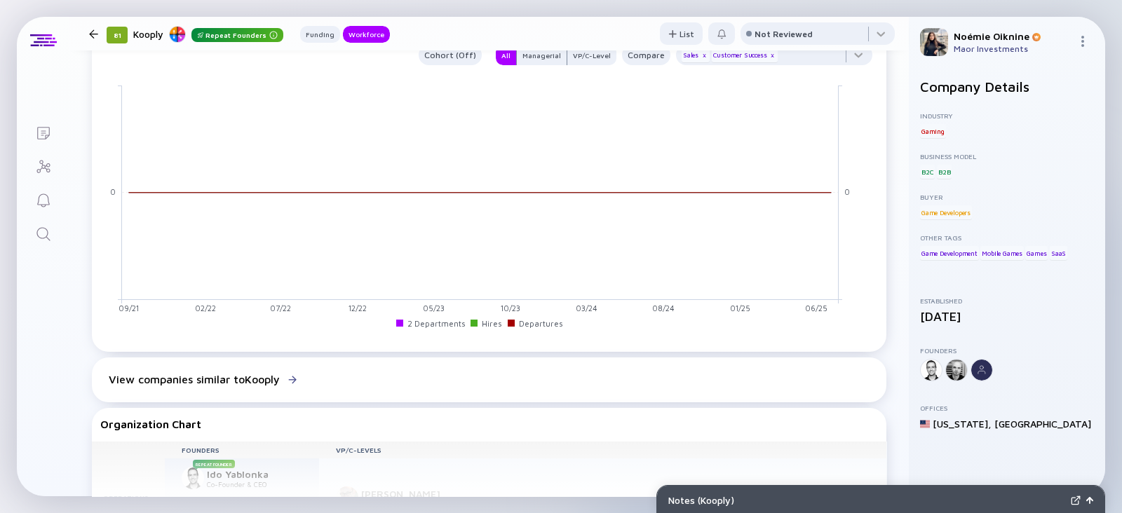
click at [60, 236] on link "Search" at bounding box center [43, 233] width 53 height 34
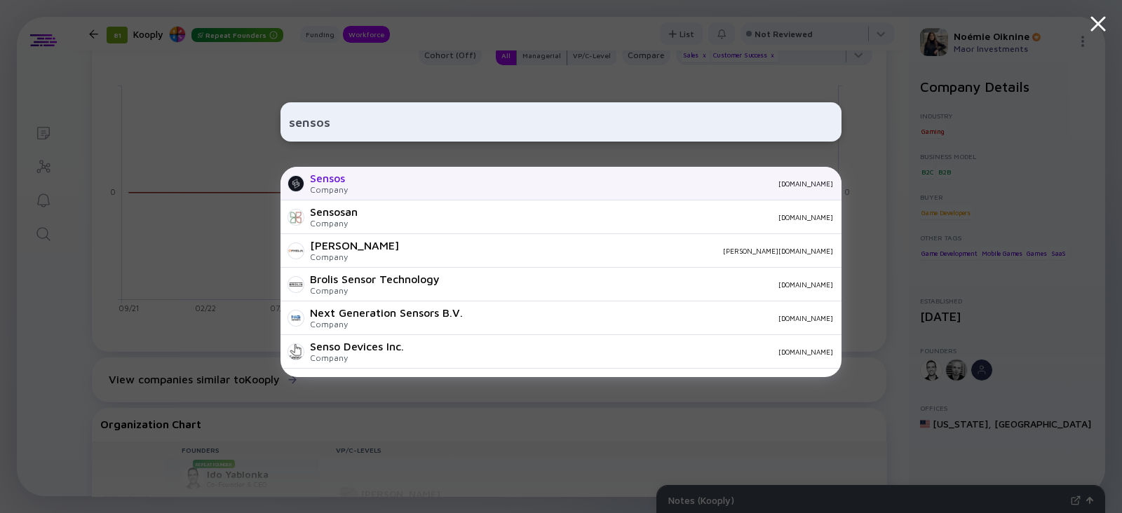
type input "sensos"
click at [330, 187] on div "Company" at bounding box center [329, 189] width 38 height 11
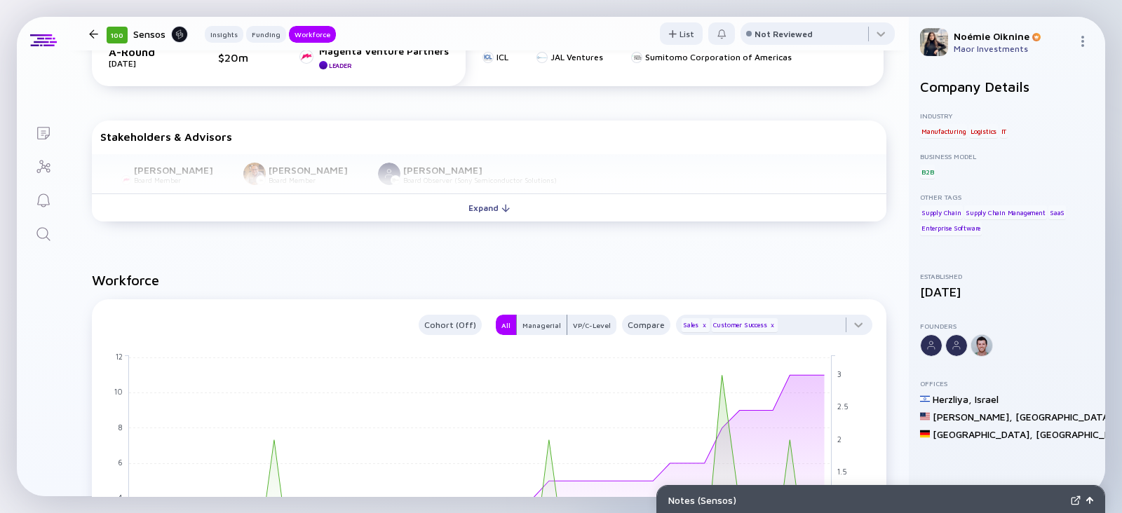
scroll to position [682, 0]
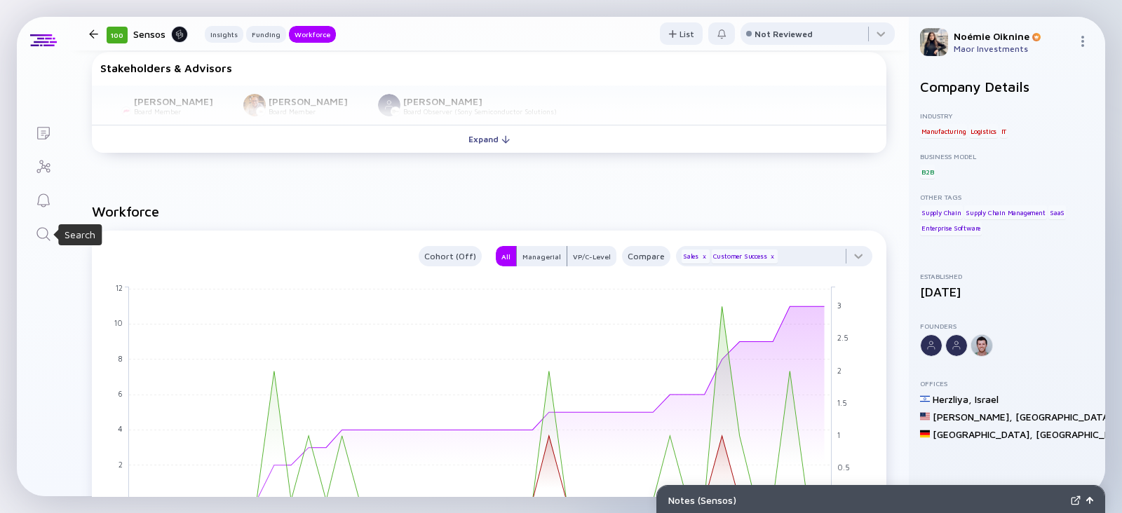
click at [39, 232] on icon "Search" at bounding box center [43, 234] width 17 height 17
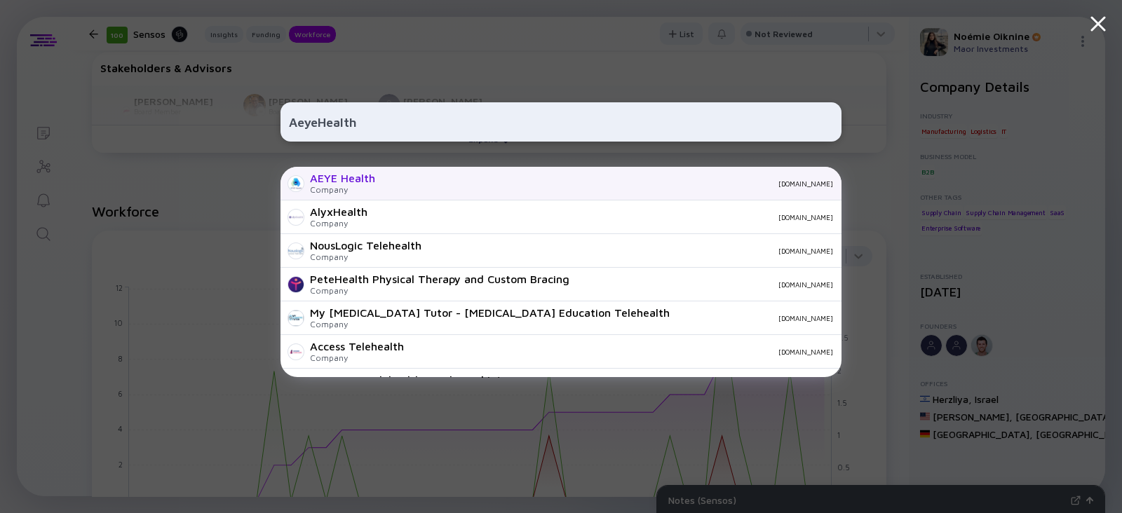
type input "AeyeHealth"
click at [326, 187] on div "Company" at bounding box center [342, 189] width 65 height 11
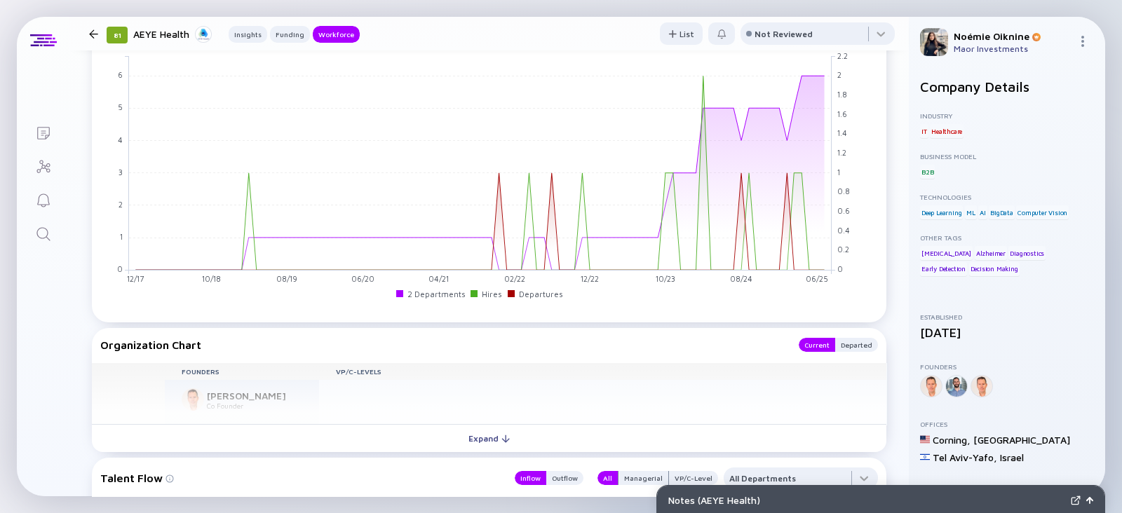
scroll to position [1203, 0]
click at [46, 226] on icon "Search" at bounding box center [43, 234] width 17 height 17
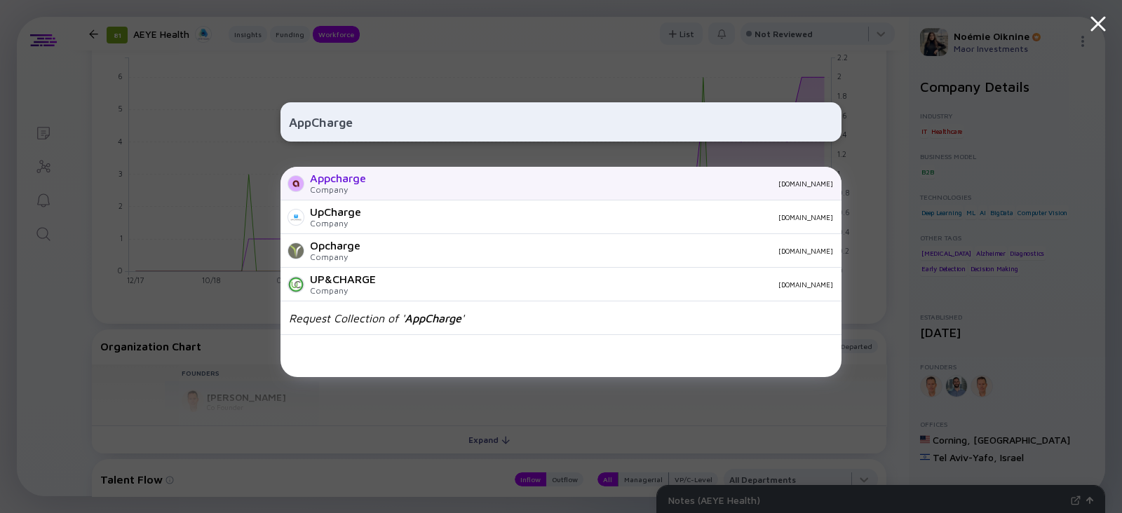
type input "AppCharge"
click at [359, 174] on div "Appcharge" at bounding box center [338, 178] width 56 height 13
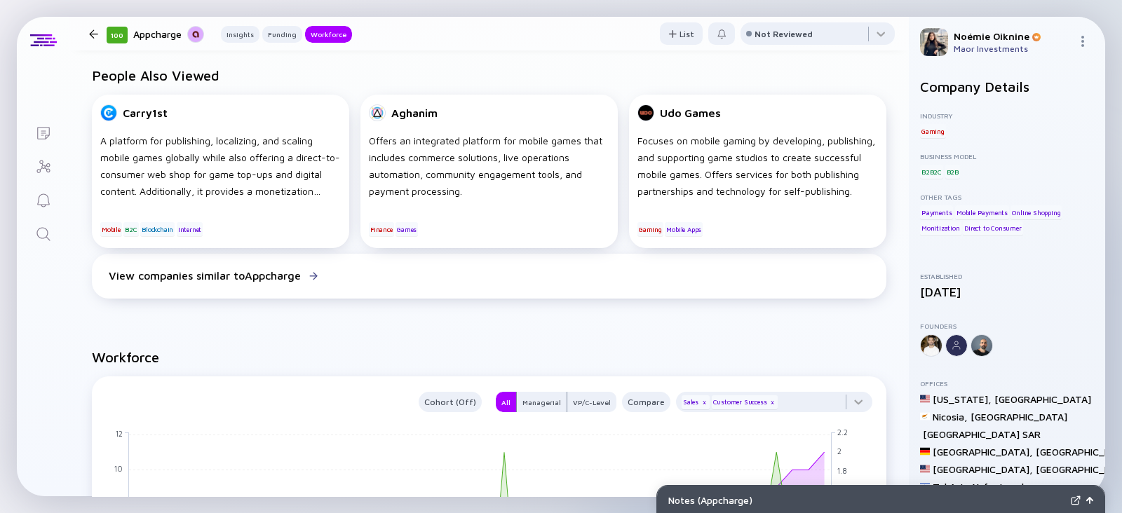
scroll to position [1363, 0]
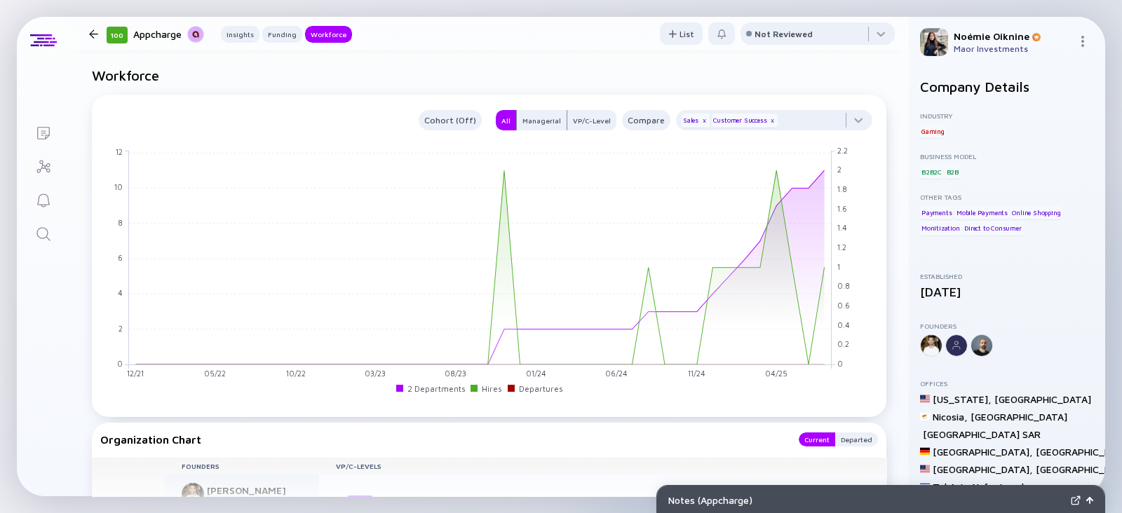
click at [55, 230] on link "Search" at bounding box center [43, 233] width 53 height 34
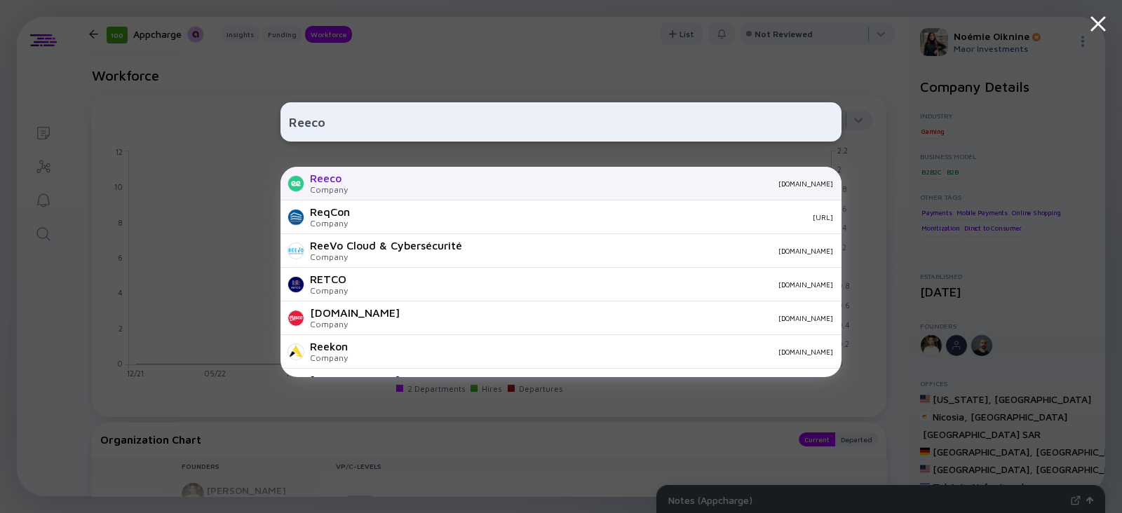
type input "Reeco"
click at [342, 184] on div "Reeco" at bounding box center [329, 178] width 38 height 13
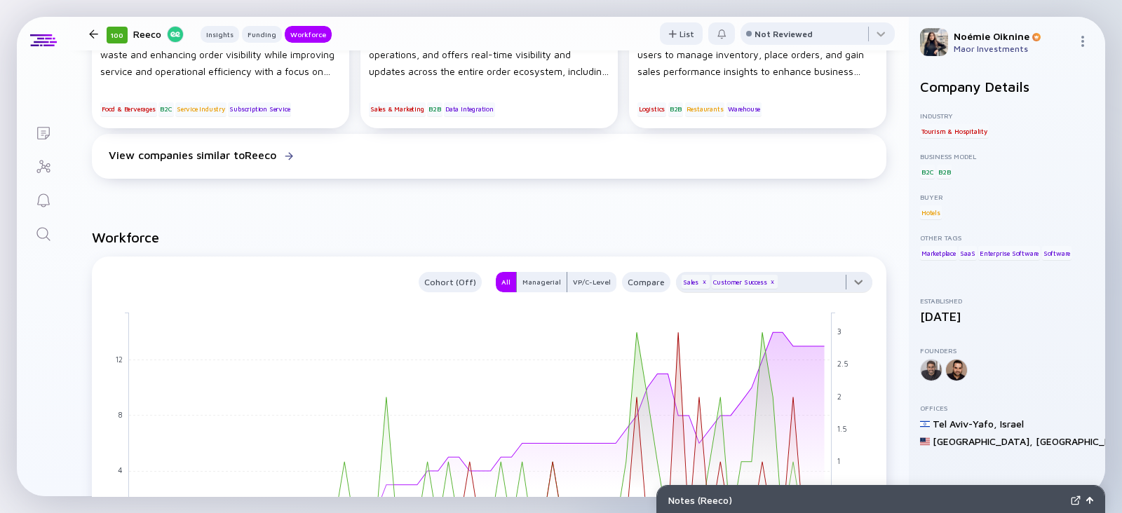
scroll to position [1029, 0]
click at [30, 230] on link "Search" at bounding box center [43, 233] width 53 height 34
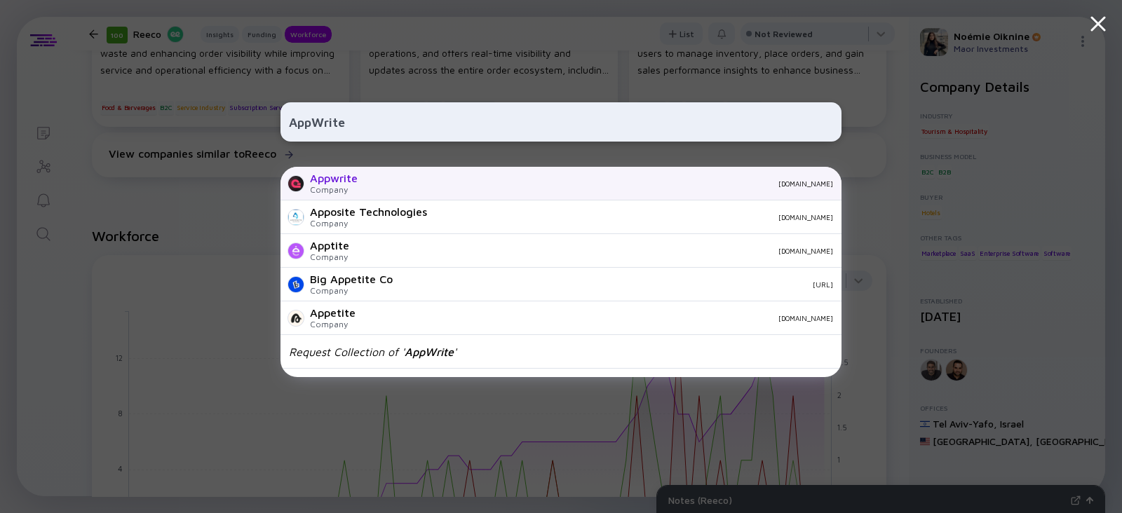
type input "AppWrite"
click at [346, 186] on div "Company" at bounding box center [334, 189] width 48 height 11
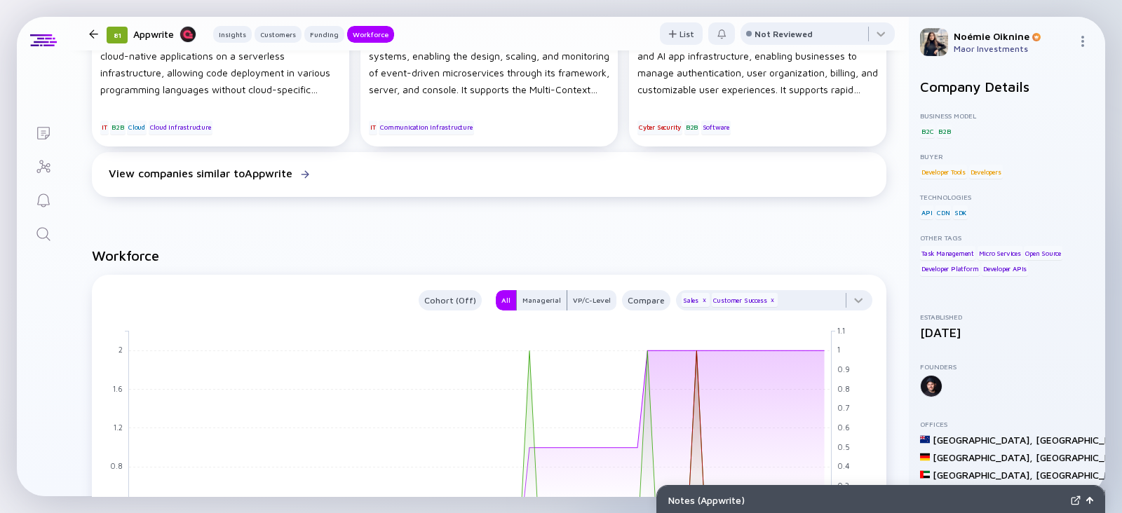
scroll to position [1041, 0]
click at [49, 226] on icon "Search" at bounding box center [43, 234] width 17 height 17
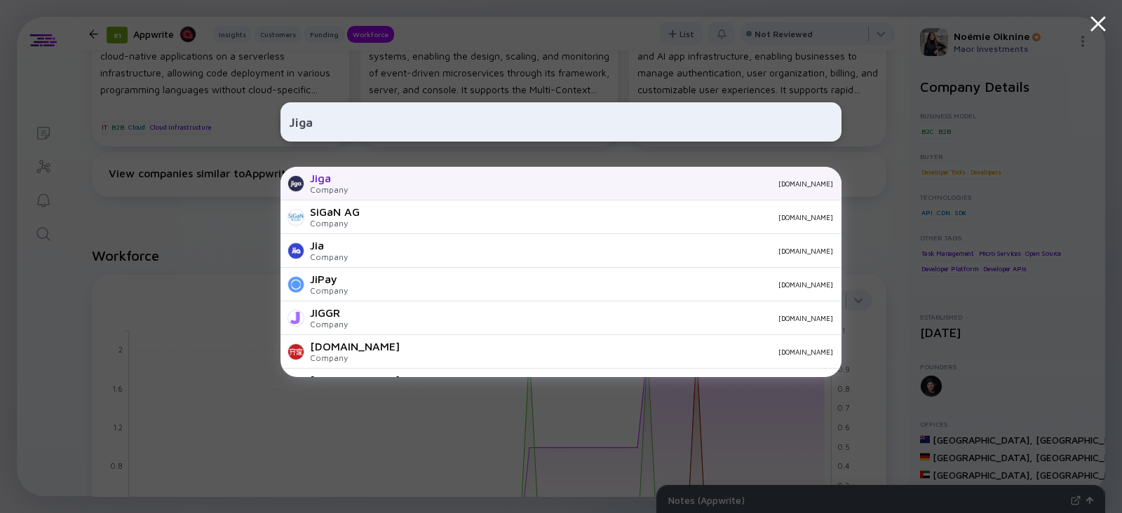
type input "Jiga"
click at [355, 183] on div "Jiga Company jiga.io" at bounding box center [560, 184] width 561 height 34
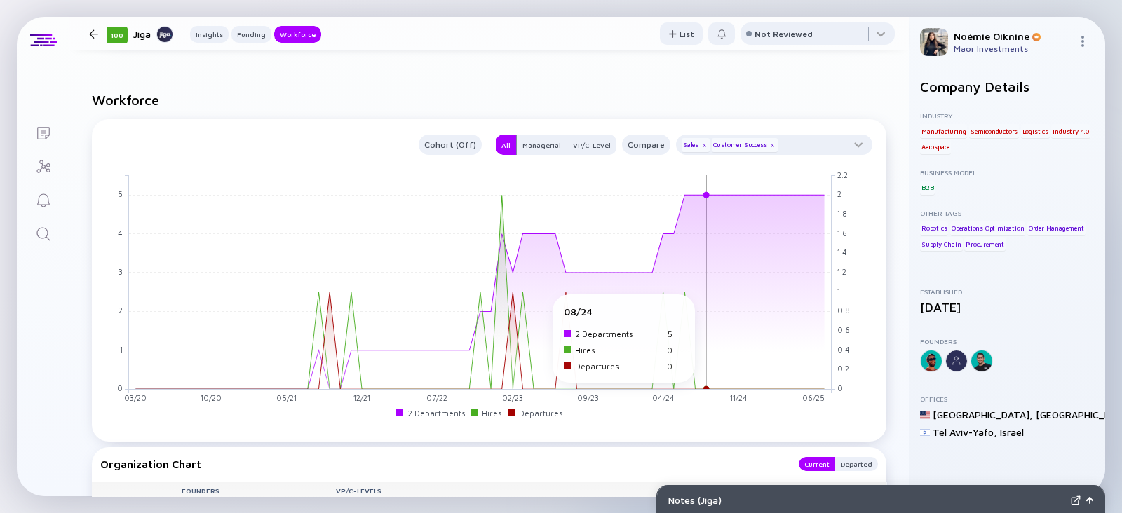
scroll to position [1156, 0]
click at [52, 255] on div "Lists 100 Jiga Insights Funding Workforce List Not Reviewed 100 Jiga Improves c…" at bounding box center [561, 257] width 1088 height 480
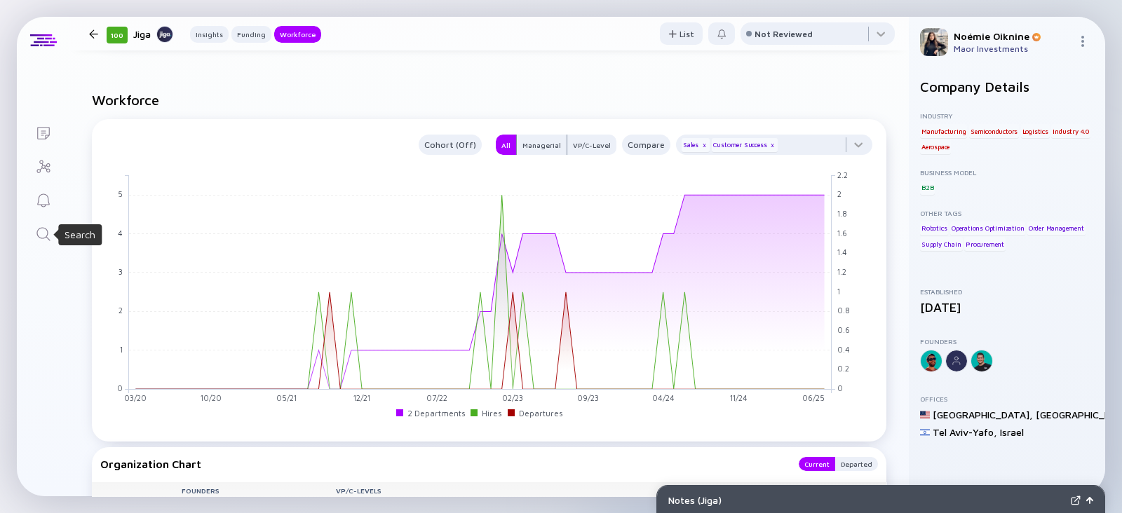
click at [46, 226] on icon "Search" at bounding box center [43, 234] width 17 height 17
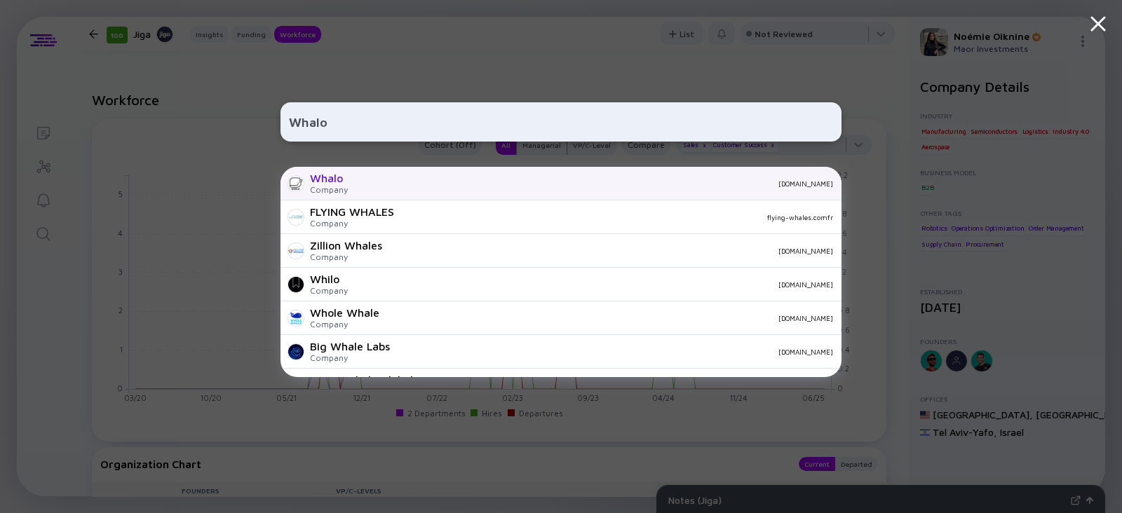
type input "Whalo"
click at [410, 179] on div "whalo.com" at bounding box center [596, 183] width 474 height 8
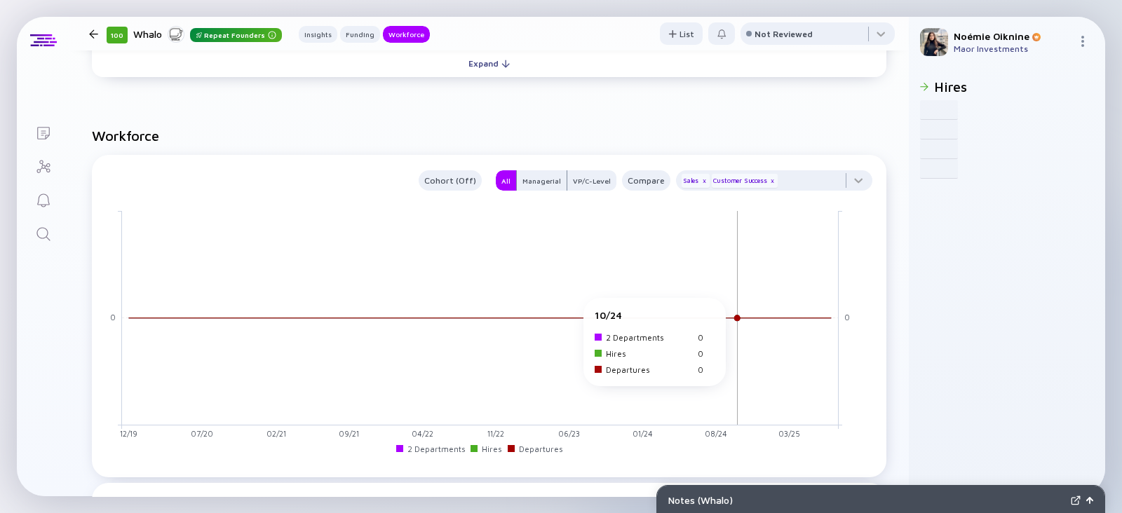
scroll to position [775, 0]
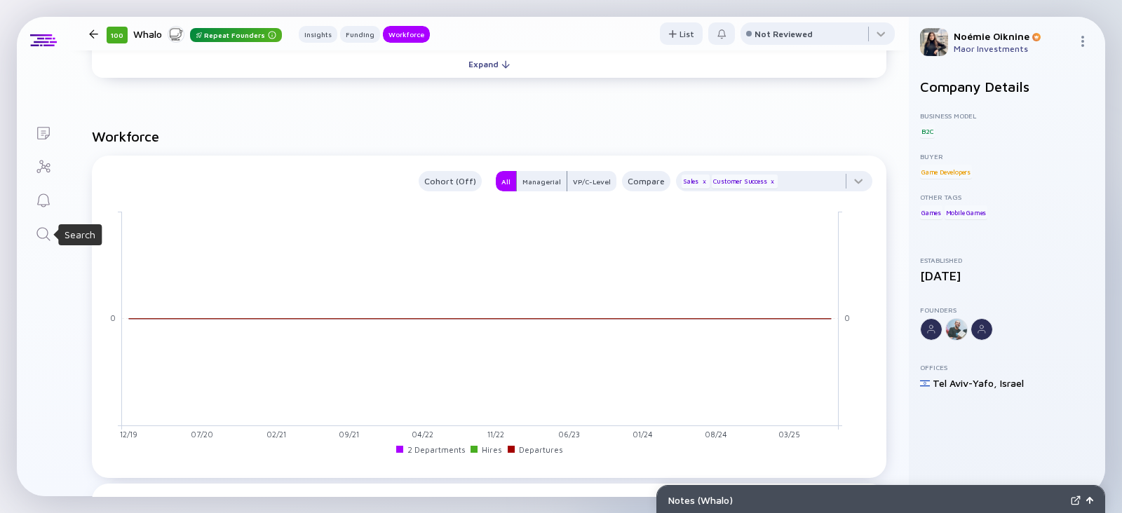
click at [40, 236] on icon "Search" at bounding box center [43, 234] width 17 height 17
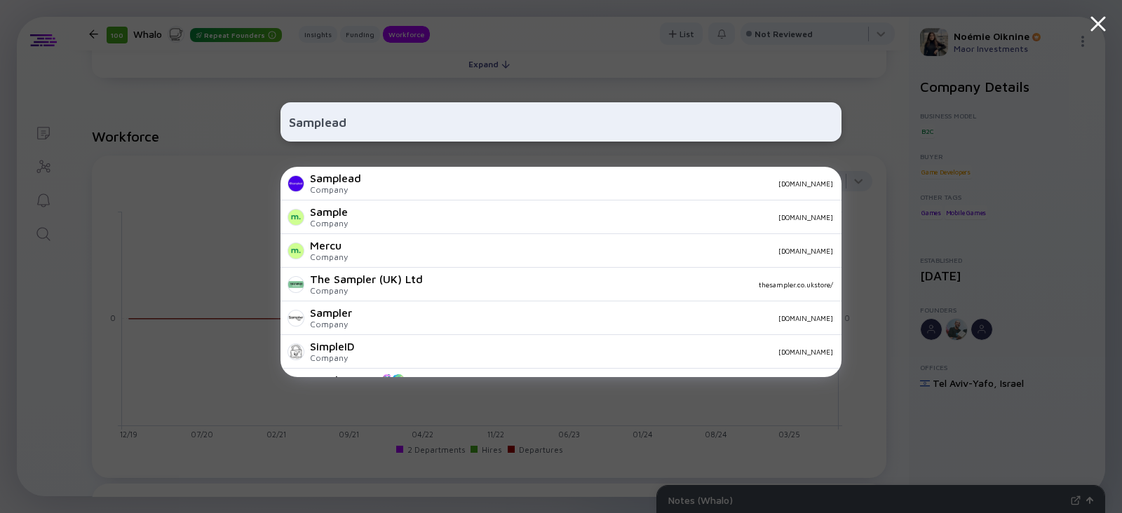
type input "Samplead"
click at [359, 187] on div "Company" at bounding box center [335, 189] width 51 height 11
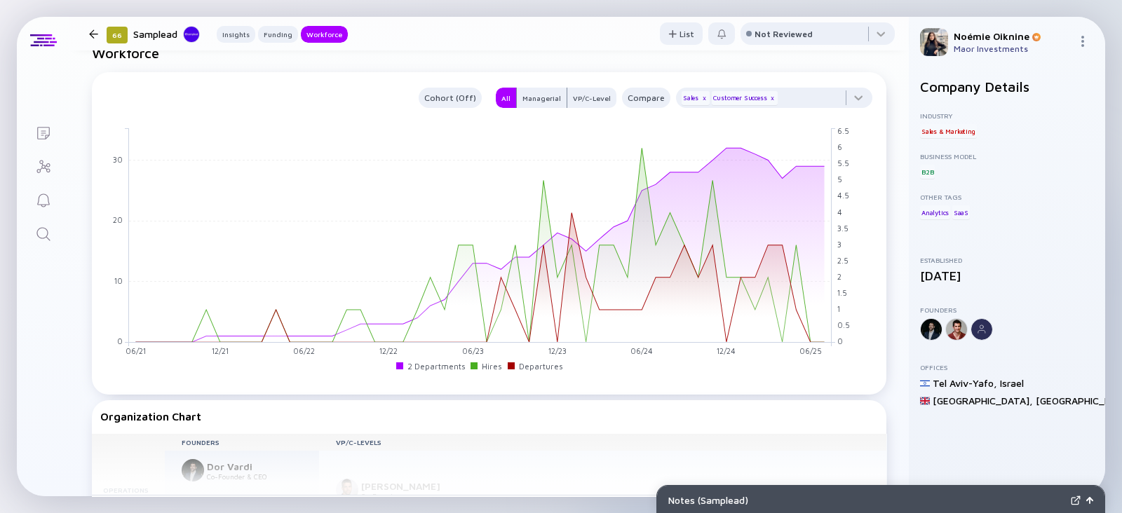
scroll to position [1172, 0]
click at [44, 248] on link "Search" at bounding box center [43, 233] width 53 height 34
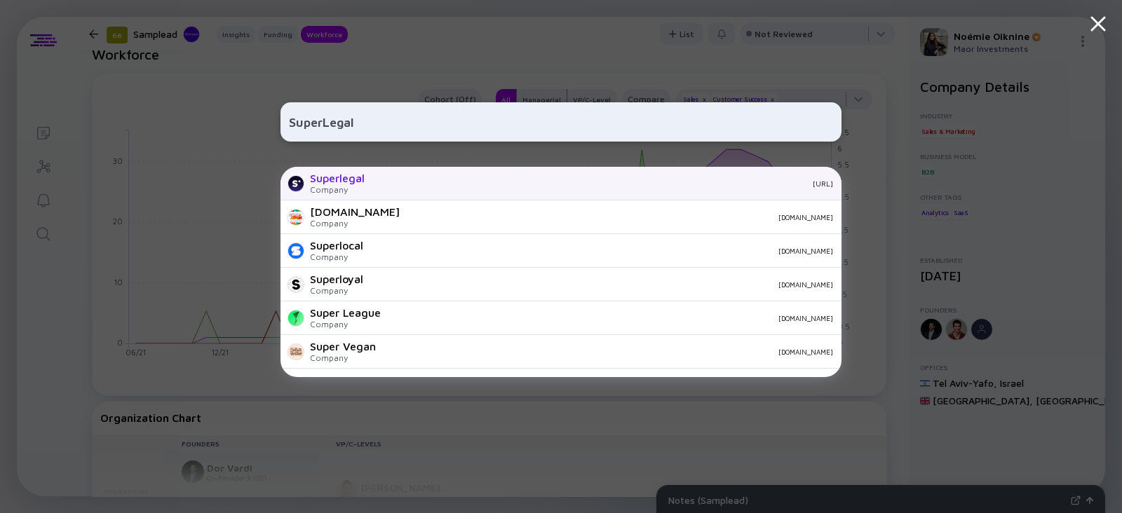
type input "SuperLegal"
click at [358, 189] on div "Company" at bounding box center [337, 189] width 55 height 11
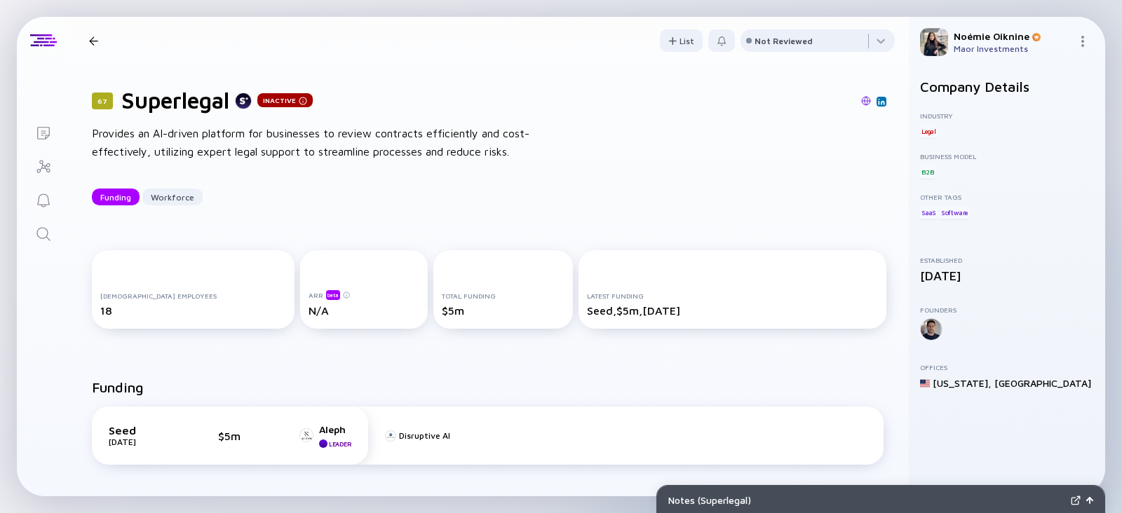
click at [876, 105] on link at bounding box center [881, 102] width 10 height 10
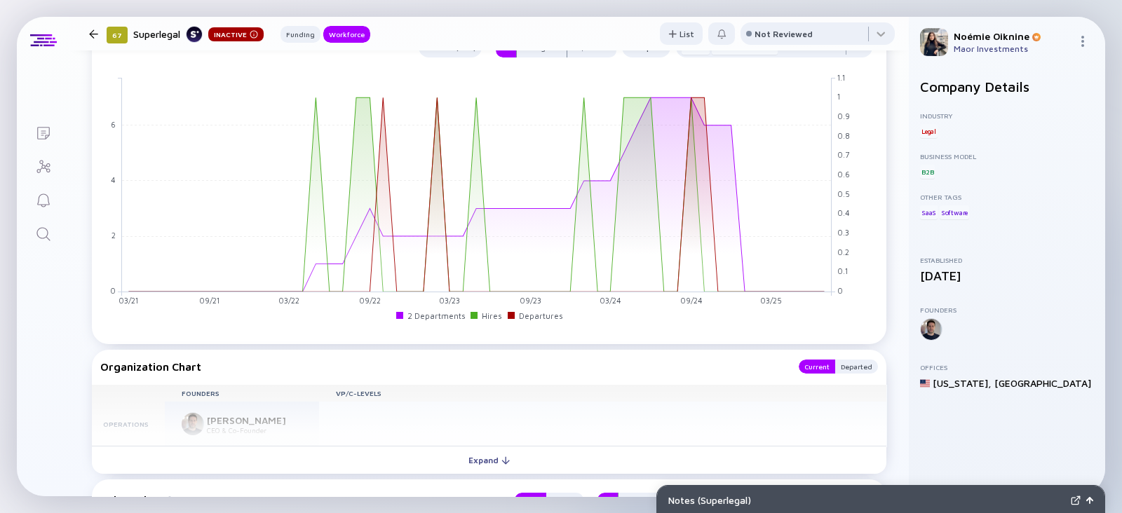
scroll to position [815, 0]
click at [41, 249] on link "Search" at bounding box center [43, 233] width 53 height 34
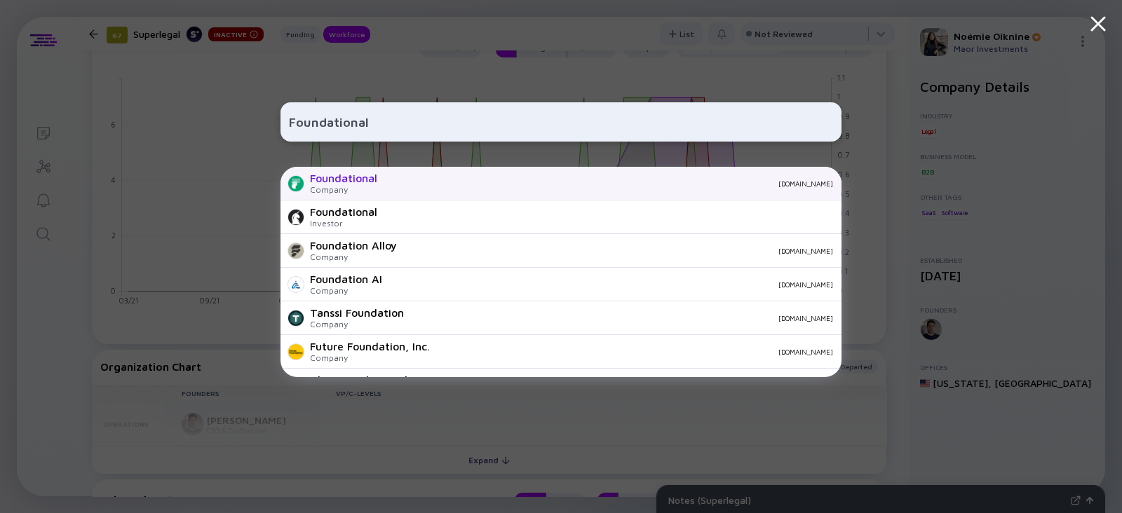
type input "Foundational"
click at [326, 192] on div "Company" at bounding box center [343, 189] width 67 height 11
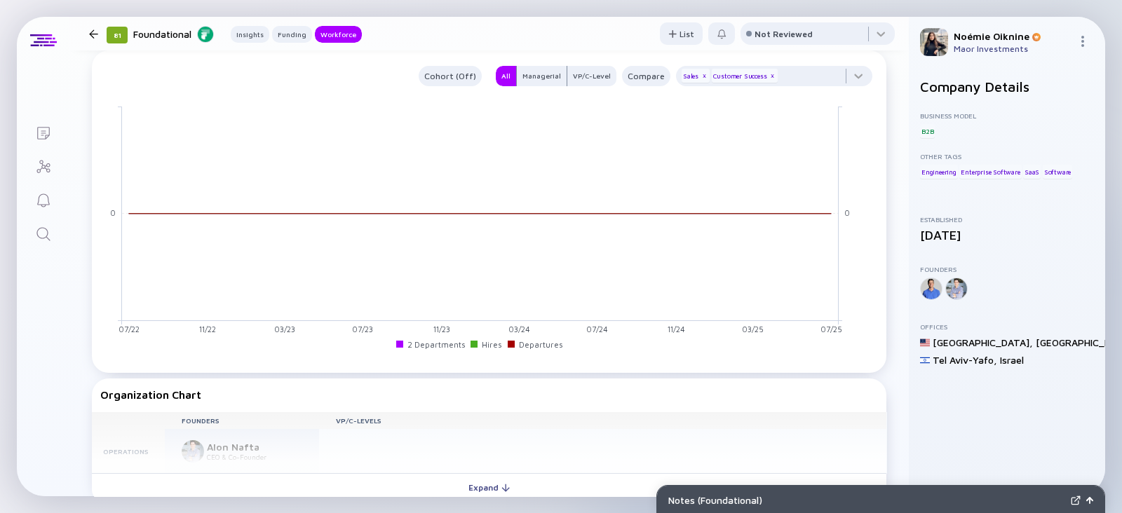
scroll to position [1086, 0]
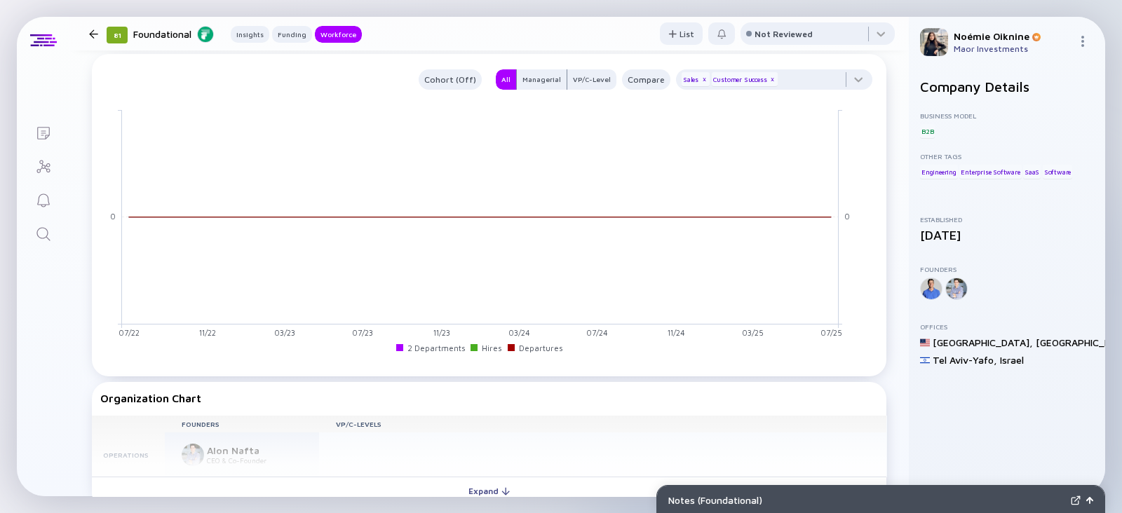
click at [35, 224] on link "Search" at bounding box center [43, 233] width 53 height 34
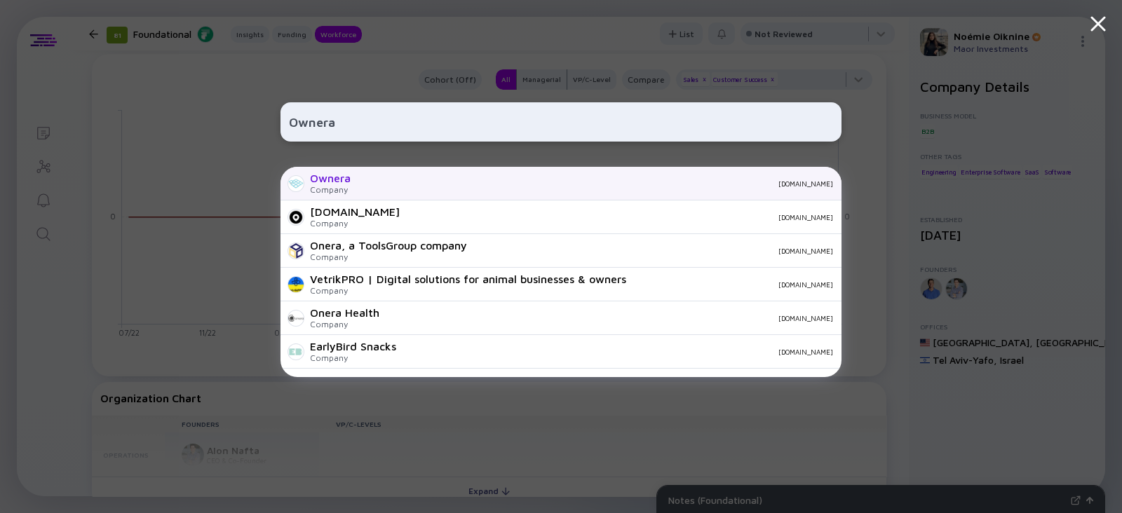
type input "Ownera"
click at [354, 188] on div "Ownera Company ownera.io" at bounding box center [560, 184] width 561 height 34
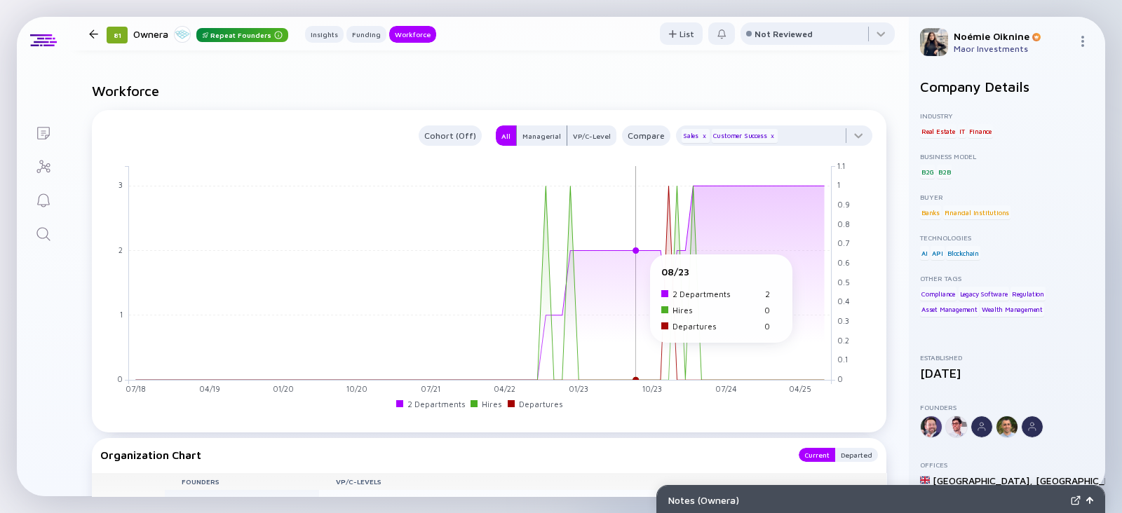
scroll to position [1021, 0]
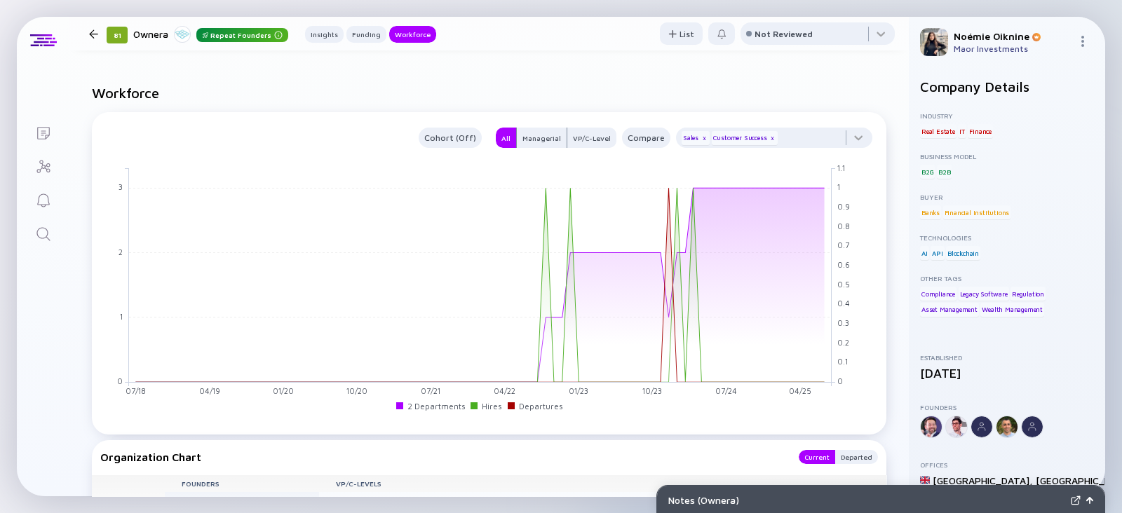
click at [43, 245] on link "Search" at bounding box center [43, 233] width 53 height 34
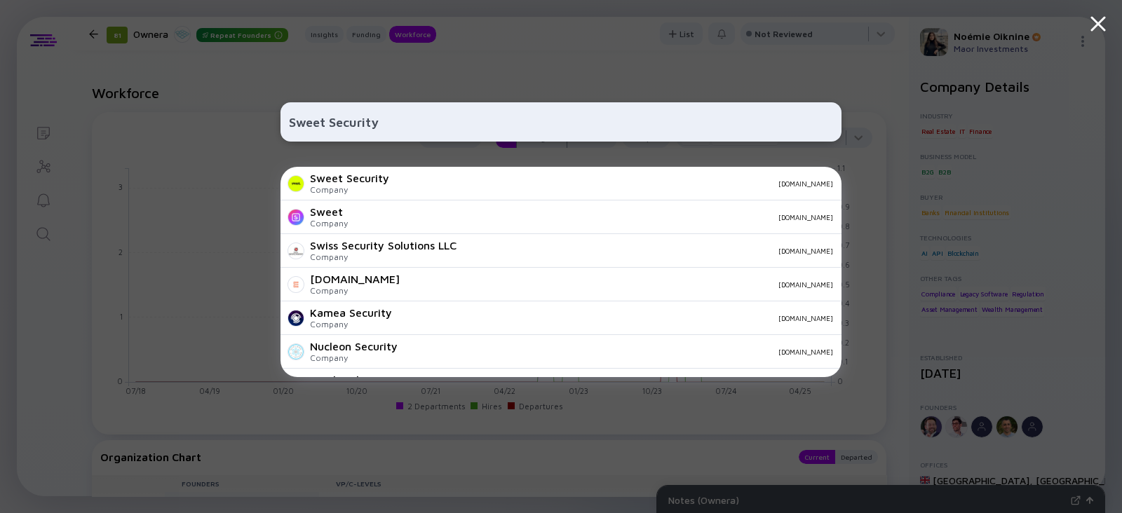
type input "Sweet Security"
click at [364, 194] on div "Company" at bounding box center [349, 189] width 79 height 11
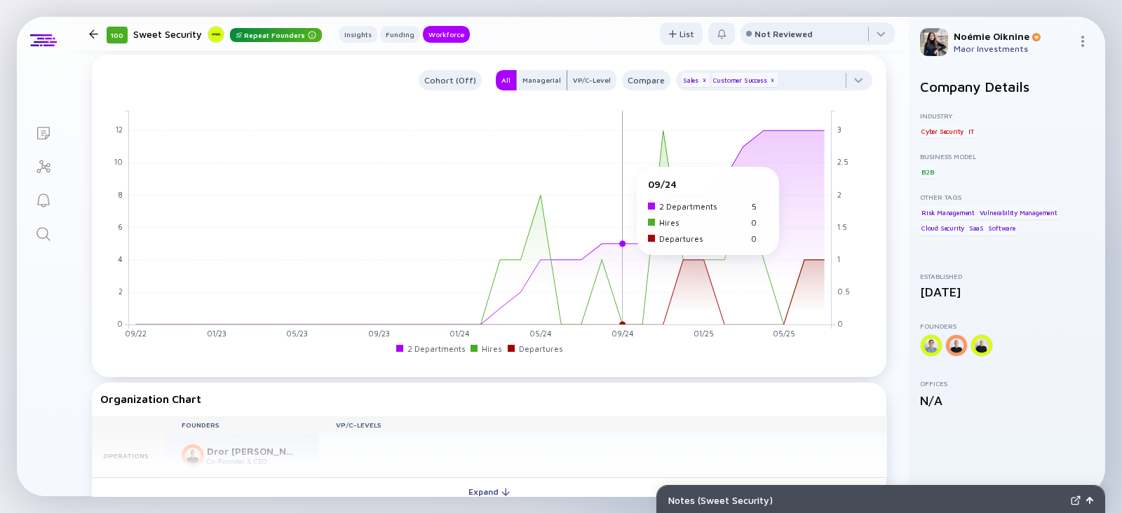
scroll to position [1242, 0]
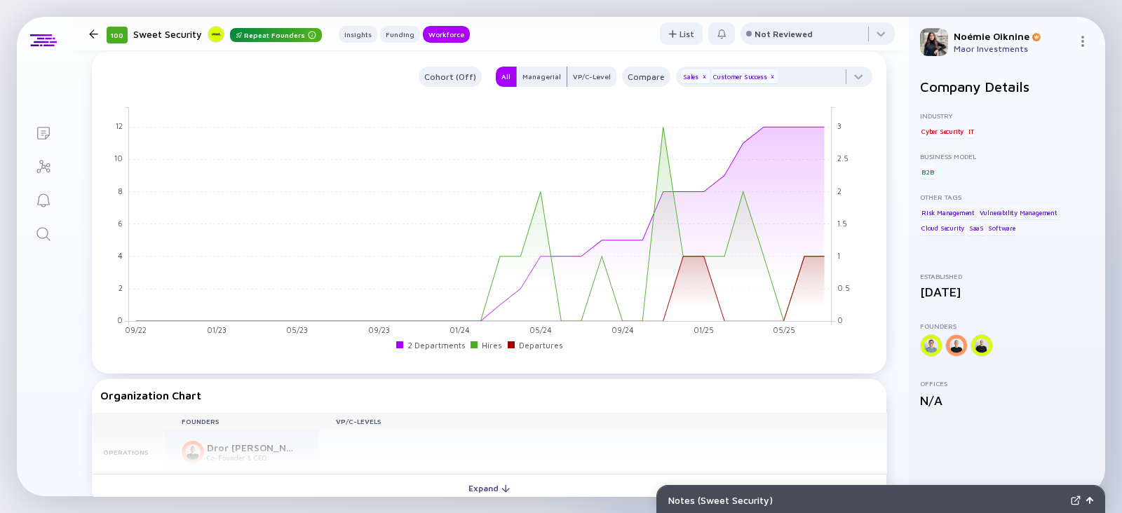
click at [35, 232] on icon "Search" at bounding box center [43, 234] width 17 height 17
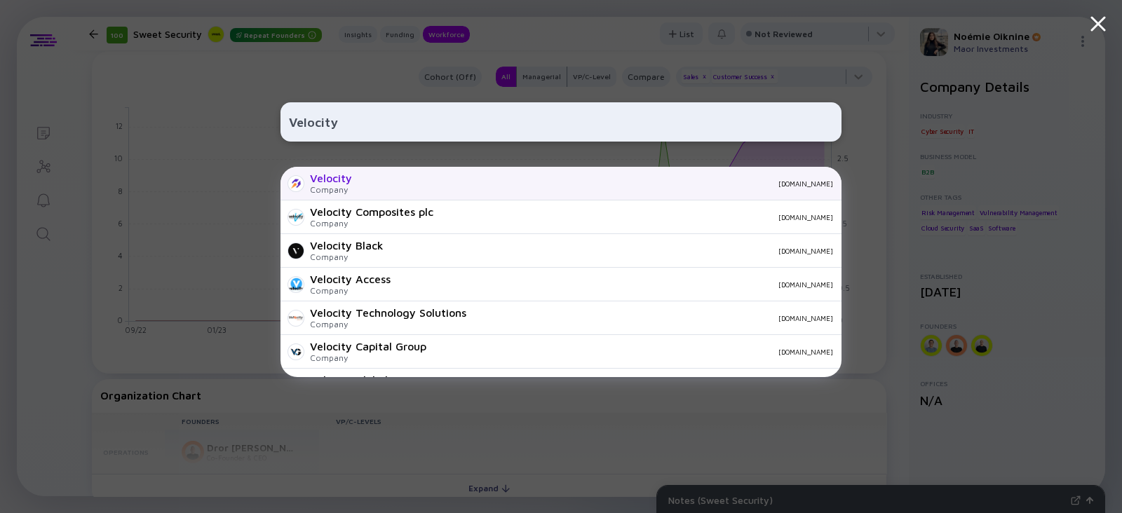
type input "Velocity"
click at [371, 173] on div "Velocity Company velocity.tech" at bounding box center [560, 184] width 561 height 34
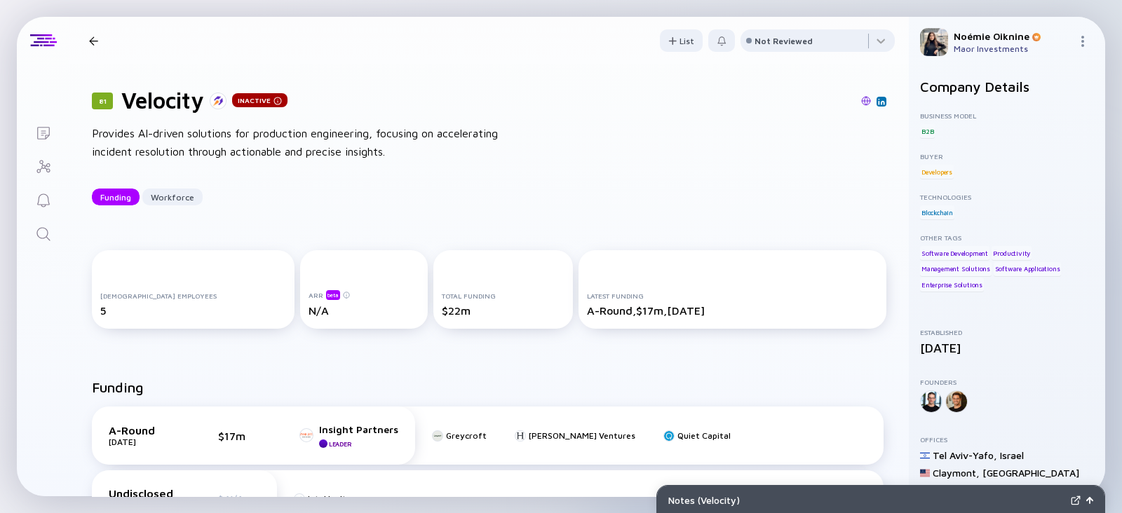
click at [861, 99] on img at bounding box center [866, 101] width 10 height 10
click at [878, 101] on img at bounding box center [881, 101] width 7 height 7
click at [878, 100] on img at bounding box center [881, 101] width 7 height 7
click at [48, 238] on icon "Search" at bounding box center [43, 234] width 17 height 17
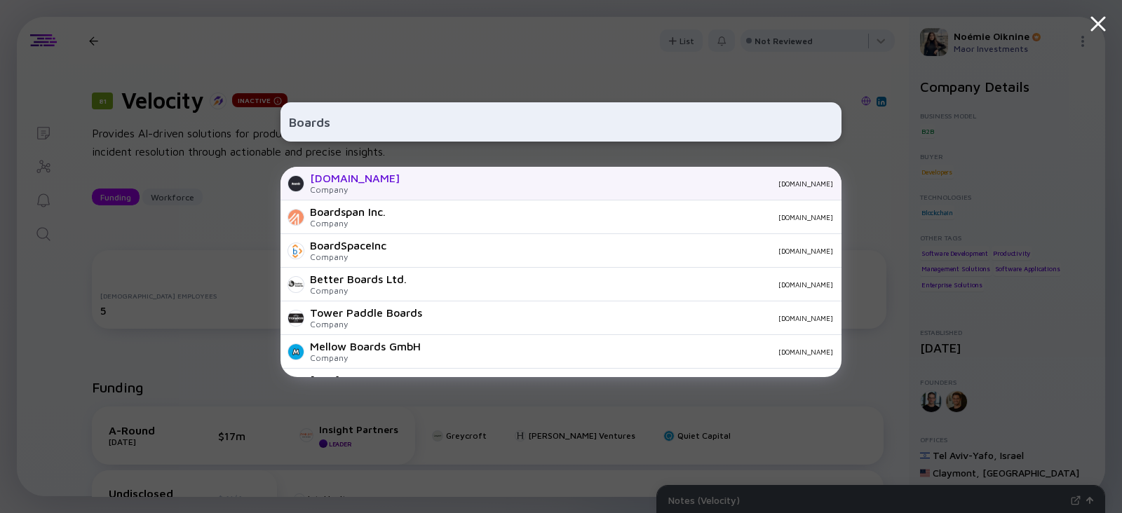
type input "Boards"
click at [339, 187] on div "Company" at bounding box center [355, 189] width 90 height 11
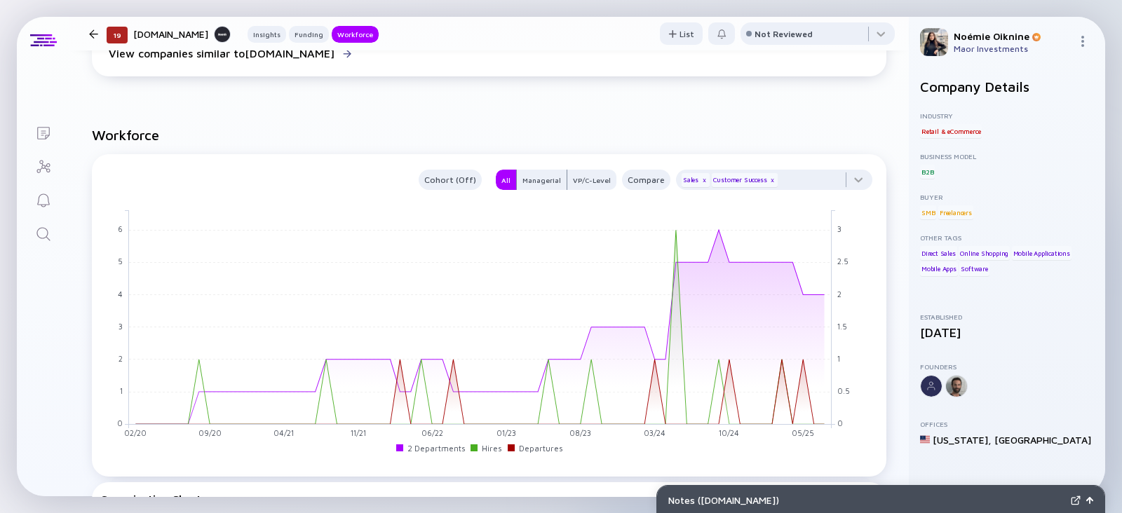
scroll to position [1075, 0]
click at [36, 241] on icon "Search" at bounding box center [43, 234] width 17 height 17
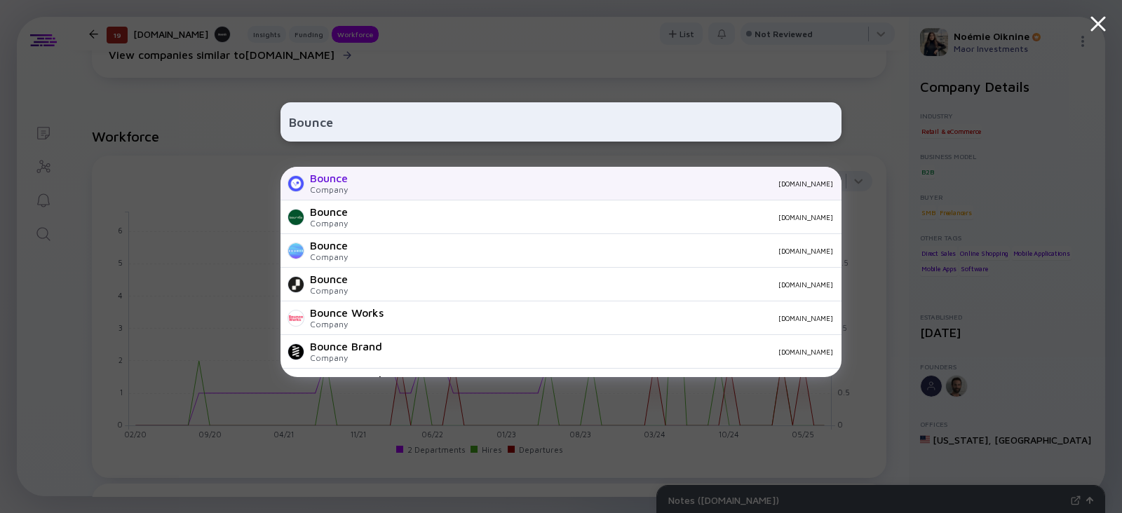
type input "Bounce"
click at [466, 182] on div "bounce.com" at bounding box center [596, 183] width 474 height 8
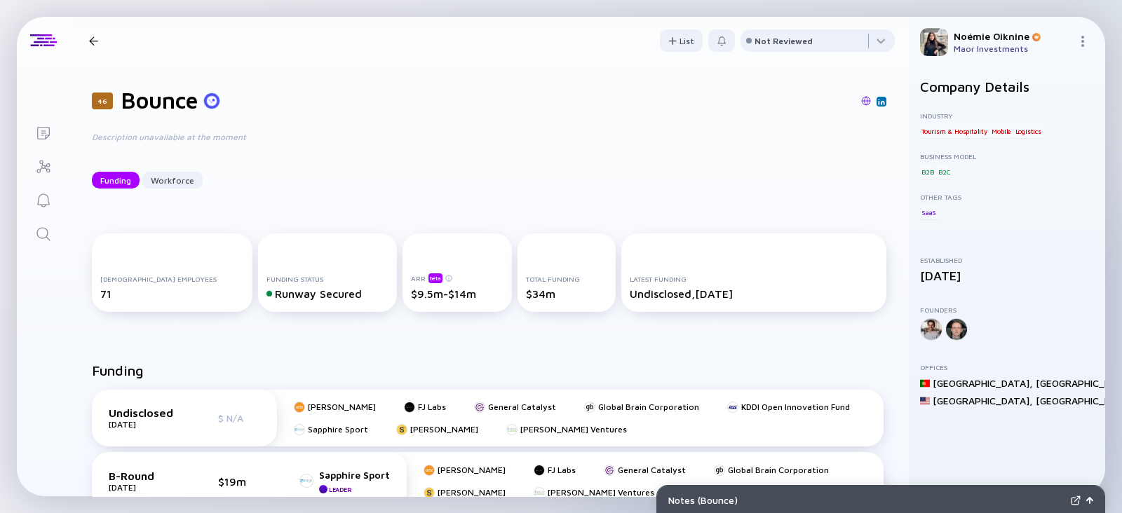
click at [441, 160] on div "46 Bounce Description unavailable at the moment Funding Workforce" at bounding box center [488, 138] width 839 height 147
click at [39, 223] on link "Search" at bounding box center [43, 233] width 53 height 34
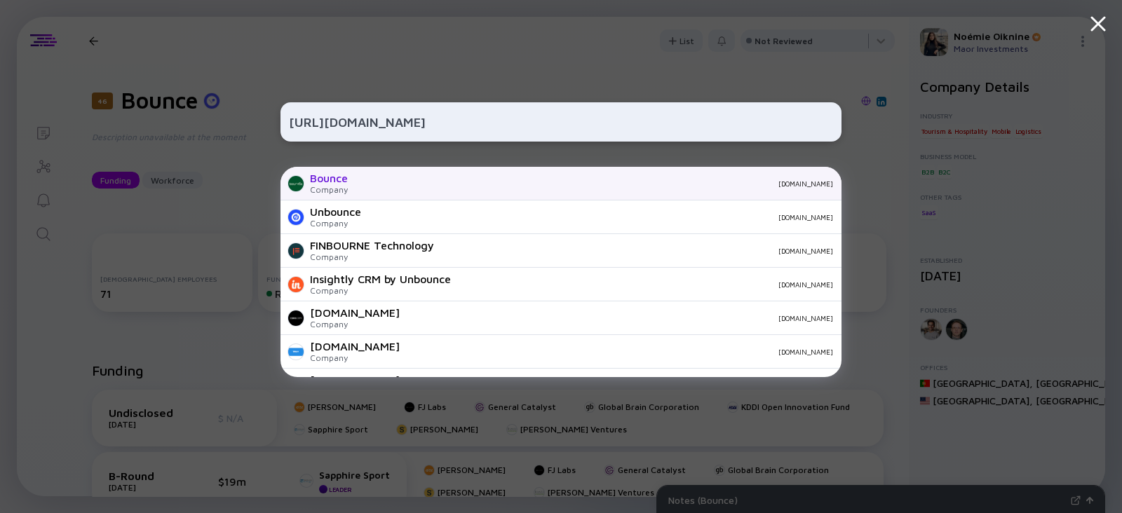
type input "https://www.finbounce.com/"
click at [340, 191] on div "Company" at bounding box center [329, 189] width 38 height 11
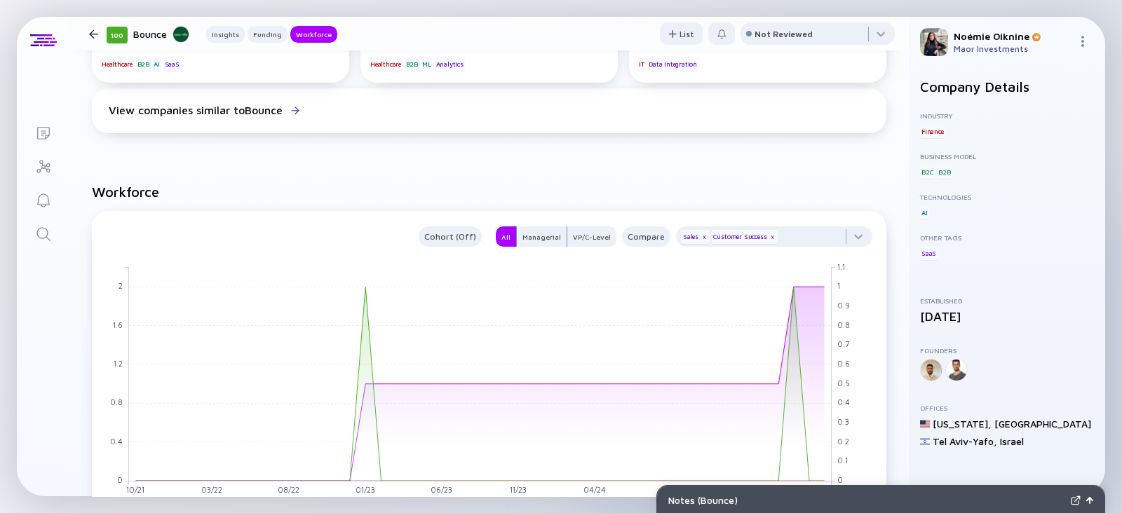
scroll to position [1016, 0]
click at [57, 231] on link "Search" at bounding box center [43, 233] width 53 height 34
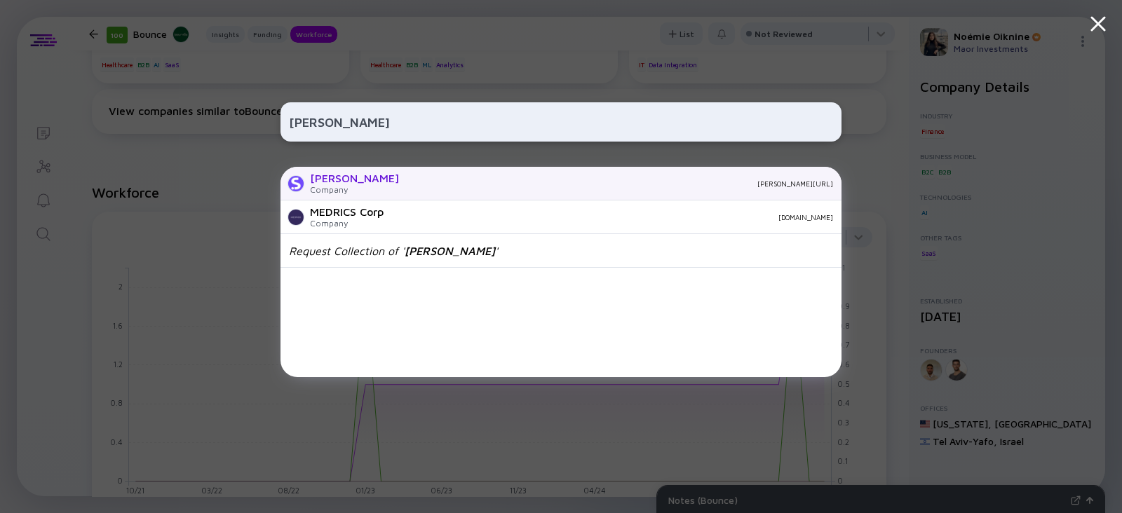
type input "Sedric"
click at [376, 178] on div "Sedric Company sedric.ai" at bounding box center [560, 184] width 561 height 34
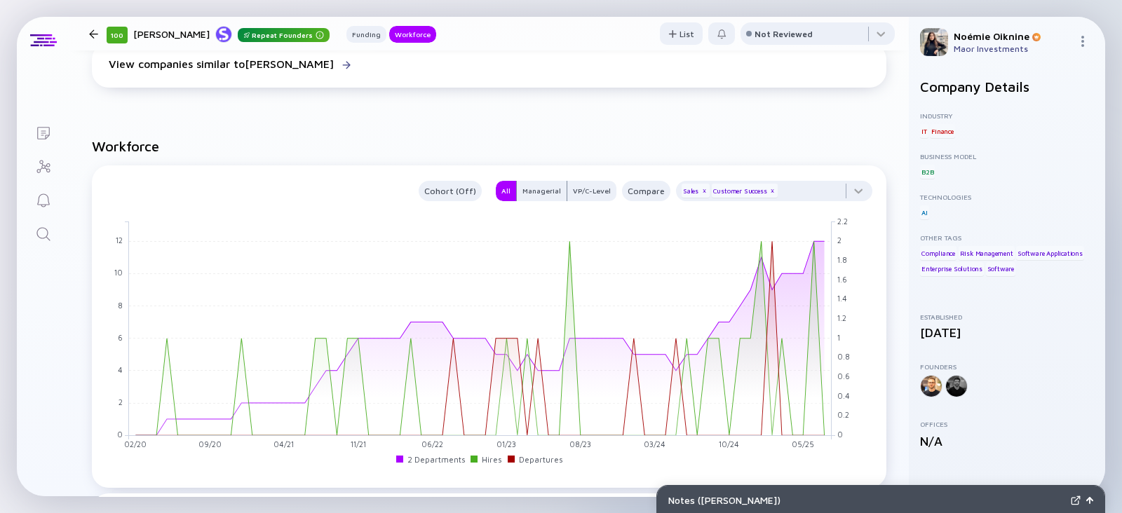
scroll to position [954, 0]
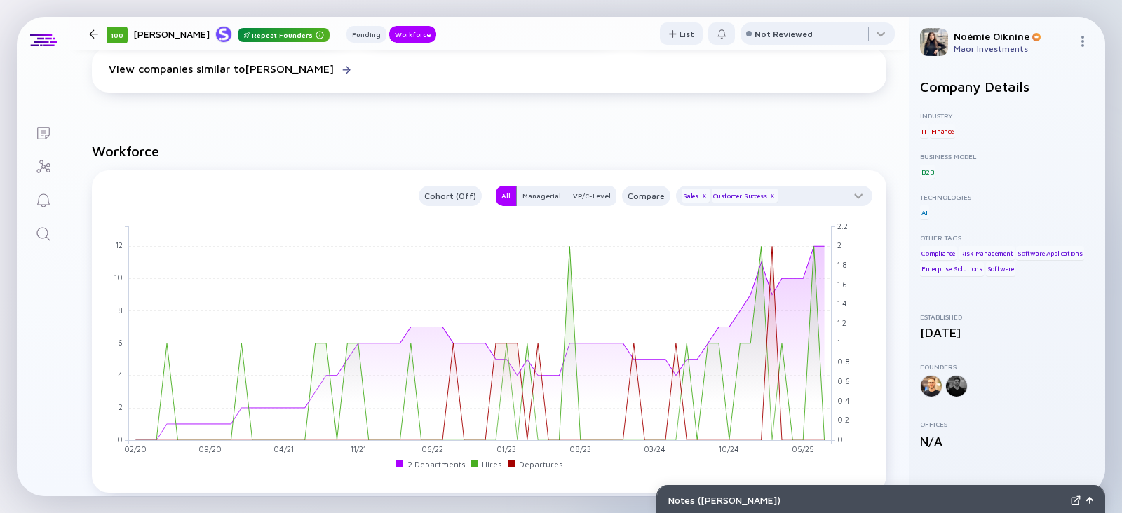
click at [35, 233] on icon "Search" at bounding box center [43, 234] width 17 height 17
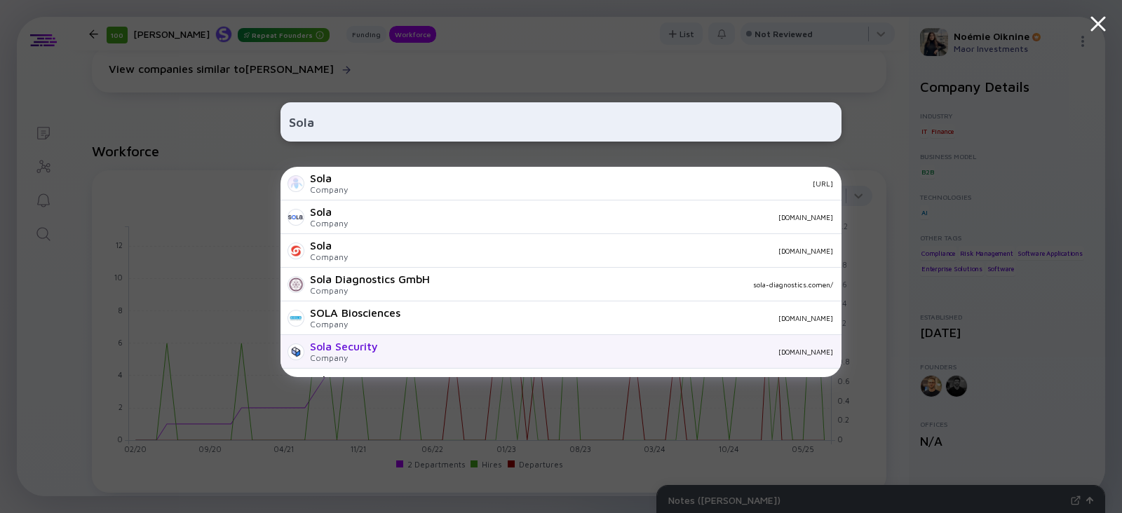
type input "Sola"
click at [372, 350] on div "Sola Security" at bounding box center [344, 346] width 68 height 13
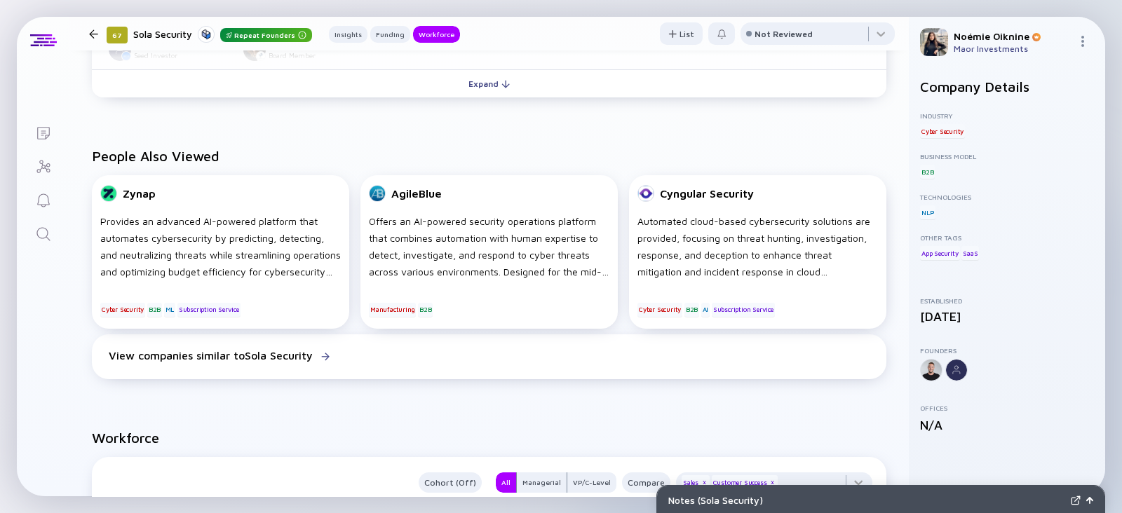
scroll to position [1019, 0]
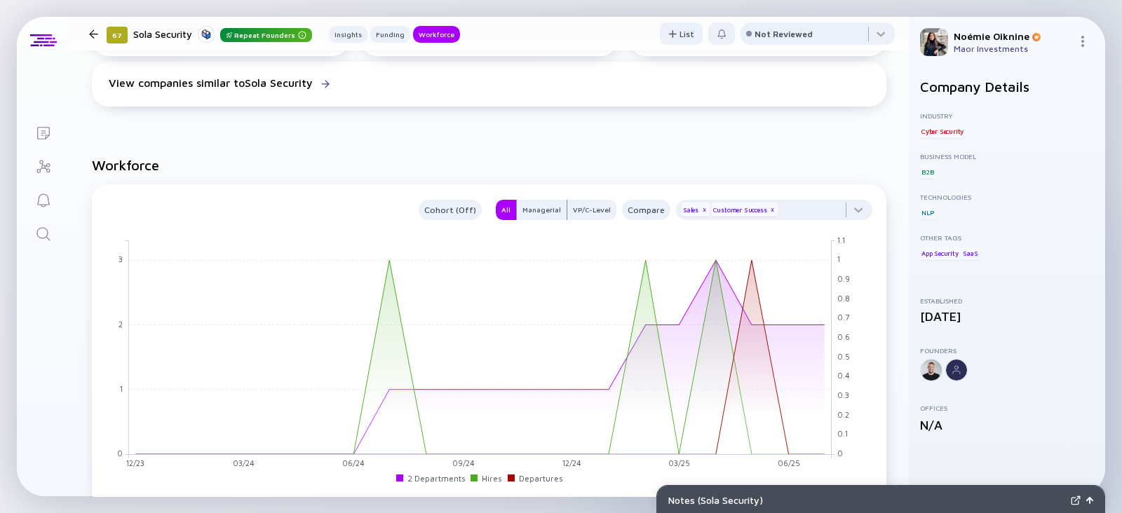
click at [41, 240] on icon "Search" at bounding box center [43, 234] width 17 height 17
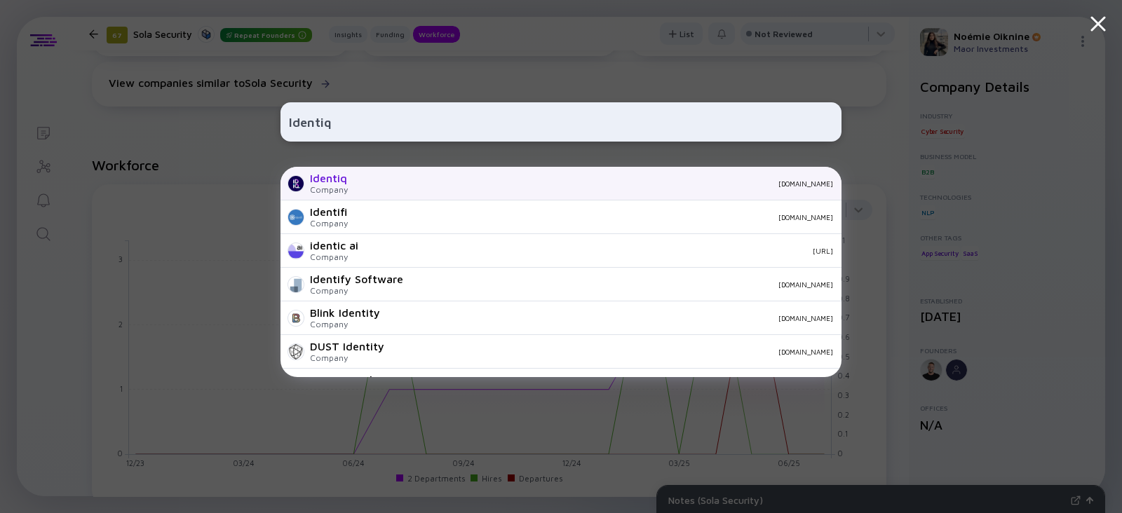
type input "Identiq"
click at [319, 186] on div "Company" at bounding box center [329, 189] width 38 height 11
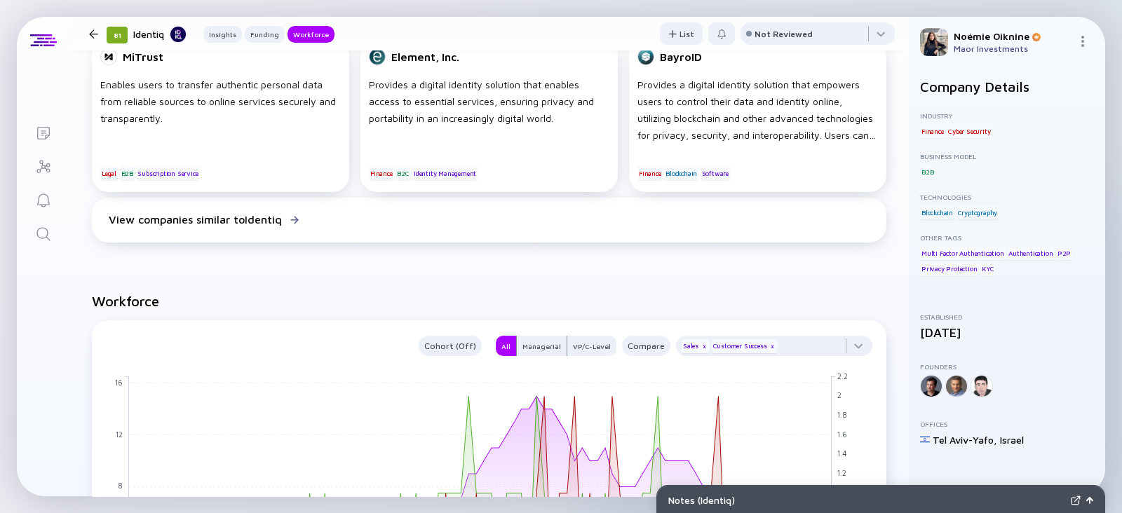
scroll to position [1127, 0]
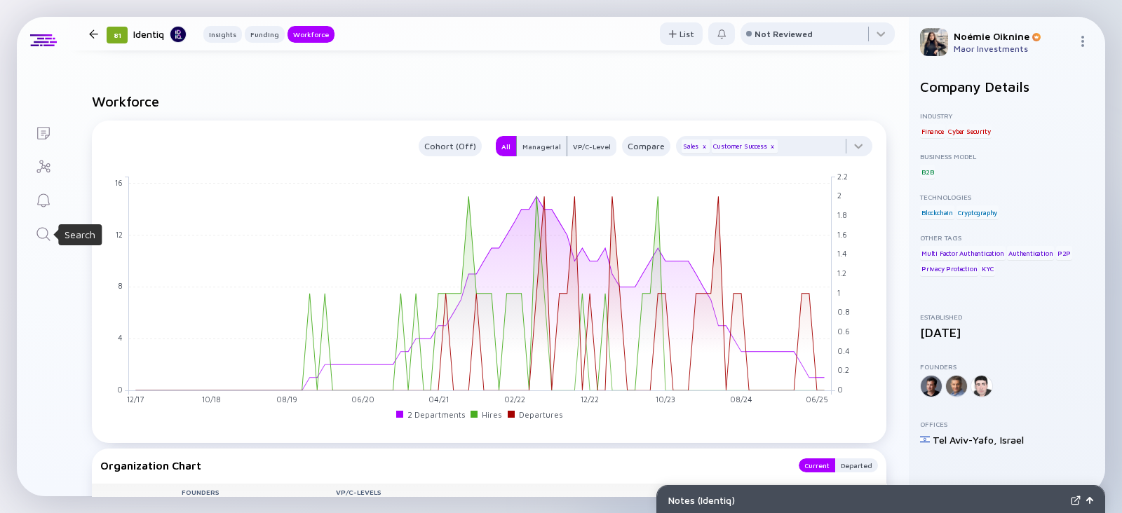
click at [46, 238] on icon "Search" at bounding box center [43, 234] width 17 height 17
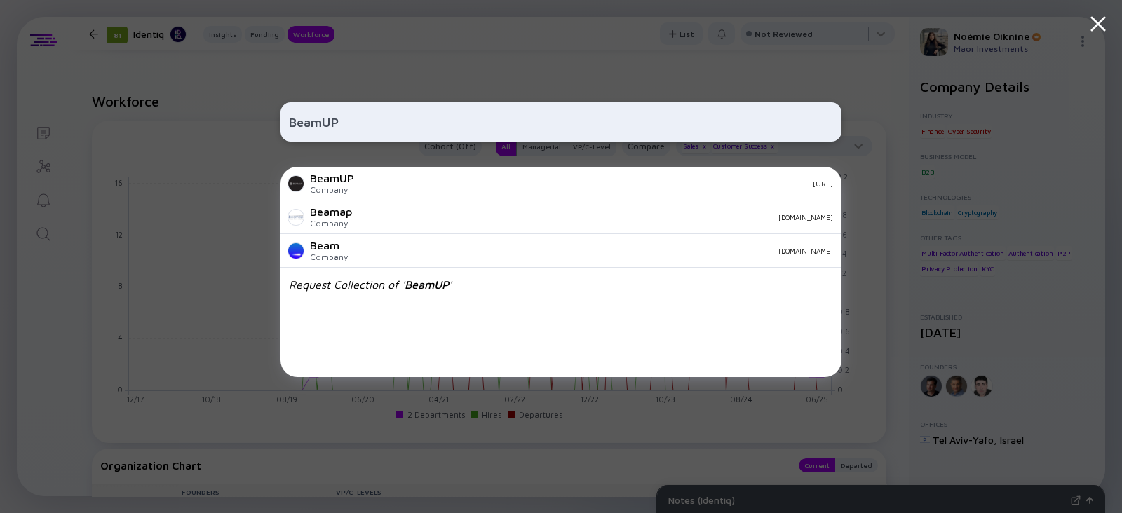
type input "BeamUP"
click at [337, 184] on div "BeamUP" at bounding box center [332, 178] width 44 height 13
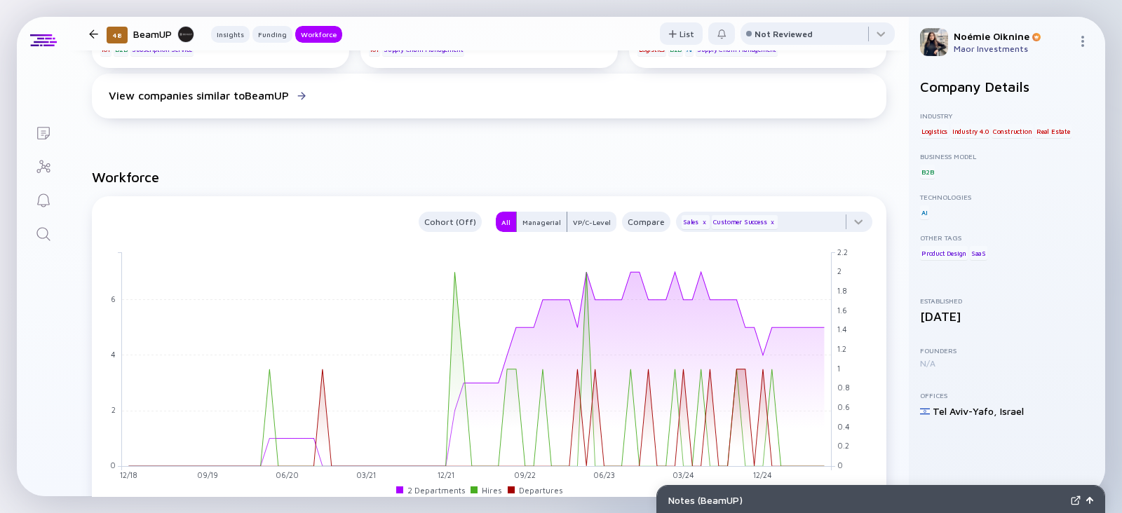
scroll to position [956, 0]
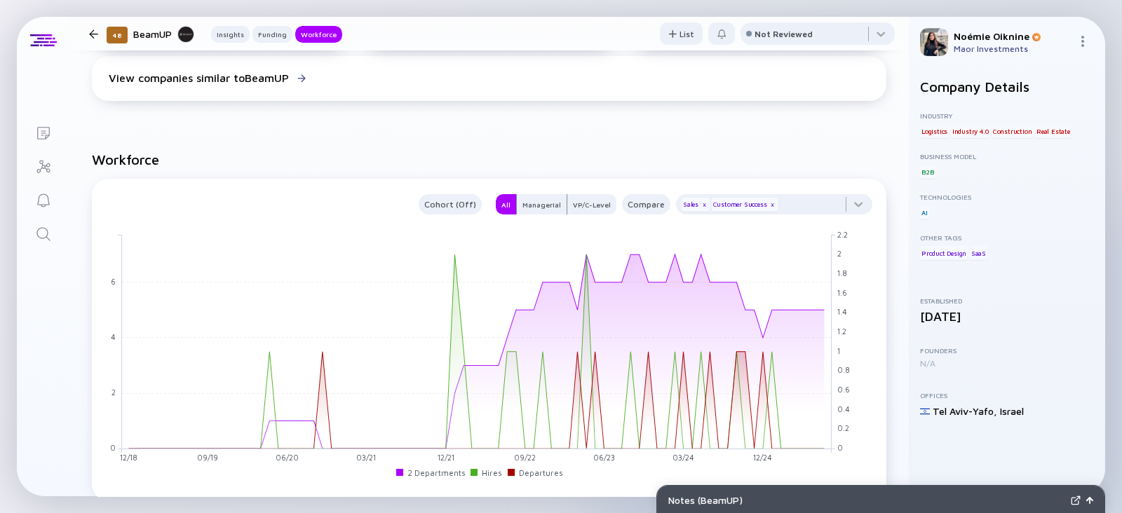
click at [28, 231] on link "Search" at bounding box center [43, 233] width 53 height 34
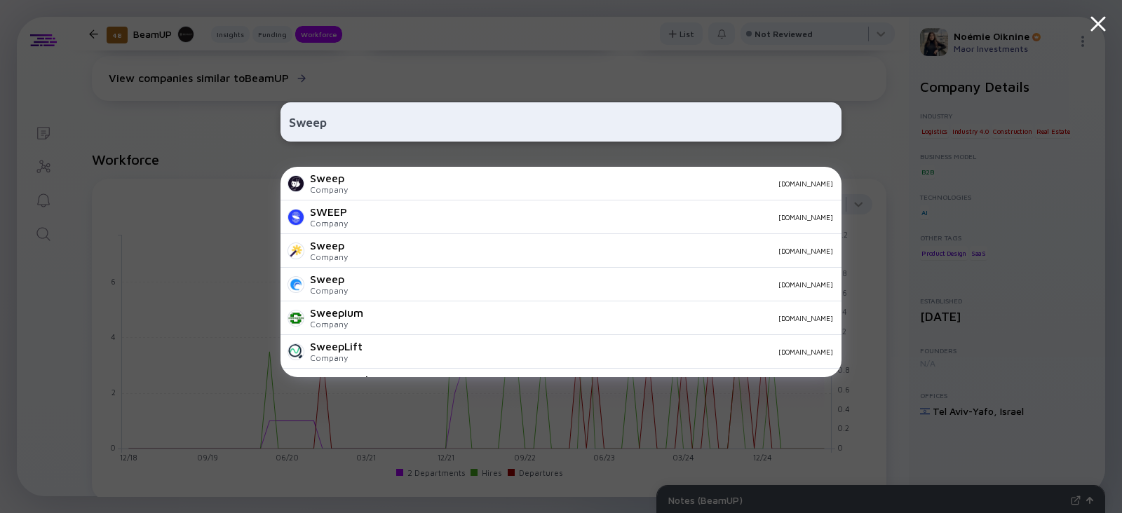
type input "Sweep"
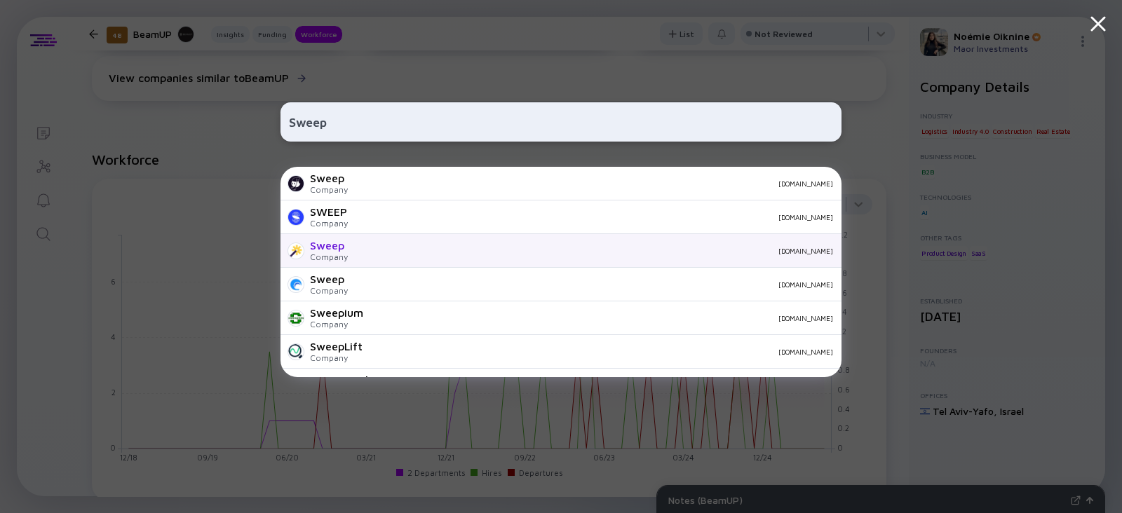
click at [323, 261] on div "Company" at bounding box center [329, 257] width 38 height 11
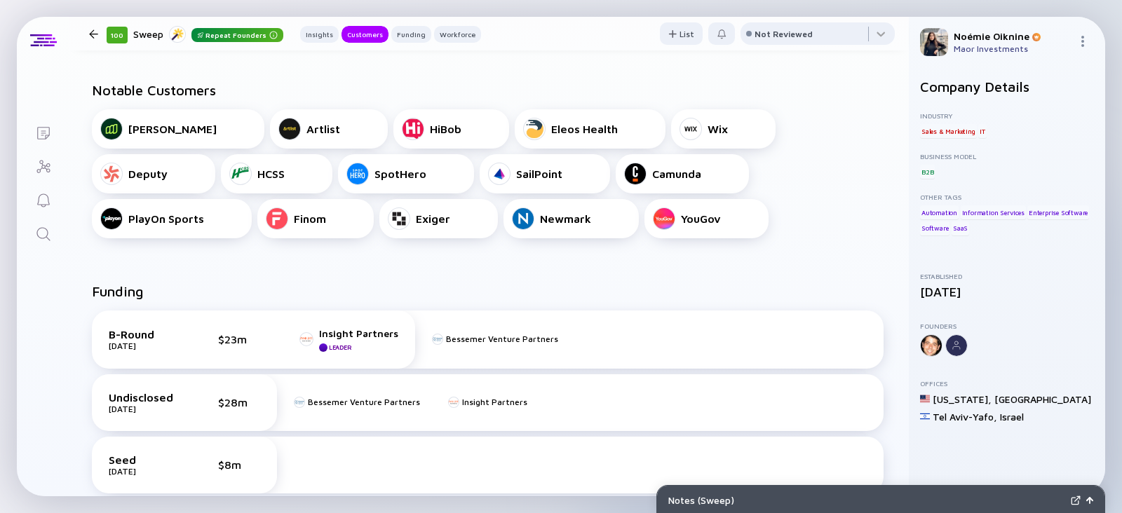
scroll to position [477, 0]
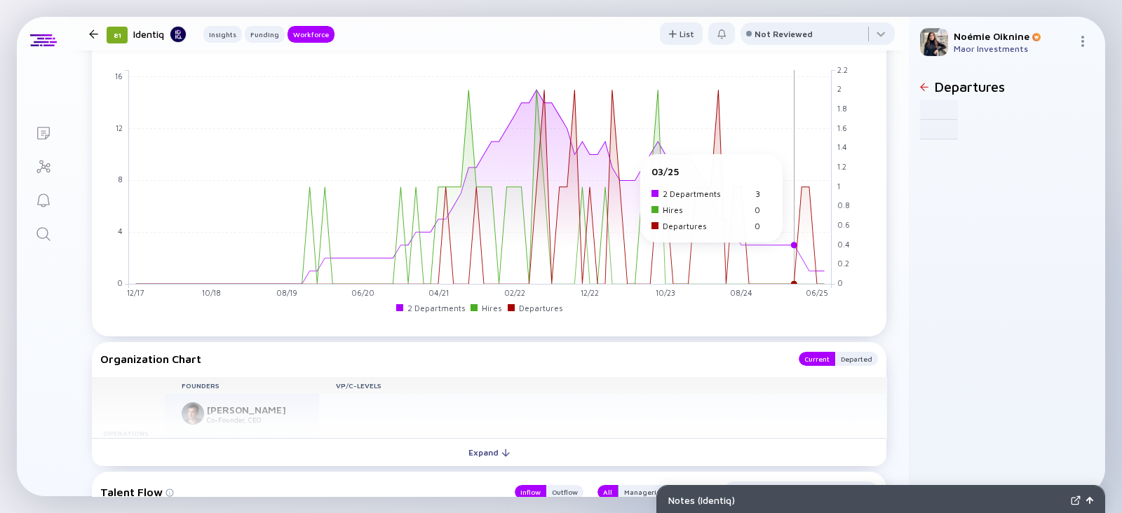
scroll to position [1113, 0]
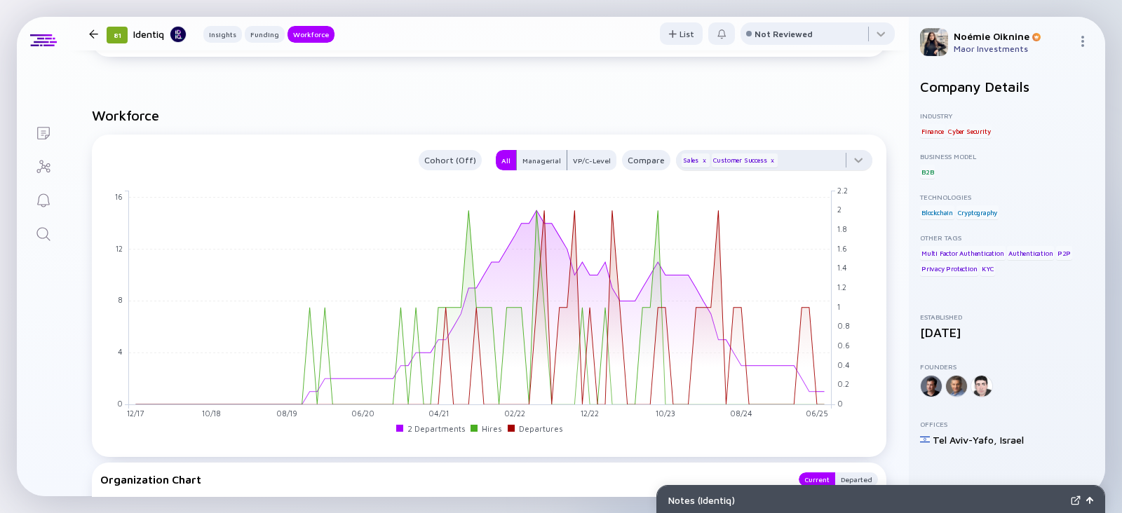
click at [747, 163] on div "Customer Success x" at bounding box center [745, 161] width 67 height 14
click at [768, 159] on div "x" at bounding box center [772, 160] width 8 height 8
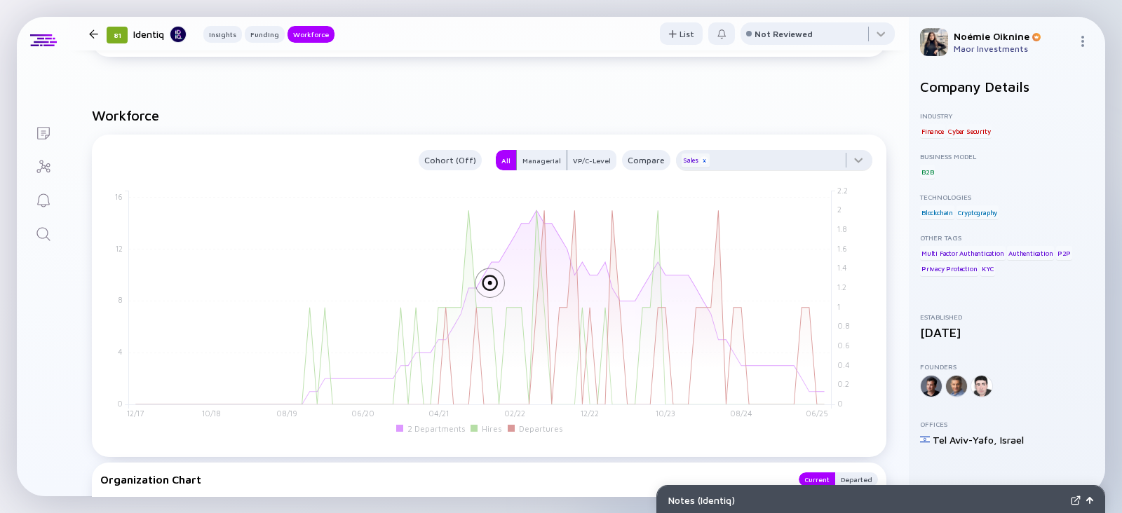
click at [700, 160] on div "x" at bounding box center [704, 160] width 8 height 8
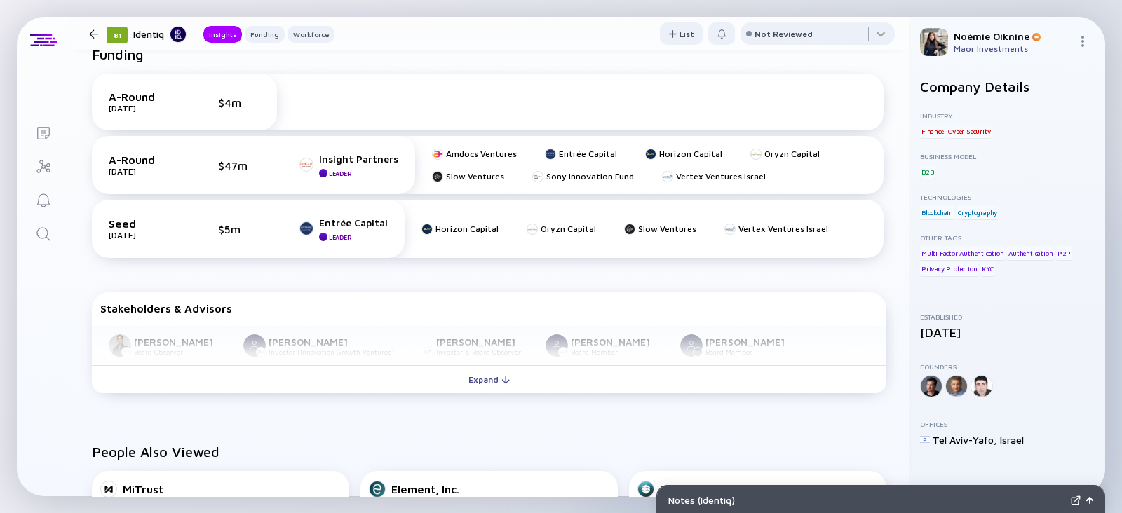
scroll to position [0, 0]
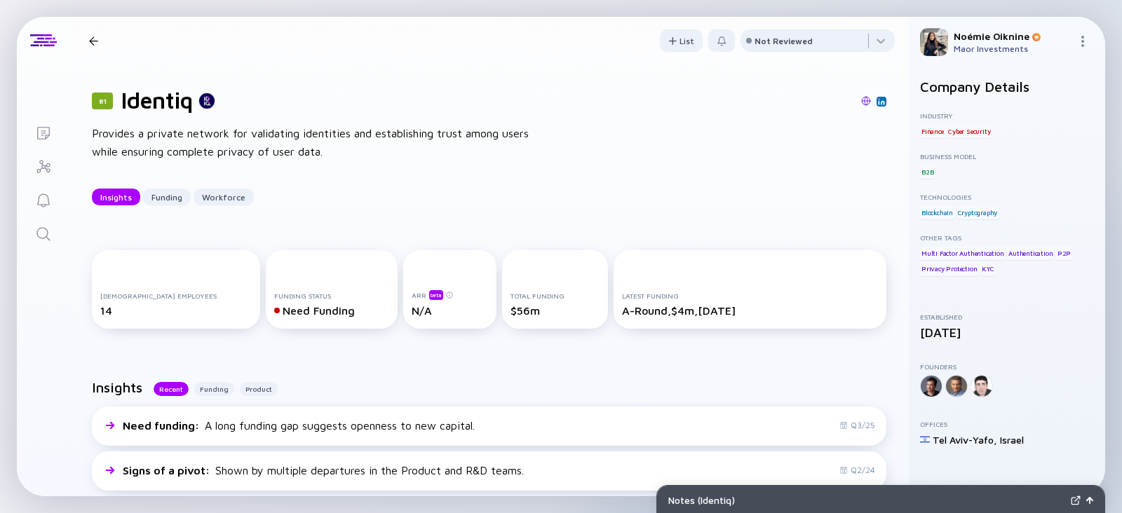
click at [878, 100] on img at bounding box center [881, 101] width 7 height 7
click at [767, 503] on div "Notes ( Identiq )" at bounding box center [866, 500] width 397 height 12
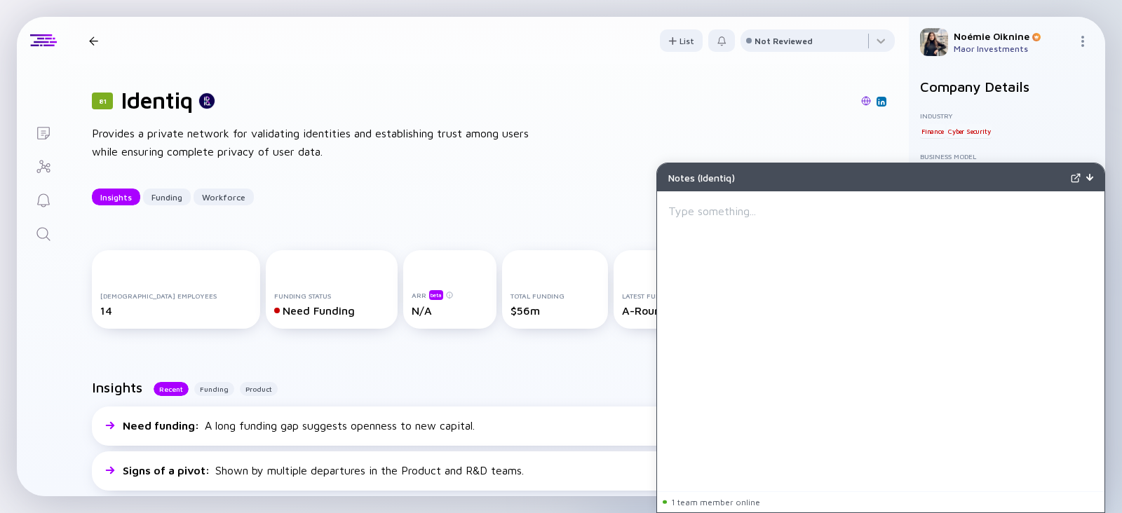
click at [554, 128] on div "81 Identiq Provides a private network for validating identities and establishin…" at bounding box center [488, 146] width 839 height 163
click at [1091, 174] on img at bounding box center [1089, 177] width 7 height 7
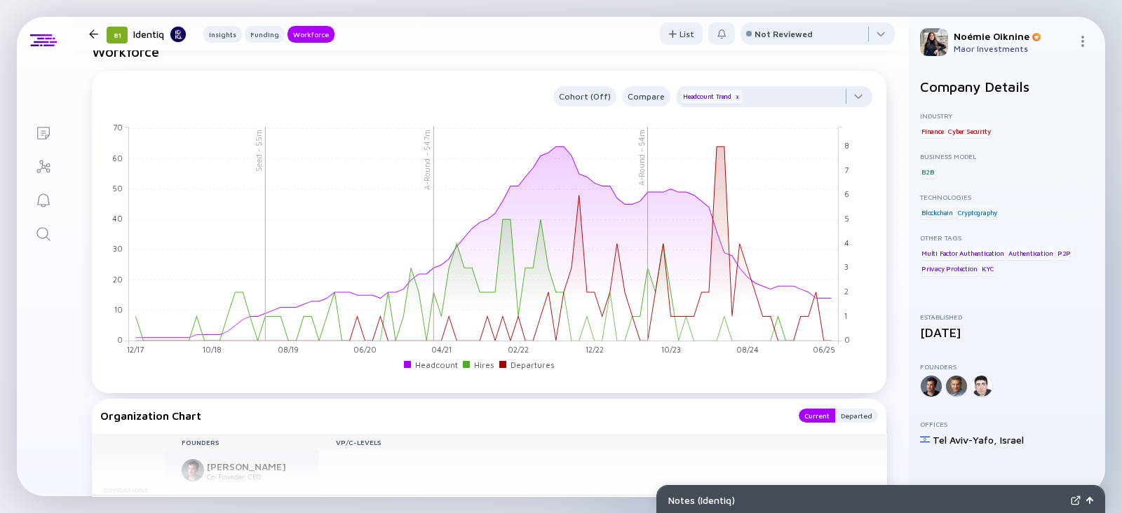
scroll to position [1174, 0]
click at [42, 236] on icon "Search" at bounding box center [43, 234] width 17 height 17
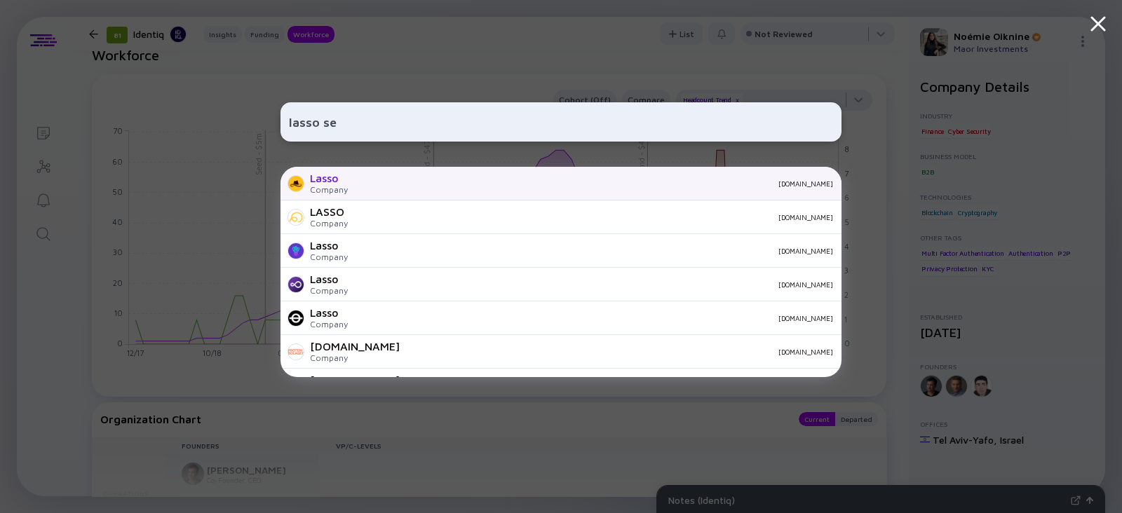
type input "lasso se"
click at [331, 191] on div "Company" at bounding box center [329, 189] width 38 height 11
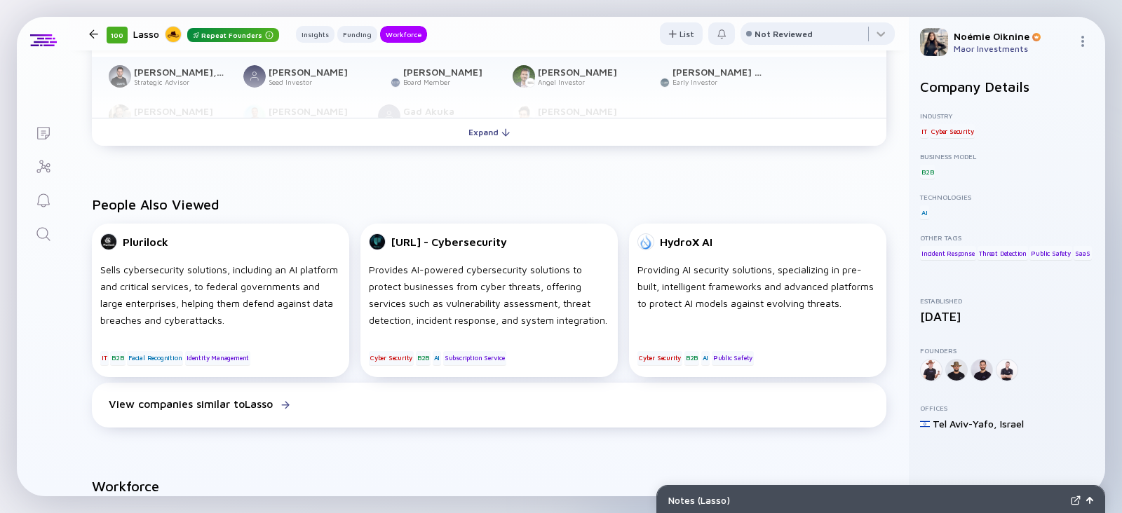
scroll to position [1193, 0]
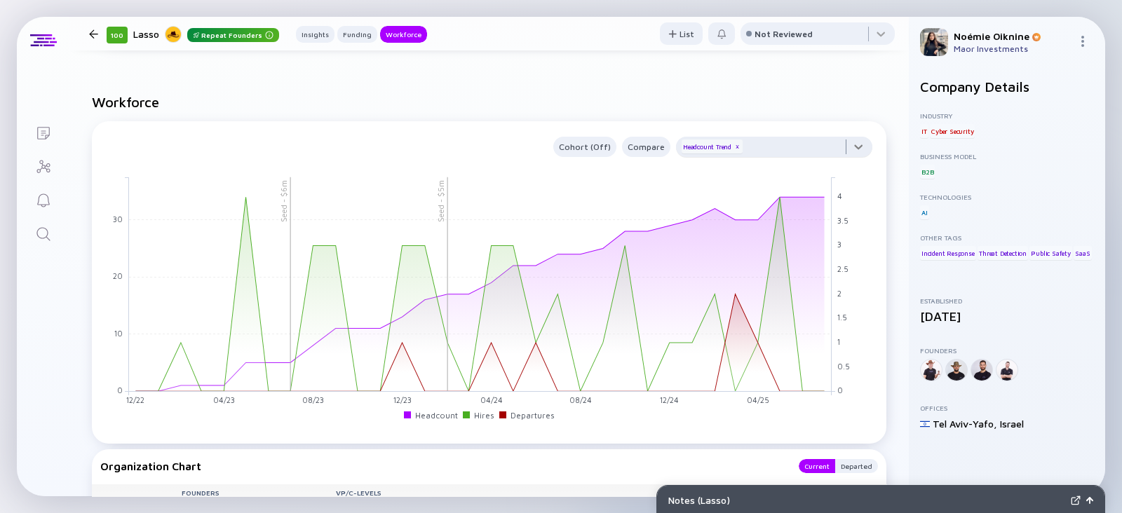
click at [754, 149] on div at bounding box center [774, 151] width 196 height 28
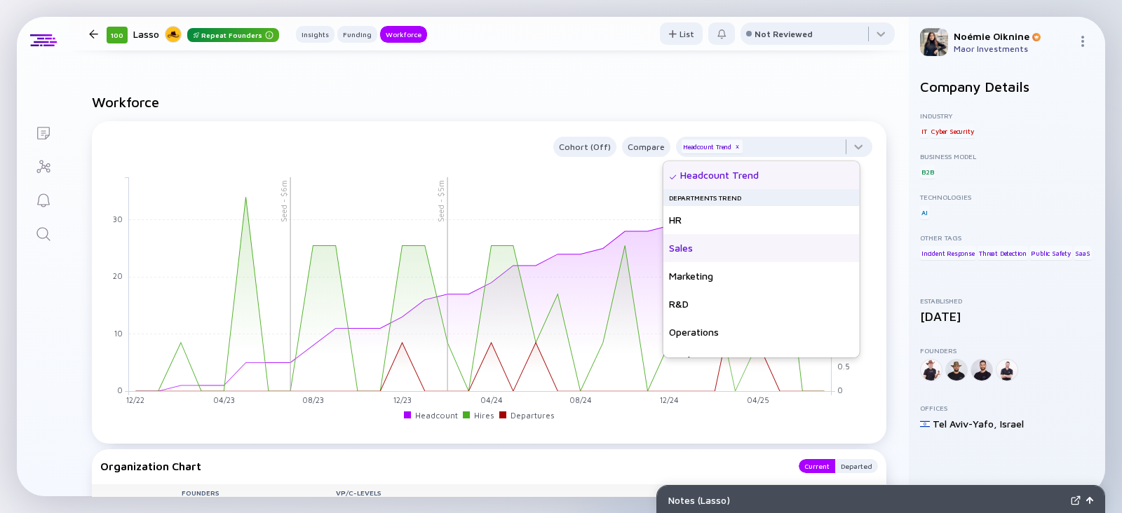
click at [705, 255] on div "Sales" at bounding box center [761, 248] width 196 height 28
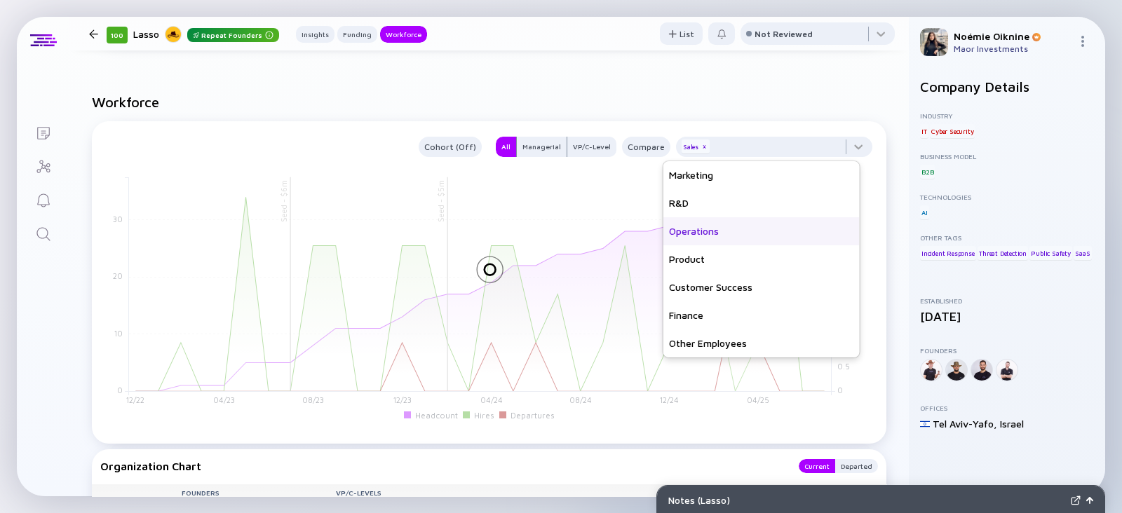
scroll to position [97, 0]
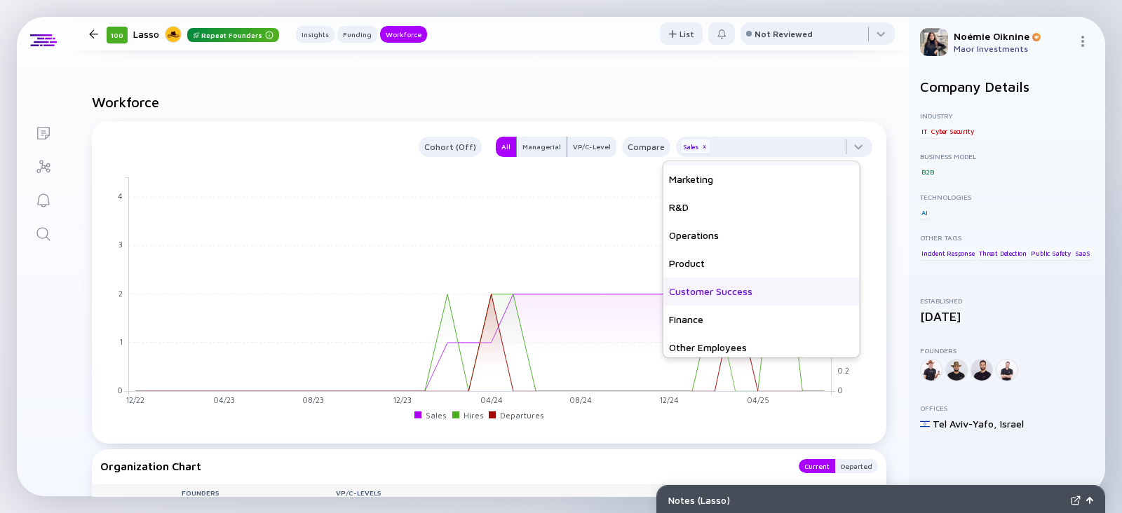
click at [711, 289] on div "Customer Success" at bounding box center [761, 292] width 196 height 28
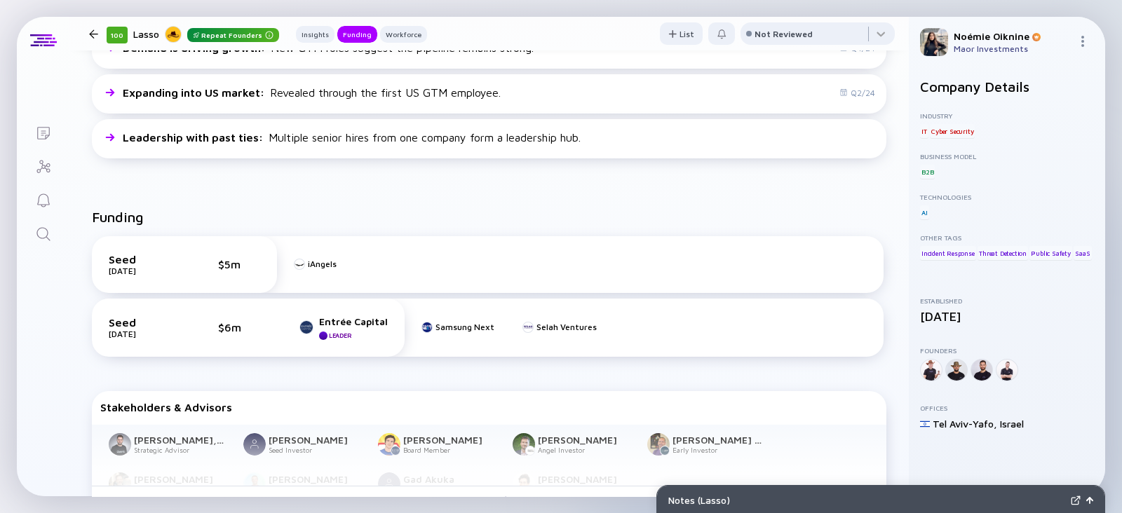
scroll to position [439, 0]
click at [36, 218] on link "Search" at bounding box center [43, 233] width 53 height 34
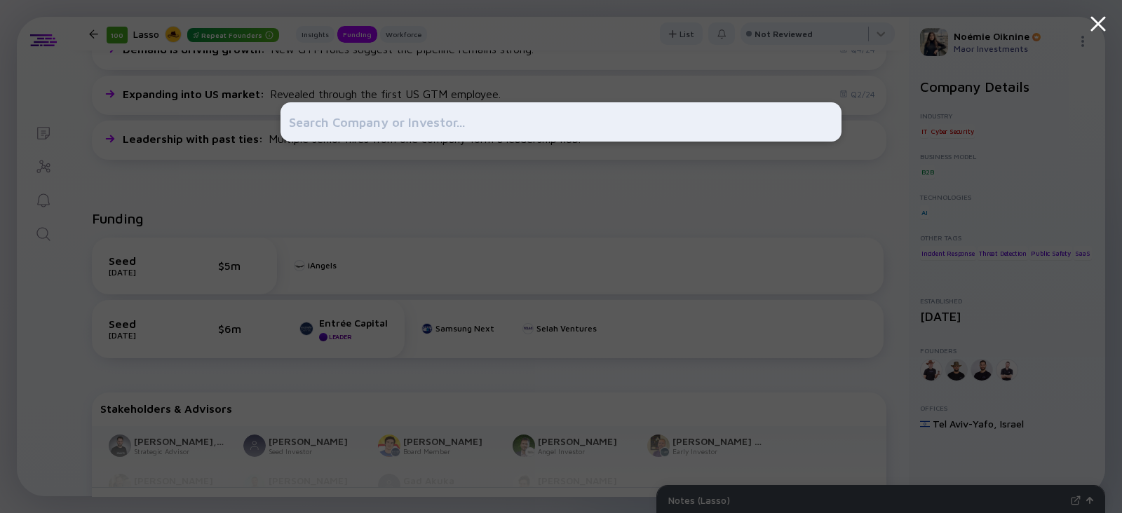
type input "Forwrd.ai"
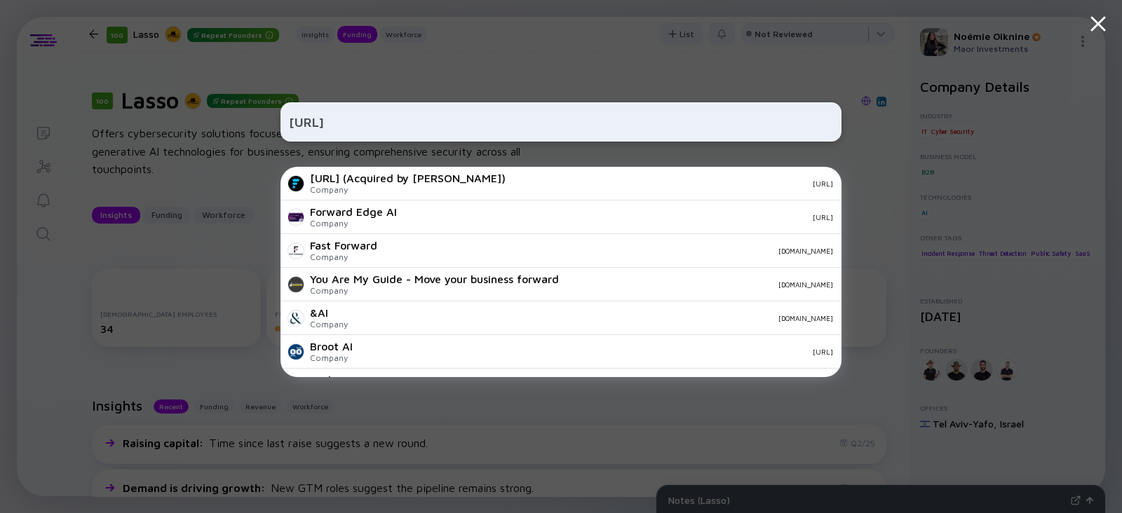
scroll to position [439, 0]
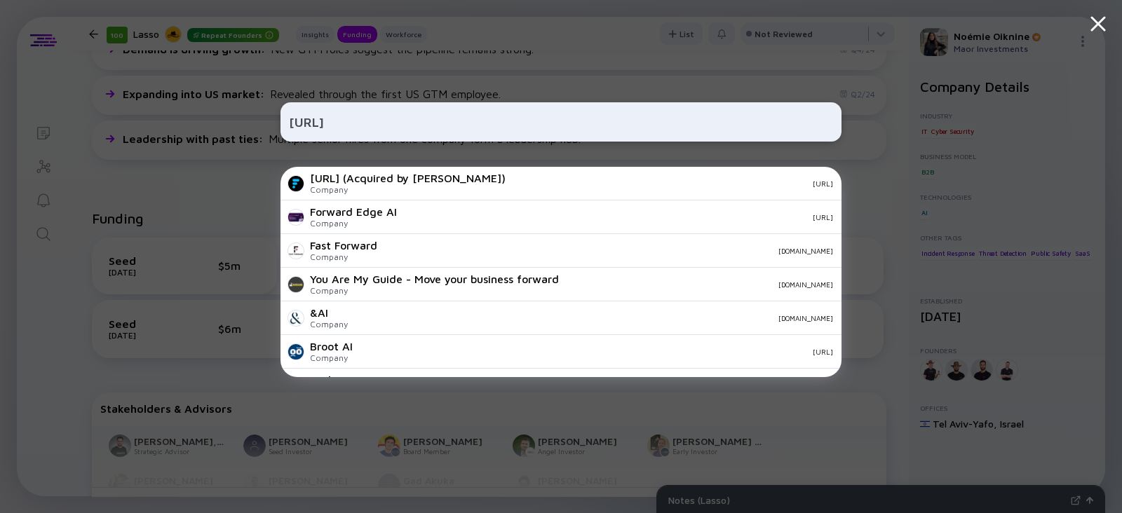
type input "Forwrd.ai"
click at [365, 192] on div "Company" at bounding box center [408, 189] width 196 height 11
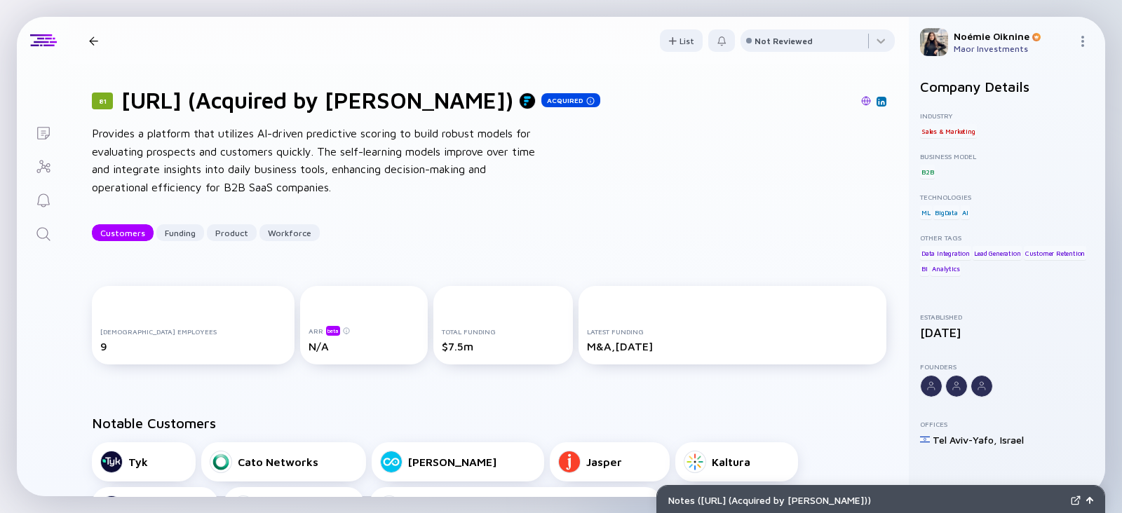
click at [46, 230] on icon "Search" at bounding box center [43, 234] width 17 height 17
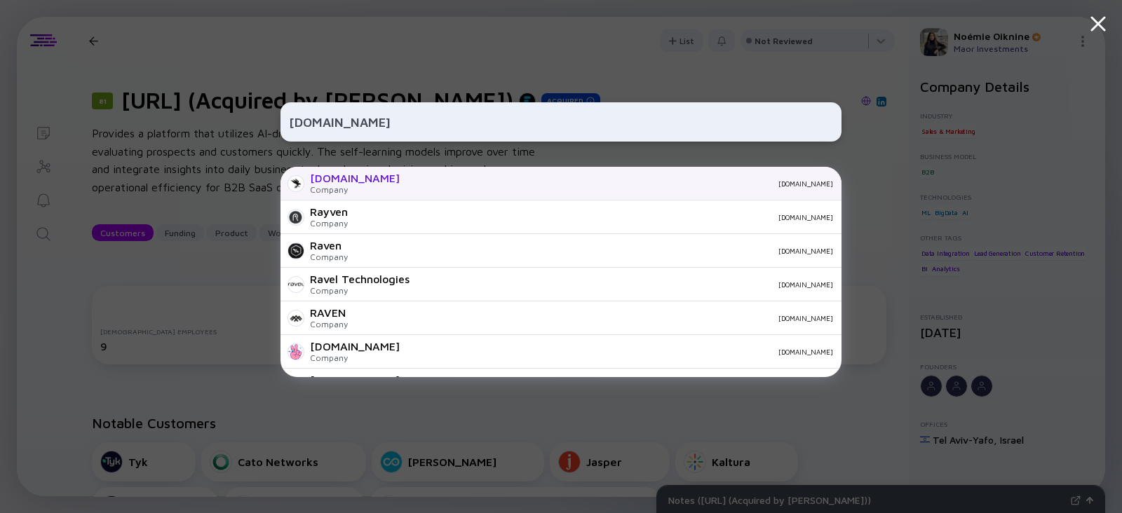
type input "Raven.io"
click at [355, 187] on div "Raven.io Company raven.io" at bounding box center [560, 184] width 561 height 34
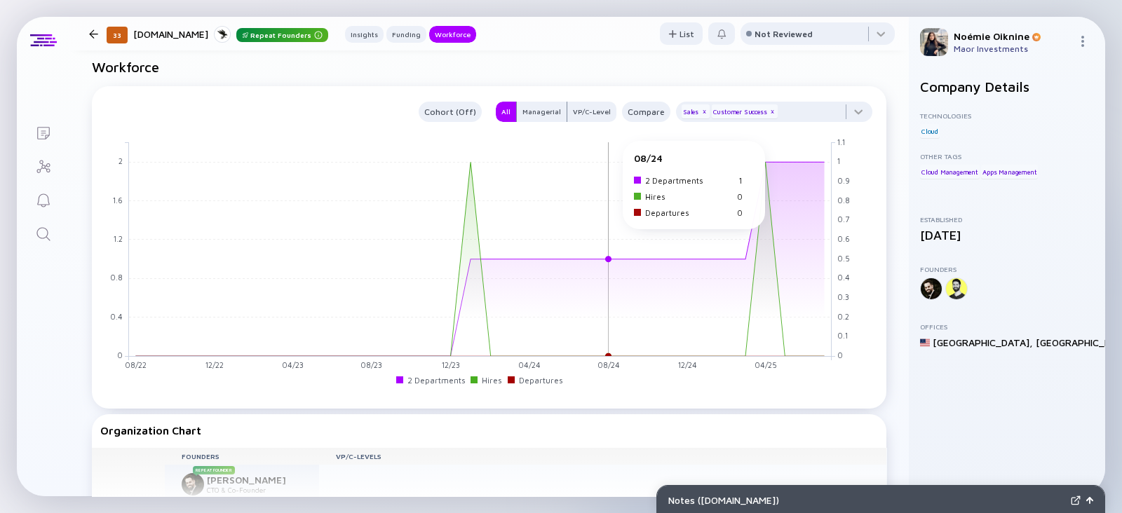
scroll to position [933, 0]
click at [41, 229] on icon "Search" at bounding box center [43, 234] width 17 height 17
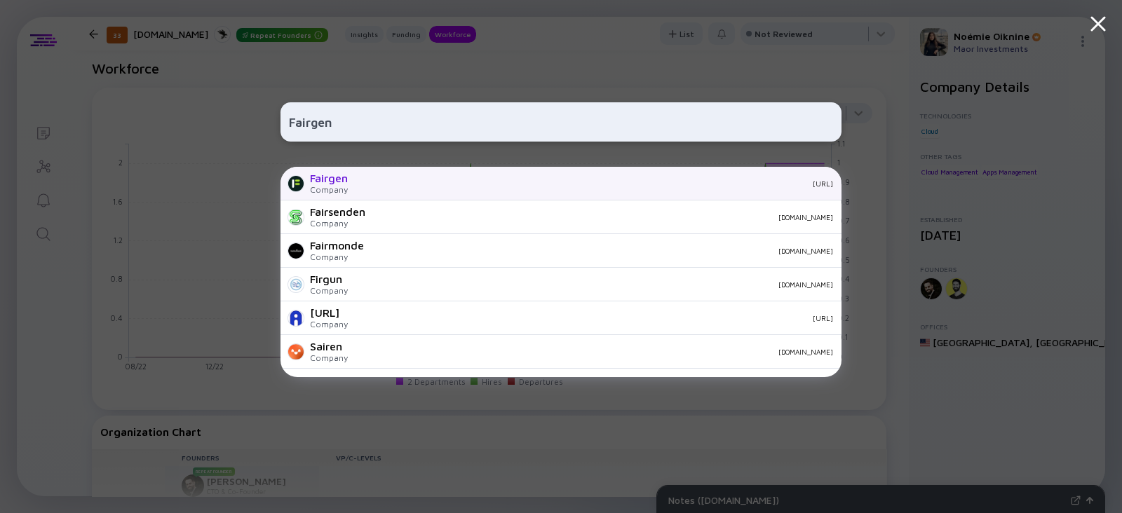
type input "Fairgen"
click at [337, 188] on div "Company" at bounding box center [329, 189] width 38 height 11
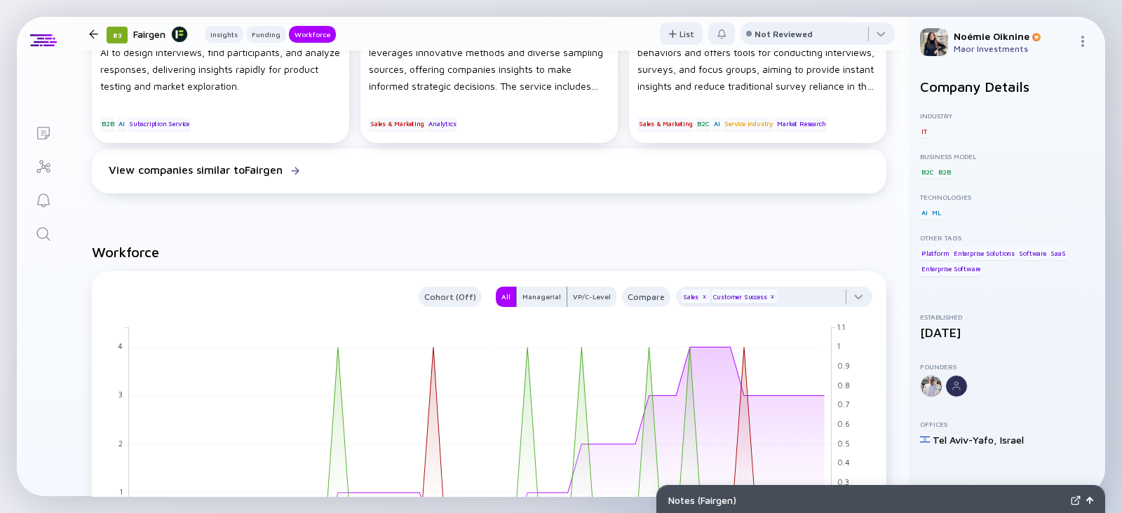
scroll to position [917, 0]
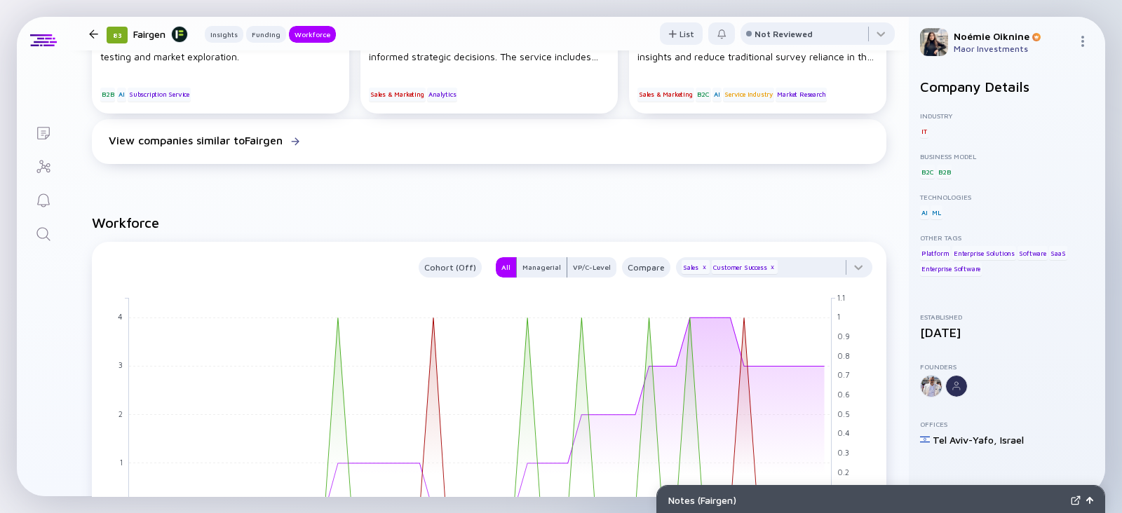
click at [33, 231] on link "Search" at bounding box center [43, 233] width 53 height 34
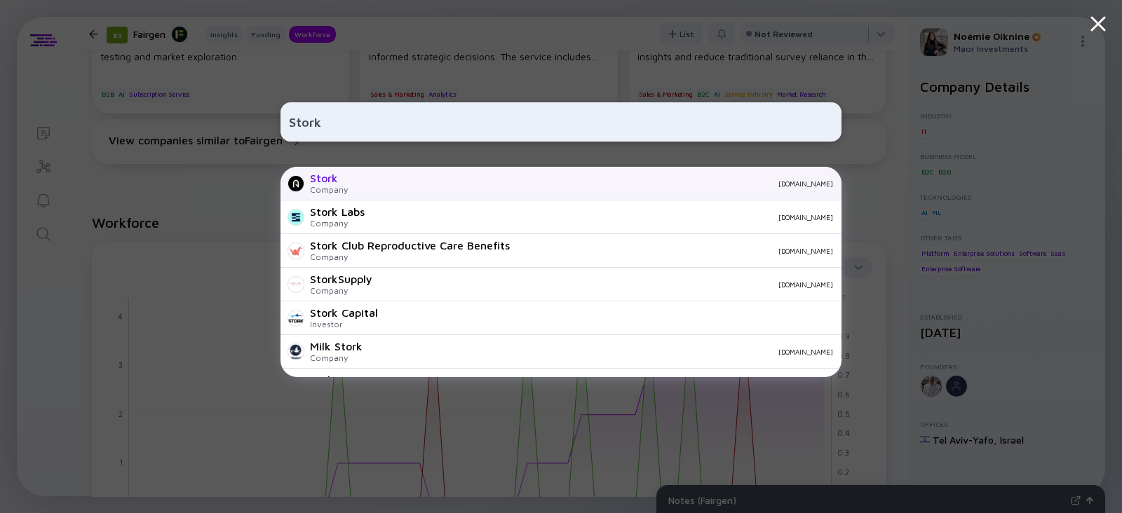
type input "Stork"
click at [330, 179] on div "Stork" at bounding box center [329, 178] width 38 height 13
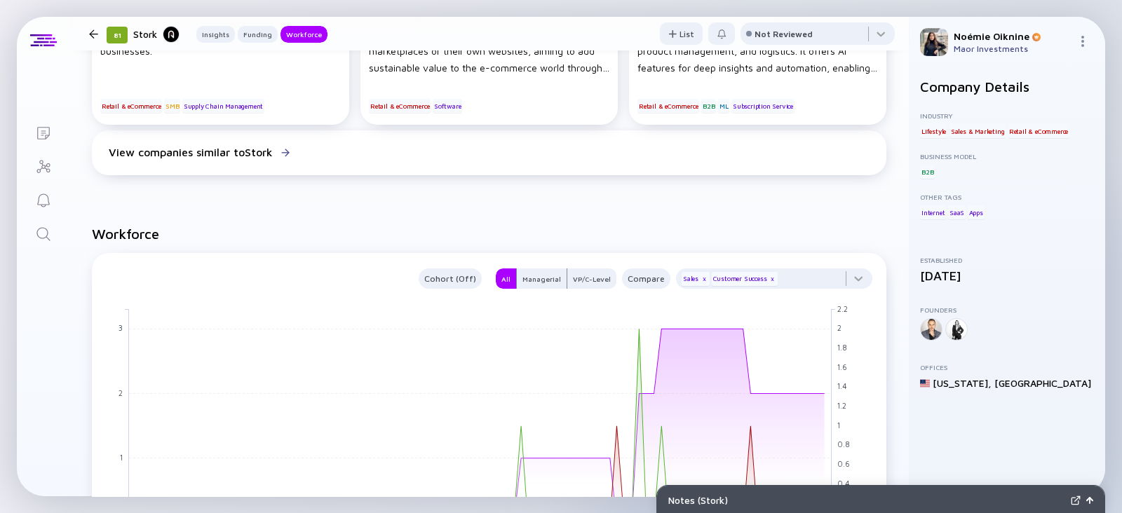
scroll to position [799, 0]
click at [35, 233] on icon "Search" at bounding box center [43, 234] width 17 height 17
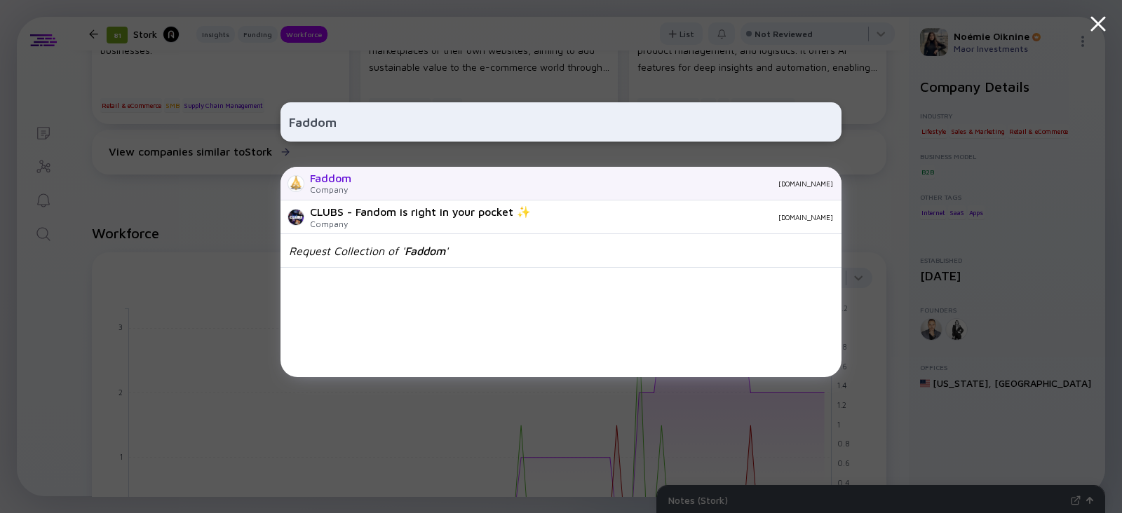
type input "Faddom"
click at [360, 189] on div "Faddom Company faddom.com" at bounding box center [560, 184] width 561 height 34
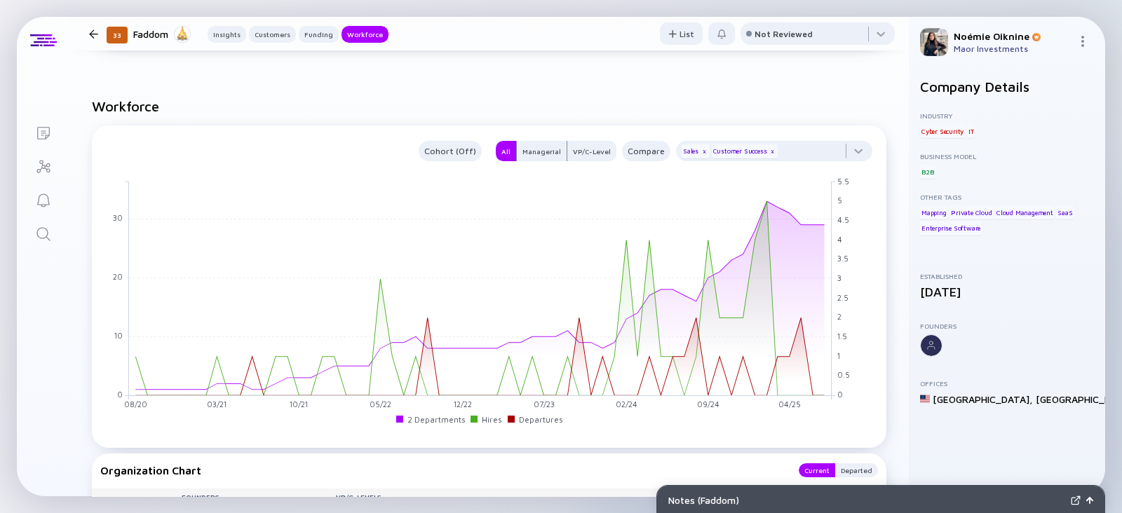
scroll to position [1482, 0]
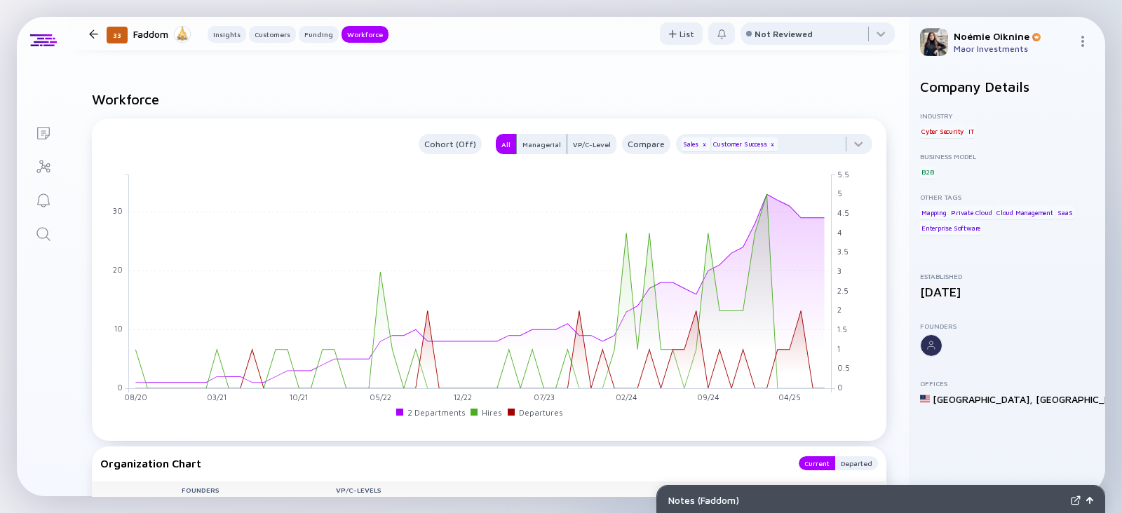
click at [46, 240] on icon "Search" at bounding box center [43, 234] width 17 height 17
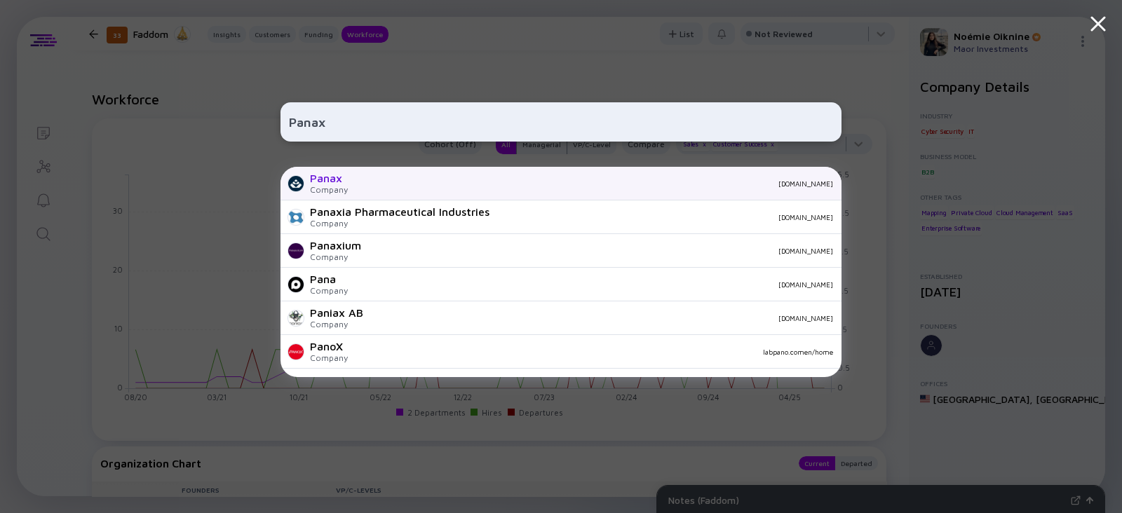
type input "Panax"
click at [351, 183] on div "Panax Company thepanax.com" at bounding box center [560, 184] width 561 height 34
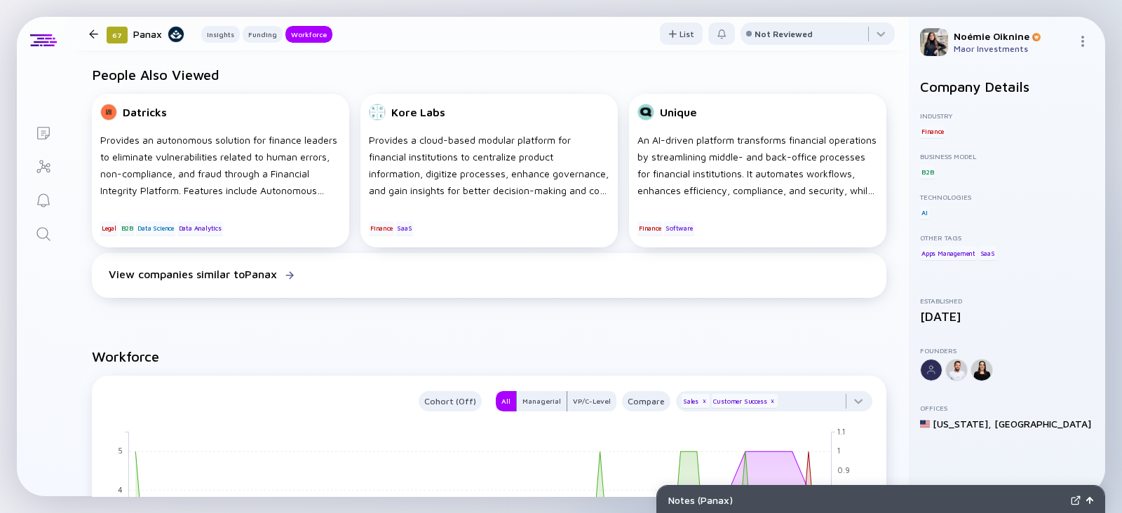
scroll to position [1165, 0]
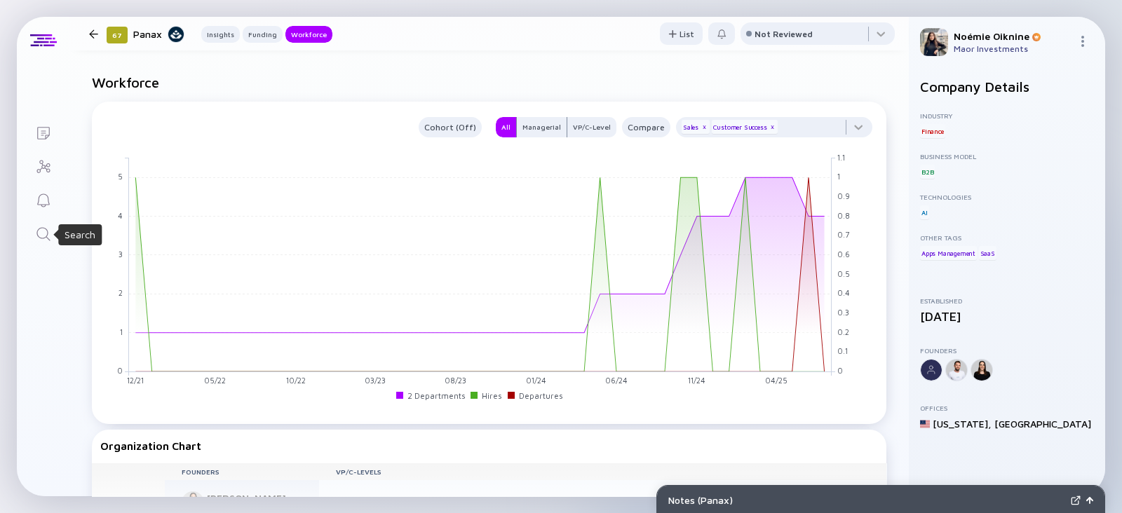
click at [40, 240] on icon "Search" at bounding box center [43, 234] width 17 height 17
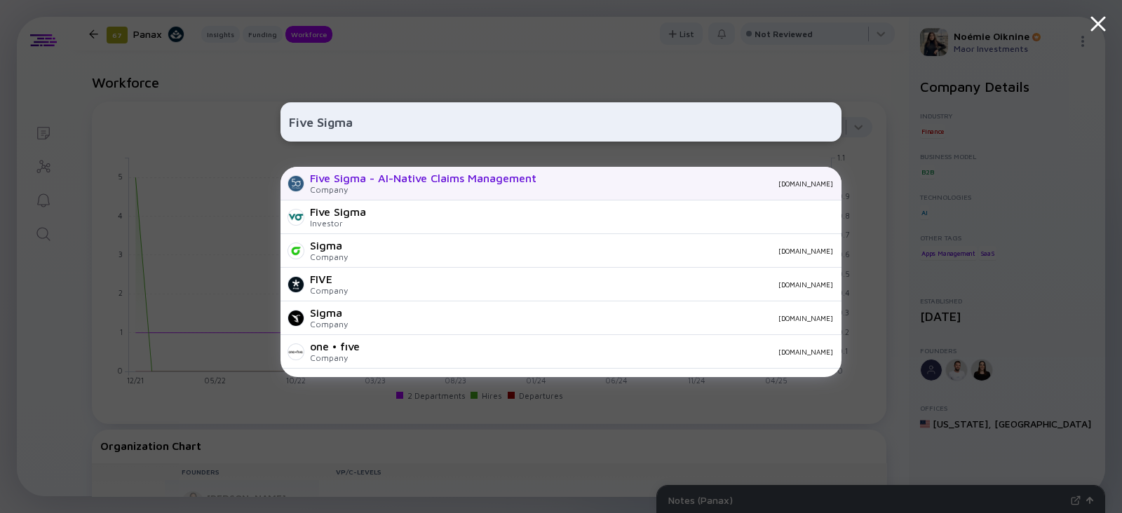
type input "Five Sigma"
click at [355, 183] on div "Five Sigma - AI-Native Claims Management" at bounding box center [423, 178] width 226 height 13
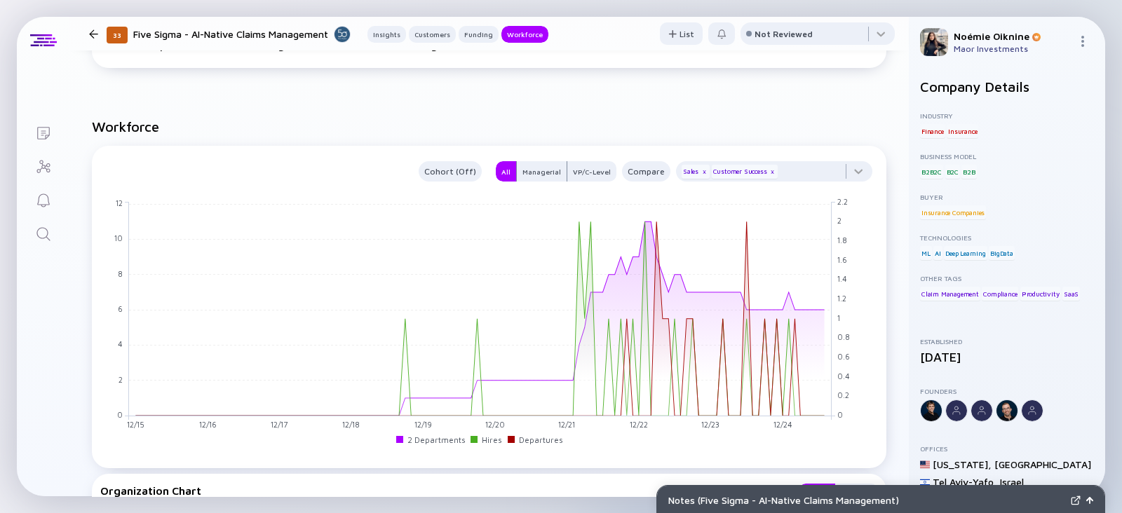
scroll to position [1293, 0]
click at [54, 233] on link "Search" at bounding box center [43, 233] width 53 height 34
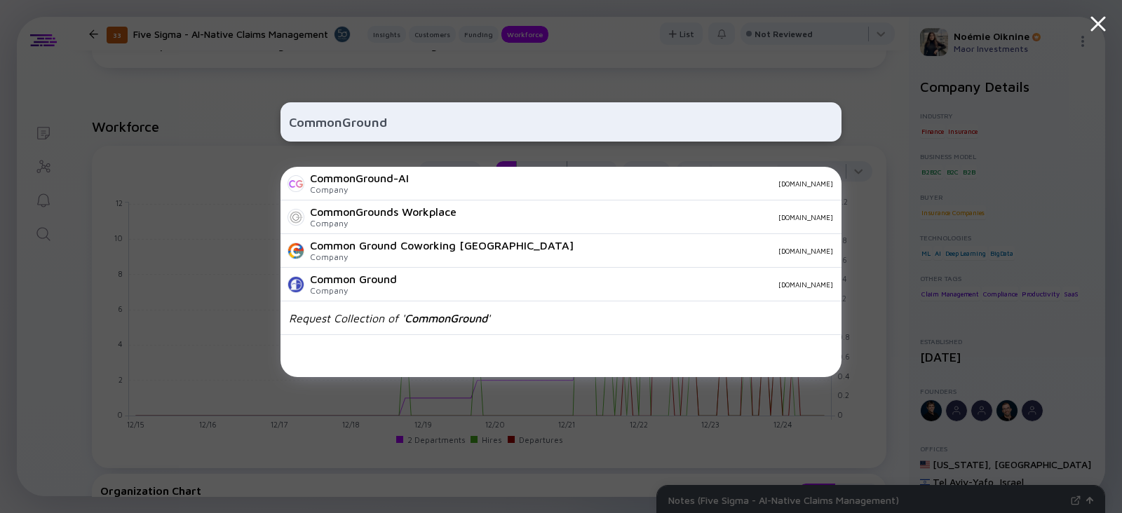
type input "CommonGround"
click at [340, 177] on div "CommonGround-AI" at bounding box center [359, 178] width 99 height 13
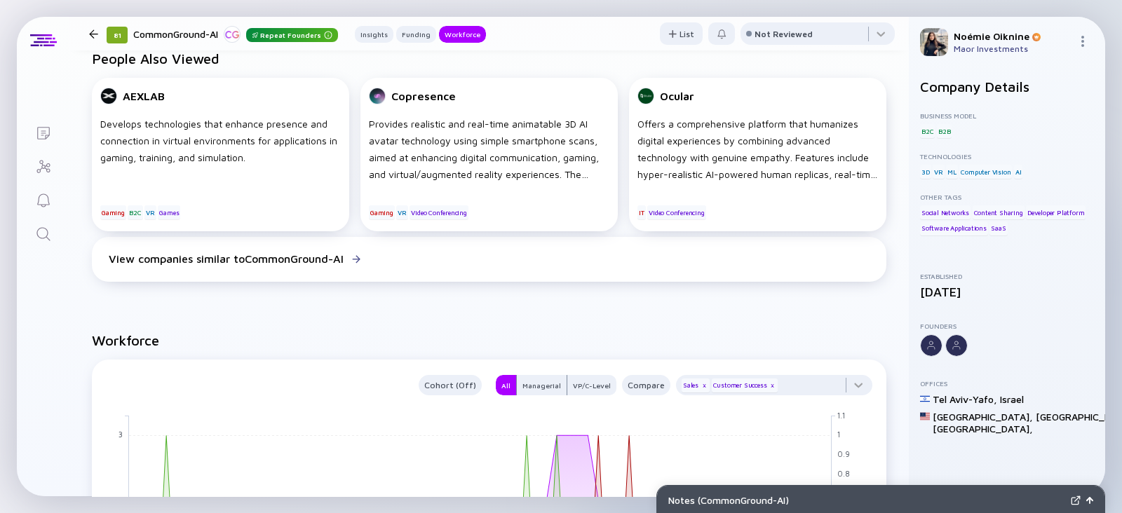
scroll to position [1196, 0]
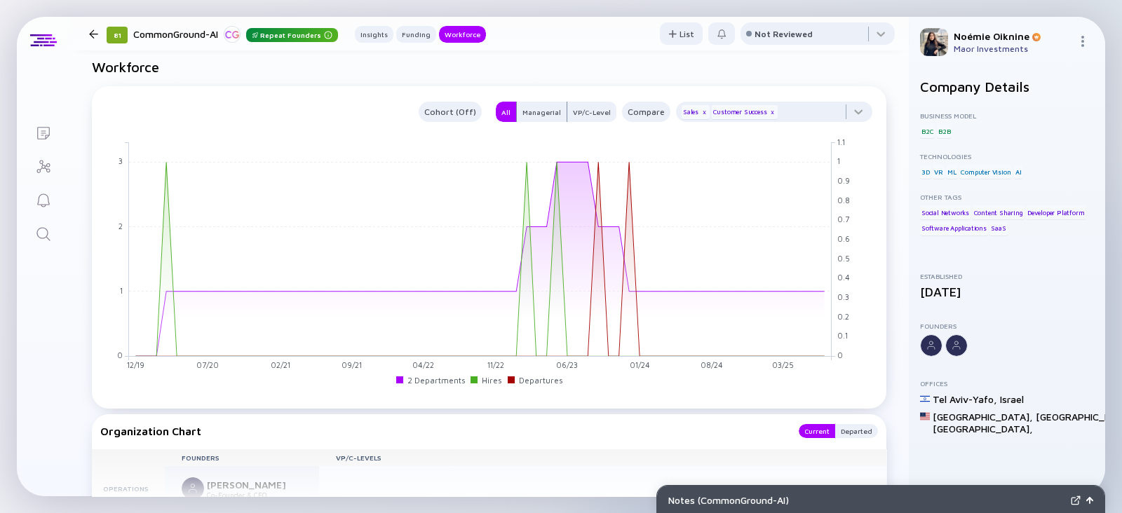
click at [54, 242] on link "Search" at bounding box center [43, 233] width 53 height 34
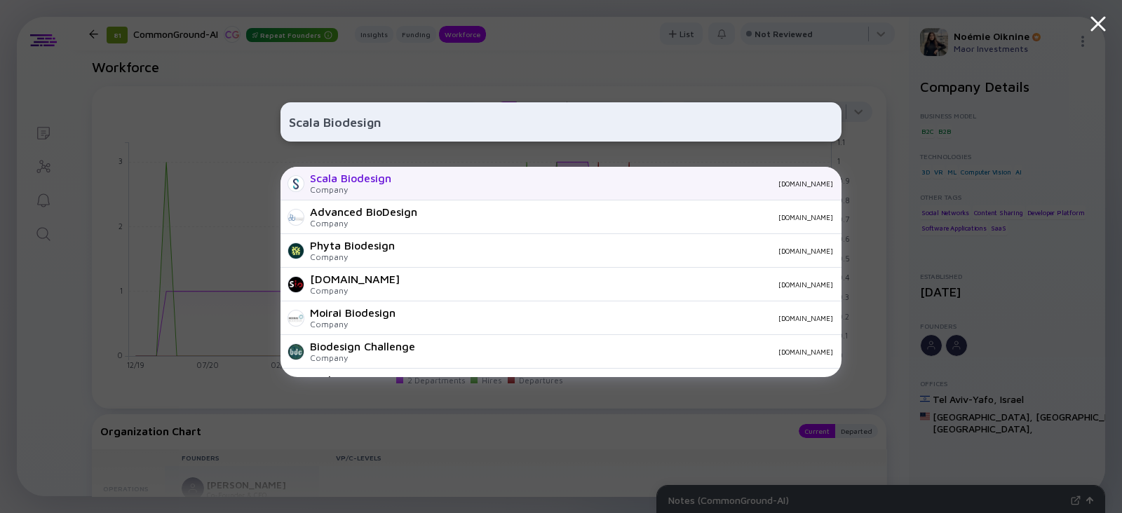
type input "Scala Biodesign"
click at [358, 185] on div "Company" at bounding box center [350, 189] width 81 height 11
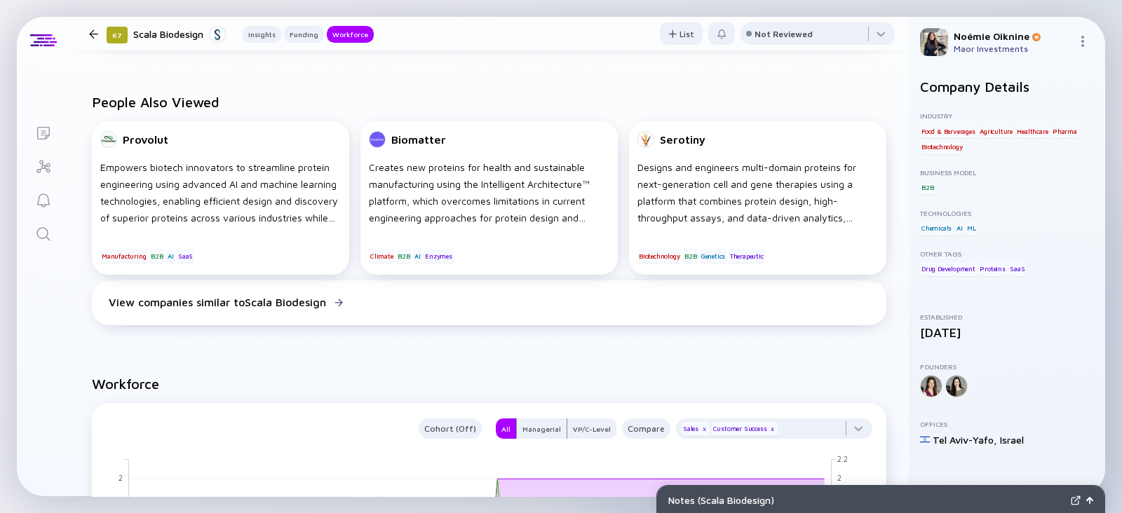
scroll to position [1058, 0]
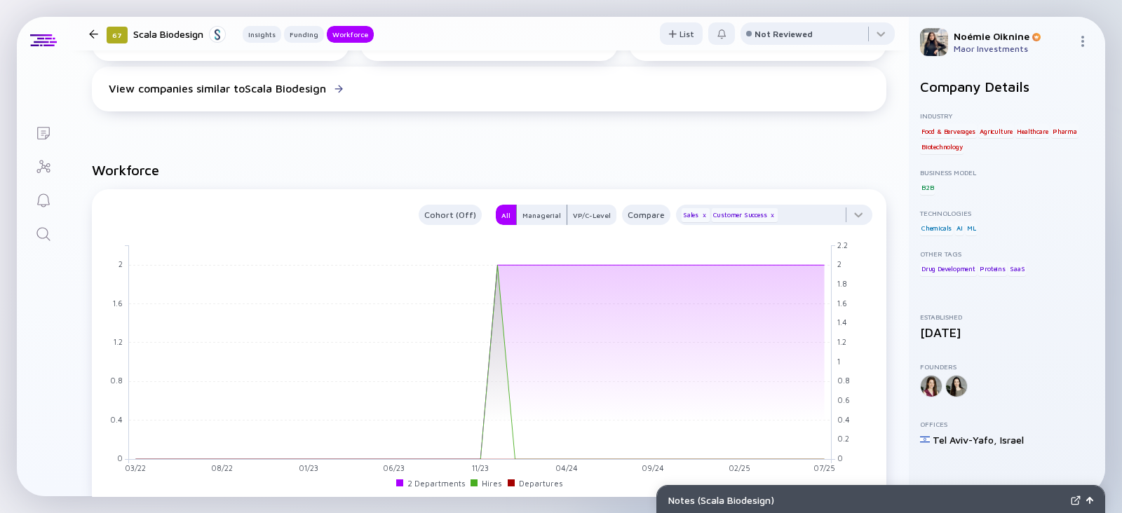
click at [29, 234] on link "Search" at bounding box center [43, 233] width 53 height 34
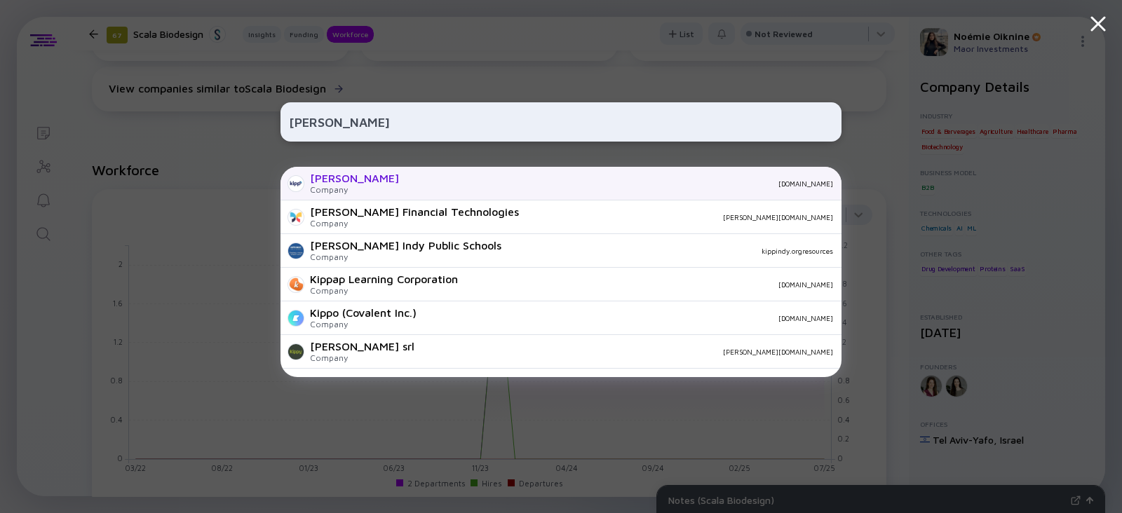
type input "Kipp"
click at [319, 185] on div "Company" at bounding box center [354, 189] width 89 height 11
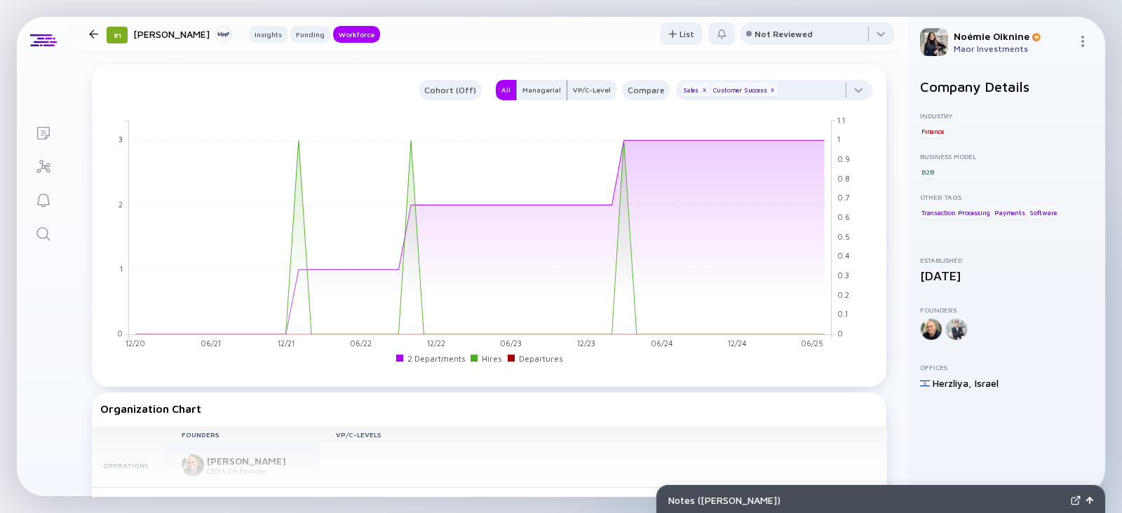
scroll to position [1093, 0]
click at [36, 224] on link "Search" at bounding box center [43, 233] width 53 height 34
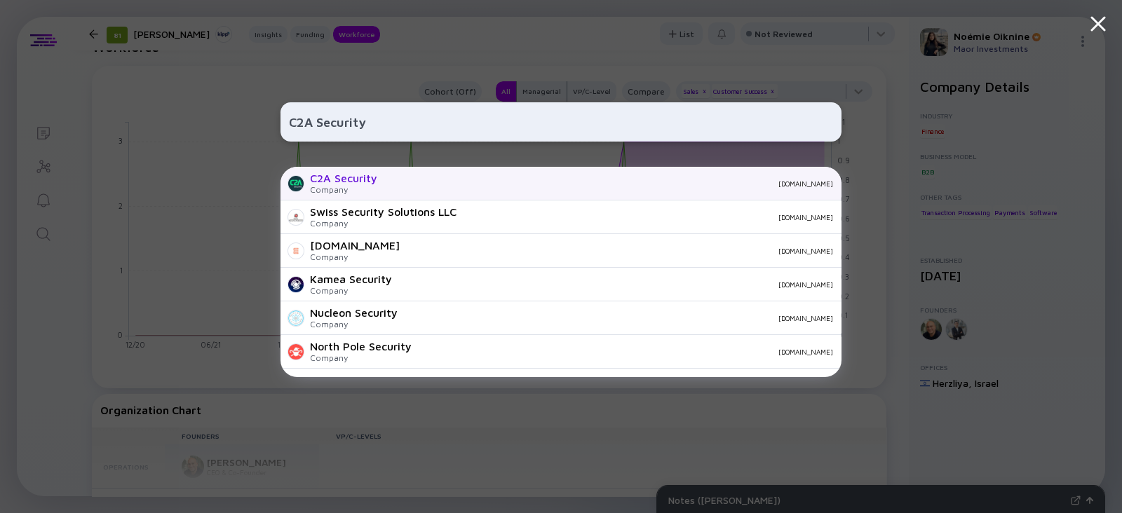
type input "C2A Security"
click at [346, 183] on div "C2A Security" at bounding box center [343, 178] width 67 height 13
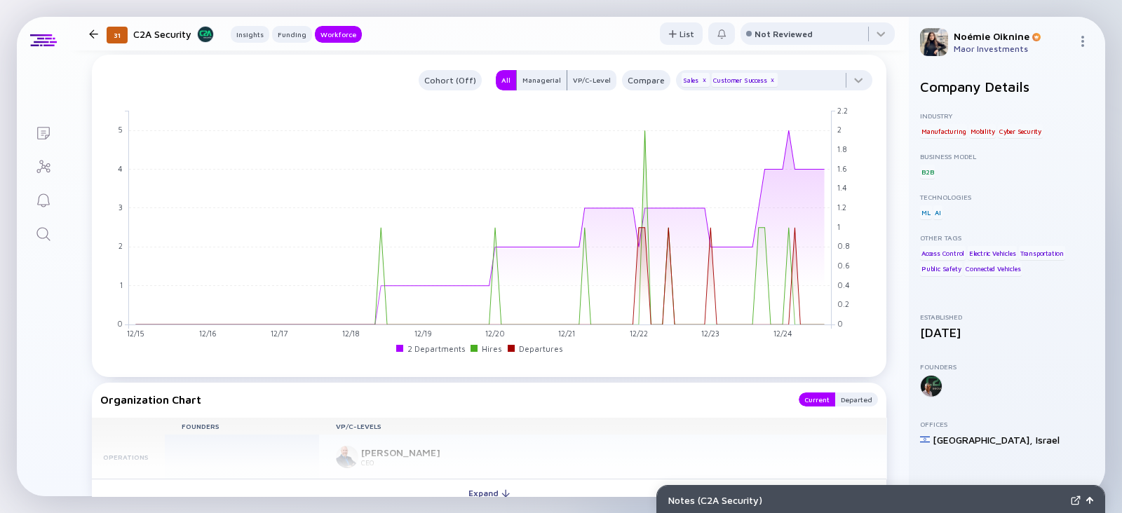
scroll to position [1218, 0]
click at [45, 240] on icon "Search" at bounding box center [43, 234] width 17 height 17
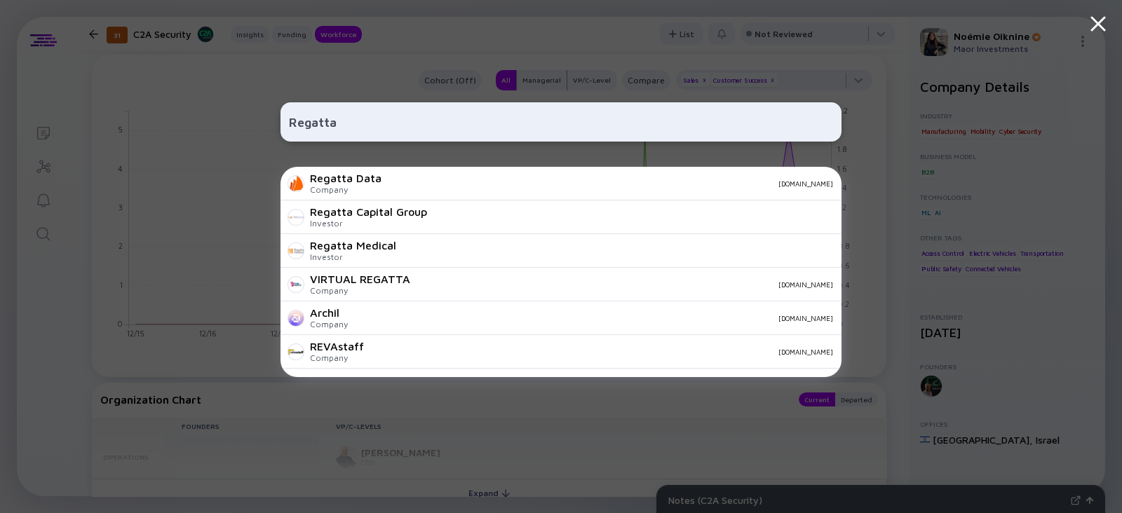
type input "Regatta"
click at [337, 188] on div "Company" at bounding box center [346, 189] width 72 height 11
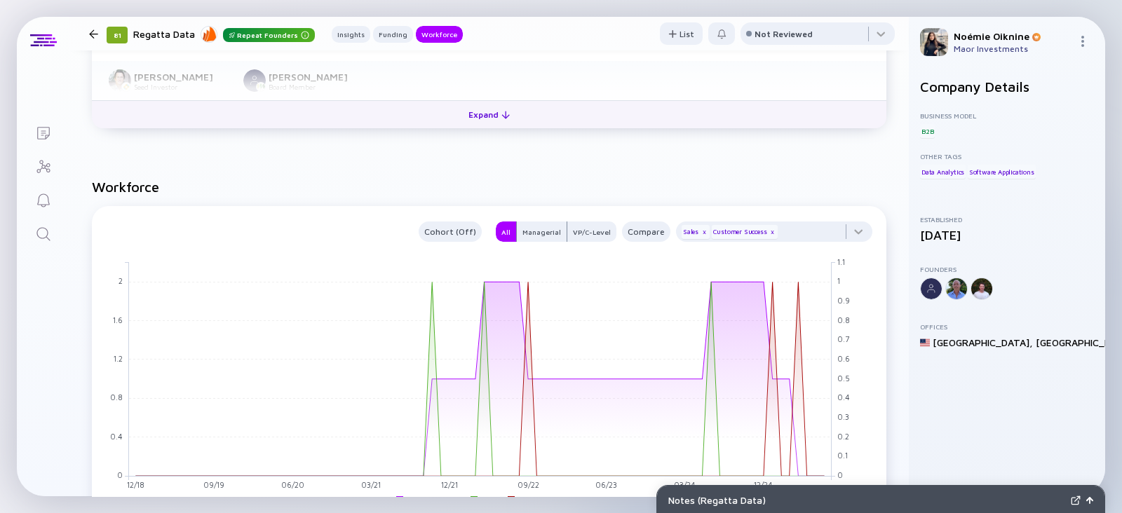
scroll to position [726, 0]
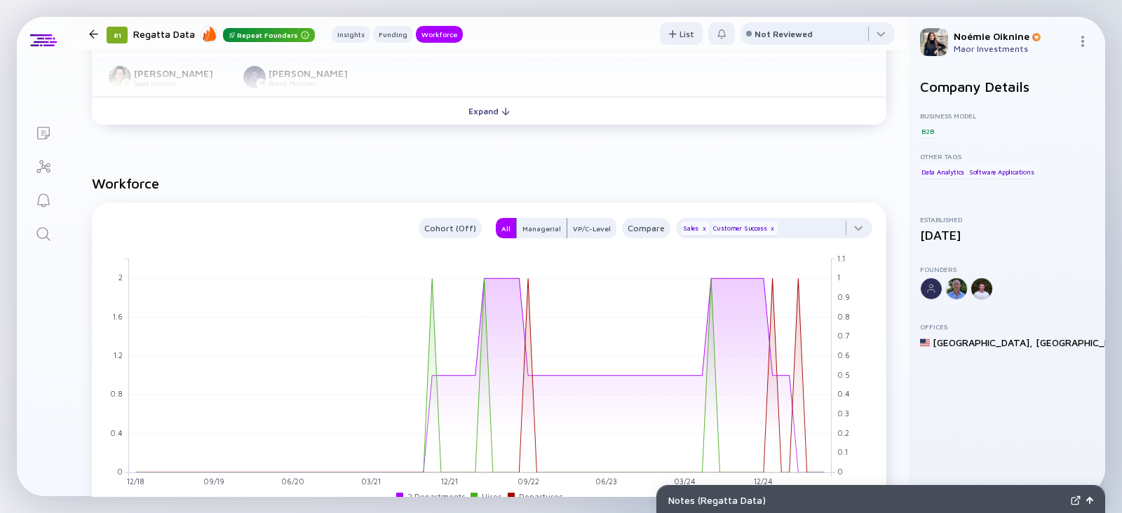
click at [44, 215] on link "Reminders" at bounding box center [43, 199] width 53 height 34
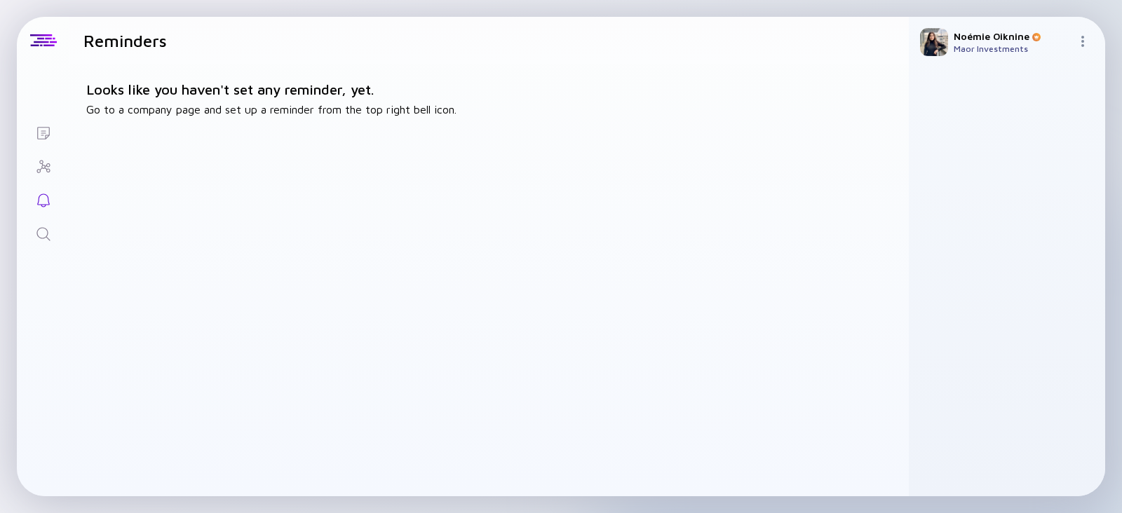
click at [46, 233] on icon "Search" at bounding box center [43, 234] width 17 height 17
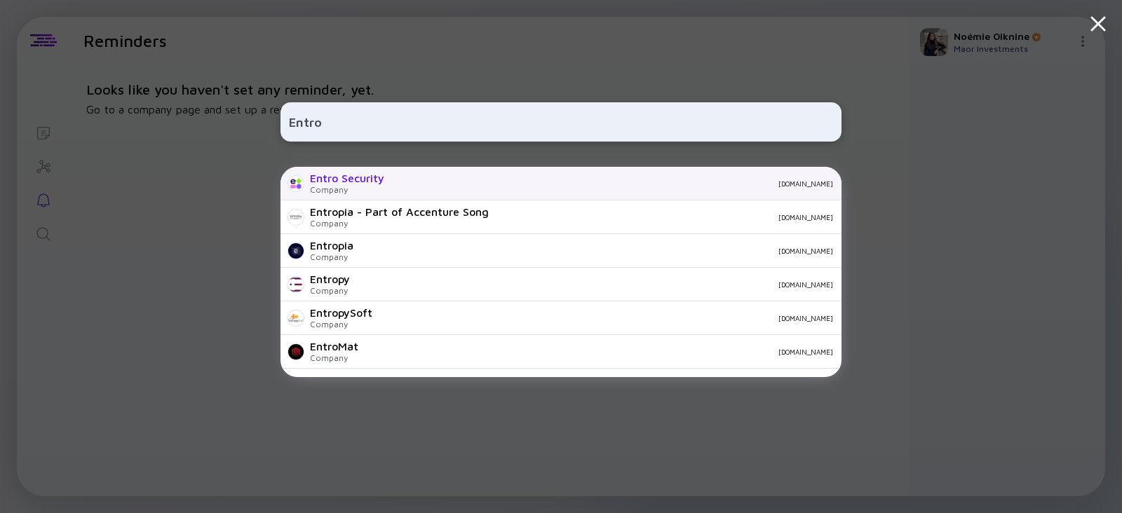
type input "Entro"
click at [381, 189] on div "Company" at bounding box center [347, 189] width 74 height 11
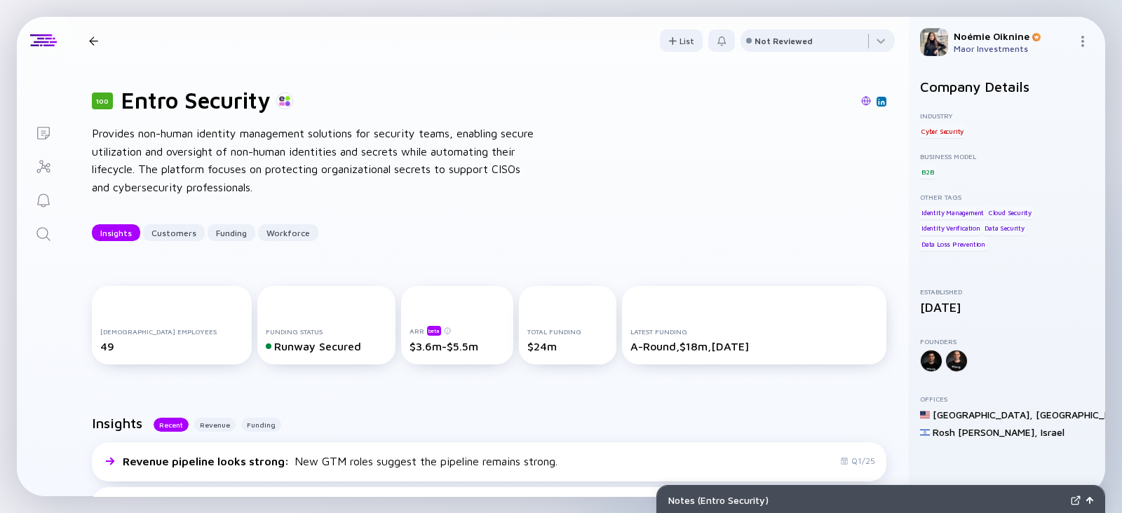
click at [878, 103] on img at bounding box center [881, 101] width 7 height 7
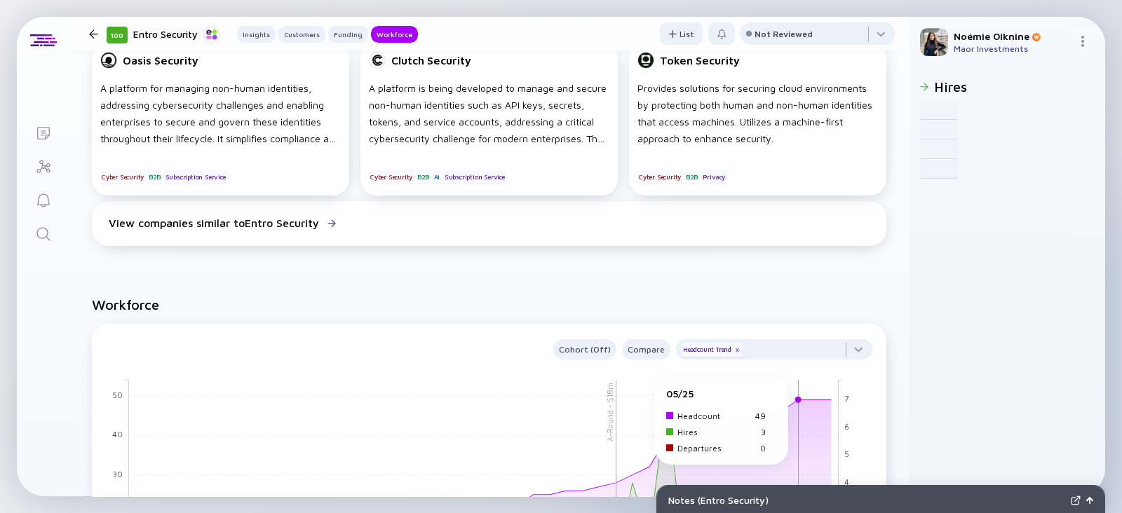
scroll to position [1142, 0]
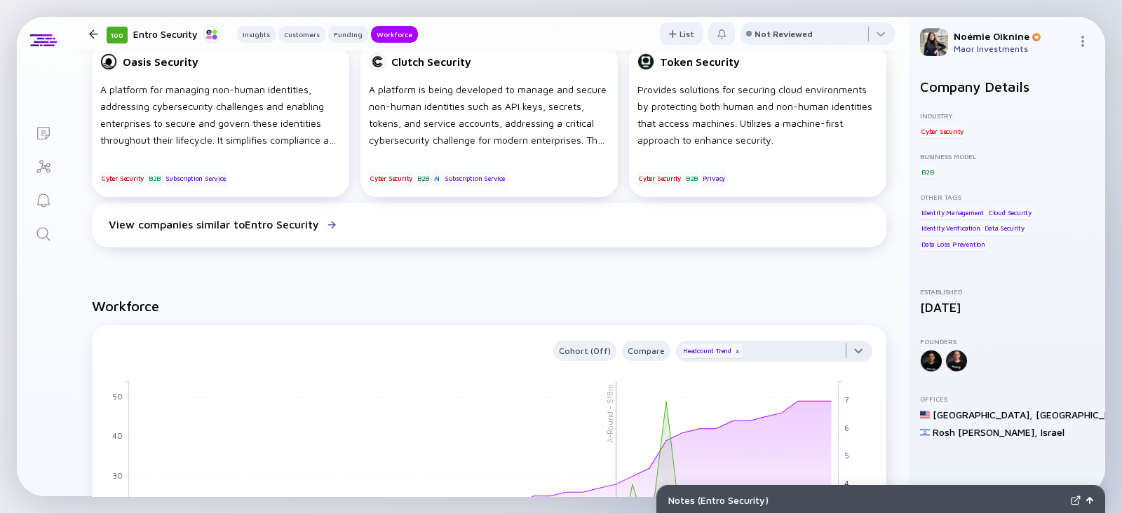
click at [785, 359] on div at bounding box center [774, 355] width 196 height 28
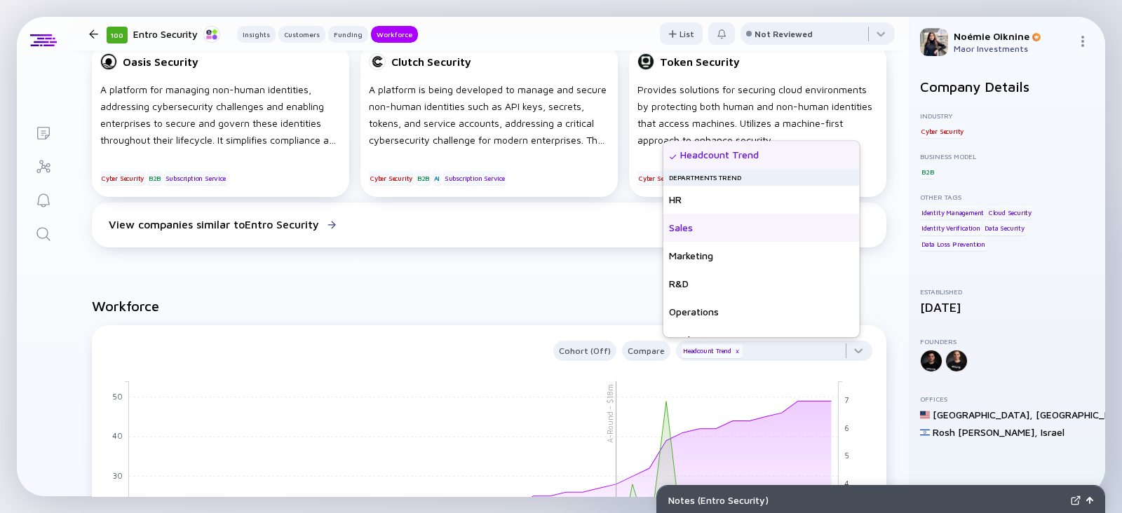
click at [712, 236] on div "Sales" at bounding box center [761, 228] width 196 height 28
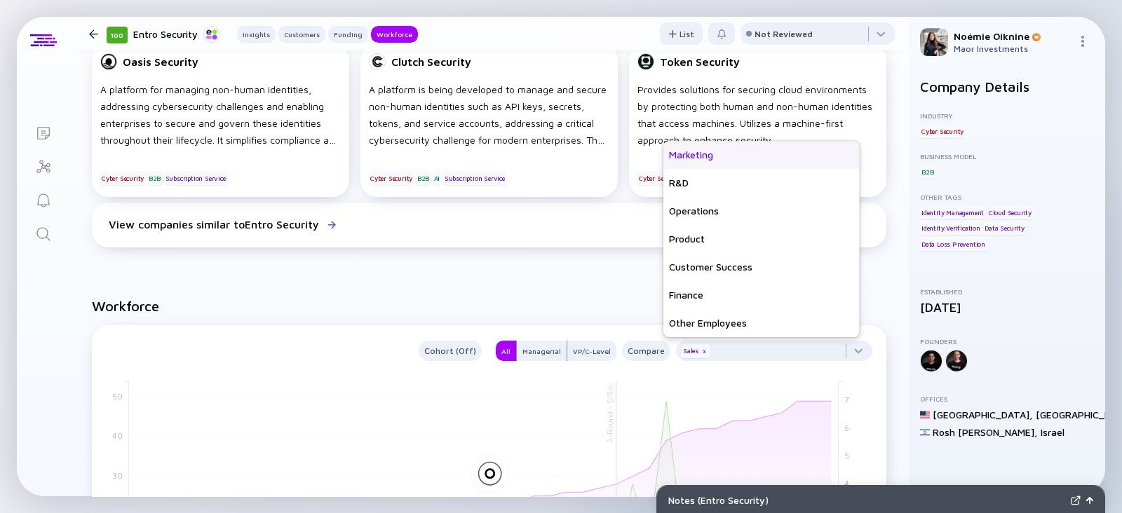
scroll to position [100, 0]
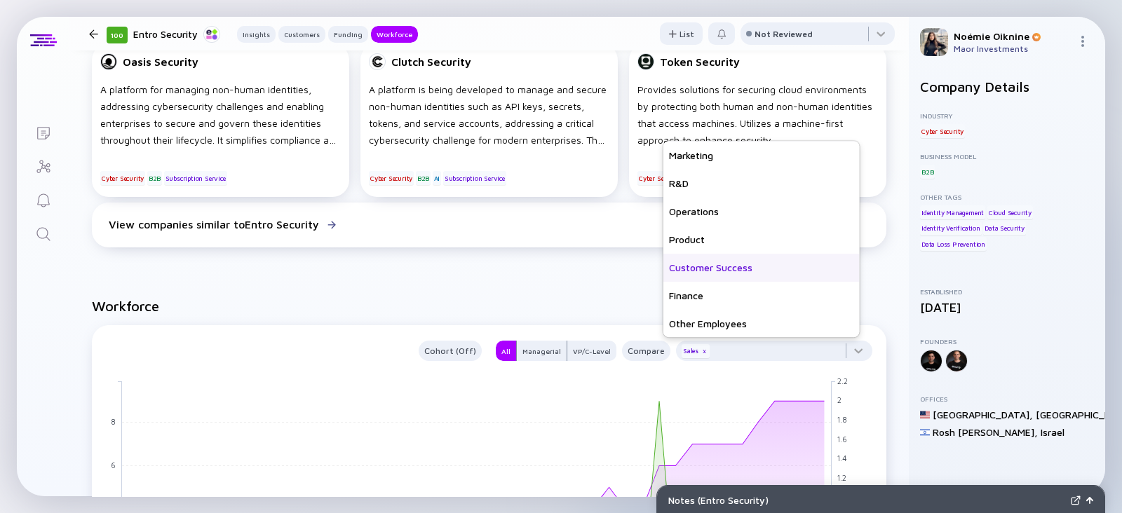
click at [709, 266] on div "Customer Success" at bounding box center [761, 268] width 196 height 28
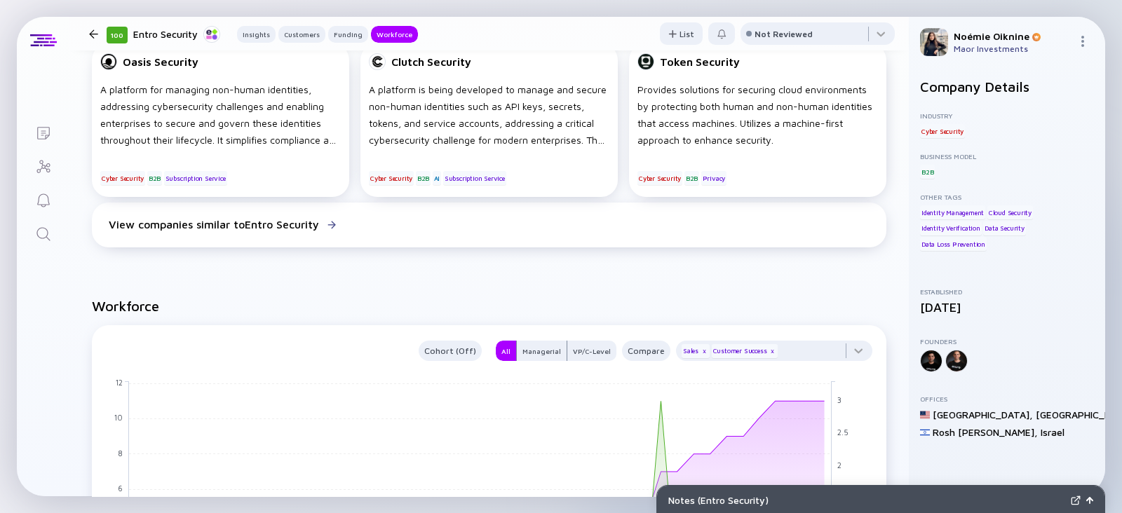
click at [29, 236] on link "Search" at bounding box center [43, 233] width 53 height 34
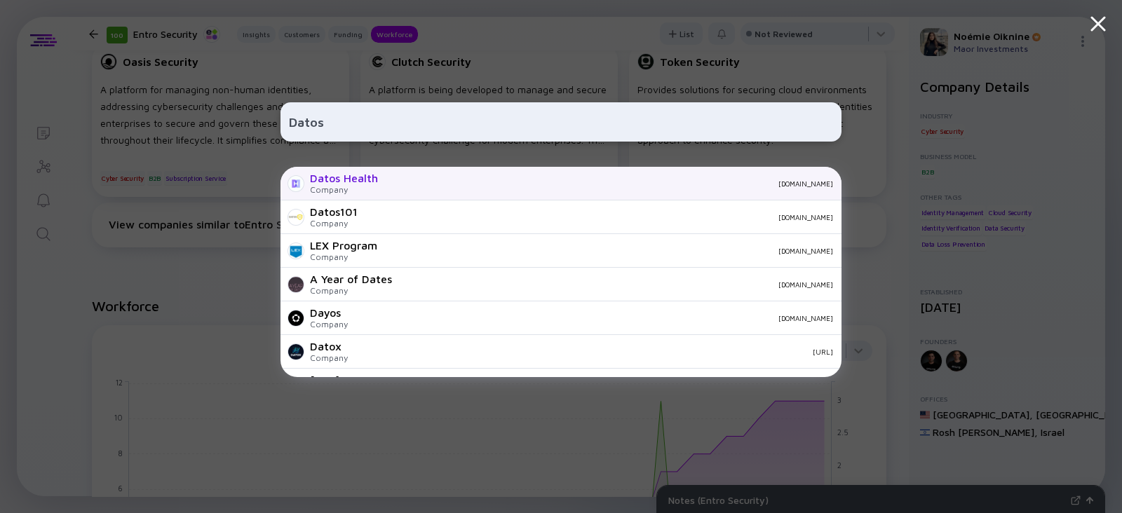
type input "Datos"
click at [480, 185] on div "datos-health.com" at bounding box center [611, 183] width 444 height 8
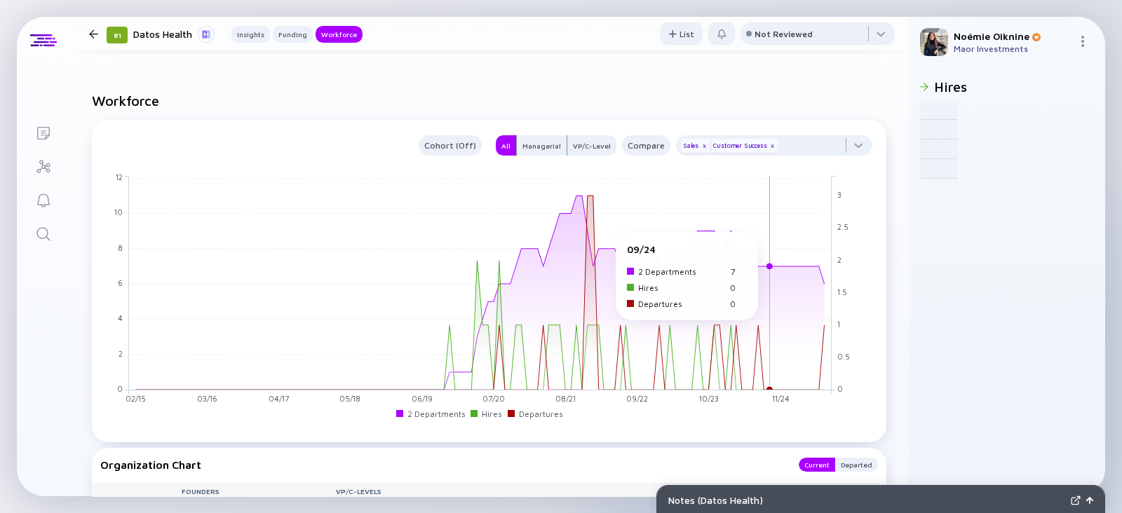
scroll to position [1116, 0]
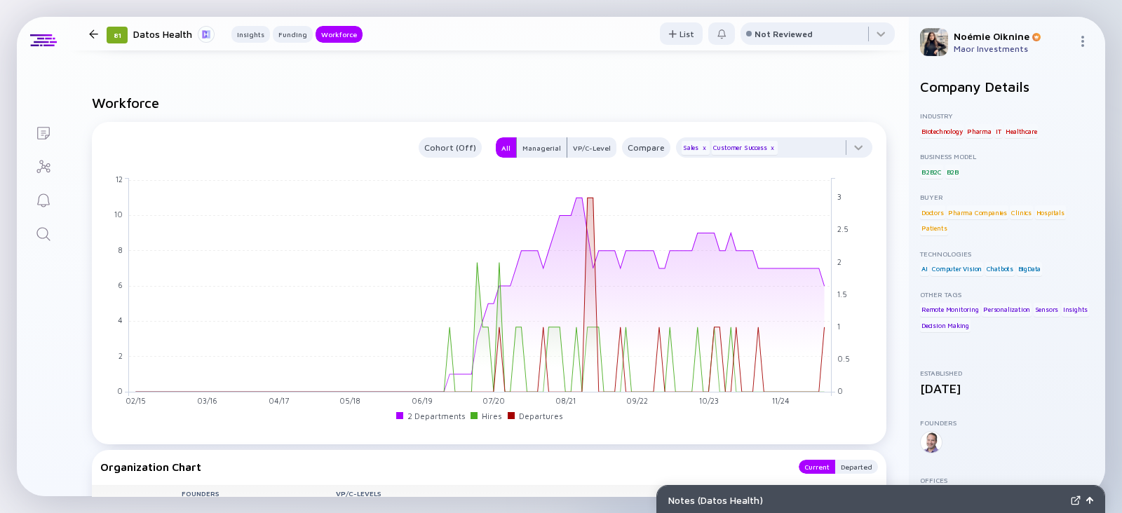
click at [29, 245] on link "Search" at bounding box center [43, 233] width 53 height 34
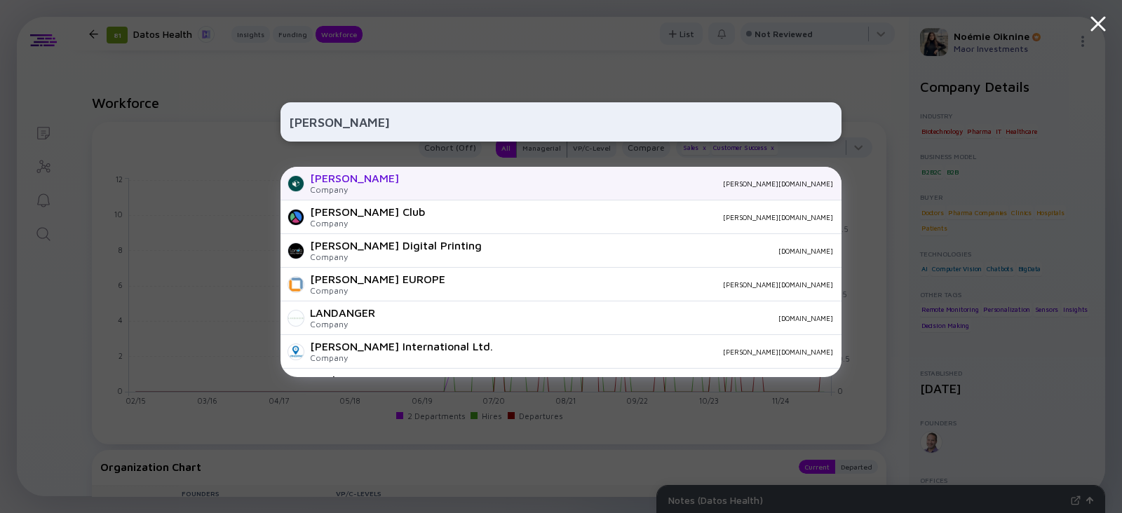
type input "Landa"
click at [339, 187] on div "Company" at bounding box center [354, 189] width 89 height 11
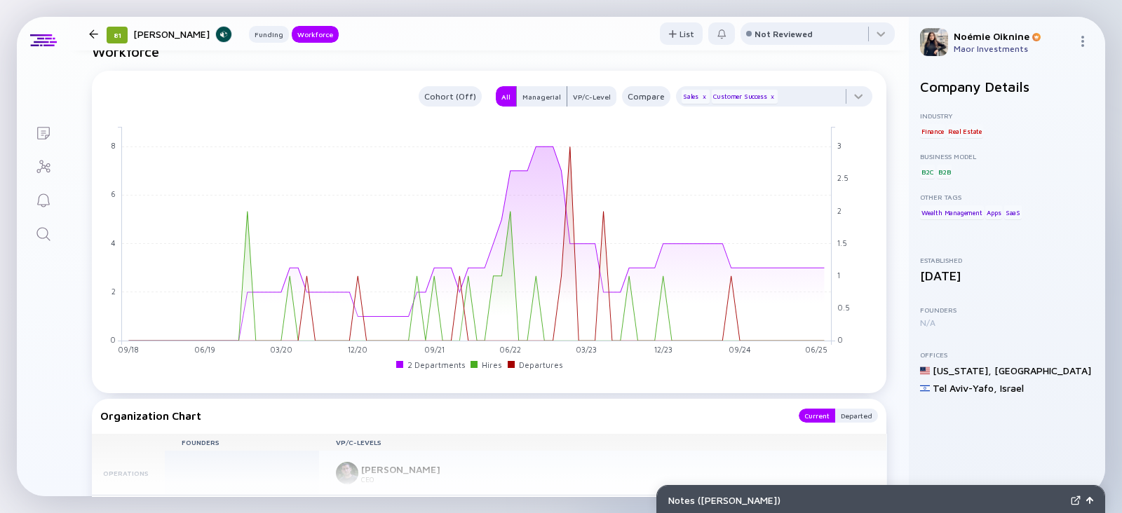
scroll to position [964, 0]
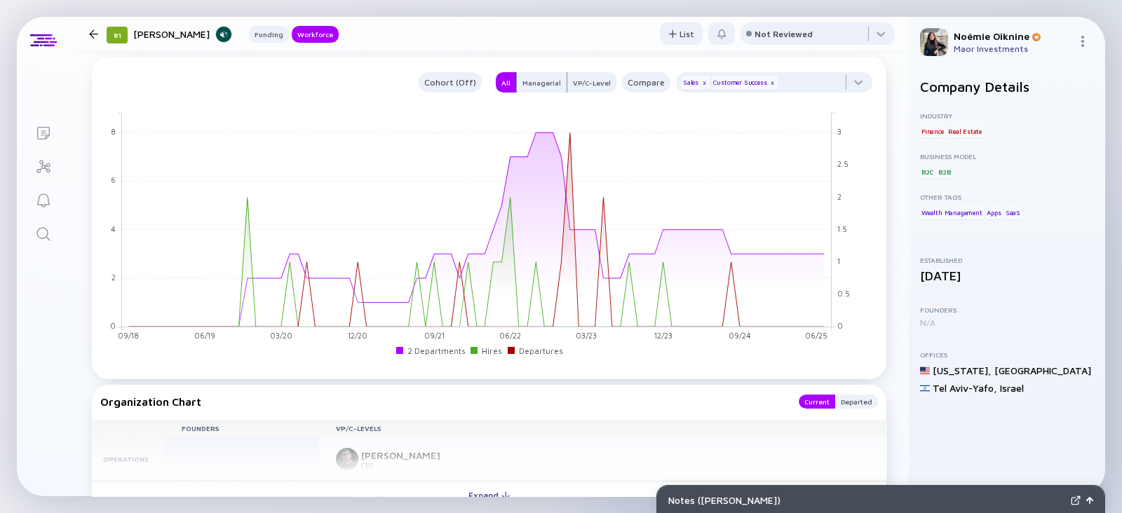
click at [48, 216] on link "Search" at bounding box center [43, 233] width 53 height 34
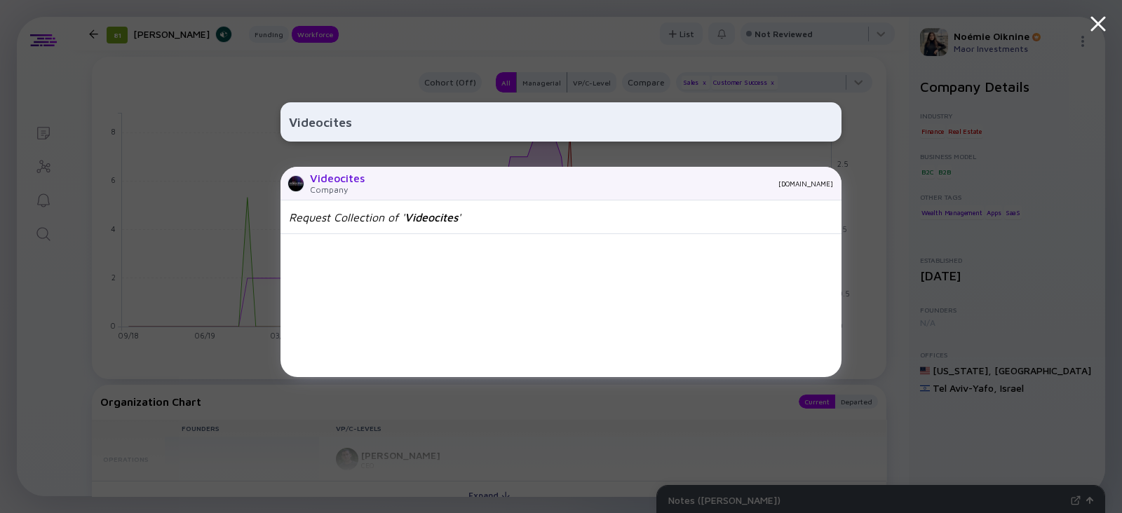
type input "Videocites"
click at [333, 187] on div "Company" at bounding box center [337, 189] width 55 height 11
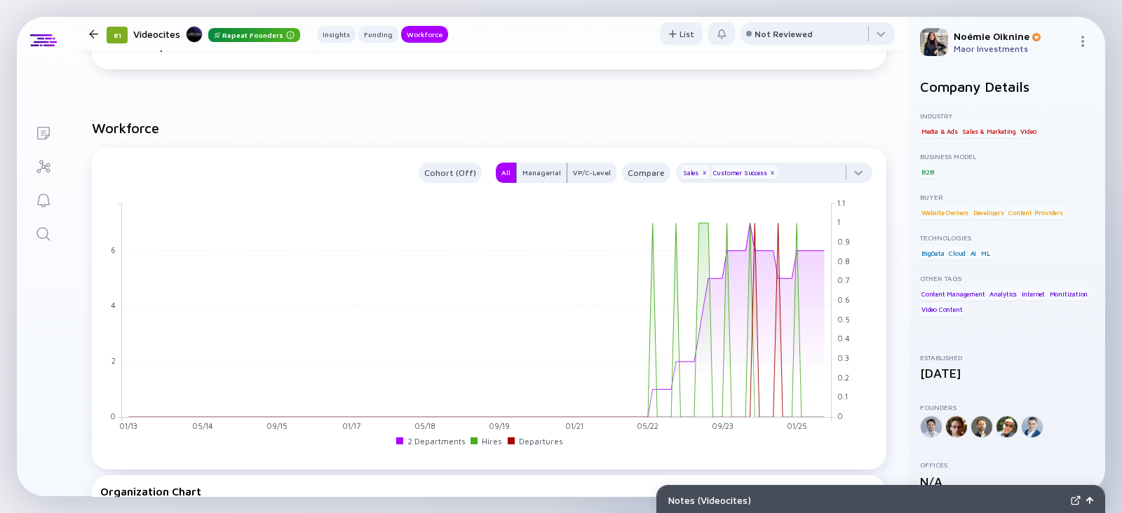
scroll to position [1133, 0]
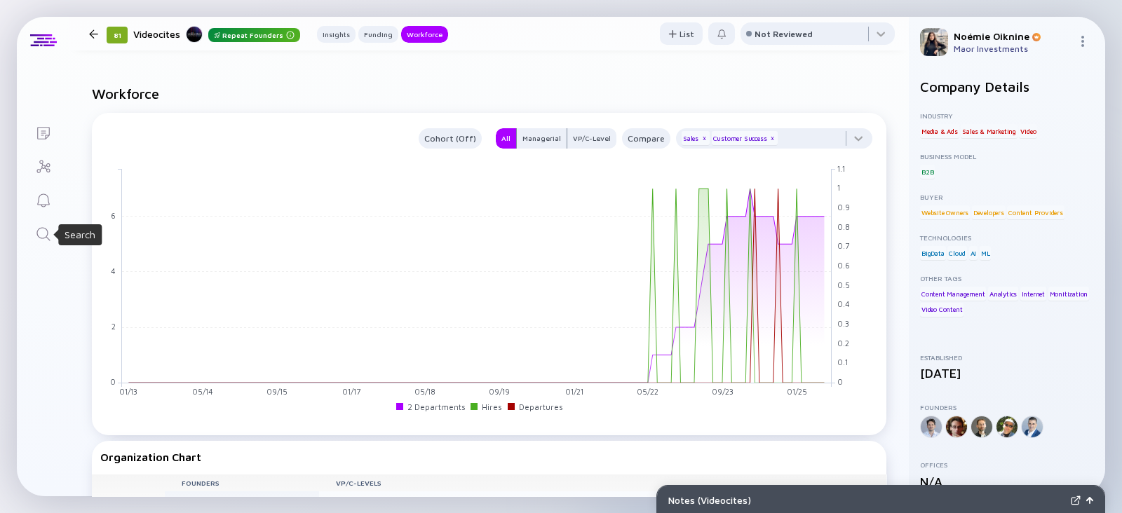
click at [30, 229] on link "Search" at bounding box center [43, 233] width 53 height 34
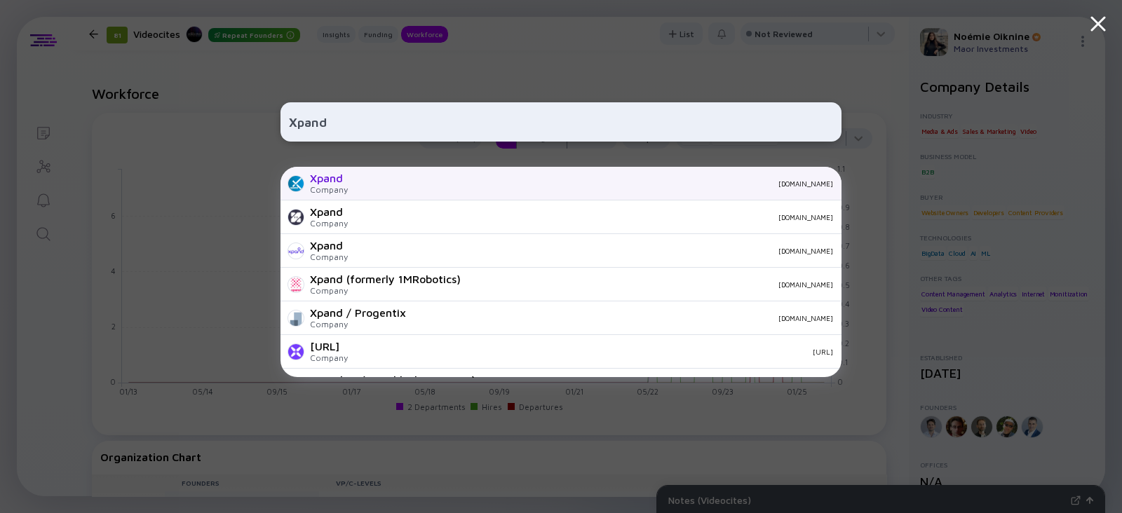
type input "Xpand"
click at [345, 189] on div "Company" at bounding box center [329, 189] width 38 height 11
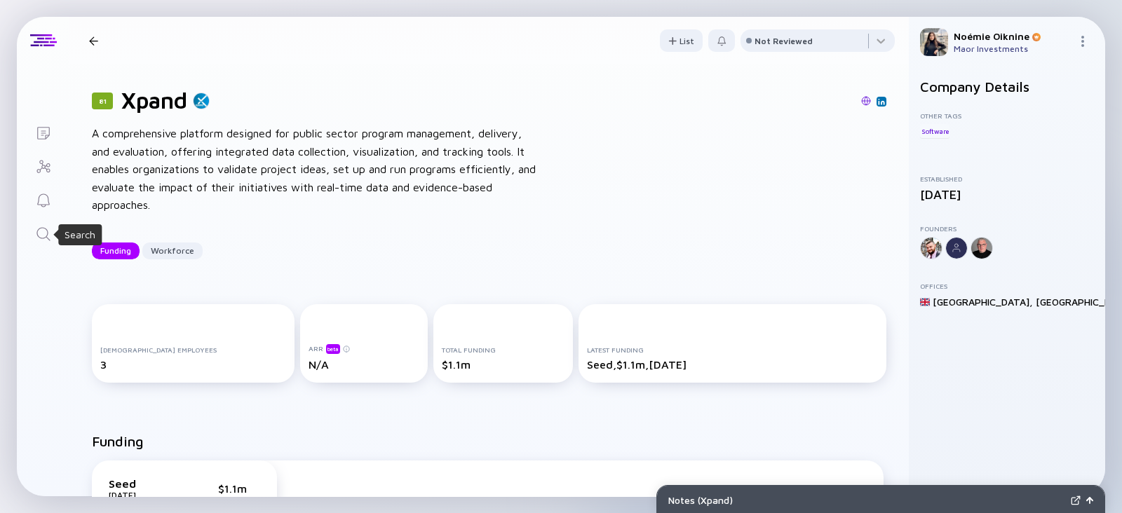
click at [45, 243] on div "Search" at bounding box center [43, 235] width 17 height 19
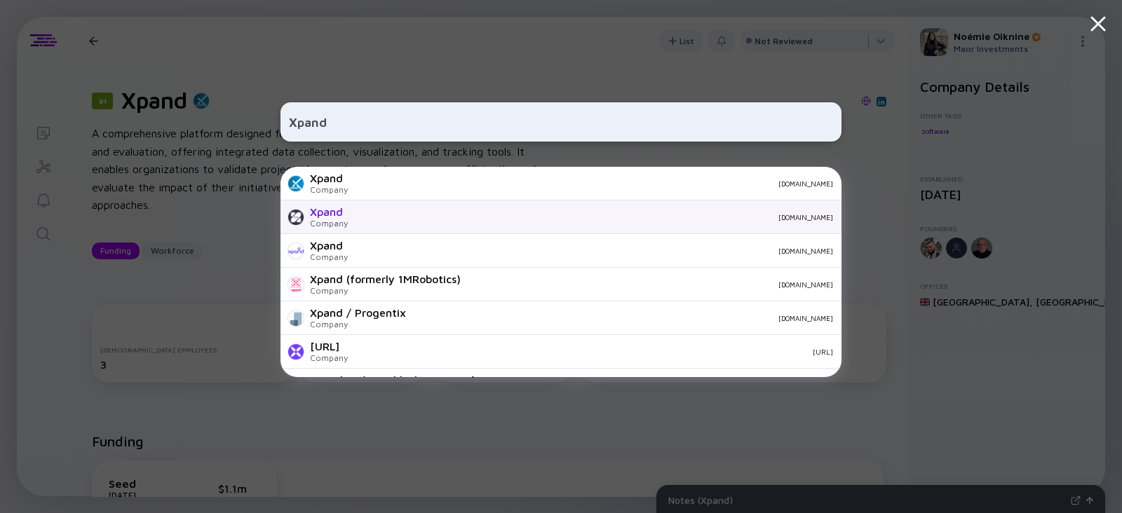
type input "Xpand"
click at [351, 212] on div "Xpand Company xpand.gg" at bounding box center [560, 218] width 561 height 34
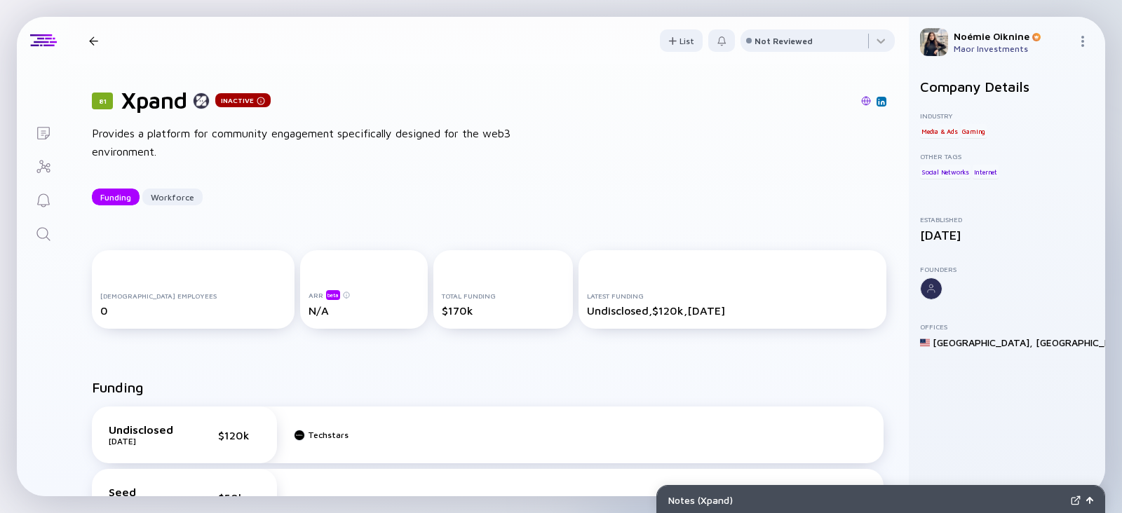
click at [42, 235] on icon "Search" at bounding box center [43, 234] width 17 height 17
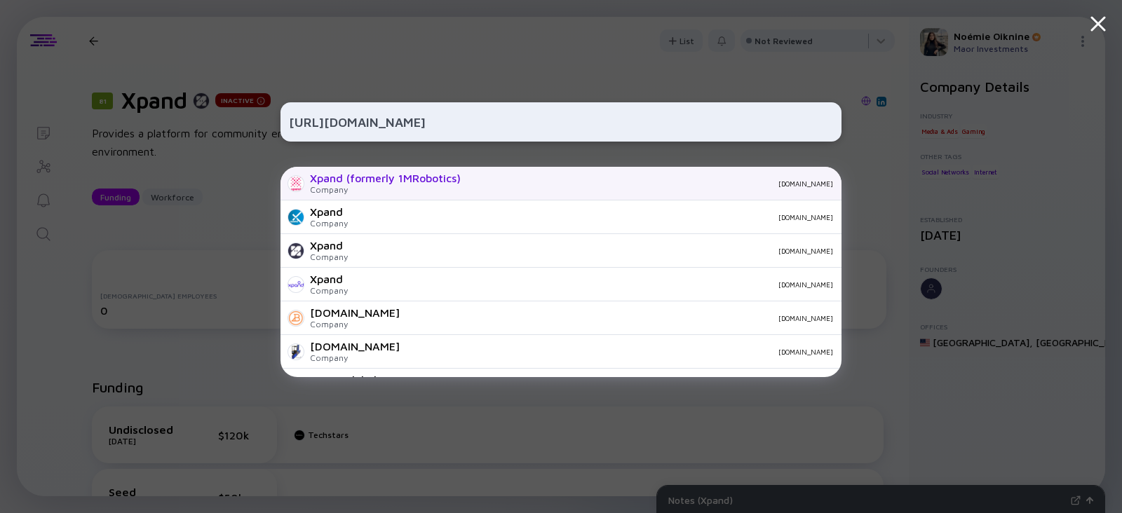
type input "https://xpand.us/"
click at [404, 184] on div "Xpand (formerly 1MRobotics)" at bounding box center [385, 178] width 151 height 13
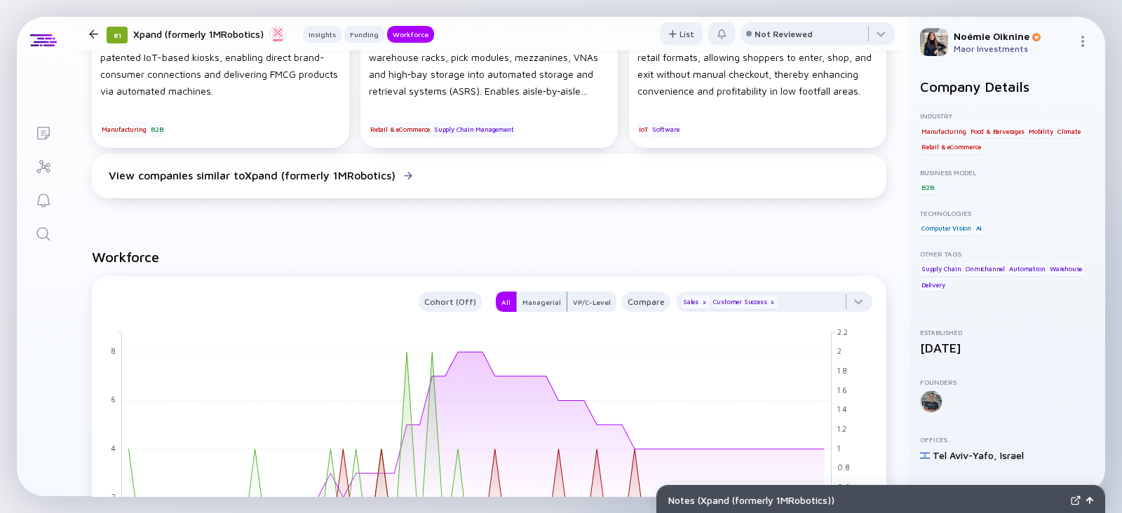
scroll to position [1071, 0]
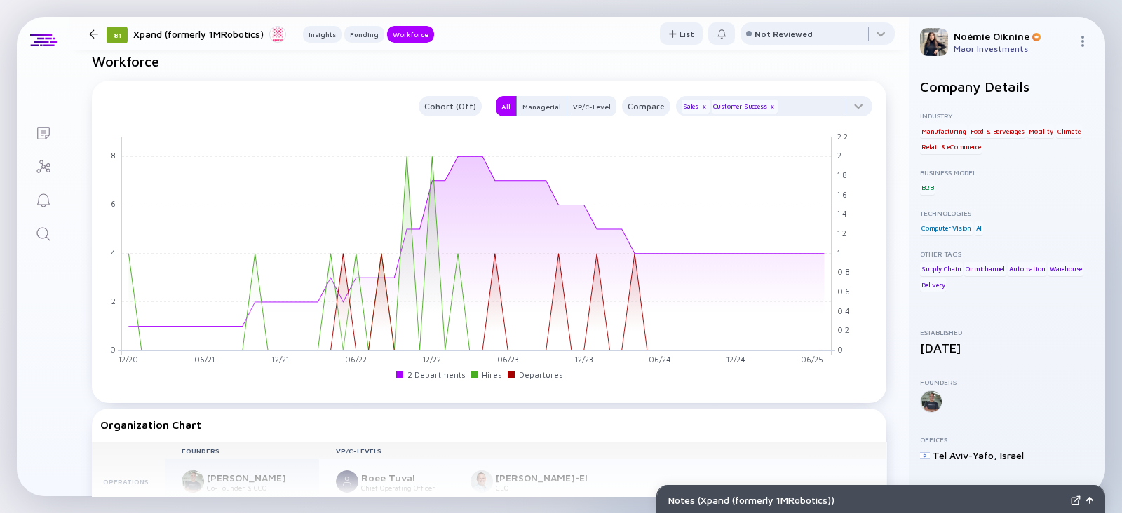
click at [49, 223] on link "Search" at bounding box center [43, 233] width 53 height 34
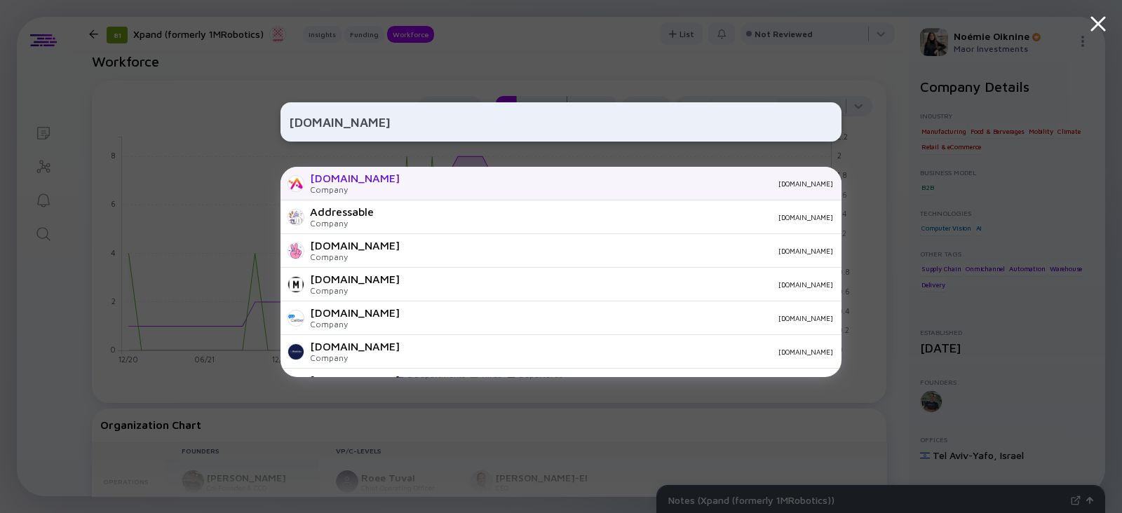
type input "Addressable.io"
click at [366, 192] on div "Company" at bounding box center [355, 189] width 90 height 11
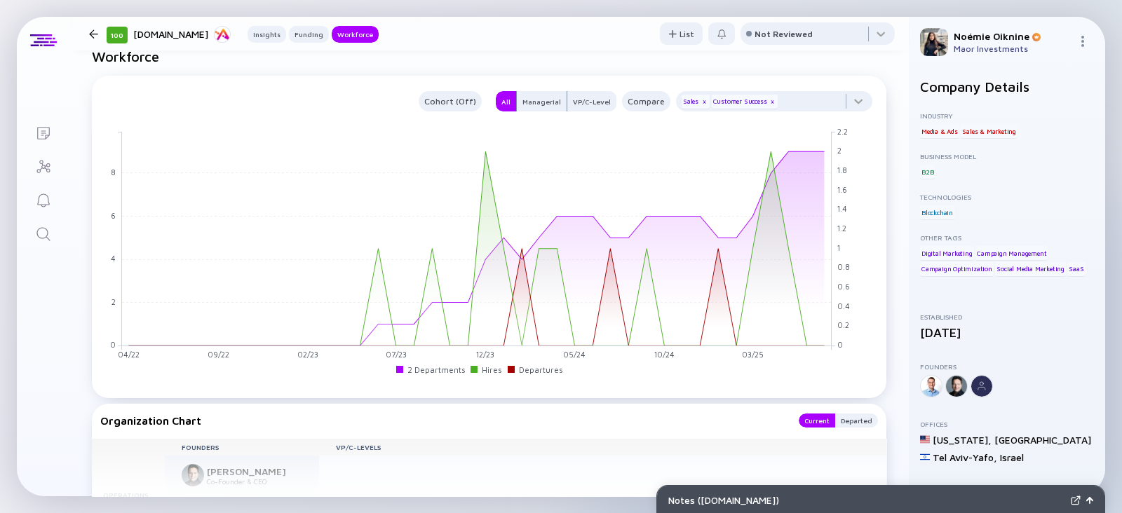
scroll to position [1237, 0]
click at [60, 217] on link "Search" at bounding box center [43, 233] width 53 height 34
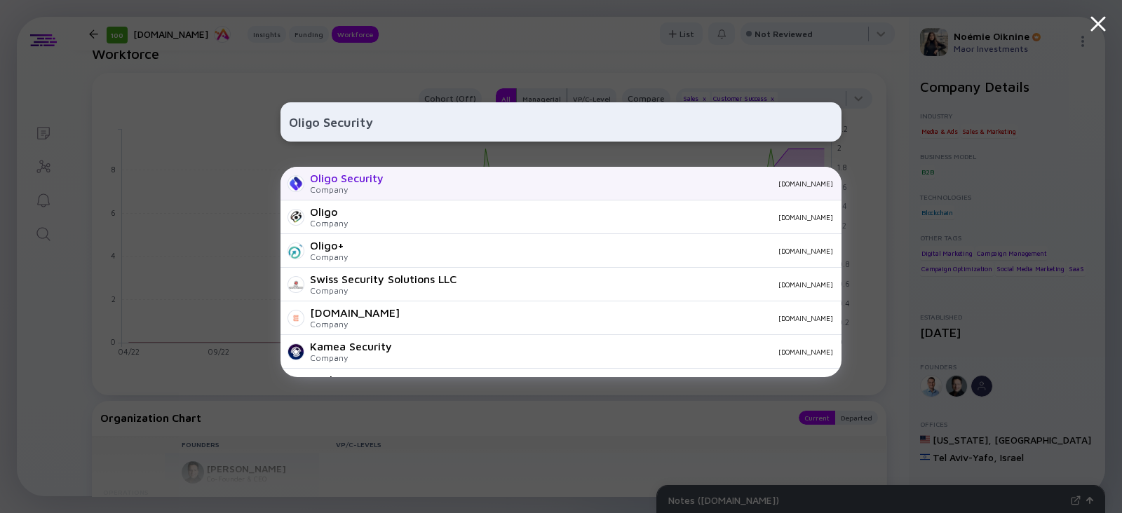
type input "Oligo Security"
click at [393, 197] on div "Oligo Security Company oligo.security" at bounding box center [560, 184] width 561 height 34
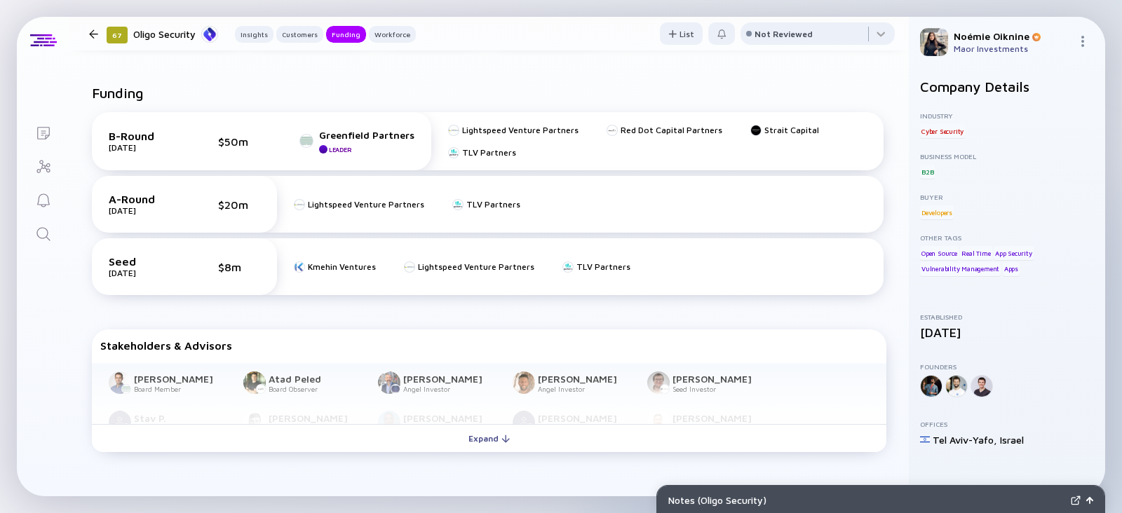
scroll to position [653, 0]
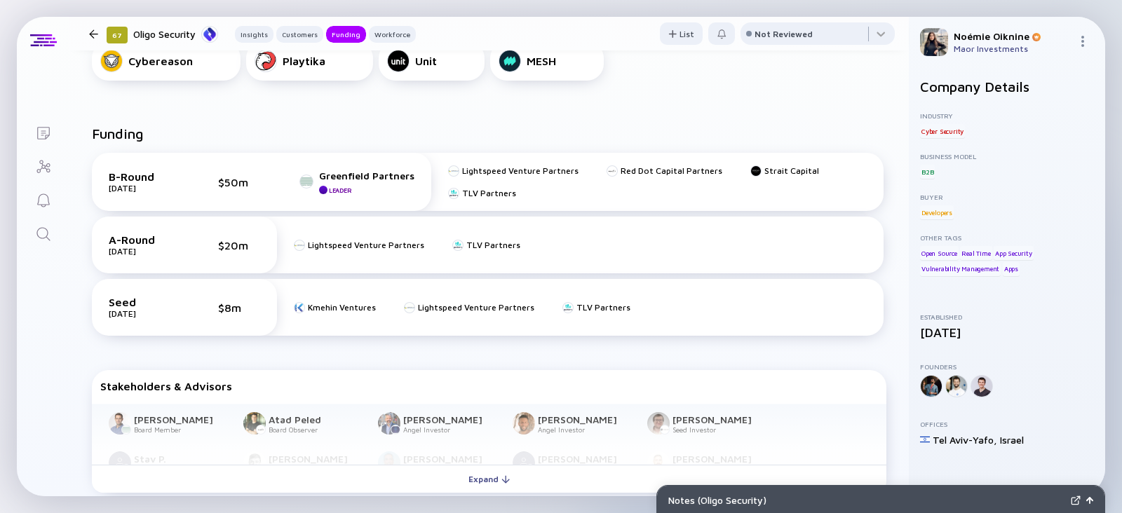
click at [55, 228] on link "Search" at bounding box center [43, 233] width 53 height 34
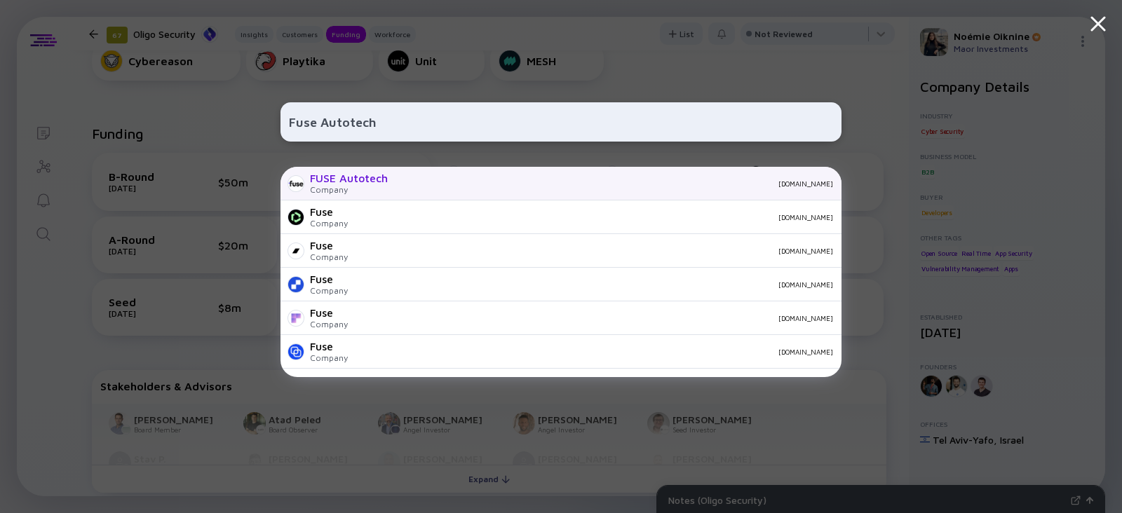
type input "Fuse Autotech"
click at [455, 184] on div "fuseautotech.com" at bounding box center [616, 183] width 434 height 8
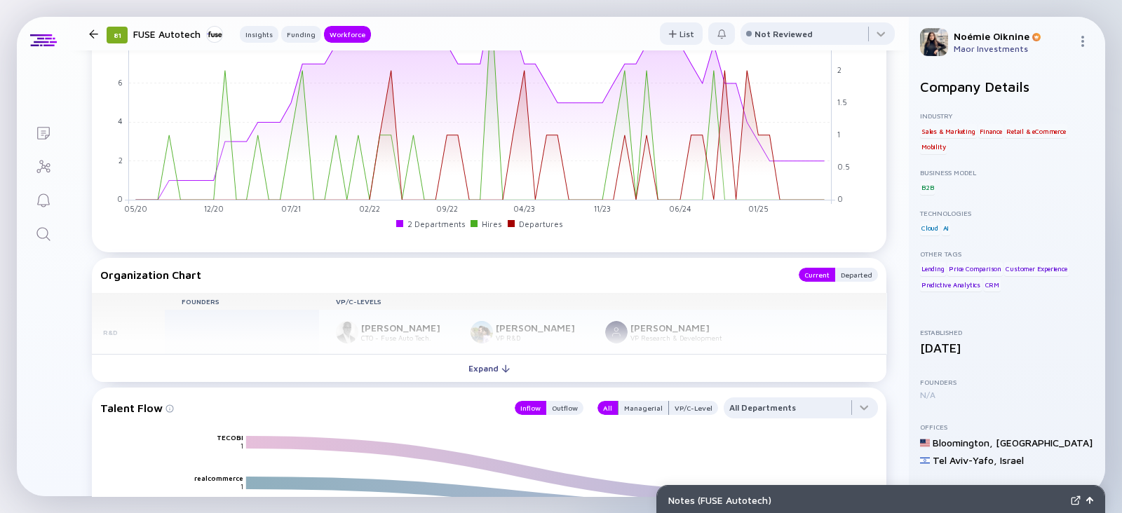
scroll to position [1104, 0]
click at [54, 243] on link "Search" at bounding box center [43, 233] width 53 height 34
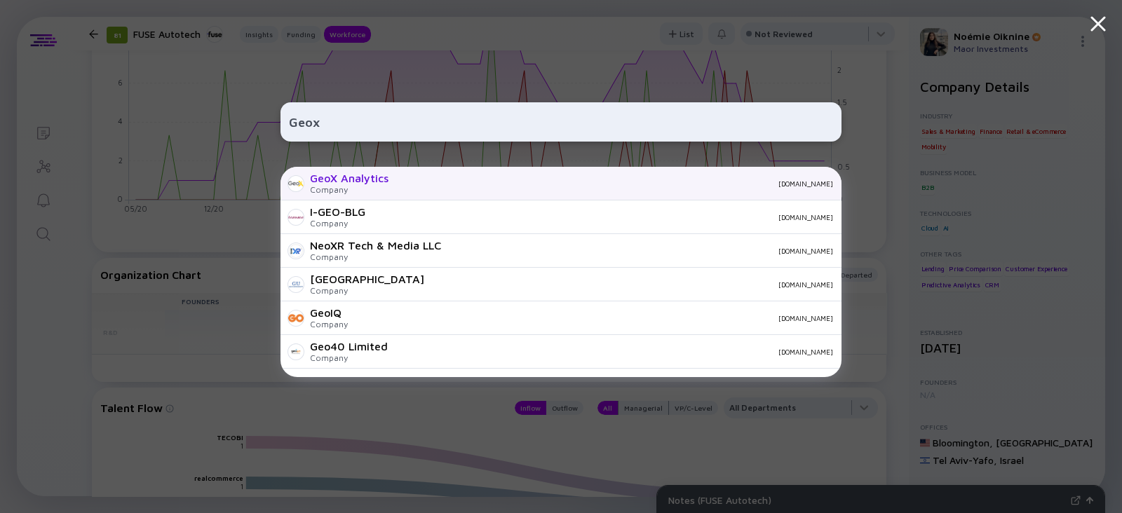
type input "Geox"
click at [405, 193] on div "GeoX Analytics Company geoxanalytics.com" at bounding box center [560, 184] width 561 height 34
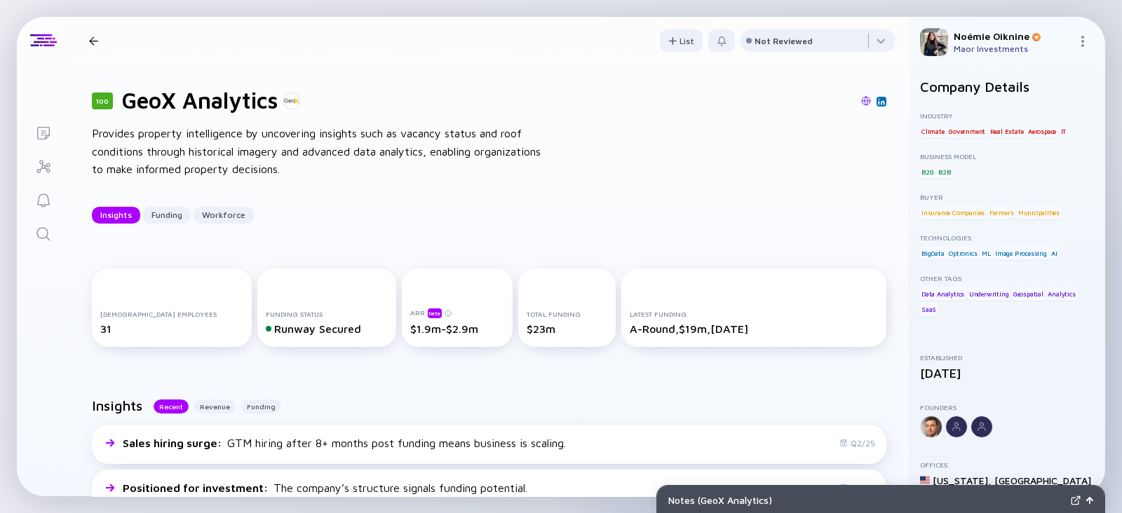
click at [549, 219] on div "Insights Funding Workforce" at bounding box center [489, 215] width 794 height 17
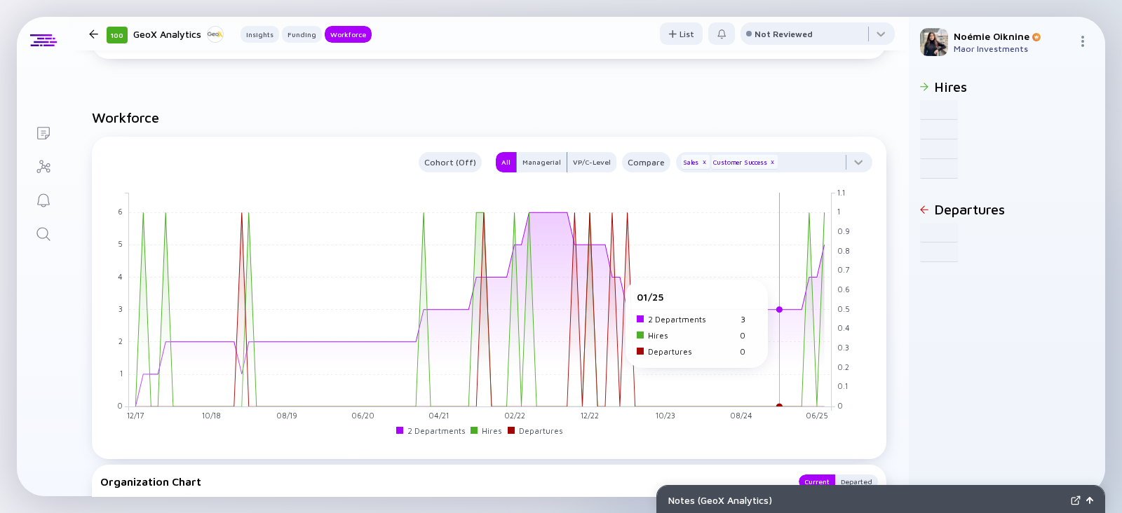
scroll to position [1067, 0]
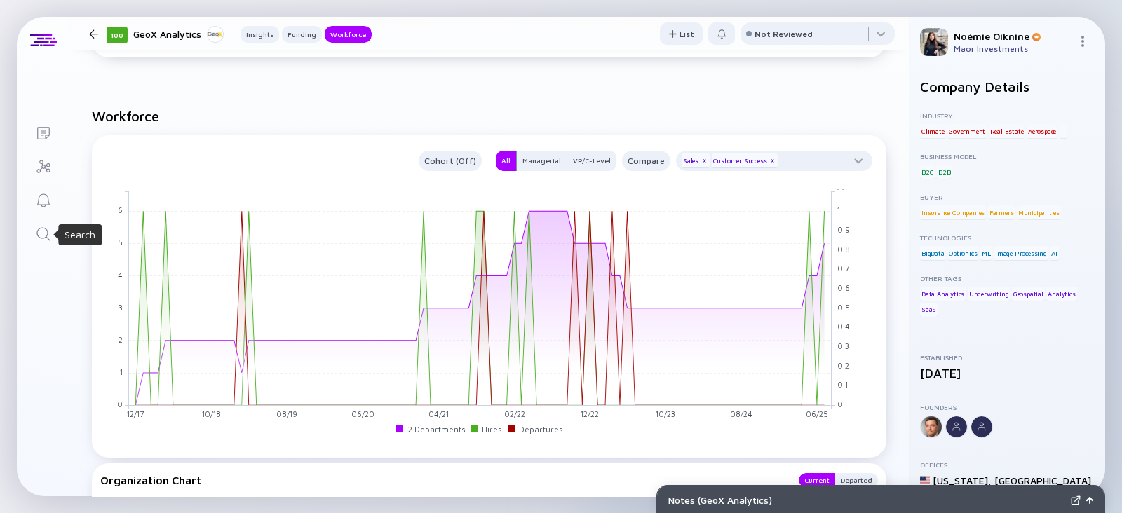
drag, startPoint x: 38, startPoint y: 240, endPoint x: 90, endPoint y: 226, distance: 53.7
click at [38, 240] on icon "Search" at bounding box center [43, 234] width 17 height 17
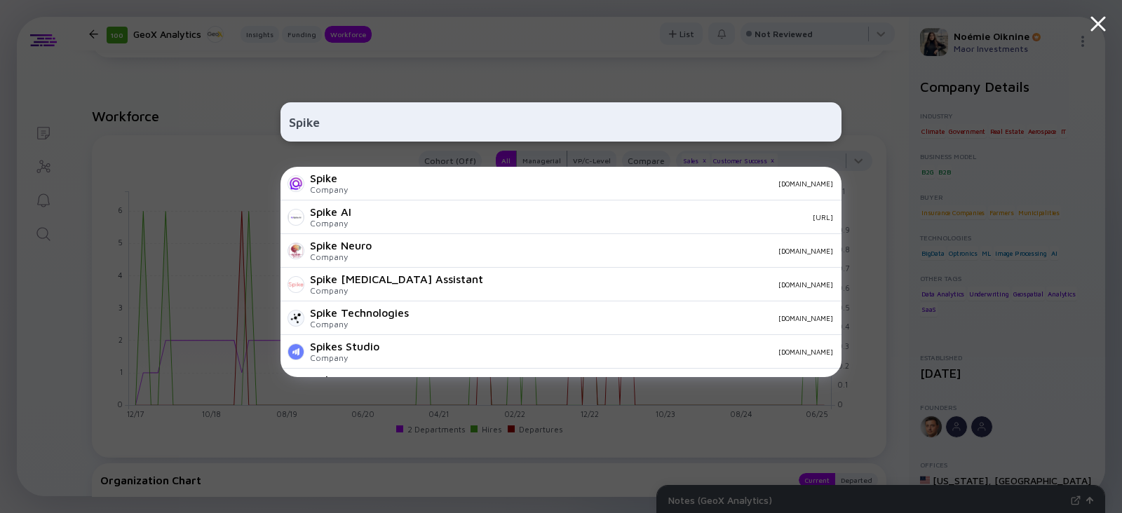
type input "Spike"
click at [353, 175] on div "Spike Company spikenow.com" at bounding box center [560, 184] width 561 height 34
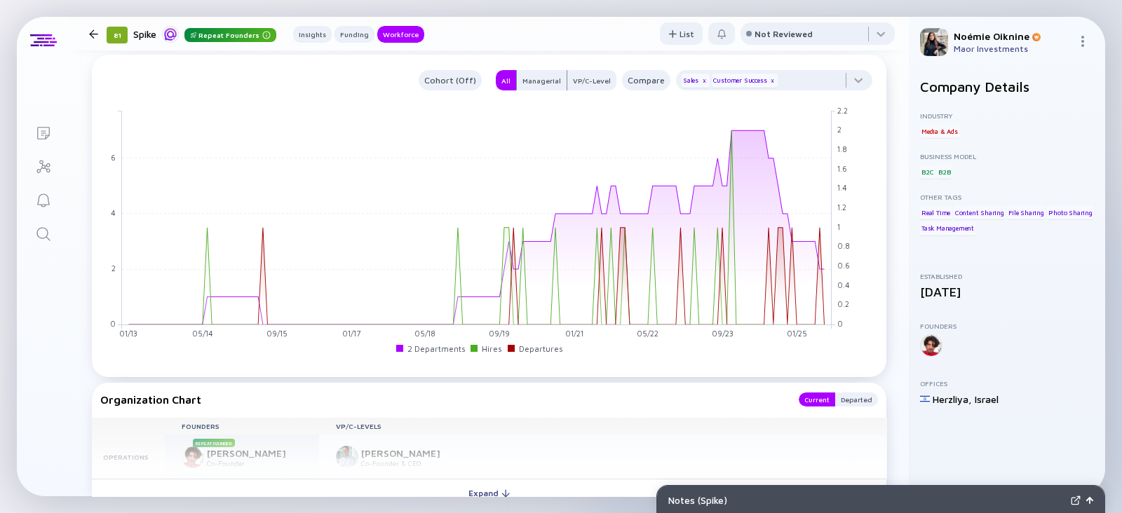
scroll to position [1244, 0]
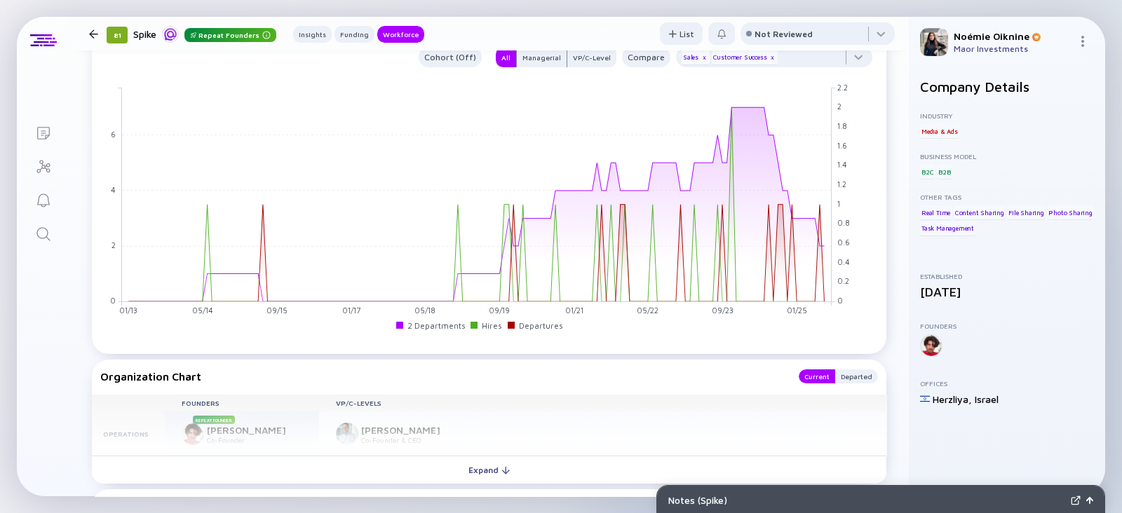
click at [36, 233] on icon "Search" at bounding box center [42, 233] width 13 height 13
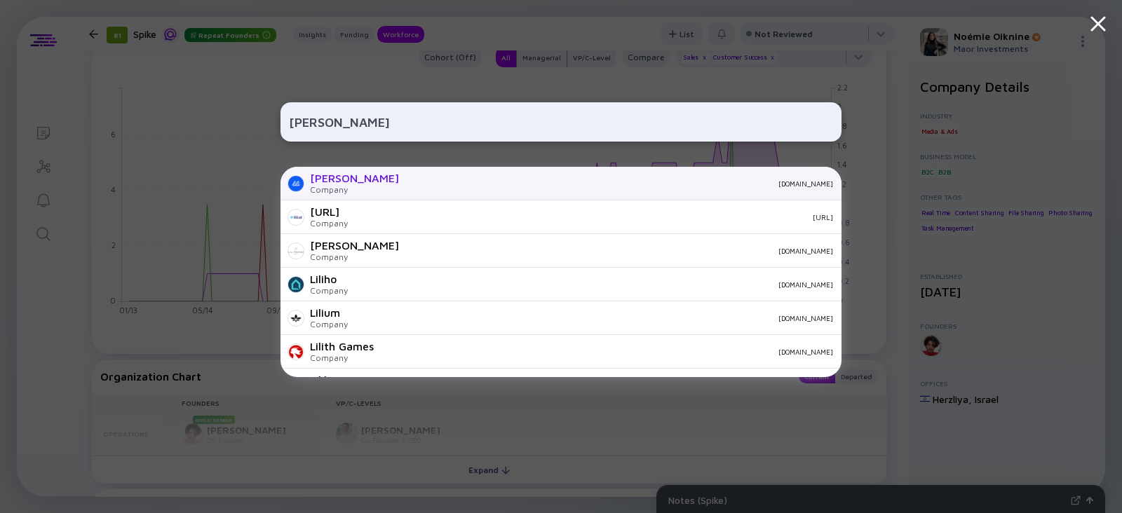
type input "Lili"
click at [372, 192] on div "Lili Company lili.co" at bounding box center [560, 184] width 561 height 34
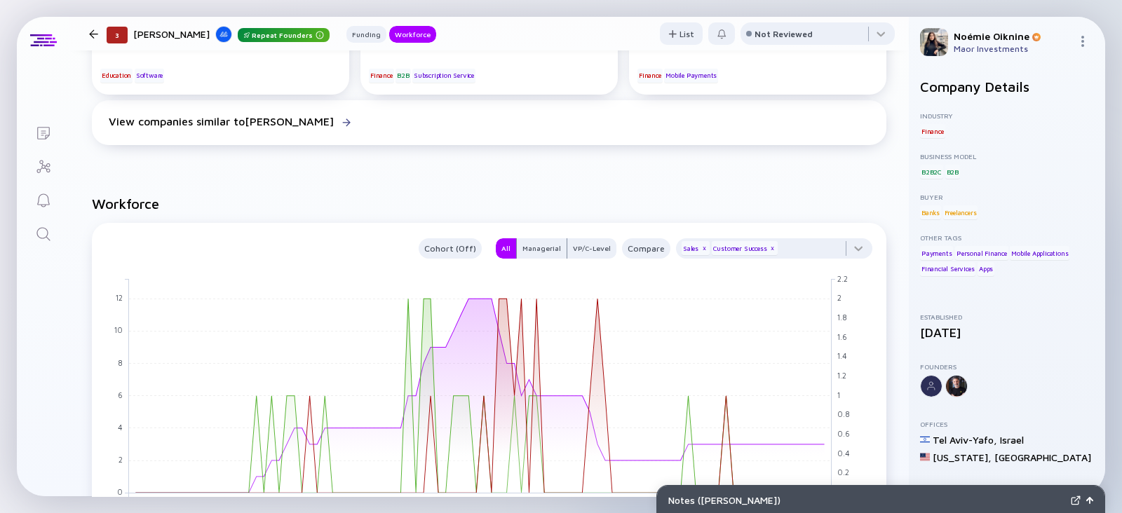
scroll to position [972, 0]
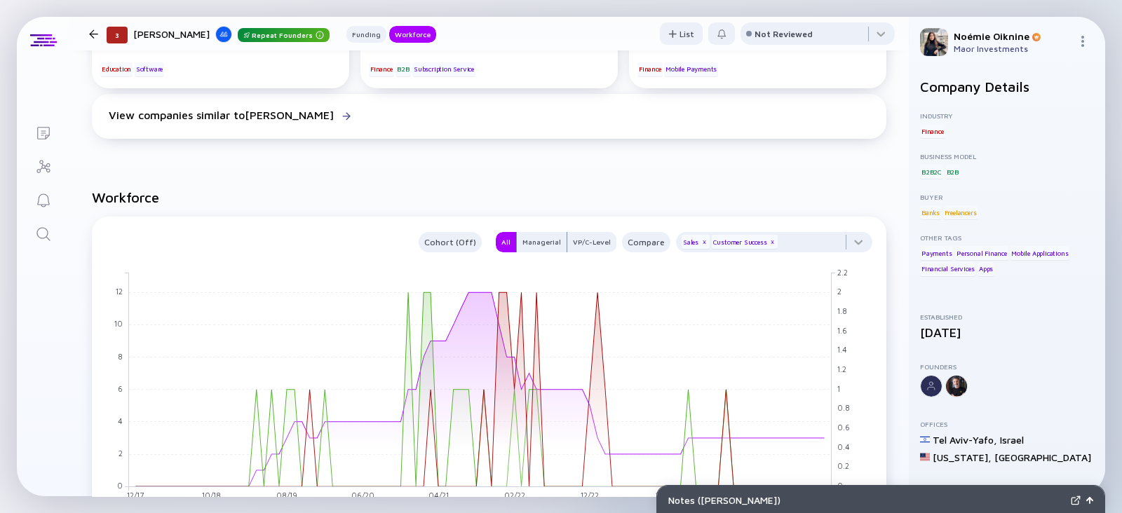
click at [42, 227] on icon "Search" at bounding box center [42, 233] width 13 height 13
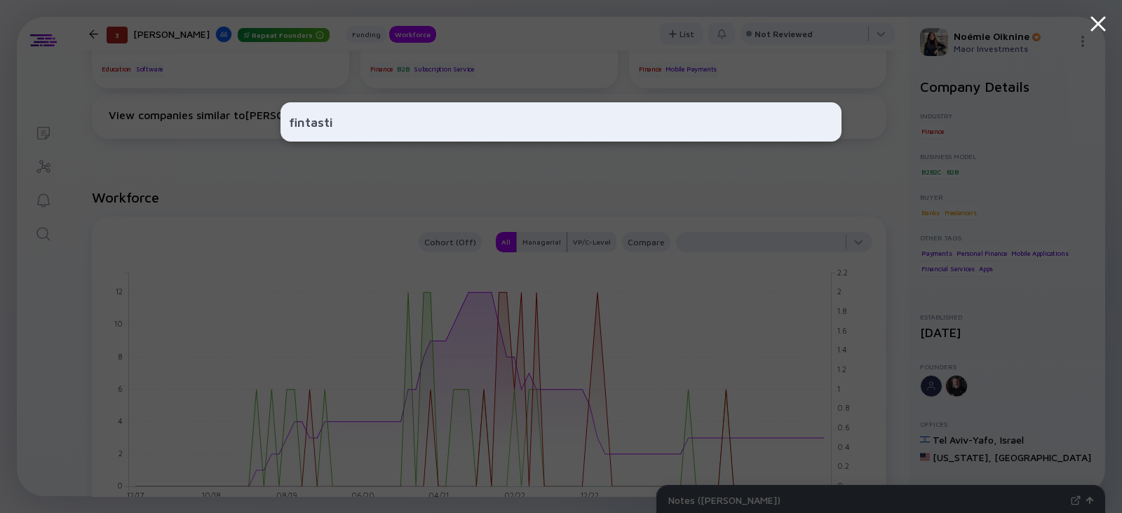
type input "fintastic"
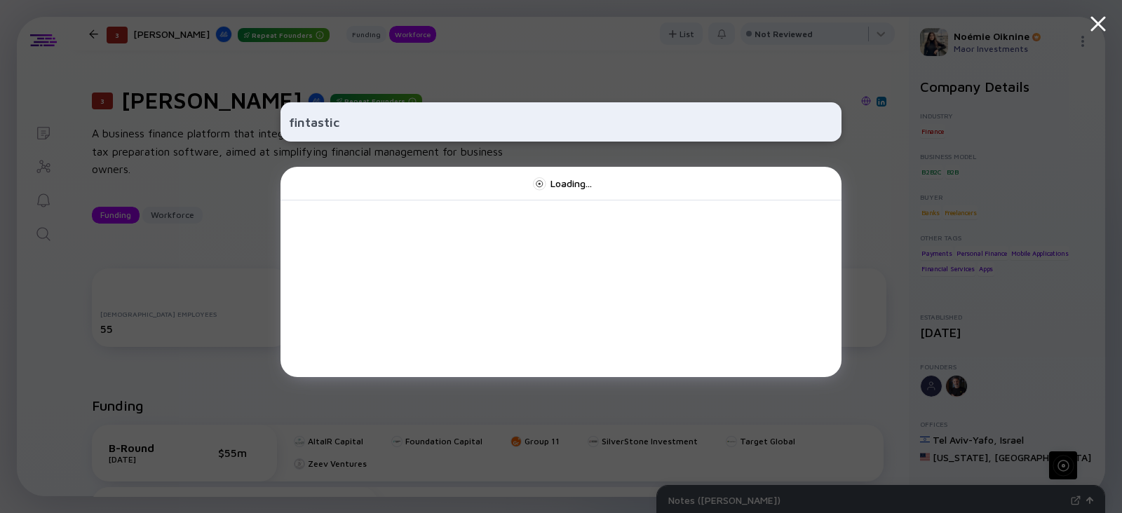
scroll to position [972, 0]
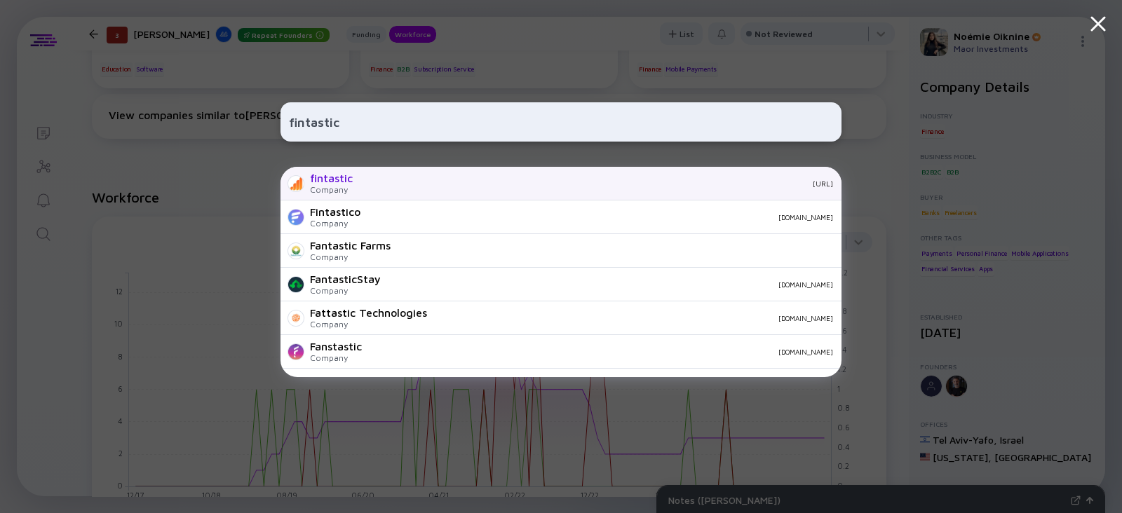
type input "fintastic"
click at [330, 191] on div "Company" at bounding box center [331, 189] width 43 height 11
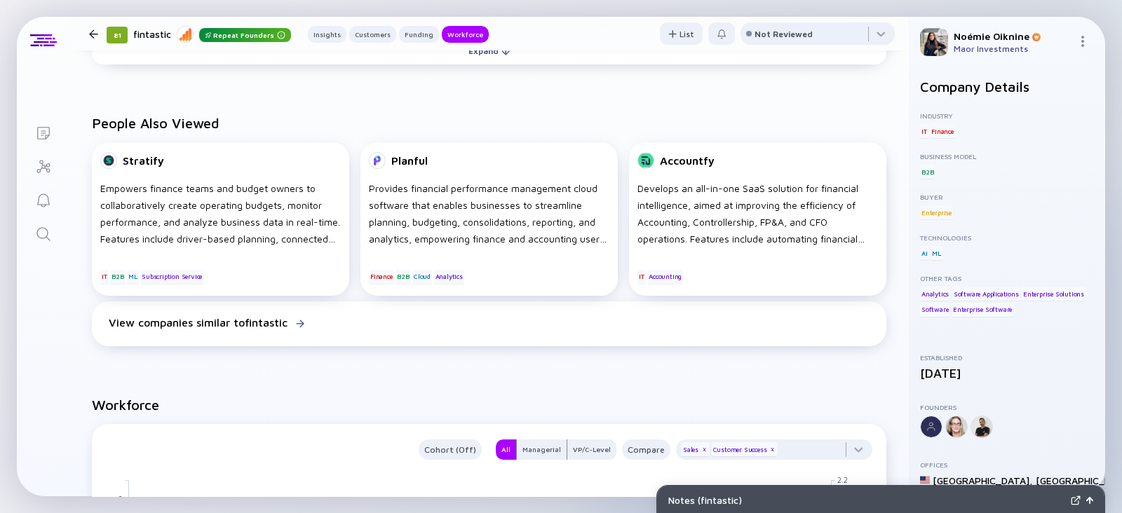
scroll to position [1238, 0]
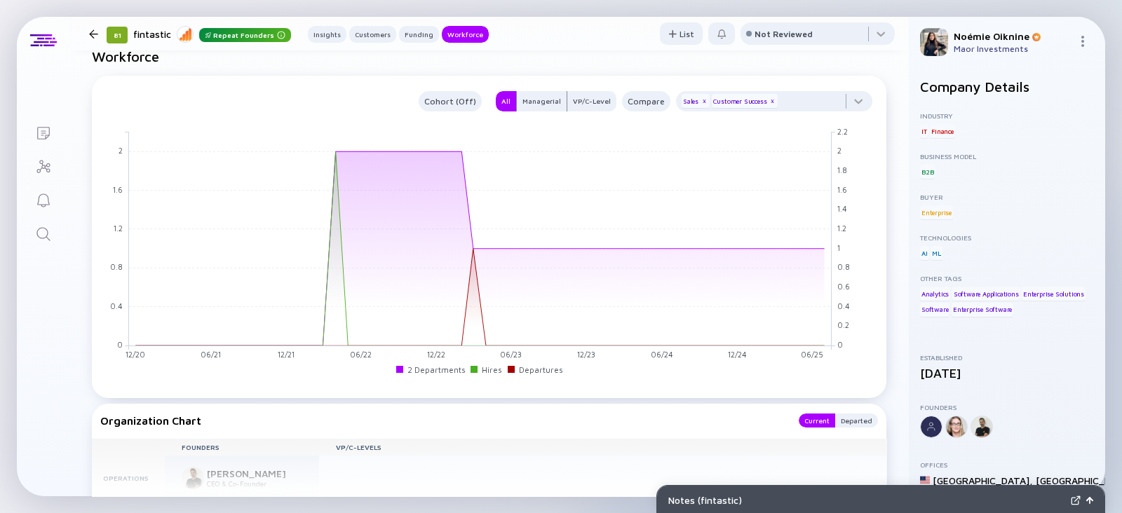
click at [30, 236] on link "Search" at bounding box center [43, 233] width 53 height 34
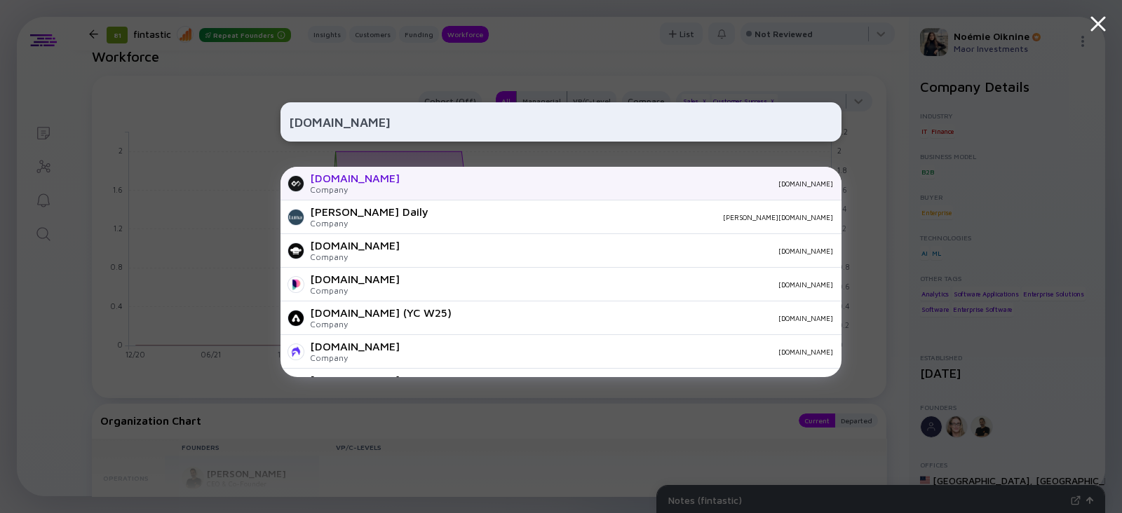
type input "[DOMAIN_NAME]"
click at [363, 184] on div "[DOMAIN_NAME] Company [DOMAIN_NAME]" at bounding box center [560, 184] width 561 height 34
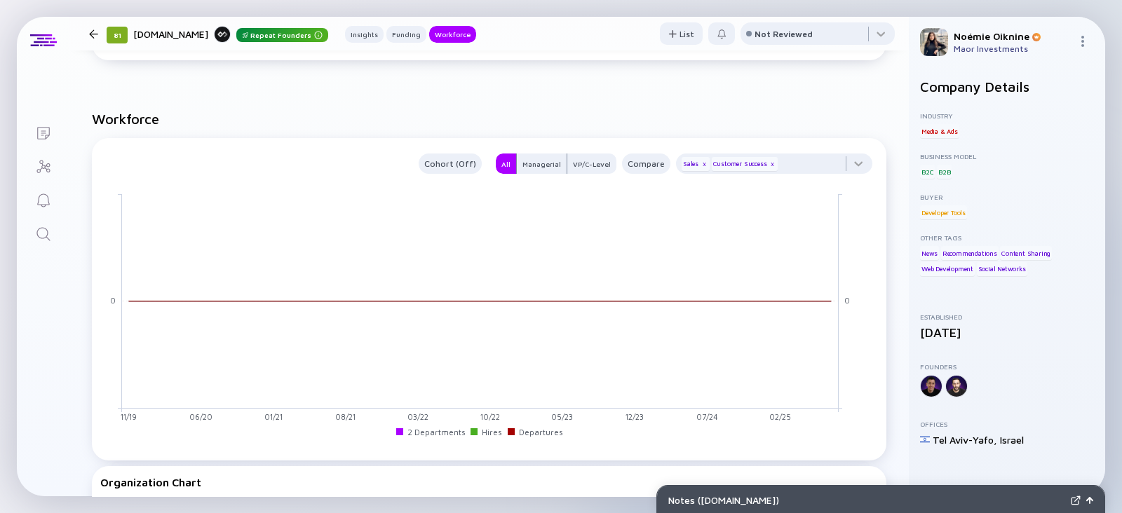
scroll to position [1022, 0]
click at [768, 168] on div "x" at bounding box center [772, 164] width 8 height 8
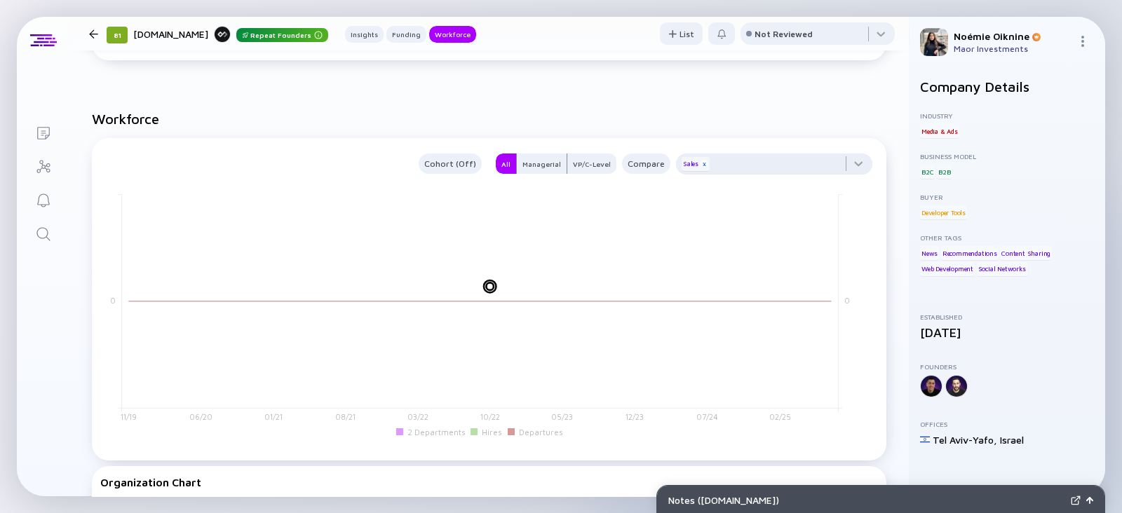
click at [700, 167] on div "x" at bounding box center [704, 164] width 8 height 8
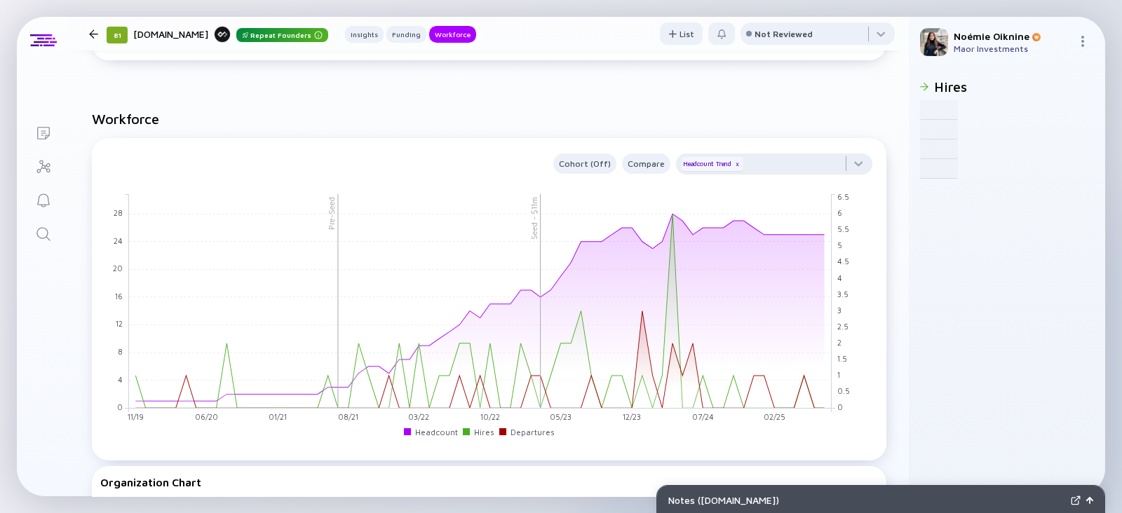
click at [62, 245] on link "Search" at bounding box center [43, 233] width 53 height 34
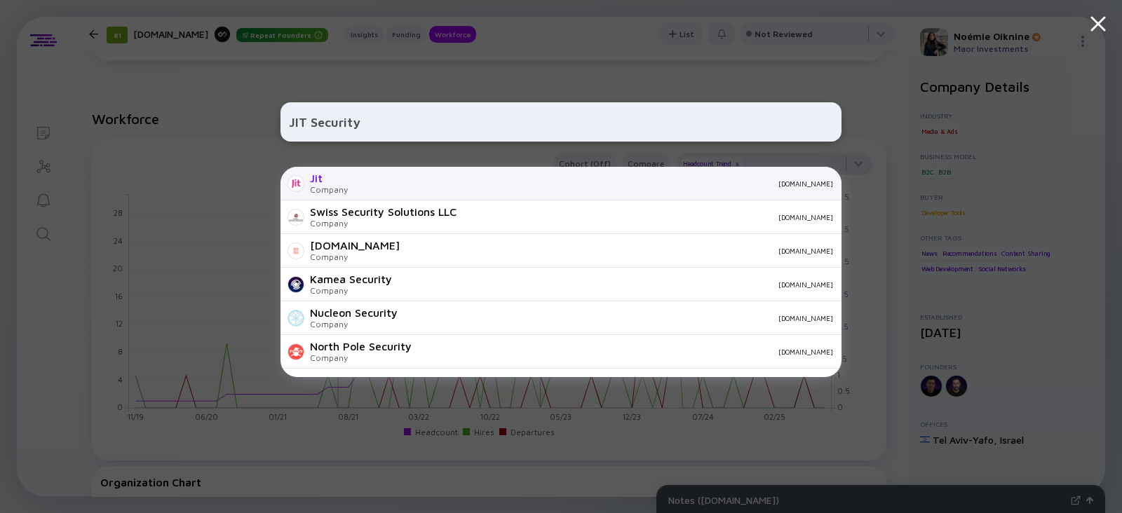
type input "JIT Security"
click at [388, 187] on div "[DOMAIN_NAME]" at bounding box center [596, 183] width 474 height 8
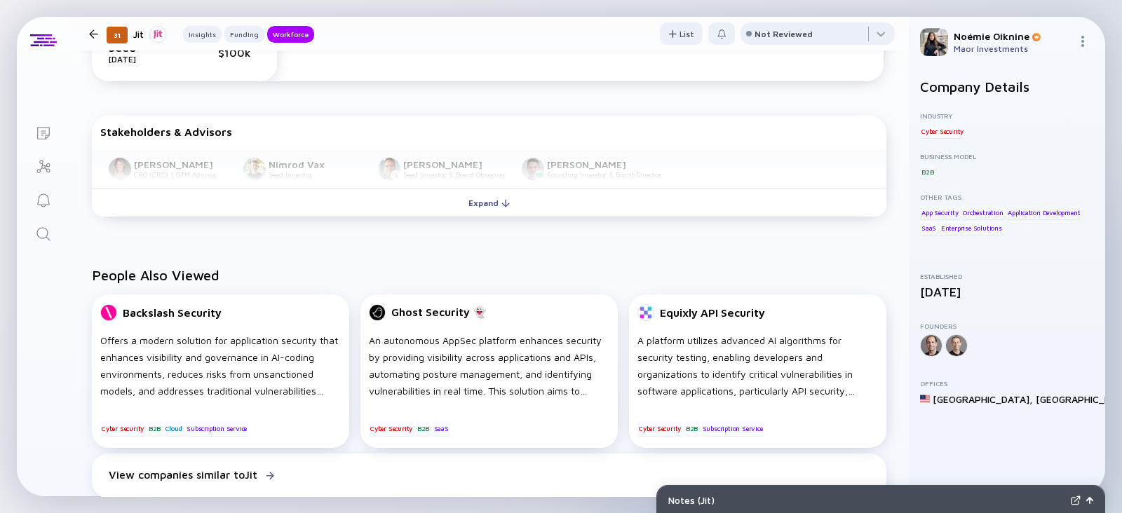
scroll to position [1052, 0]
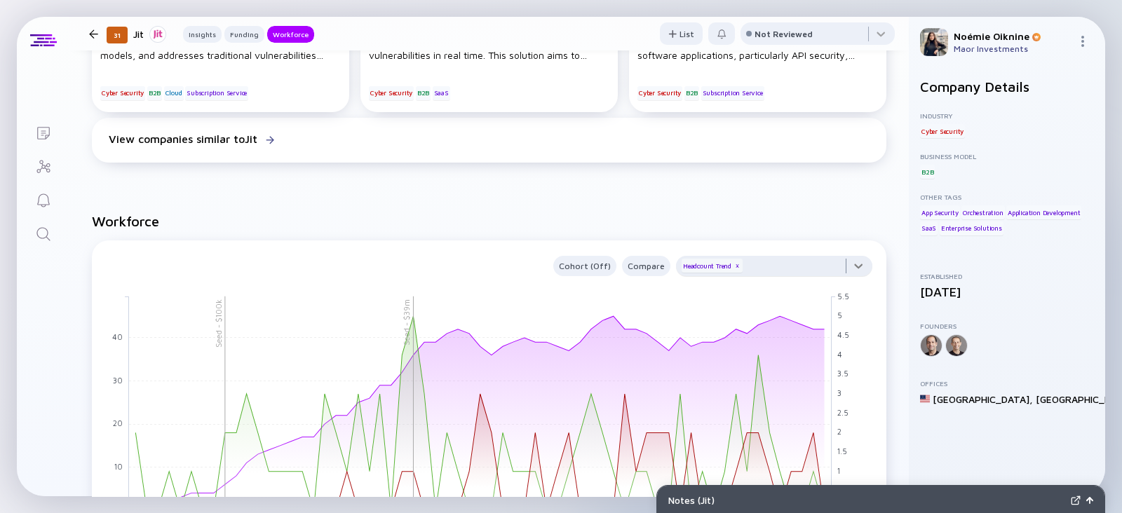
click at [764, 269] on div at bounding box center [774, 270] width 196 height 28
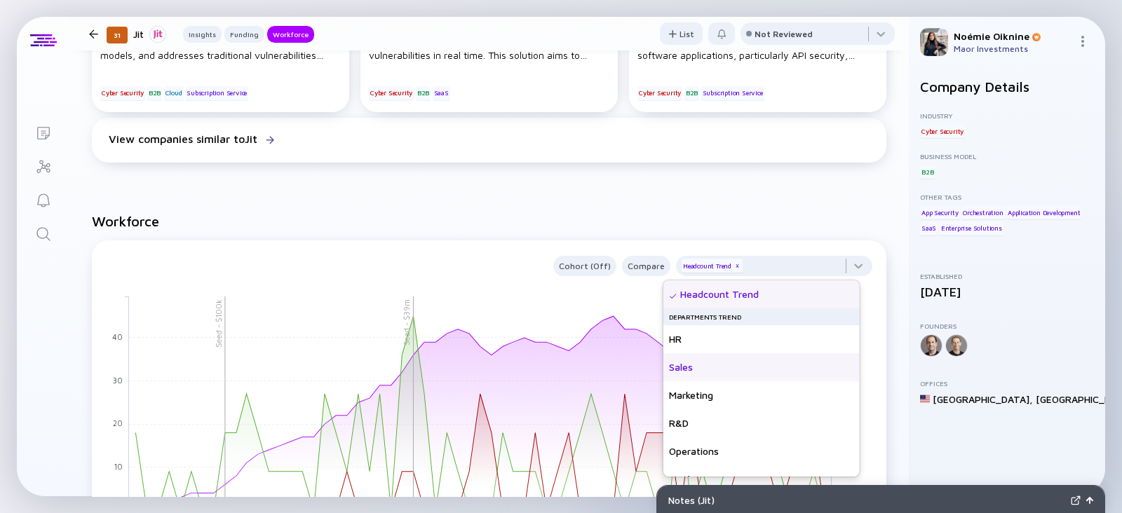
click at [737, 377] on div "Sales" at bounding box center [761, 367] width 196 height 28
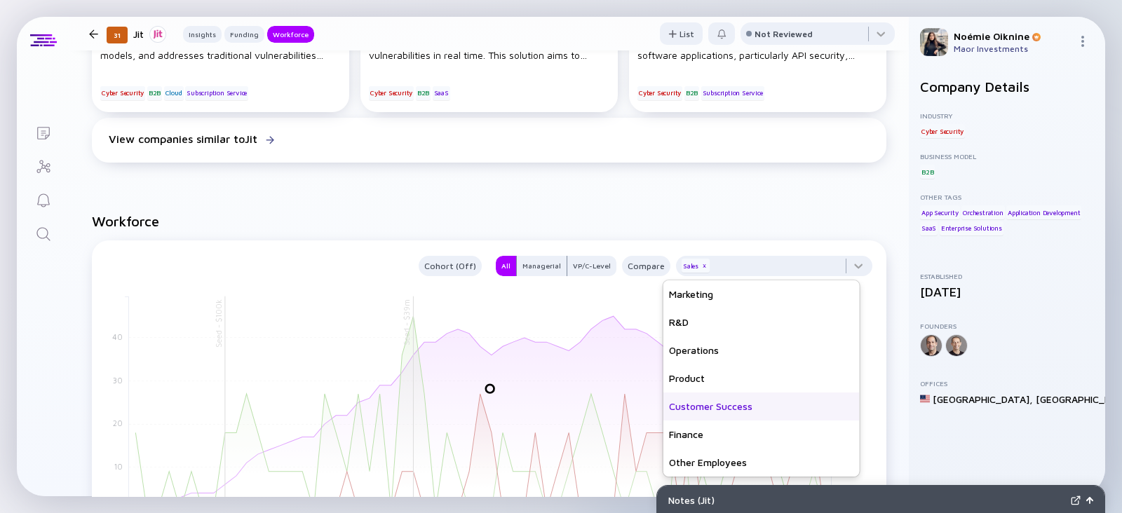
scroll to position [99, 0]
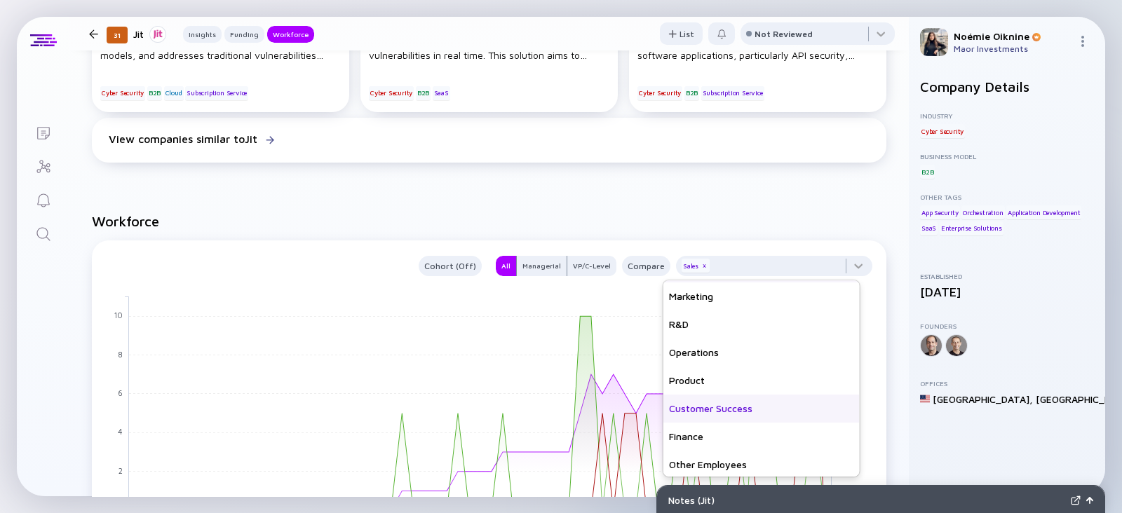
click at [727, 401] on div "Customer Success" at bounding box center [761, 409] width 196 height 28
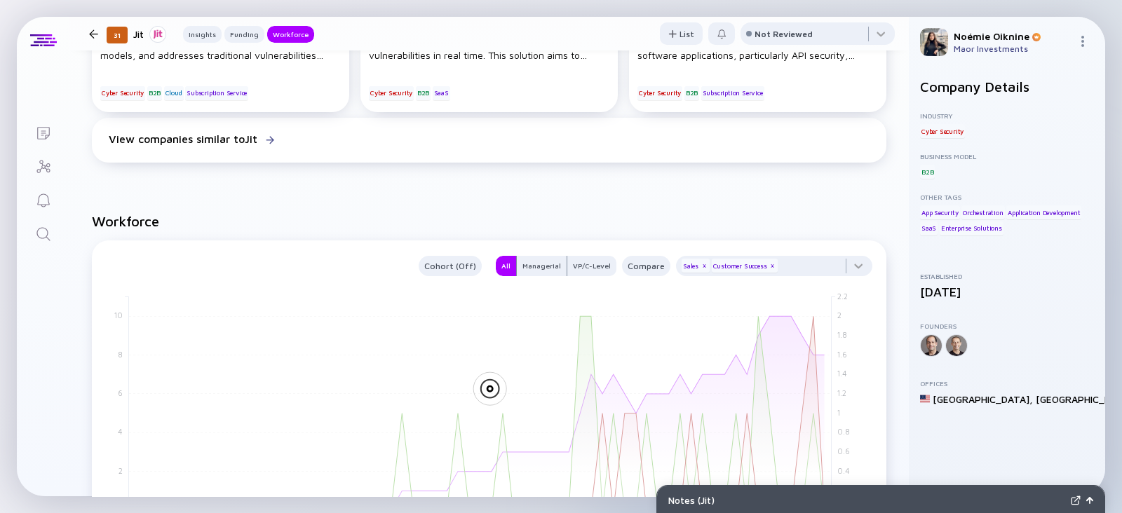
click at [750, 226] on h2 "Workforce" at bounding box center [489, 221] width 794 height 16
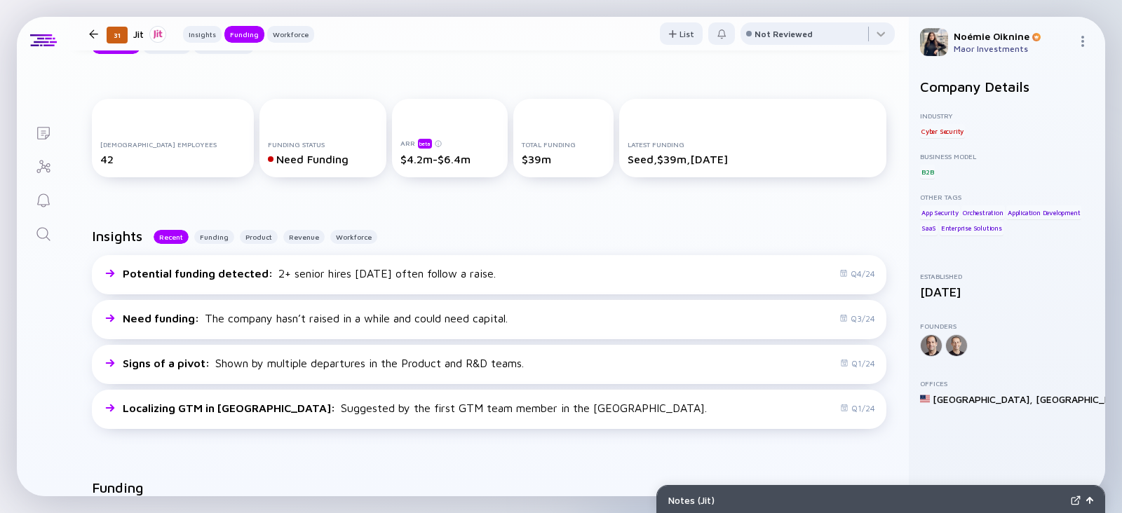
scroll to position [0, 0]
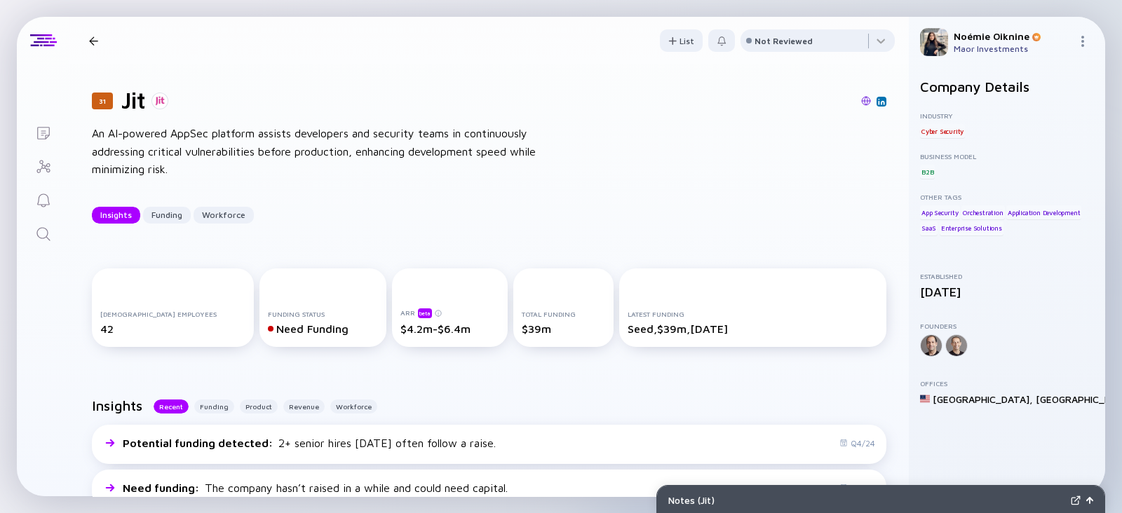
click at [39, 233] on icon "Search" at bounding box center [43, 234] width 17 height 17
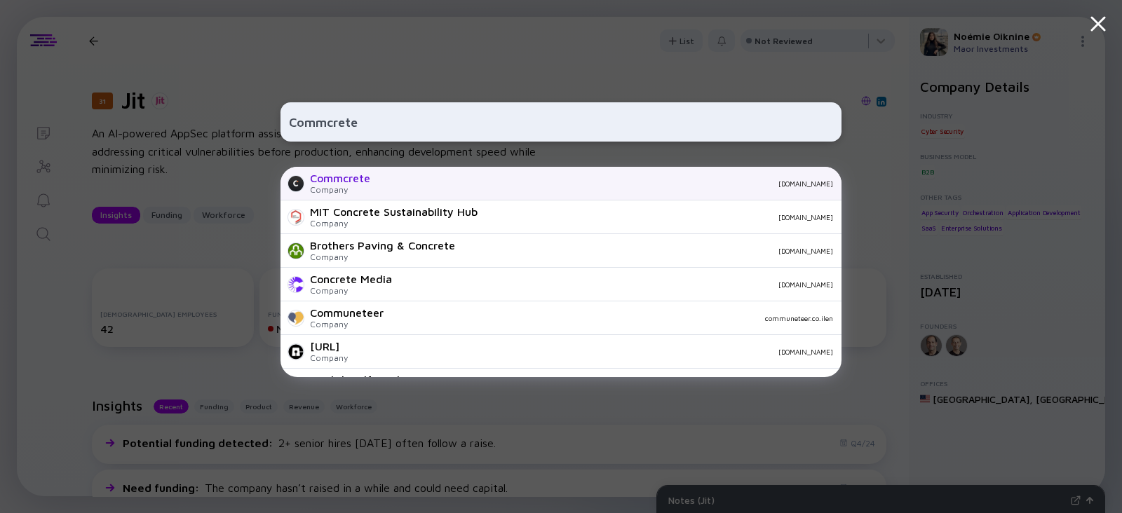
type input "Commcrete"
click at [412, 184] on div "[DOMAIN_NAME]" at bounding box center [607, 183] width 452 height 8
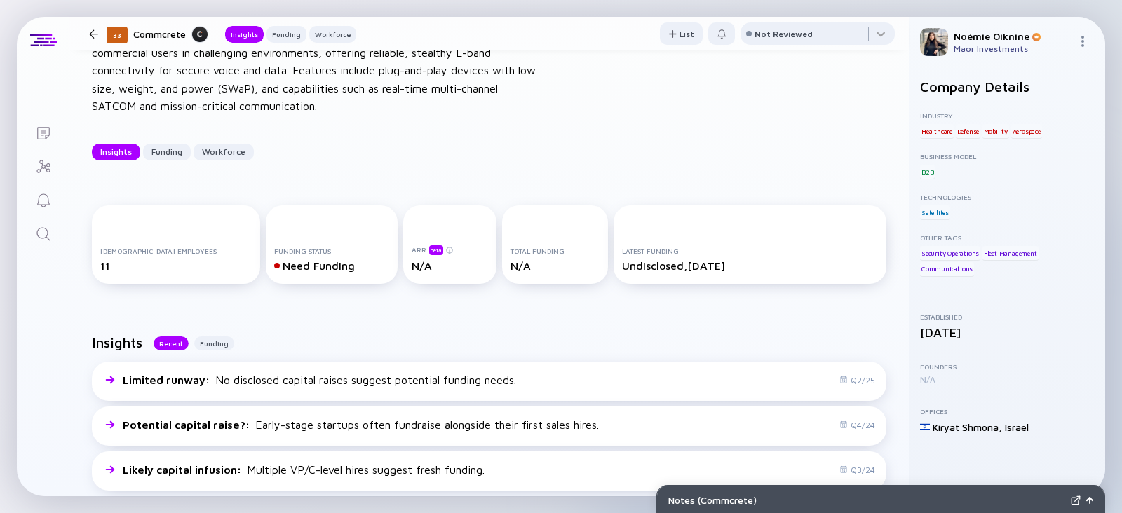
scroll to position [102, 0]
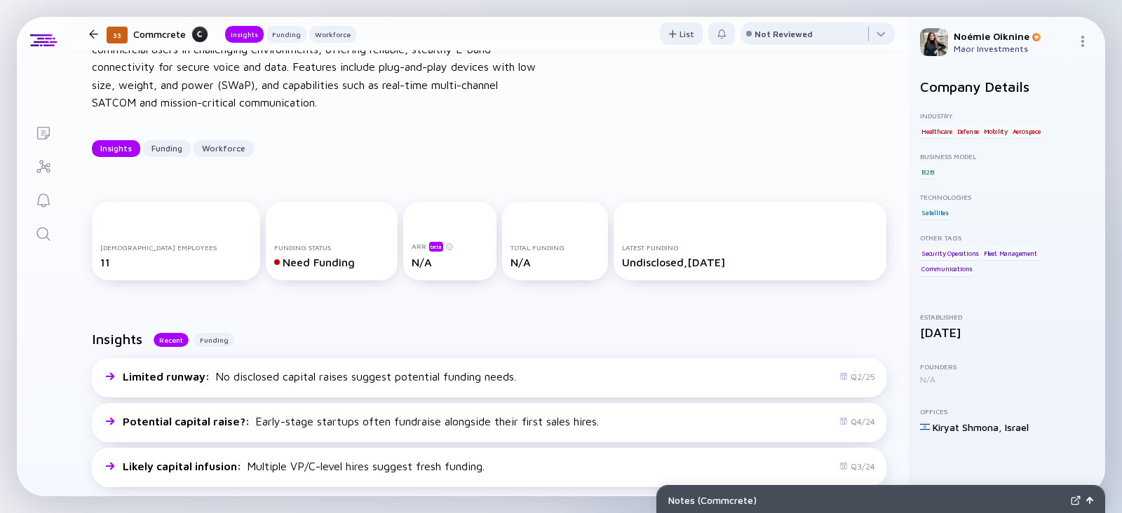
click at [31, 240] on link "Search" at bounding box center [43, 233] width 53 height 34
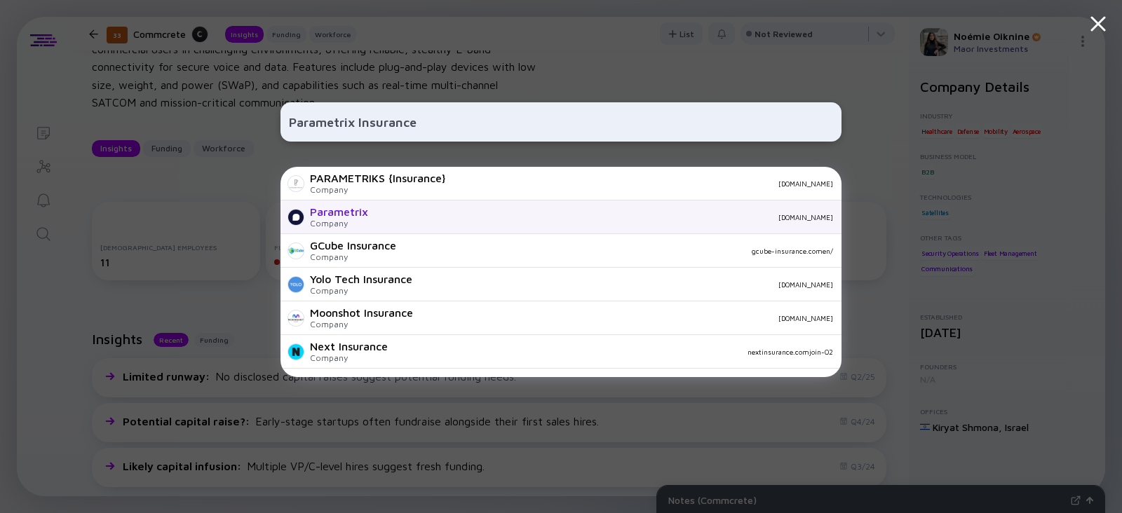
type input "Parametrix Insurance"
click at [351, 209] on div "Parametrix" at bounding box center [339, 211] width 58 height 13
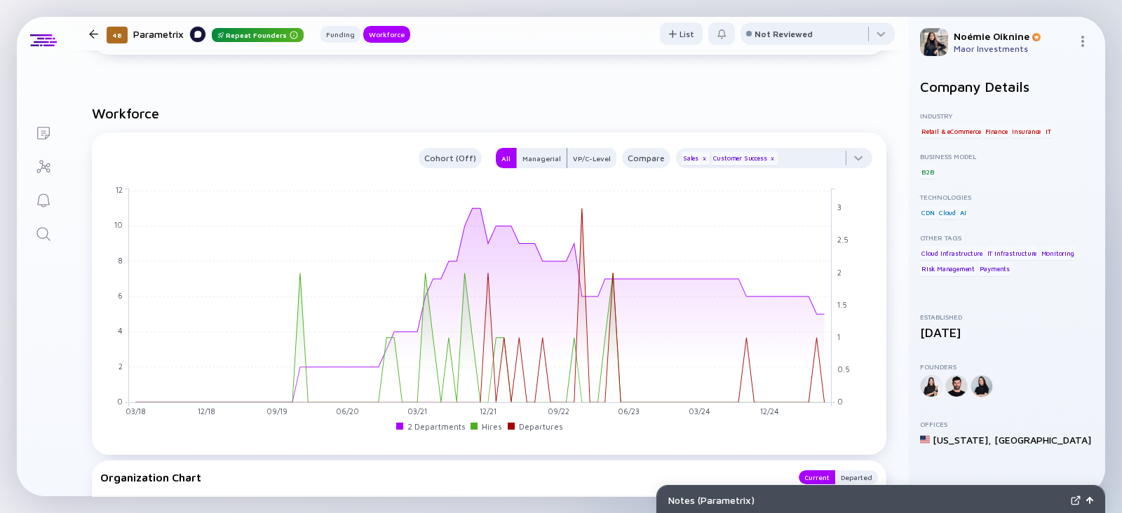
scroll to position [865, 0]
click at [52, 231] on link "Search" at bounding box center [43, 233] width 53 height 34
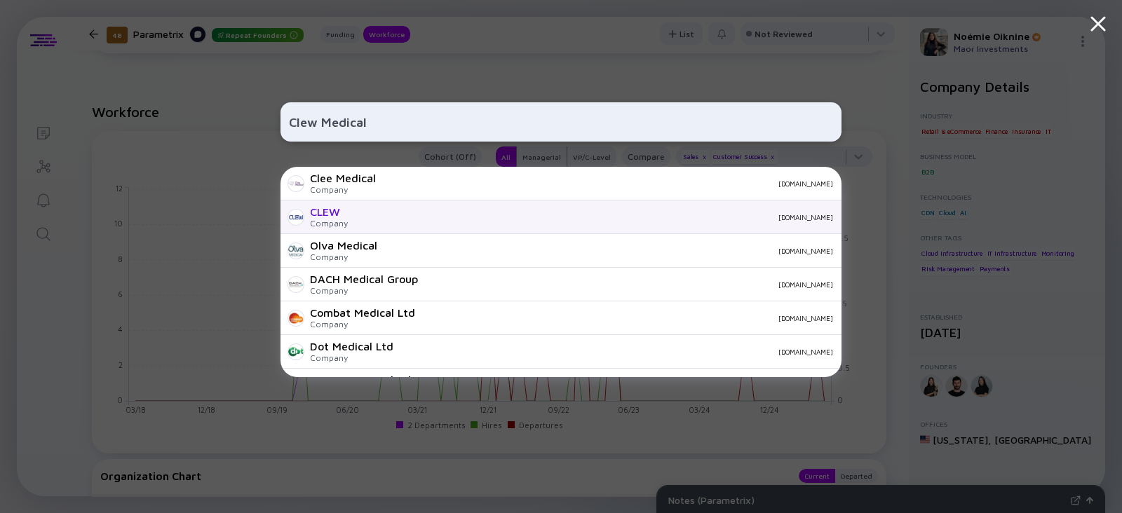
type input "Clew Medical"
click at [355, 214] on div "CLEW Company [DOMAIN_NAME]" at bounding box center [560, 218] width 561 height 34
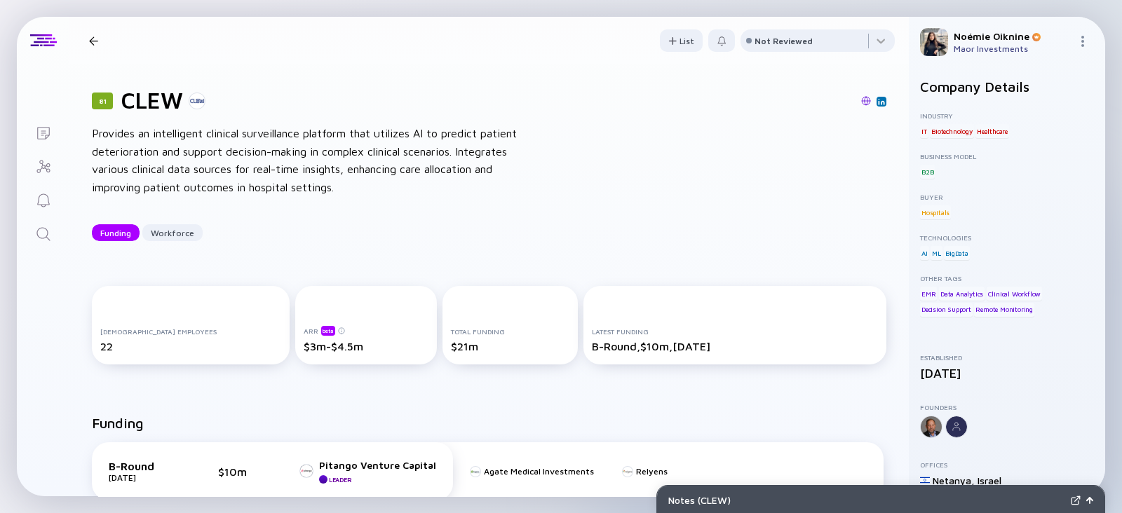
click at [32, 240] on link "Search" at bounding box center [43, 233] width 53 height 34
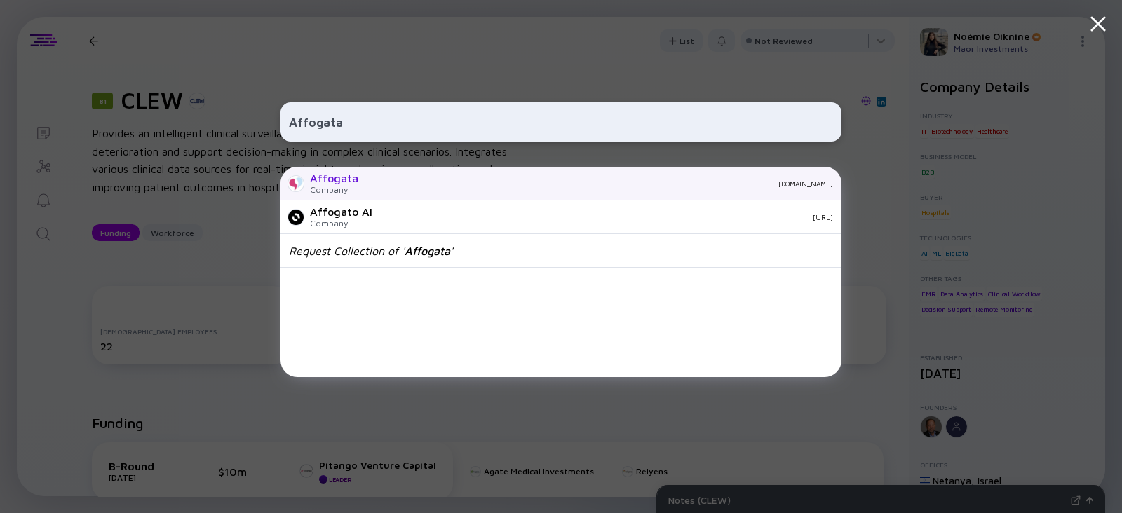
type input "Affogata"
click at [319, 182] on div "Affogata" at bounding box center [334, 178] width 48 height 13
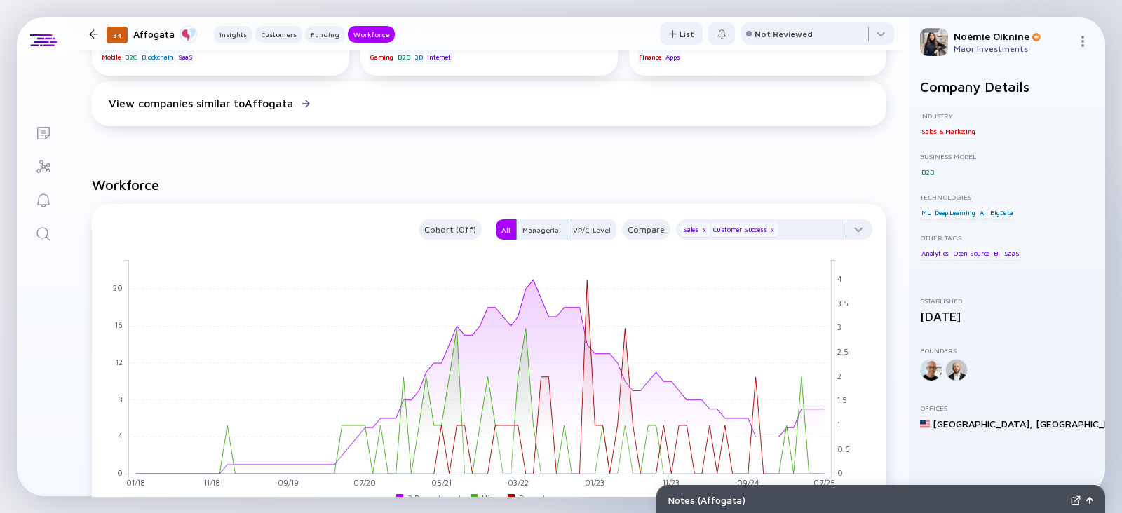
scroll to position [1233, 0]
click at [46, 226] on icon "Search" at bounding box center [43, 234] width 17 height 17
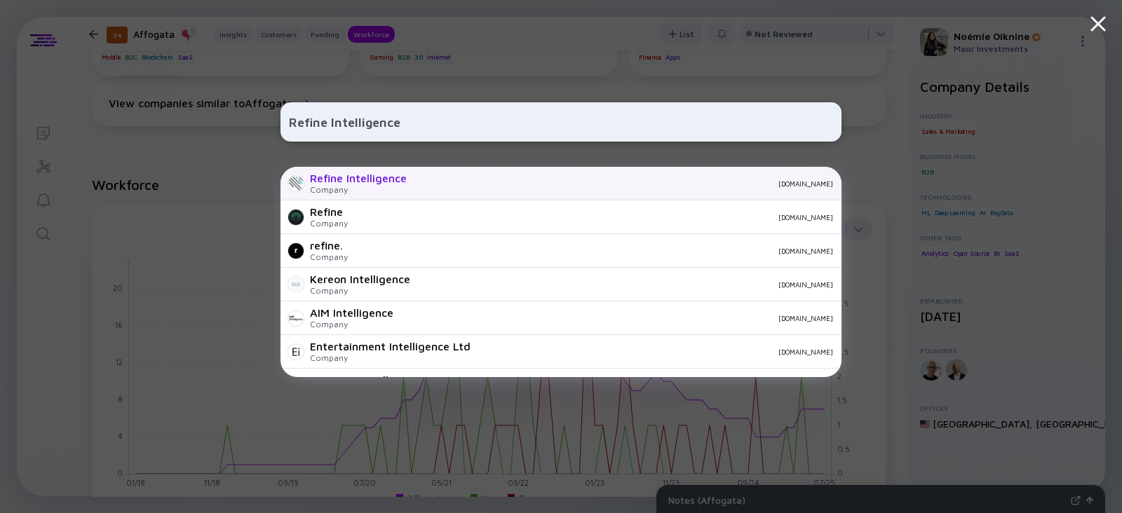
type input "Refine Intelligence"
click at [355, 188] on div "Company" at bounding box center [358, 189] width 97 height 11
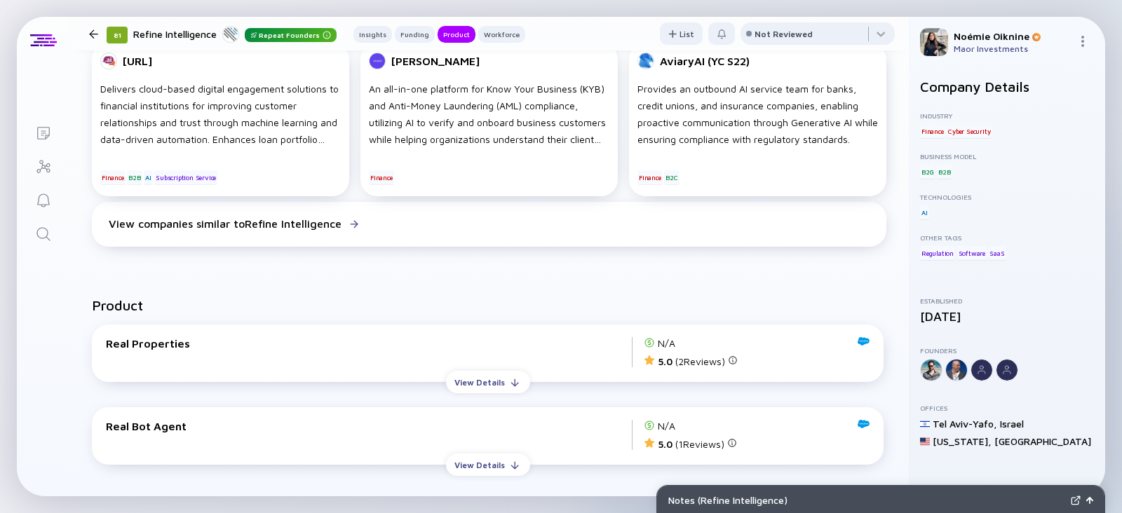
scroll to position [1253, 0]
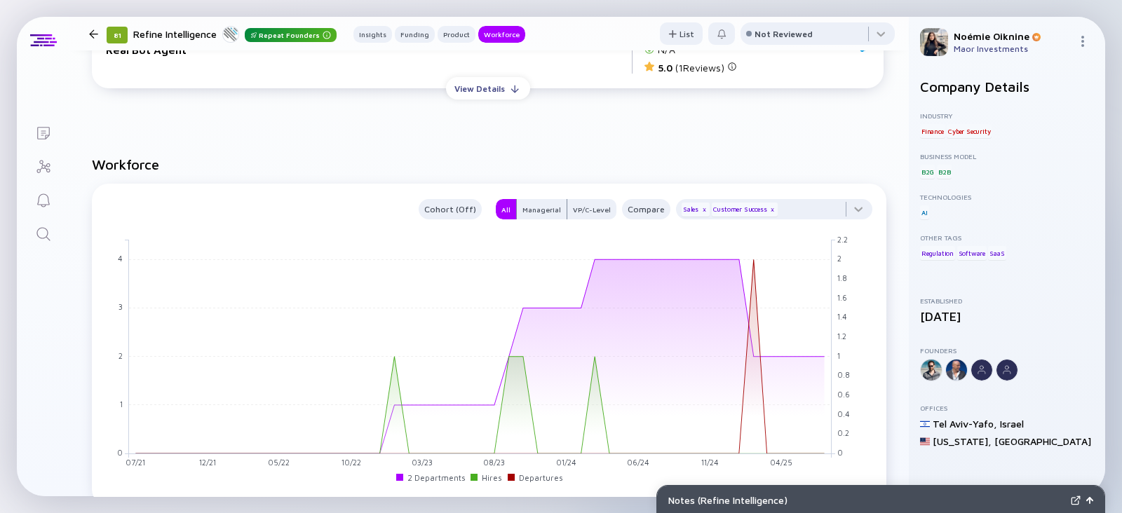
click at [47, 232] on icon "Search" at bounding box center [42, 233] width 13 height 13
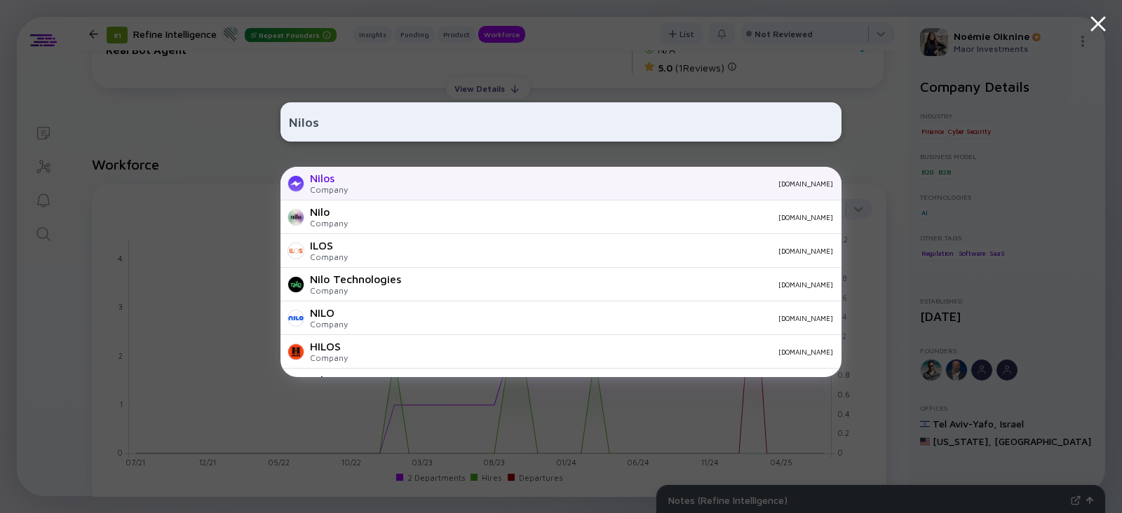
type input "Nilos"
click at [310, 187] on div "Company" at bounding box center [329, 189] width 38 height 11
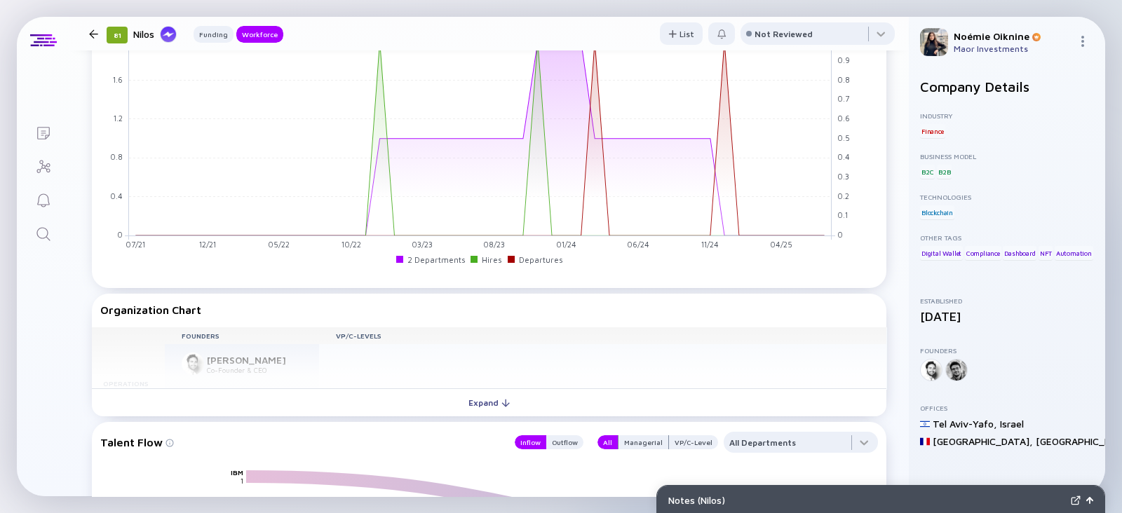
scroll to position [996, 0]
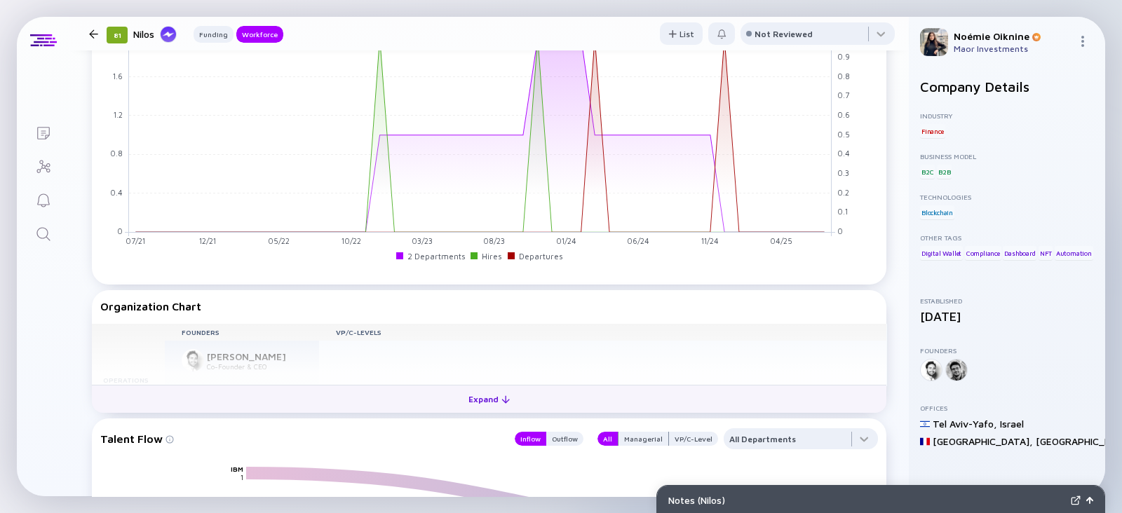
click at [477, 406] on div "Expand" at bounding box center [489, 399] width 58 height 22
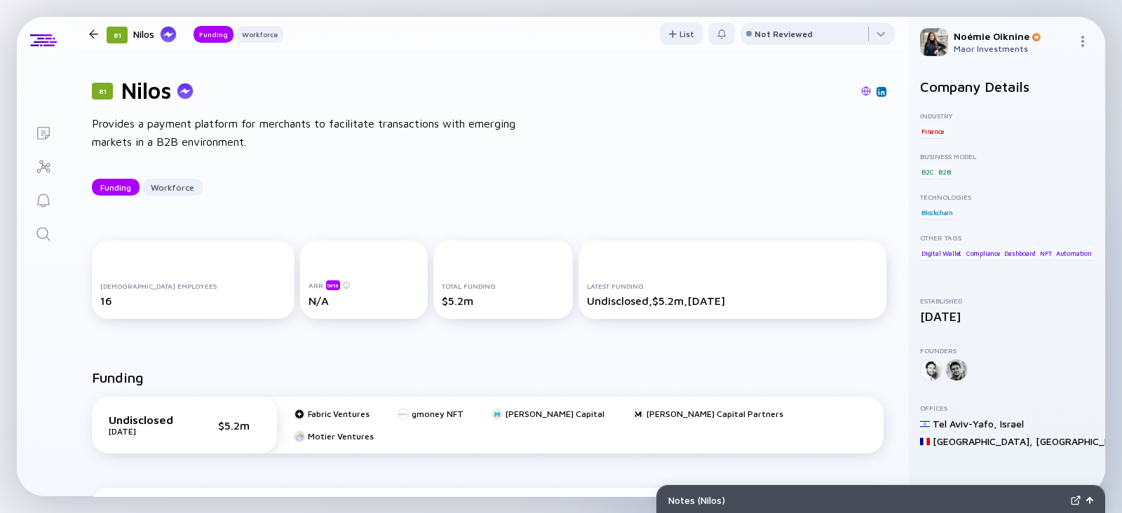
scroll to position [0, 0]
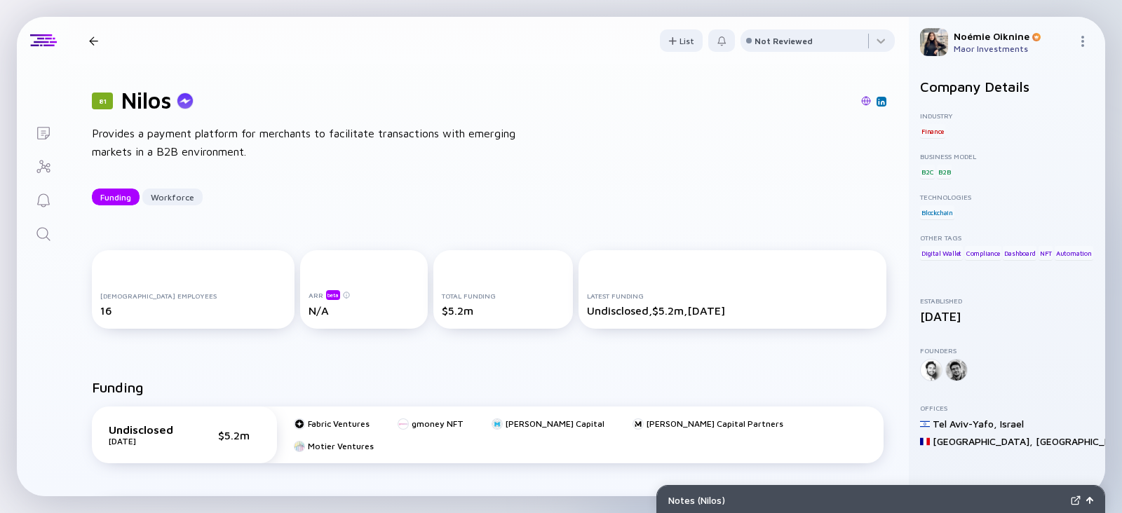
click at [13, 238] on div "We are currently having troubles connecting... Try again later. Notes ( Nilos )…" at bounding box center [561, 256] width 1122 height 513
click at [32, 237] on link "Search" at bounding box center [43, 233] width 53 height 34
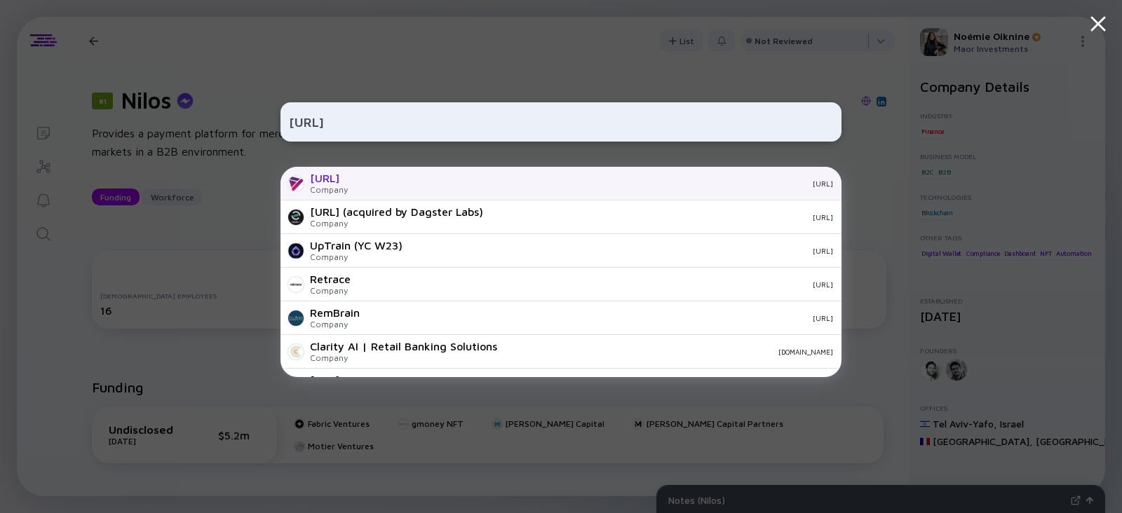
type input "[URL]"
click at [370, 186] on div "[URL]" at bounding box center [596, 183] width 474 height 8
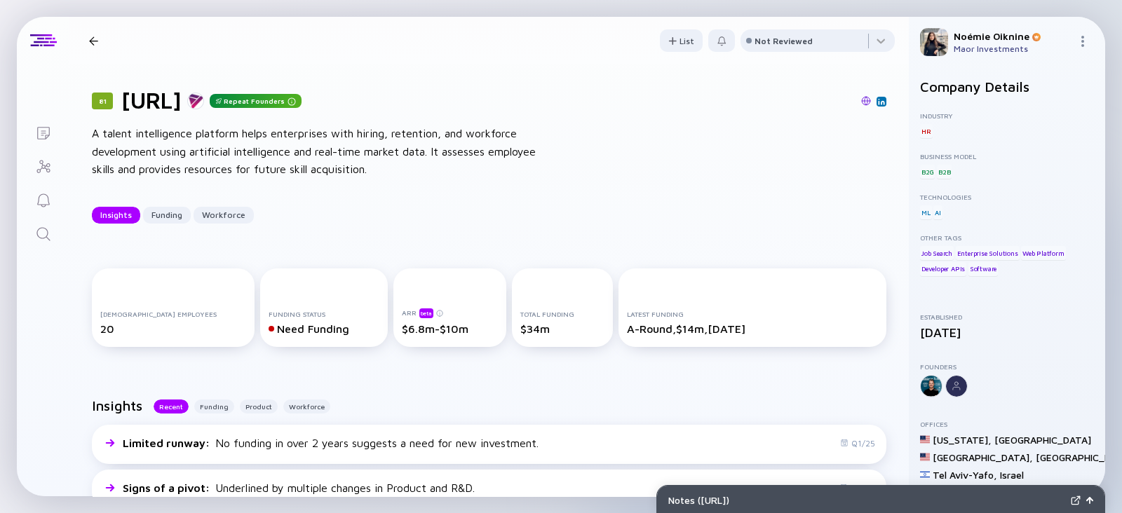
click at [878, 99] on img at bounding box center [881, 101] width 7 height 7
